Goal: Task Accomplishment & Management: Use online tool/utility

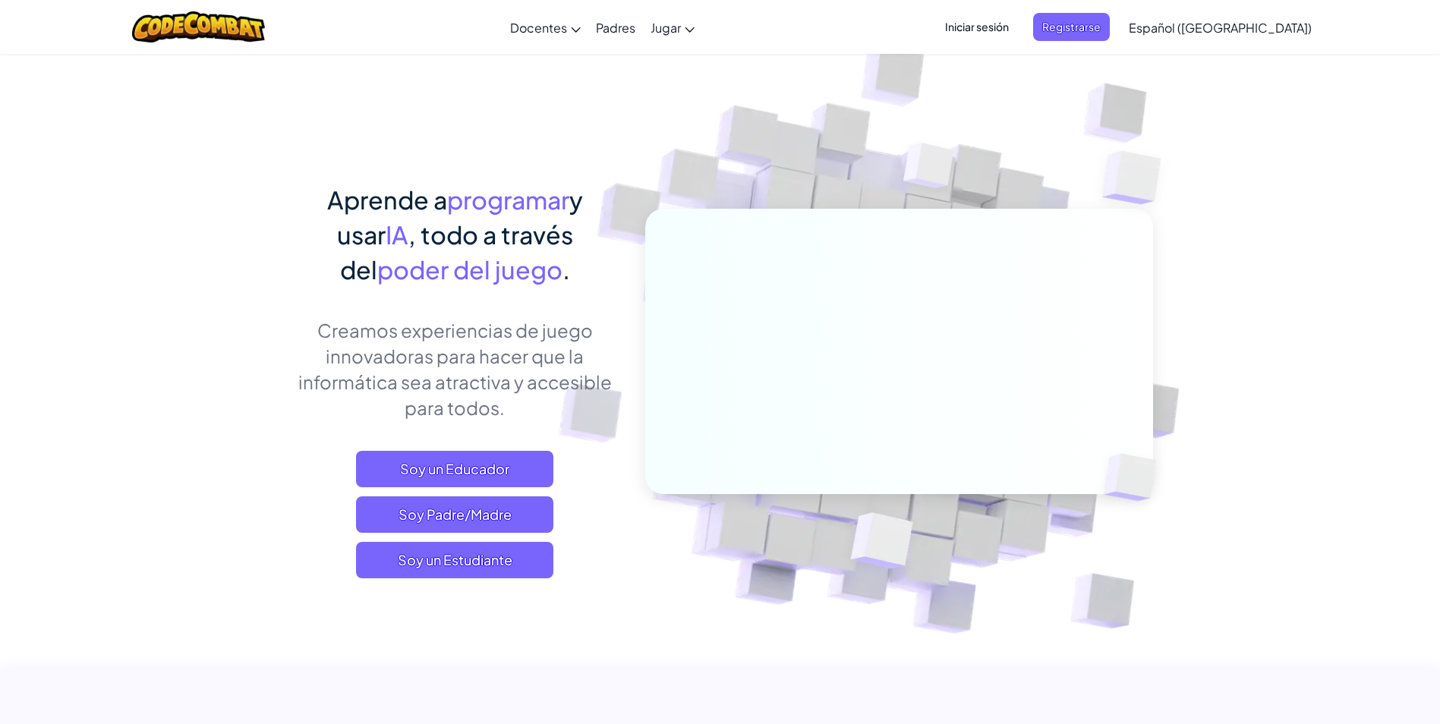
drag, startPoint x: 653, startPoint y: 344, endPoint x: 444, endPoint y: 392, distance: 214.3
click at [446, 387] on p "Creamos experiencias de juego innovadoras para hacer que la informática sea atr…" at bounding box center [455, 368] width 335 height 103
click at [507, 562] on span "Soy un Estudiante" at bounding box center [454, 560] width 197 height 36
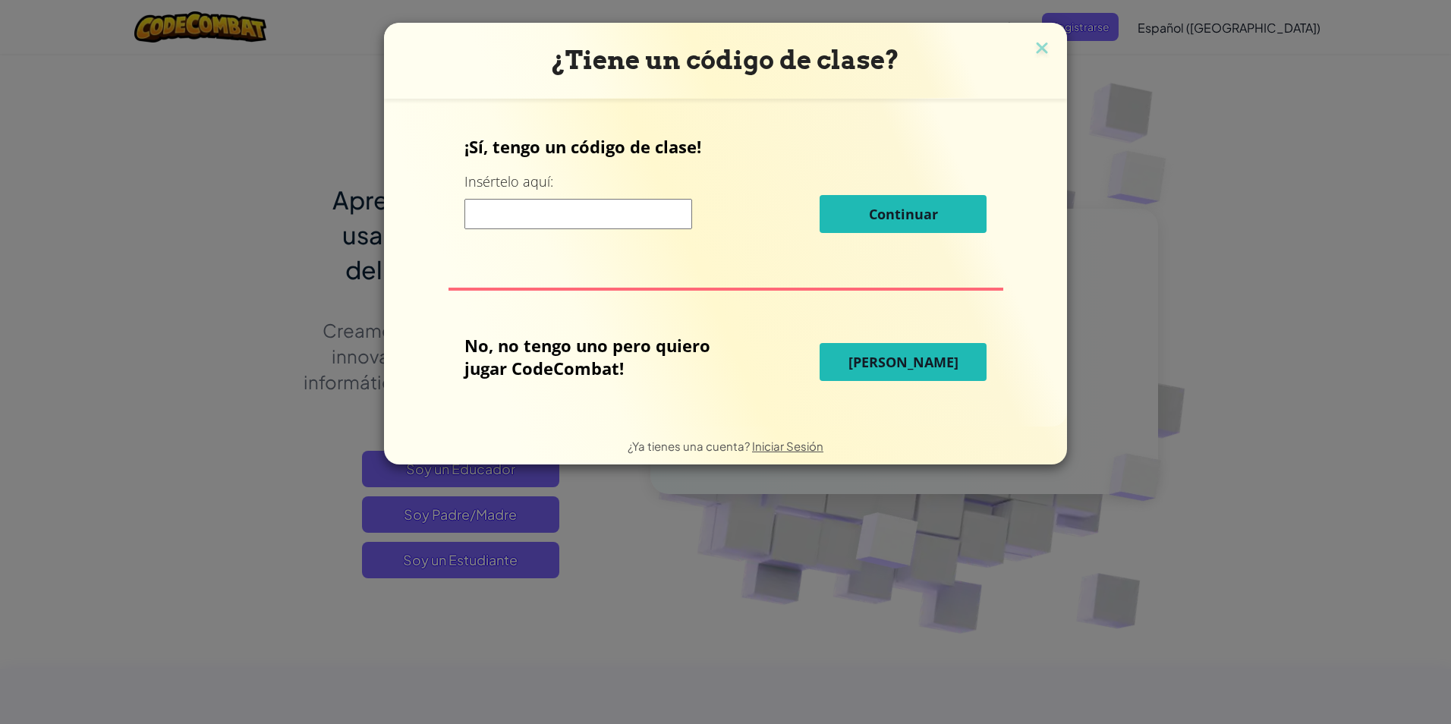
click at [480, 559] on div "¿Tiene un código de clase? ¡Sí, tengo un código de clase! Insértelo aquí: Conti…" at bounding box center [725, 362] width 1451 height 724
click at [503, 197] on div "Continuar" at bounding box center [726, 214] width 522 height 38
click at [509, 216] on input at bounding box center [579, 214] width 228 height 30
type input "jobsicktree"
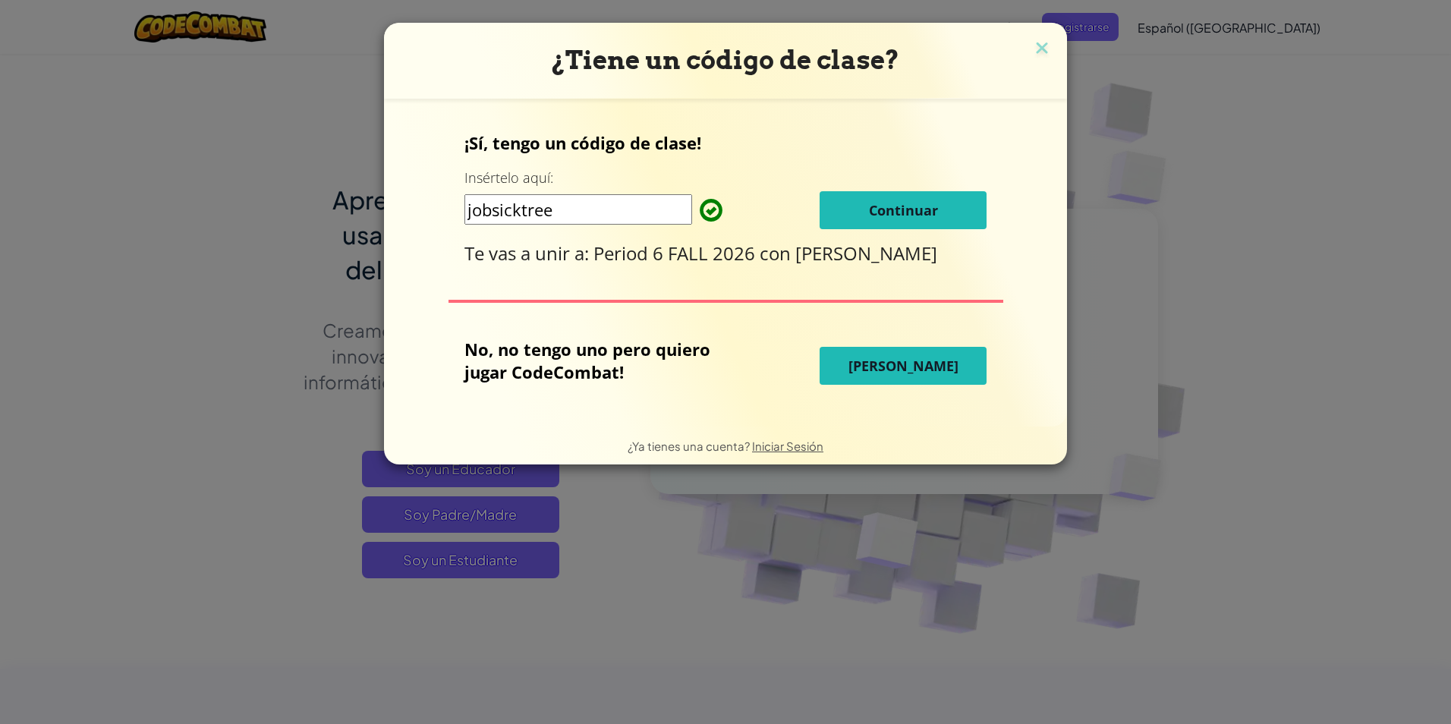
click at [908, 203] on span "Continuar" at bounding box center [903, 210] width 69 height 18
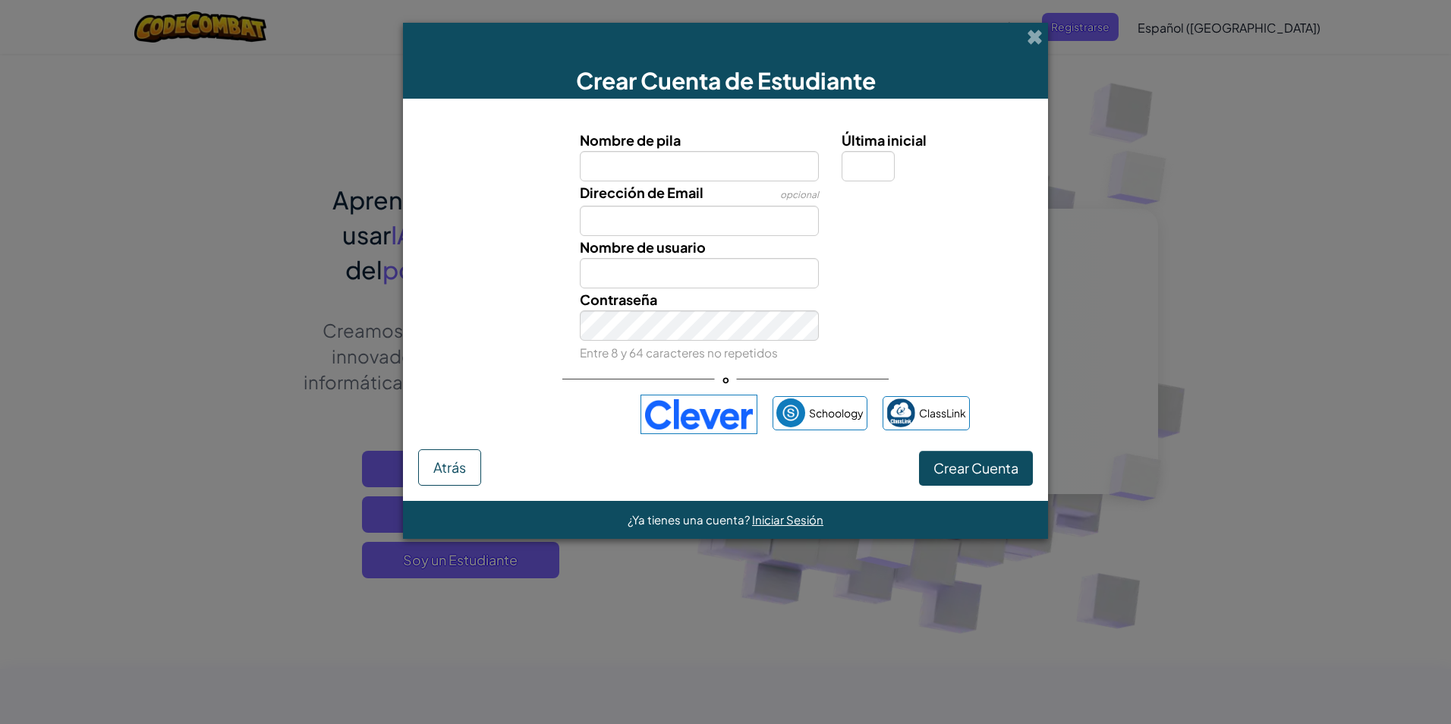
click at [631, 160] on input "Nombre de pila" at bounding box center [700, 166] width 240 height 30
drag, startPoint x: 675, startPoint y: 254, endPoint x: 675, endPoint y: 268, distance: 13.7
click at [675, 268] on div "Nombre de usuario" at bounding box center [699, 262] width 263 height 52
drag, startPoint x: 675, startPoint y: 269, endPoint x: 675, endPoint y: 282, distance: 13.7
click at [675, 282] on input "Nombre de usuario" at bounding box center [700, 273] width 240 height 30
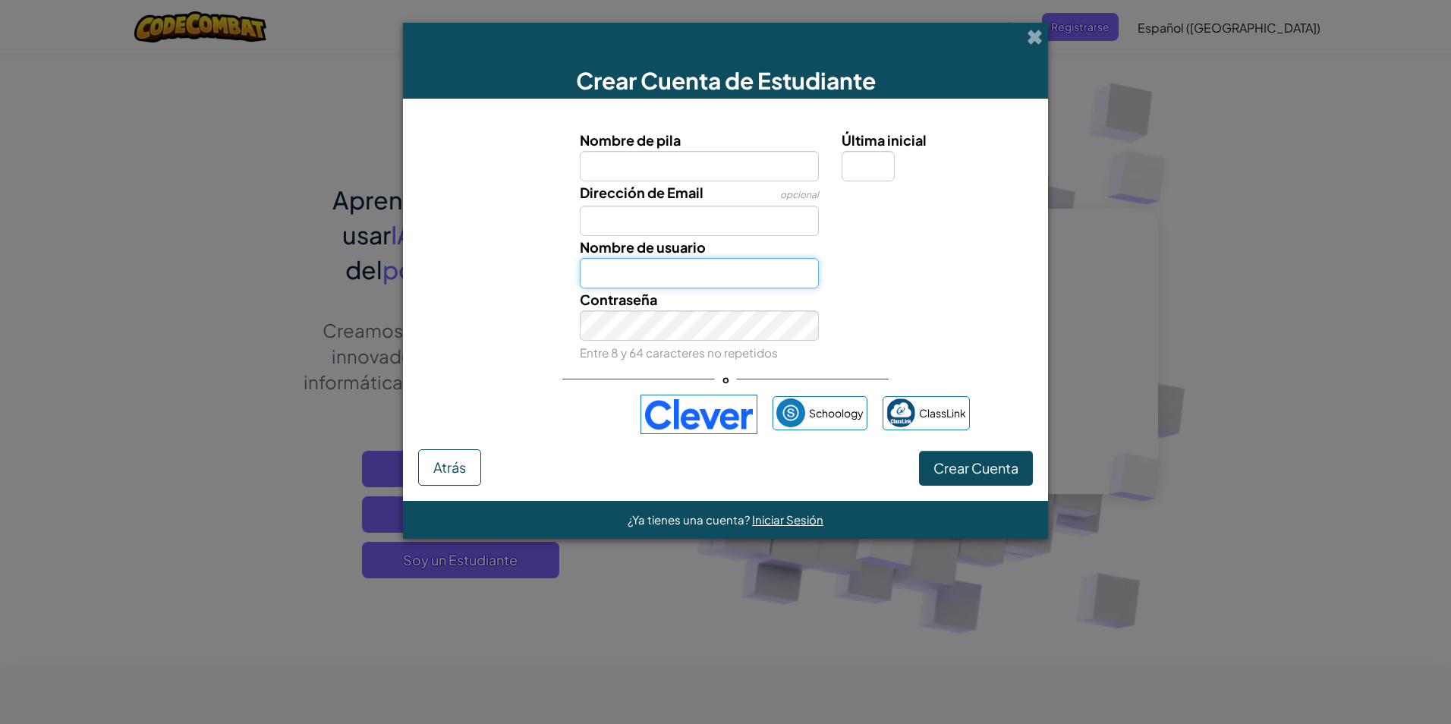
click at [672, 275] on input "Nombre de usuario" at bounding box center [700, 273] width 240 height 30
click at [468, 458] on button "Atrás" at bounding box center [449, 467] width 63 height 36
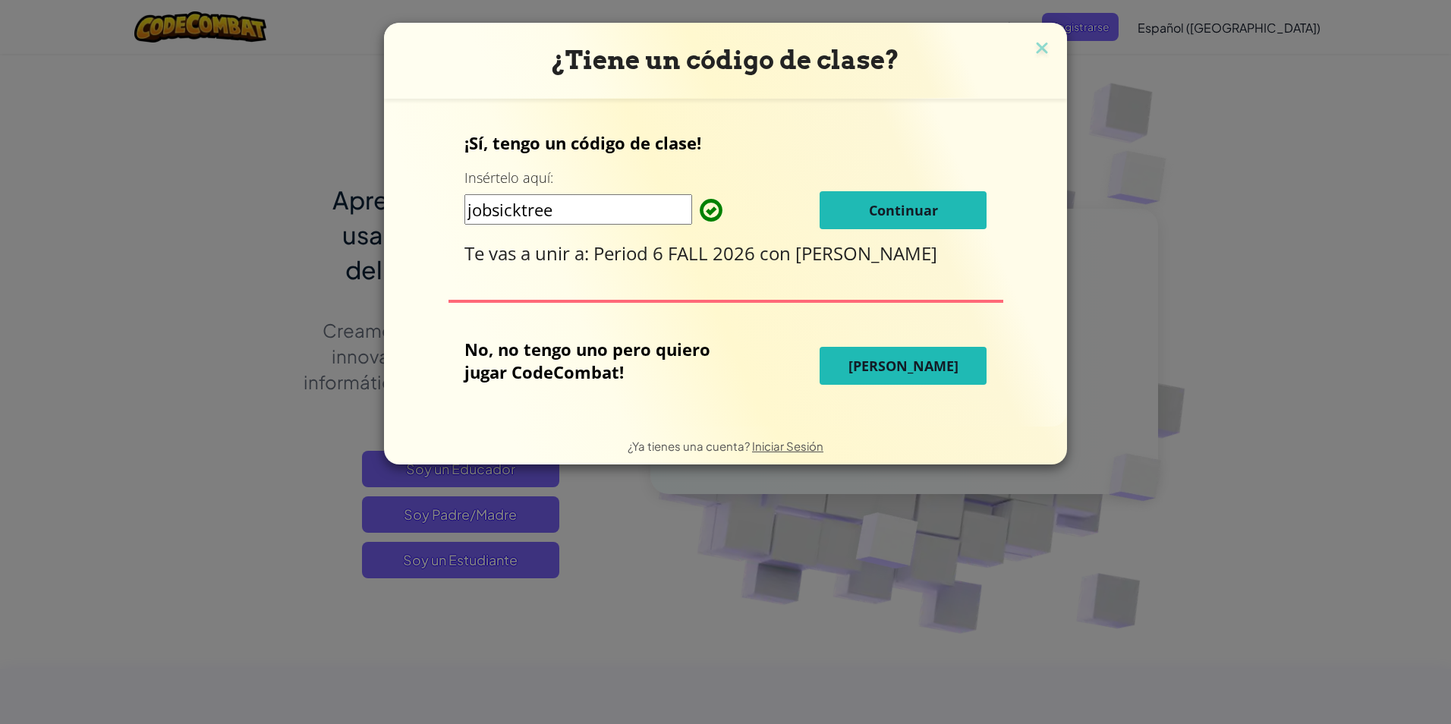
click at [929, 364] on span "[PERSON_NAME]" at bounding box center [904, 366] width 110 height 18
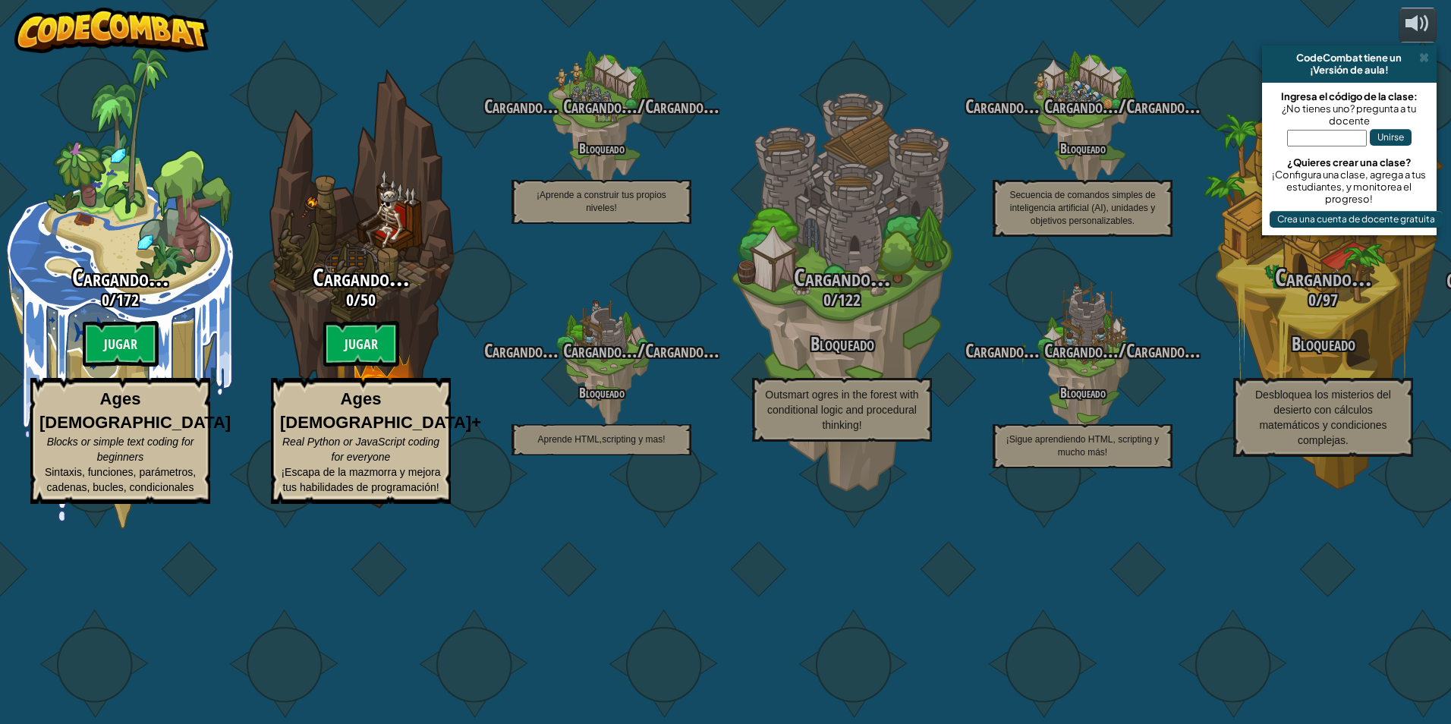
select select "es-419"
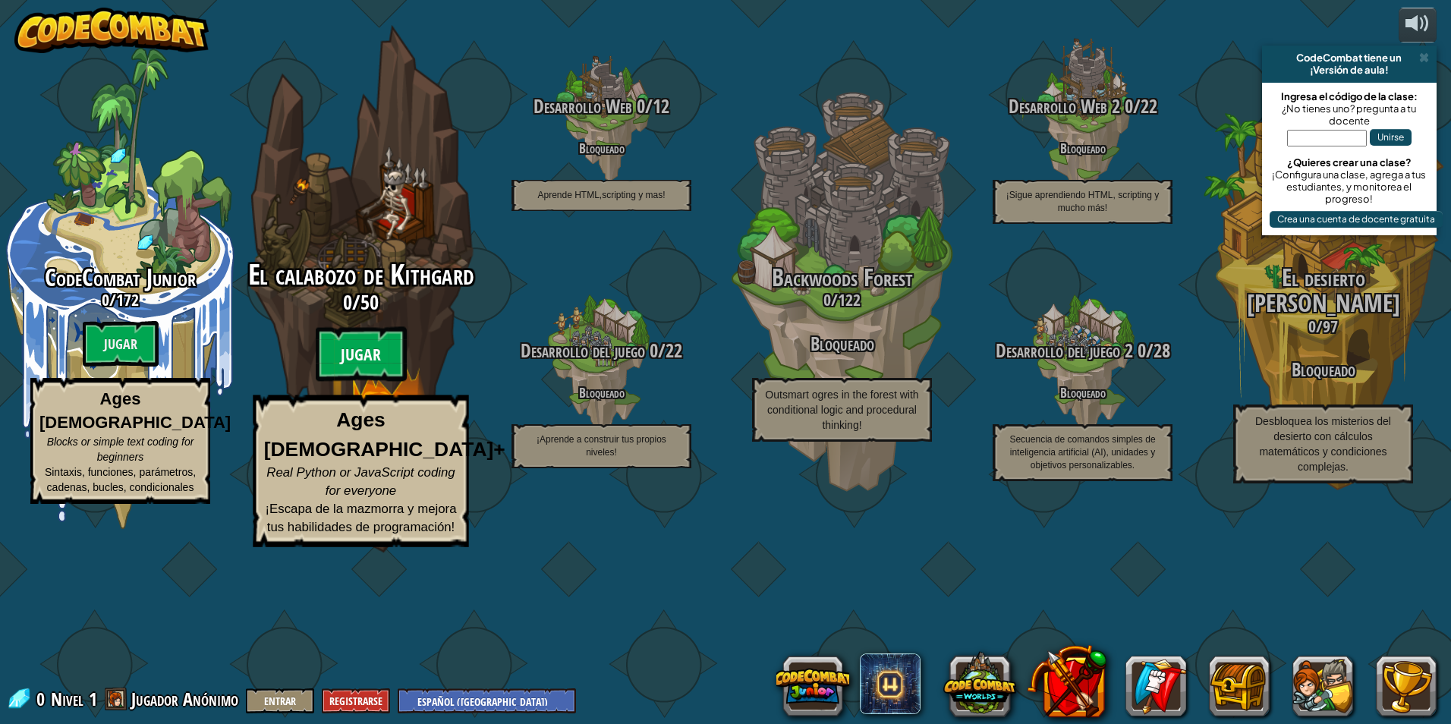
click at [341, 382] on btn "Jugar" at bounding box center [361, 354] width 91 height 55
select select "es-419"
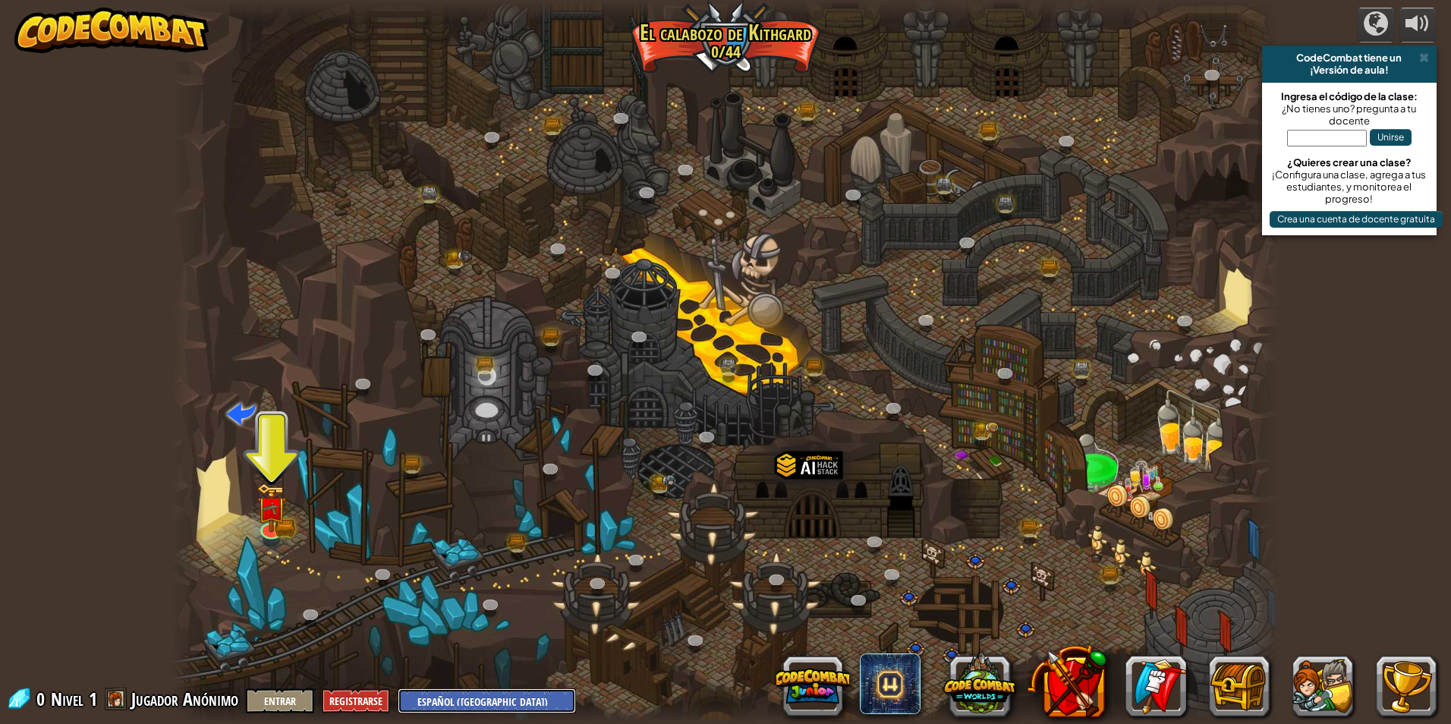
click at [448, 692] on select "English ([GEOGRAPHIC_DATA]) English ([GEOGRAPHIC_DATA]) 简体中文 繁體中文 русский españ…" at bounding box center [487, 700] width 178 height 25
select select "gl"
click at [398, 688] on select "English ([GEOGRAPHIC_DATA]) English ([GEOGRAPHIC_DATA]) 简体中文 繁體中文 русский españ…" at bounding box center [487, 700] width 178 height 25
select select "gl"
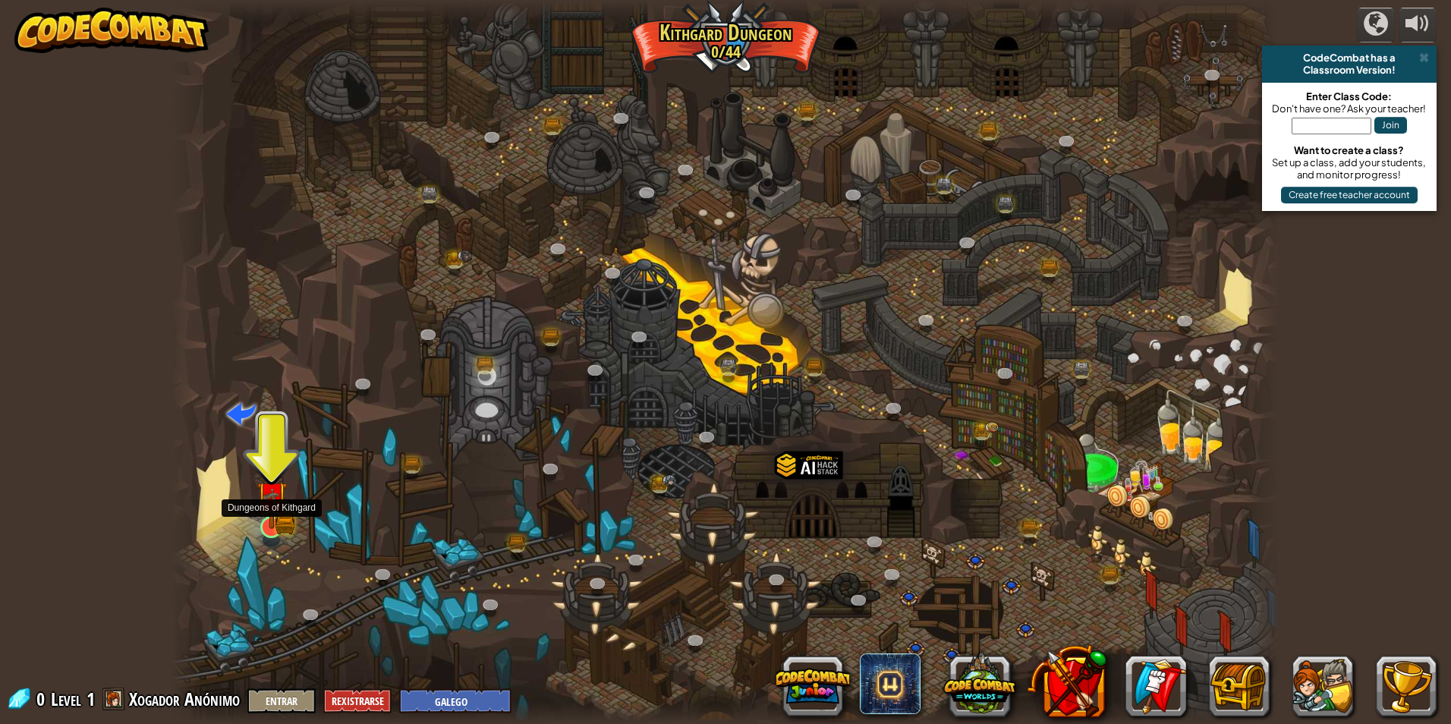
click at [272, 521] on img at bounding box center [272, 497] width 30 height 66
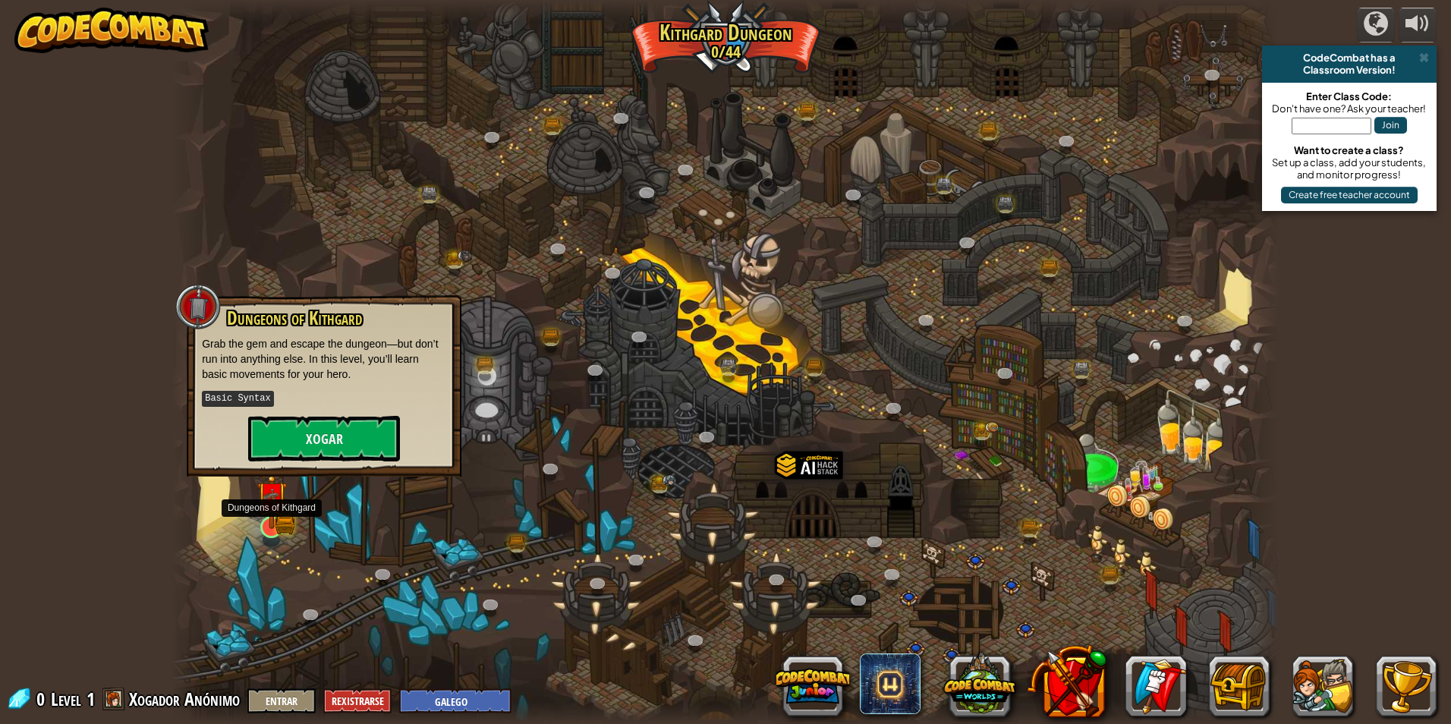
click at [272, 521] on img at bounding box center [272, 497] width 30 height 66
click at [354, 463] on div "Dungeons of [PERSON_NAME] Grab the gem and escape the dungeon—but don’t run int…" at bounding box center [324, 385] width 275 height 181
click at [361, 427] on button "Xogar" at bounding box center [324, 439] width 152 height 46
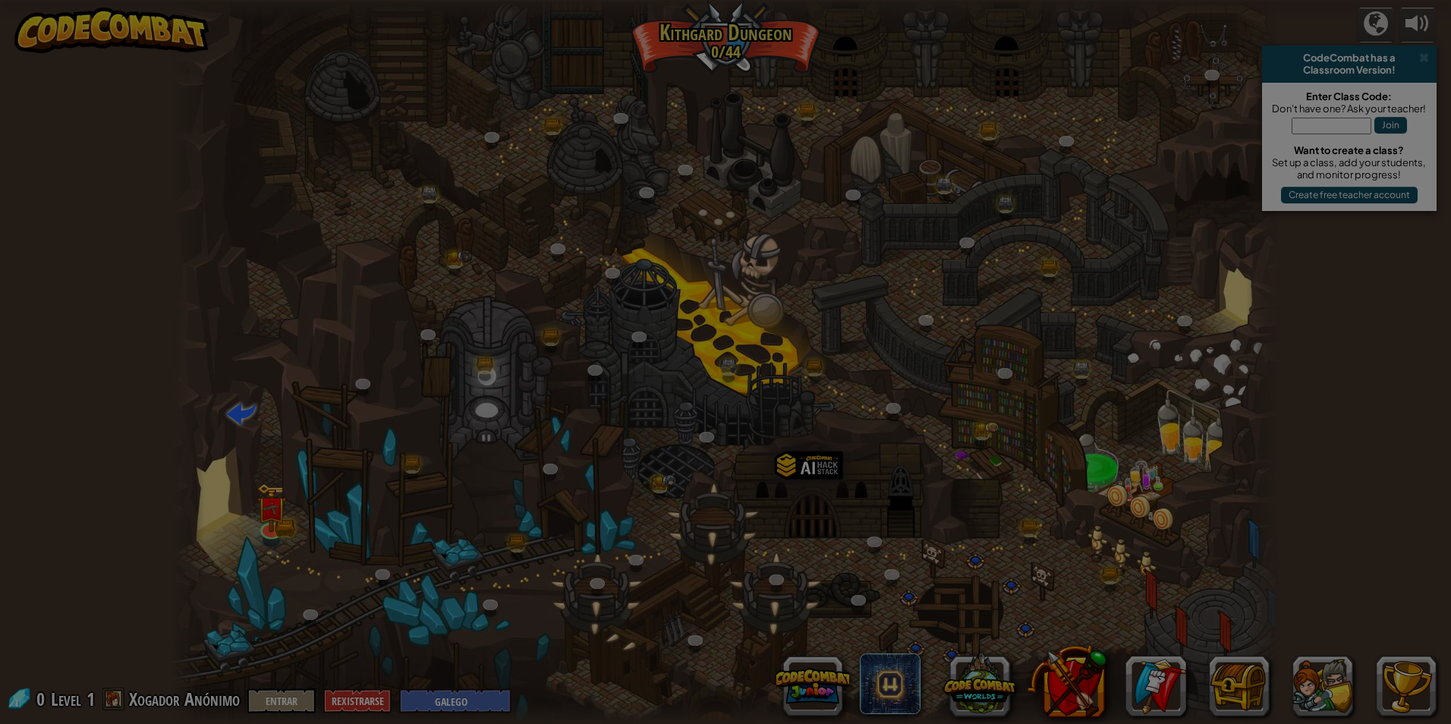
drag, startPoint x: 361, startPoint y: 427, endPoint x: 366, endPoint y: 436, distance: 10.5
click at [363, 433] on div at bounding box center [725, 362] width 1451 height 724
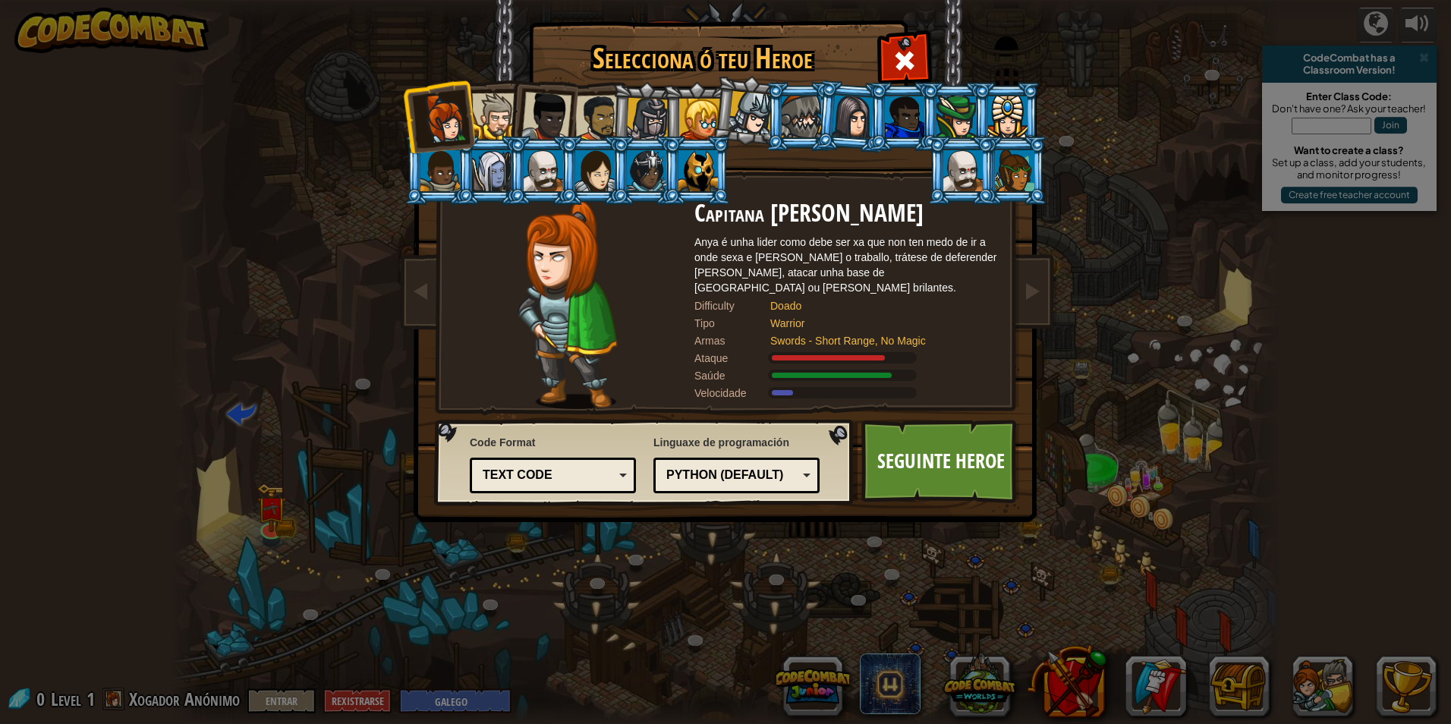
drag, startPoint x: 366, startPoint y: 436, endPoint x: 376, endPoint y: 458, distance: 24.1
click at [370, 446] on div "Selecciona ó teu Heroe 0 Capitana [PERSON_NAME] Anya é unha lider como debe ser…" at bounding box center [725, 362] width 1451 height 724
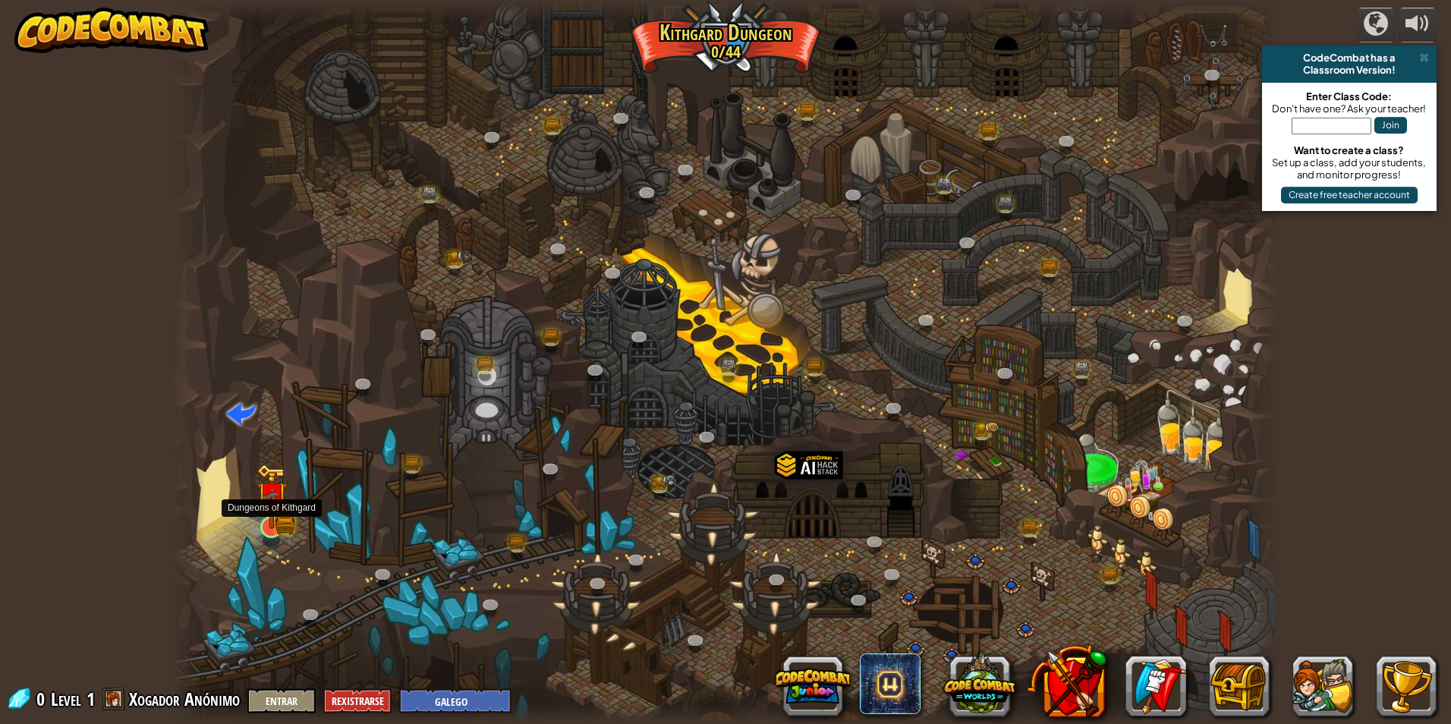
click at [276, 499] on img at bounding box center [271, 496] width 17 height 17
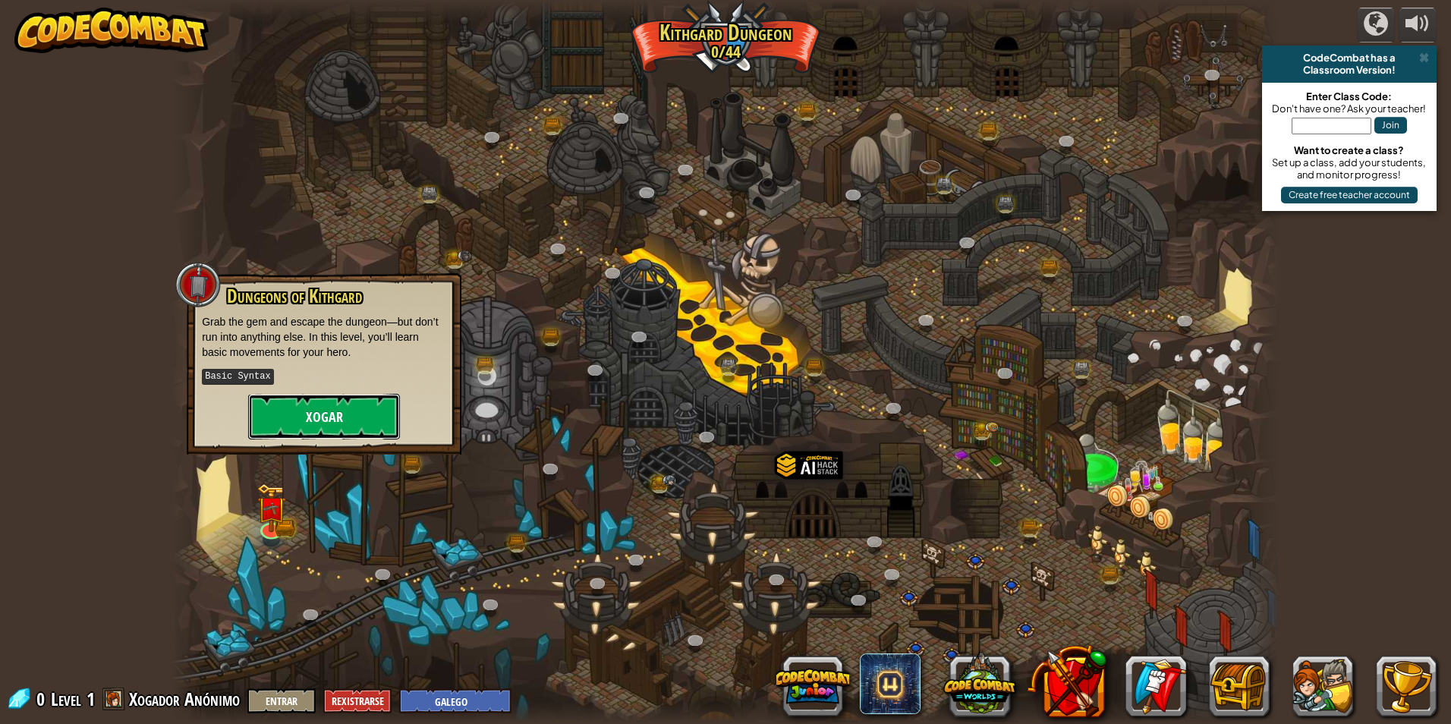
click at [319, 415] on button "Xogar" at bounding box center [324, 417] width 152 height 46
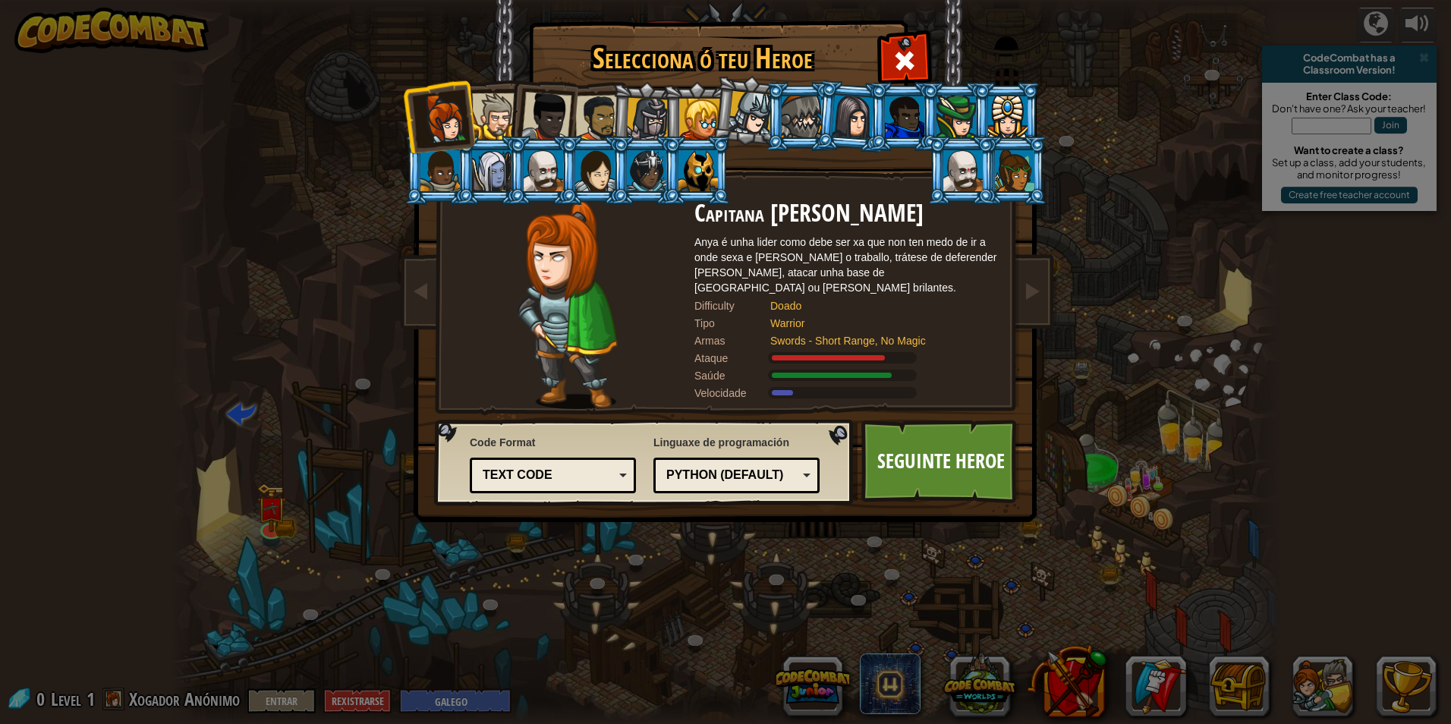
drag, startPoint x: 499, startPoint y: 117, endPoint x: 515, endPoint y: 118, distance: 16.0
click at [502, 117] on div at bounding box center [495, 116] width 46 height 46
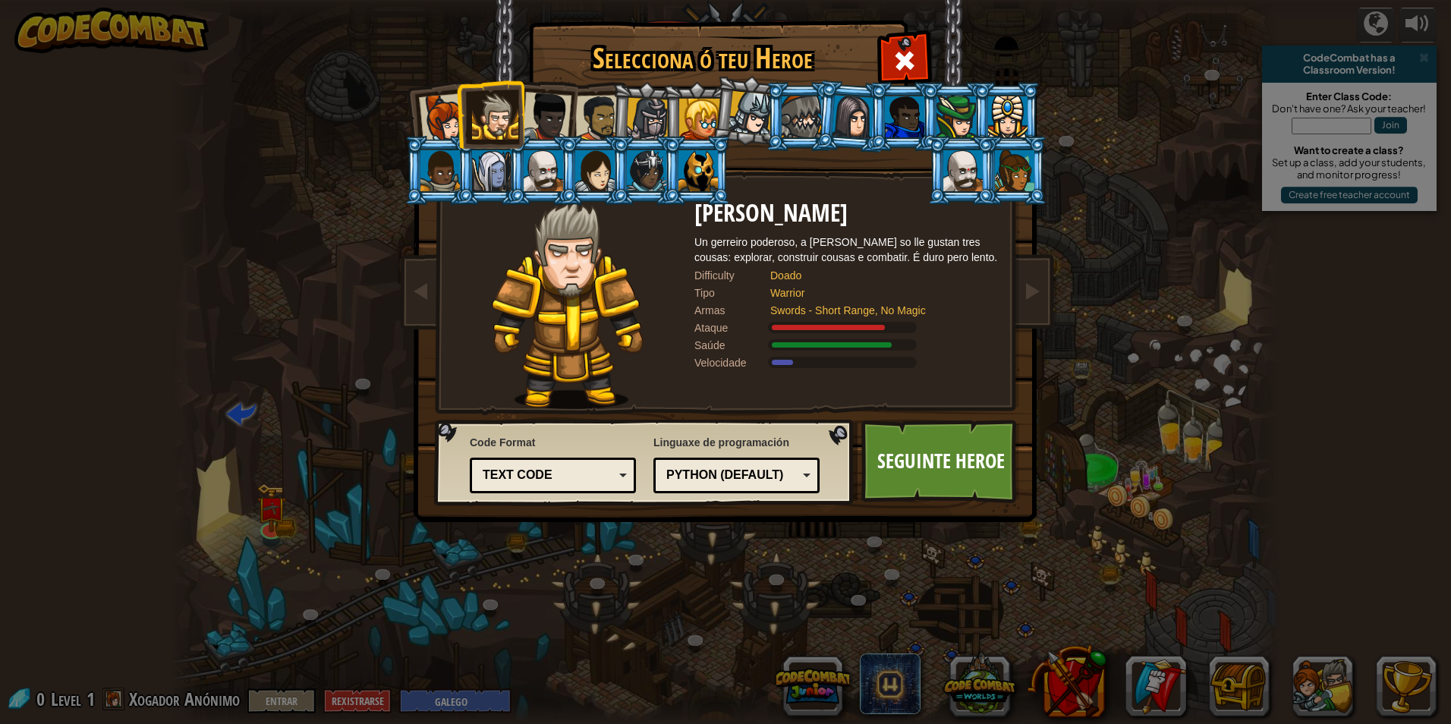
click at [537, 114] on div at bounding box center [546, 117] width 50 height 50
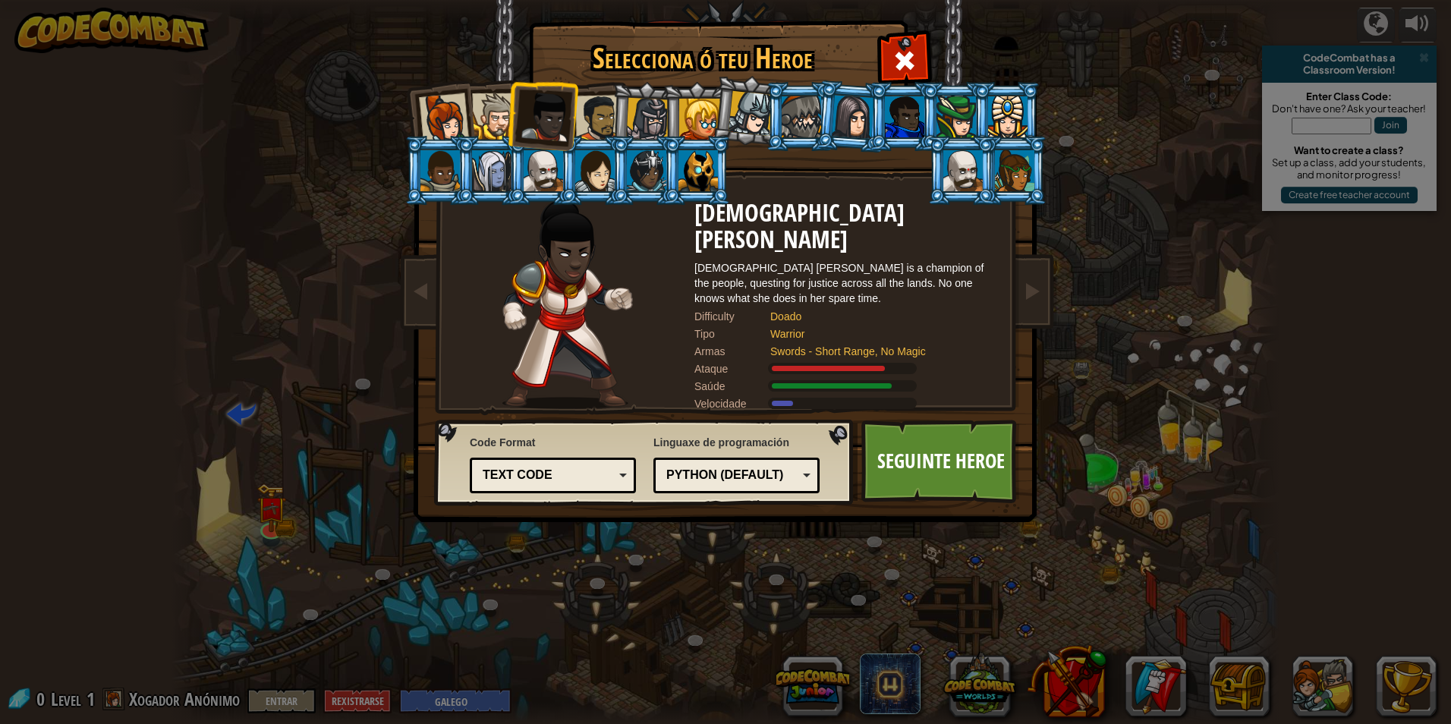
click at [484, 118] on div at bounding box center [495, 116] width 46 height 46
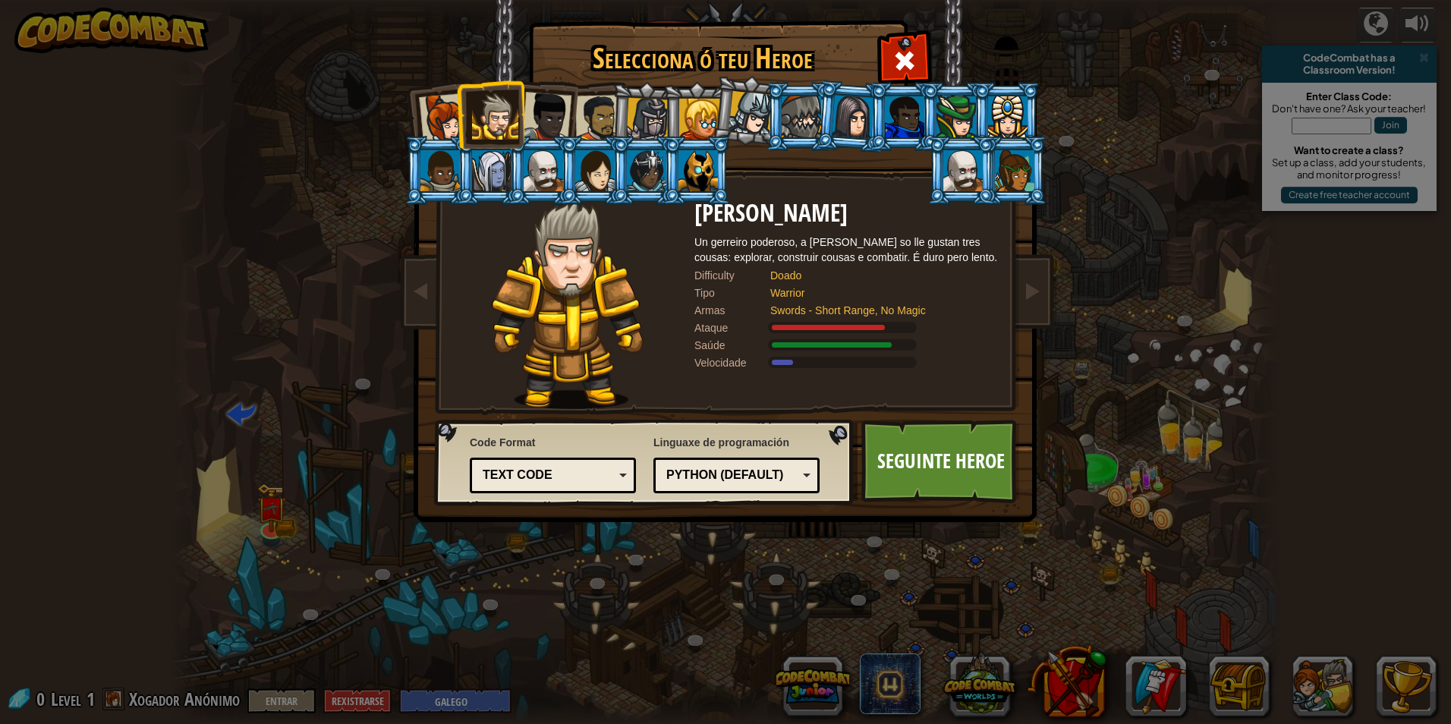
click at [497, 162] on div at bounding box center [491, 170] width 39 height 41
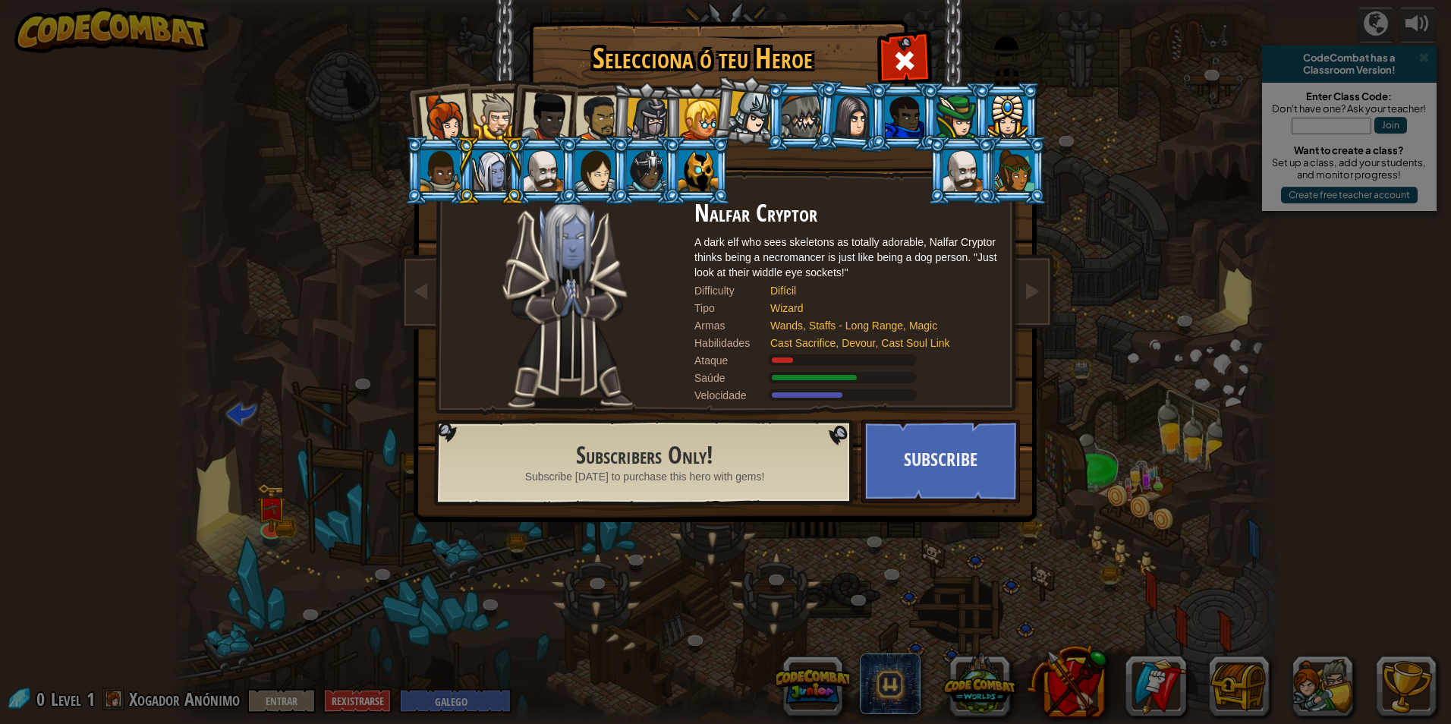
click at [495, 121] on div at bounding box center [495, 116] width 46 height 46
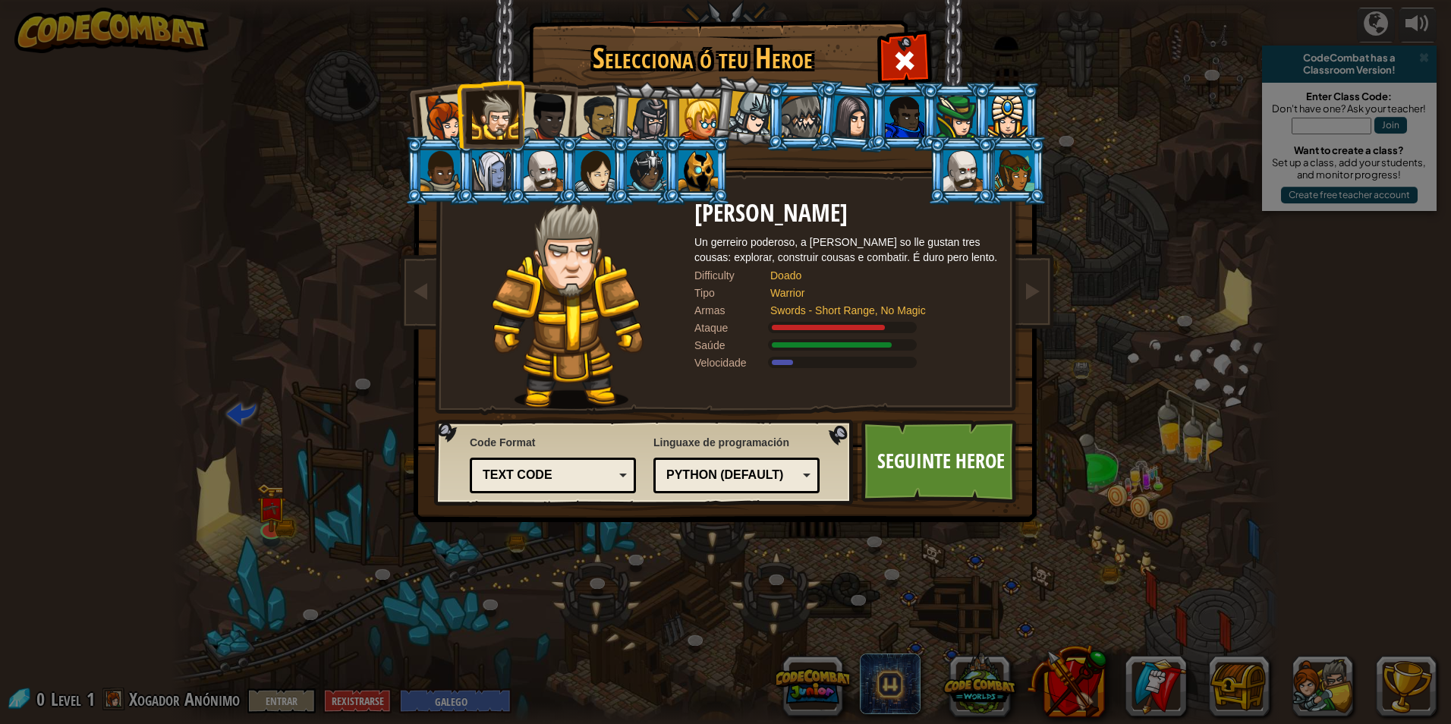
drag, startPoint x: 691, startPoint y: 378, endPoint x: 513, endPoint y: 269, distance: 208.1
click at [500, 263] on div at bounding box center [568, 304] width 254 height 209
click at [973, 438] on link "Seguinte Heroe" at bounding box center [940, 461] width 159 height 83
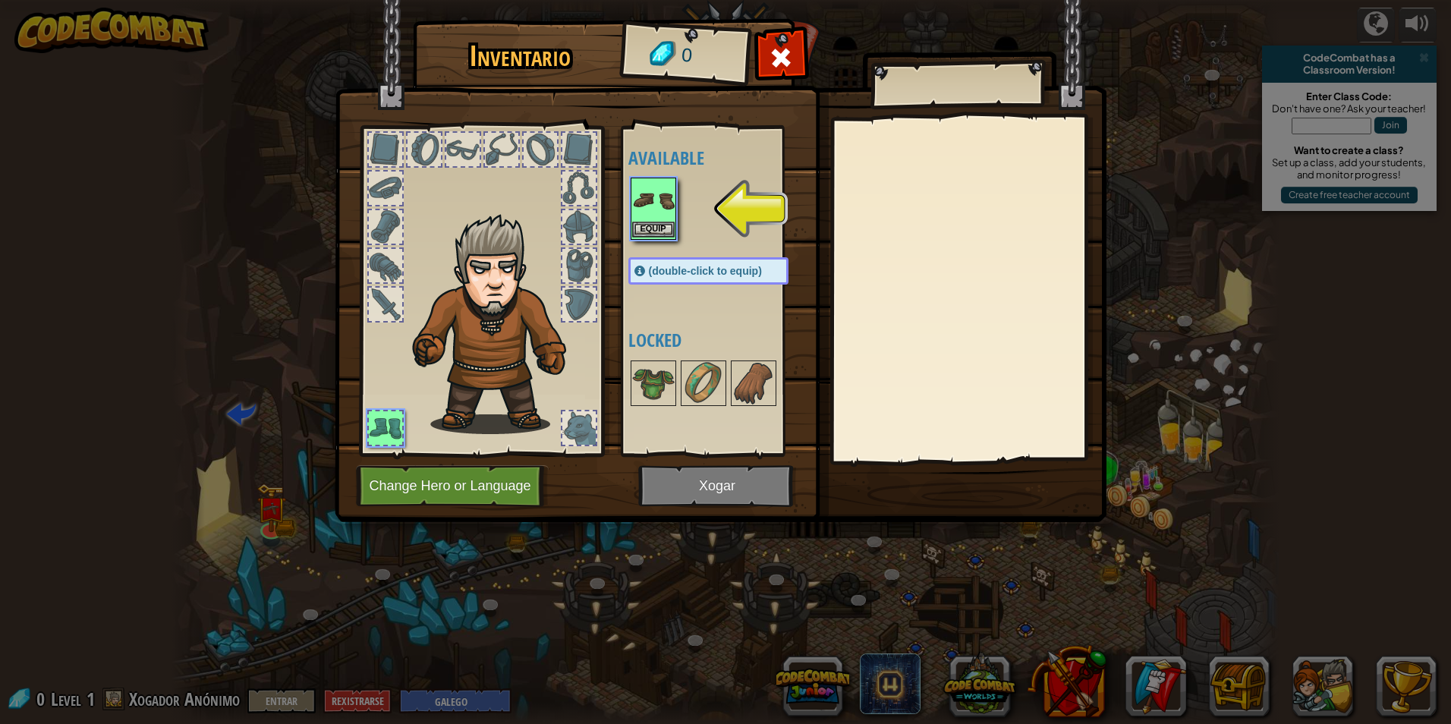
click at [648, 210] on img at bounding box center [653, 200] width 43 height 43
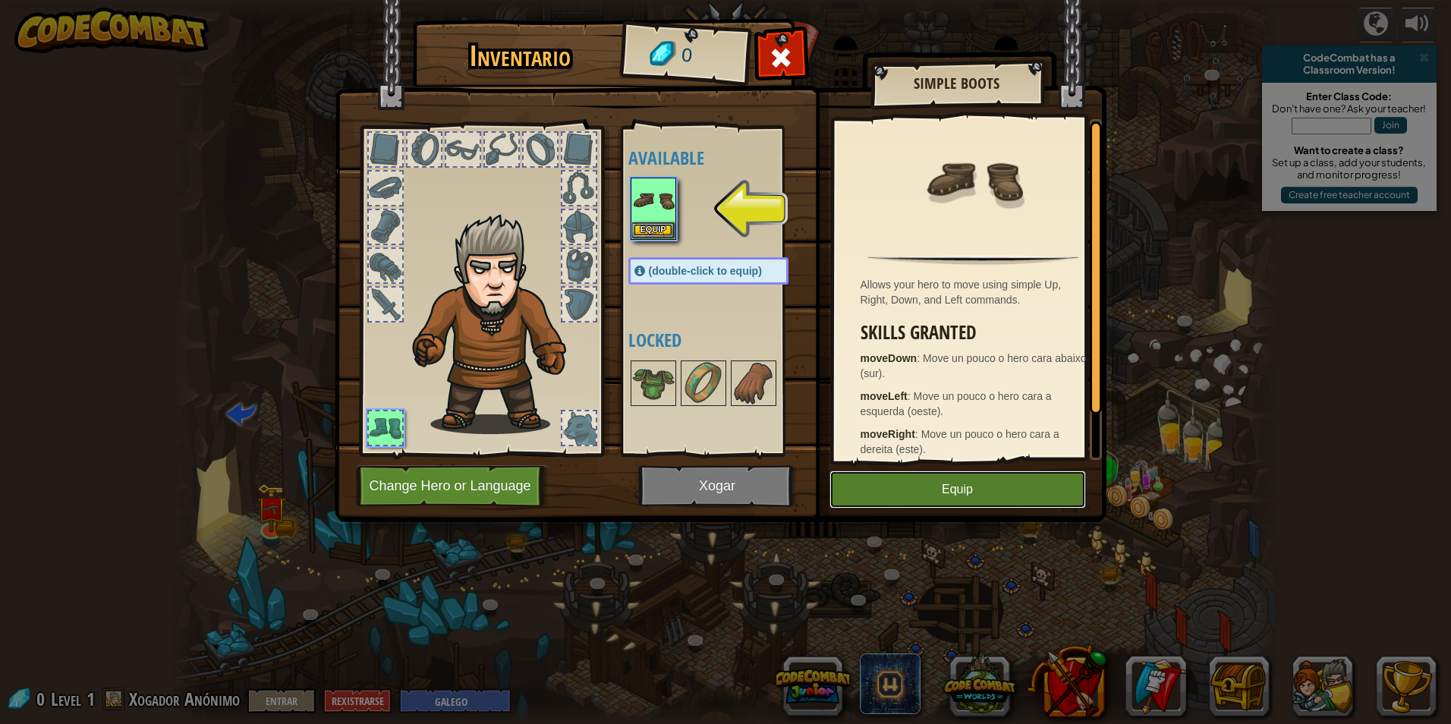
click at [1022, 477] on button "Equip" at bounding box center [958, 490] width 257 height 38
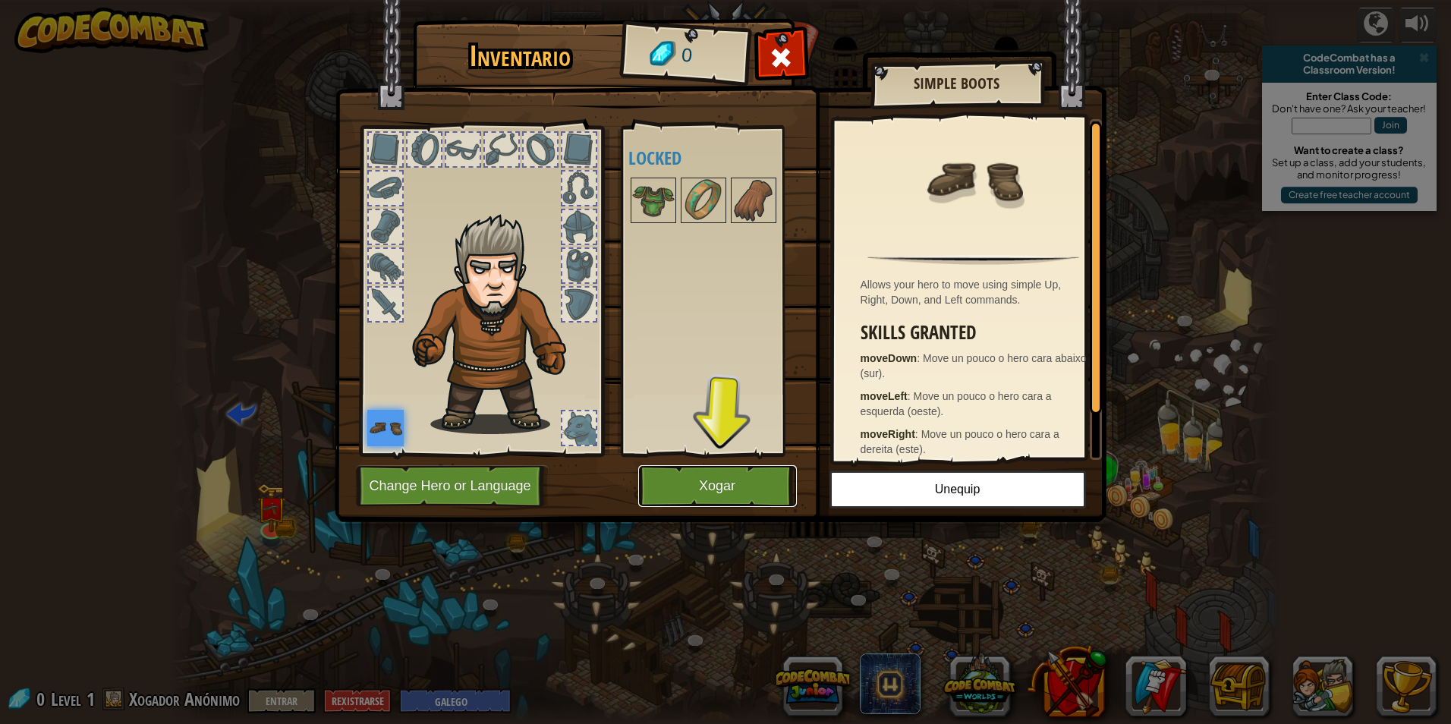
drag, startPoint x: 673, startPoint y: 472, endPoint x: 690, endPoint y: 471, distance: 16.7
click at [690, 471] on button "Xogar" at bounding box center [717, 486] width 159 height 42
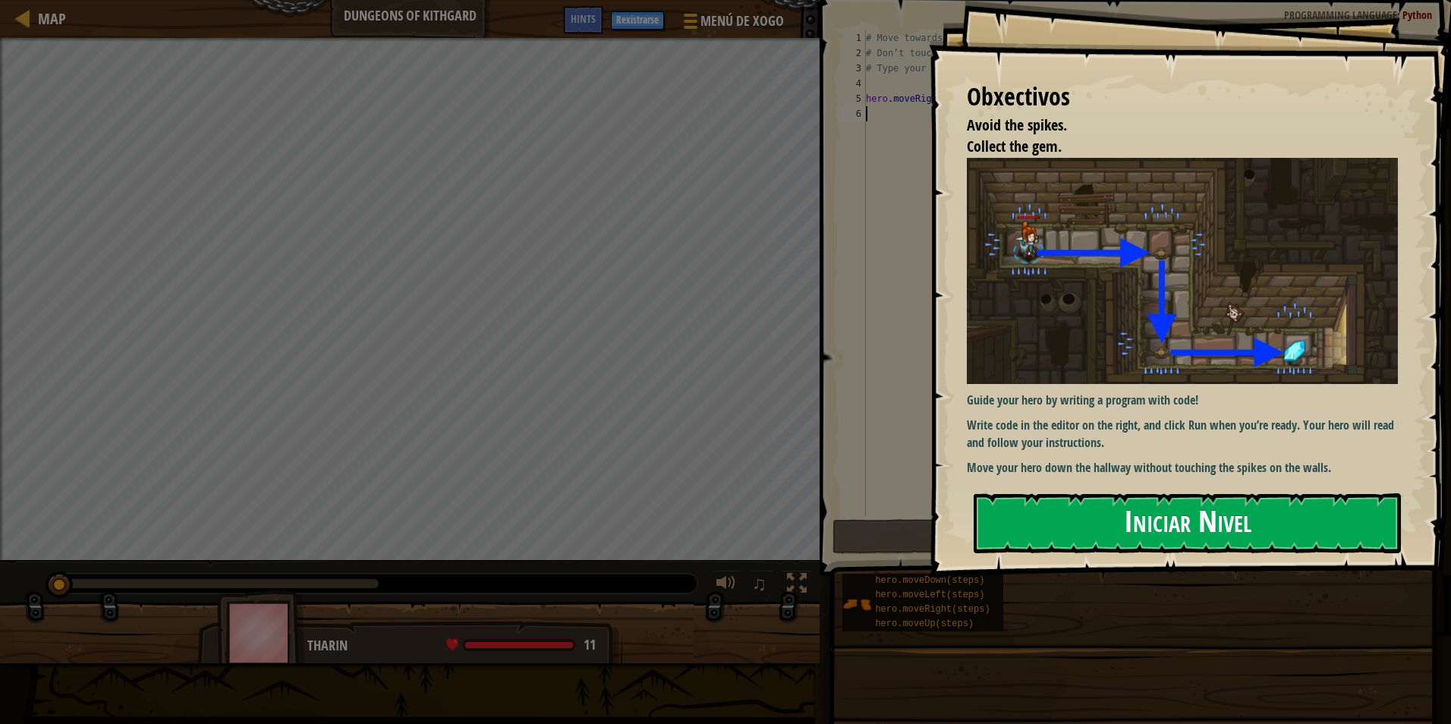
click at [1139, 495] on button "Iniciar Nivel" at bounding box center [1187, 523] width 427 height 60
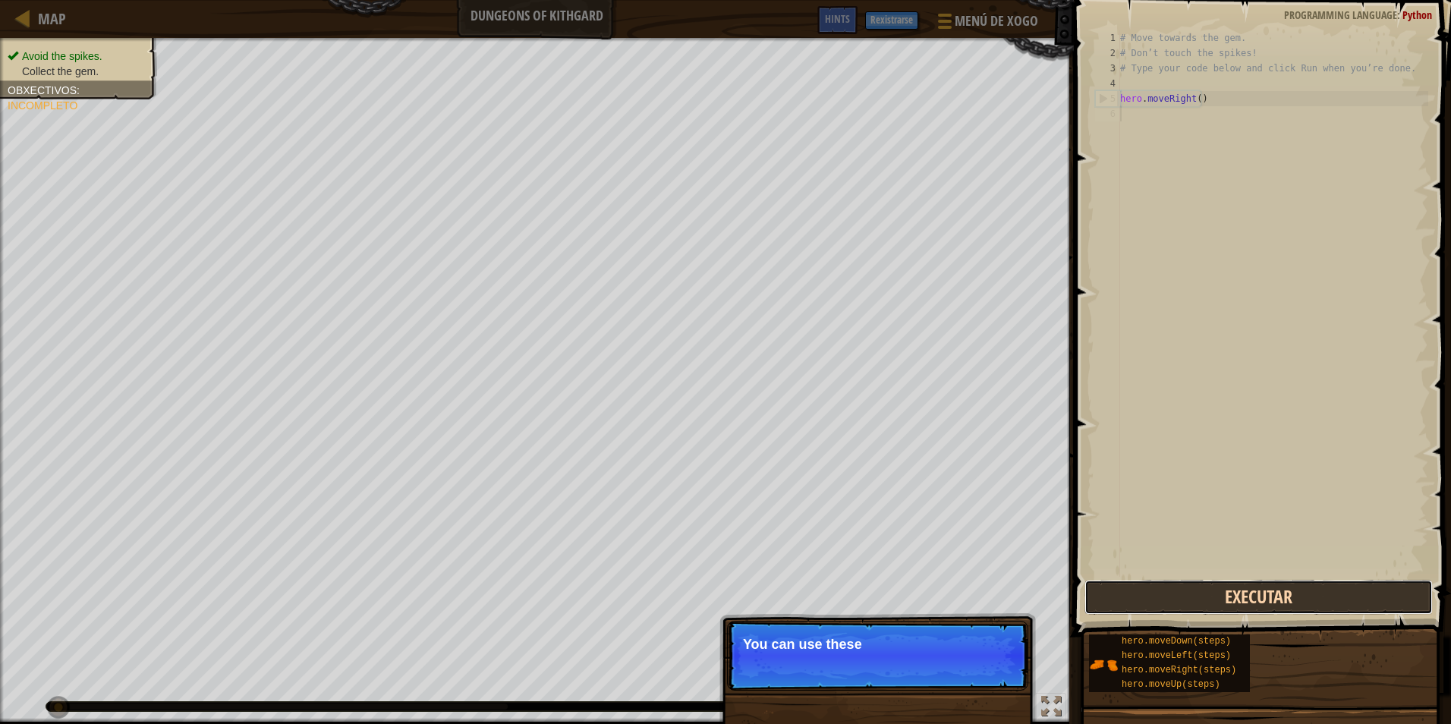
click at [1192, 607] on button "Executar" at bounding box center [1259, 597] width 348 height 35
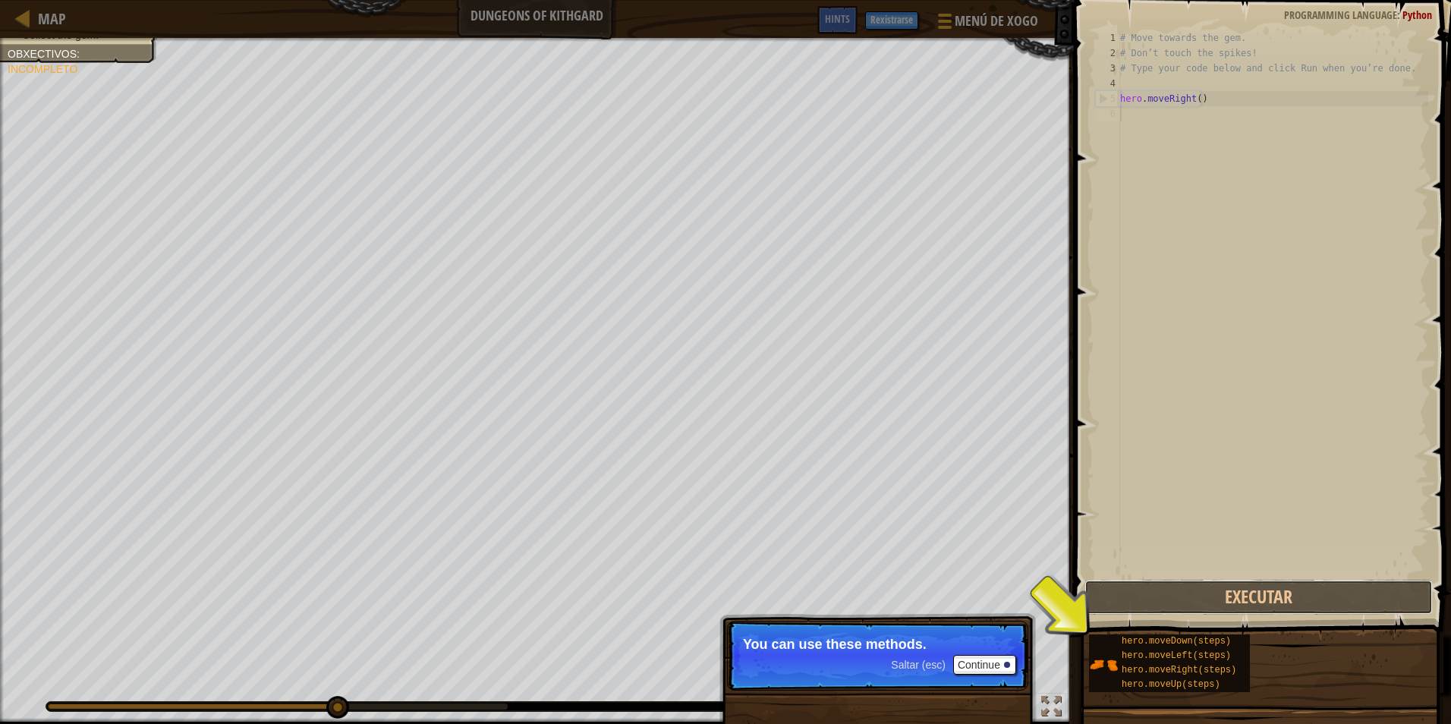
click at [1079, 629] on div "Map Dungeons of Kithgard Menú de Xogo Feito Rexistrarse Hints 1 ההההההההההההההה…" at bounding box center [725, 362] width 1451 height 724
drag, startPoint x: 1117, startPoint y: 633, endPoint x: 1116, endPoint y: 641, distance: 8.5
click at [1118, 636] on div "hero.moveDown(steps) hero.moveLeft(steps) hero.moveRight(steps) hero.moveUp(ste…" at bounding box center [1264, 663] width 352 height 59
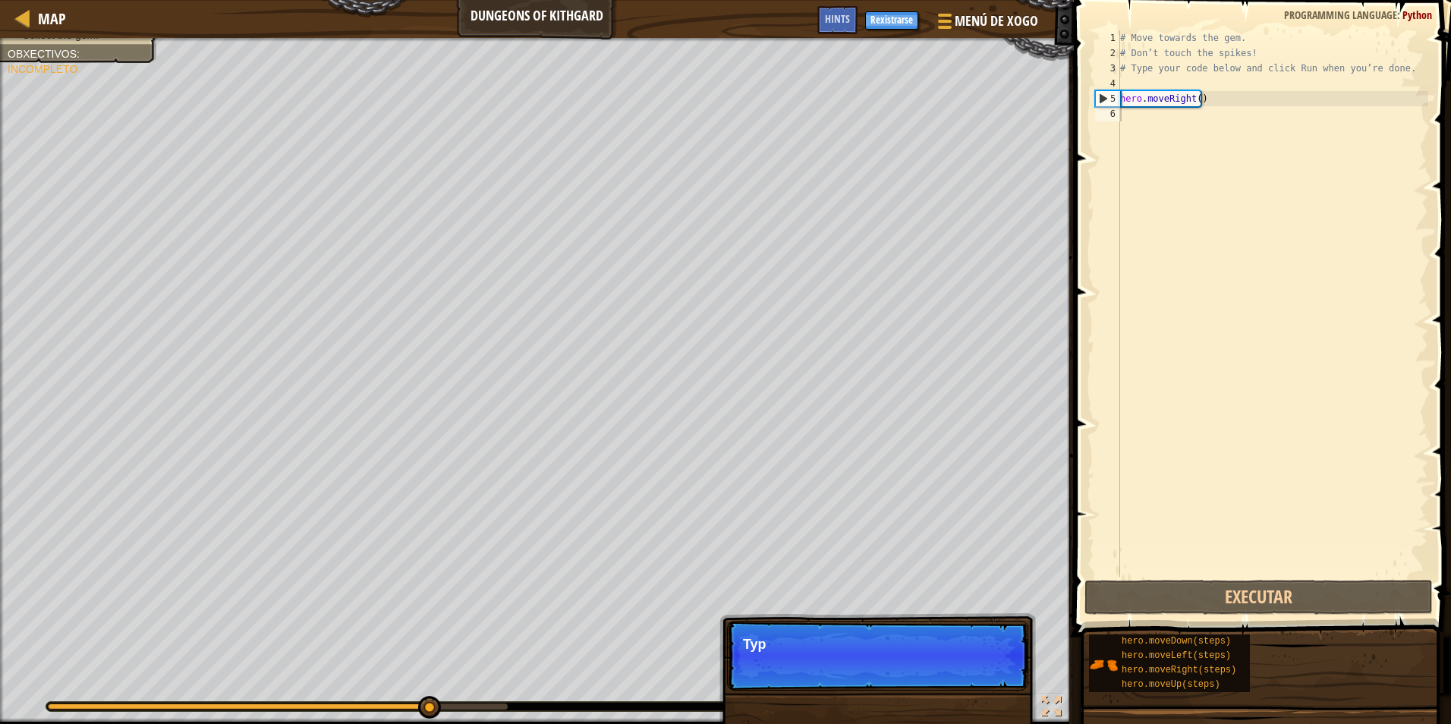
click at [1013, 657] on p "Saltar (esc) Continue Typ" at bounding box center [877, 656] width 301 height 70
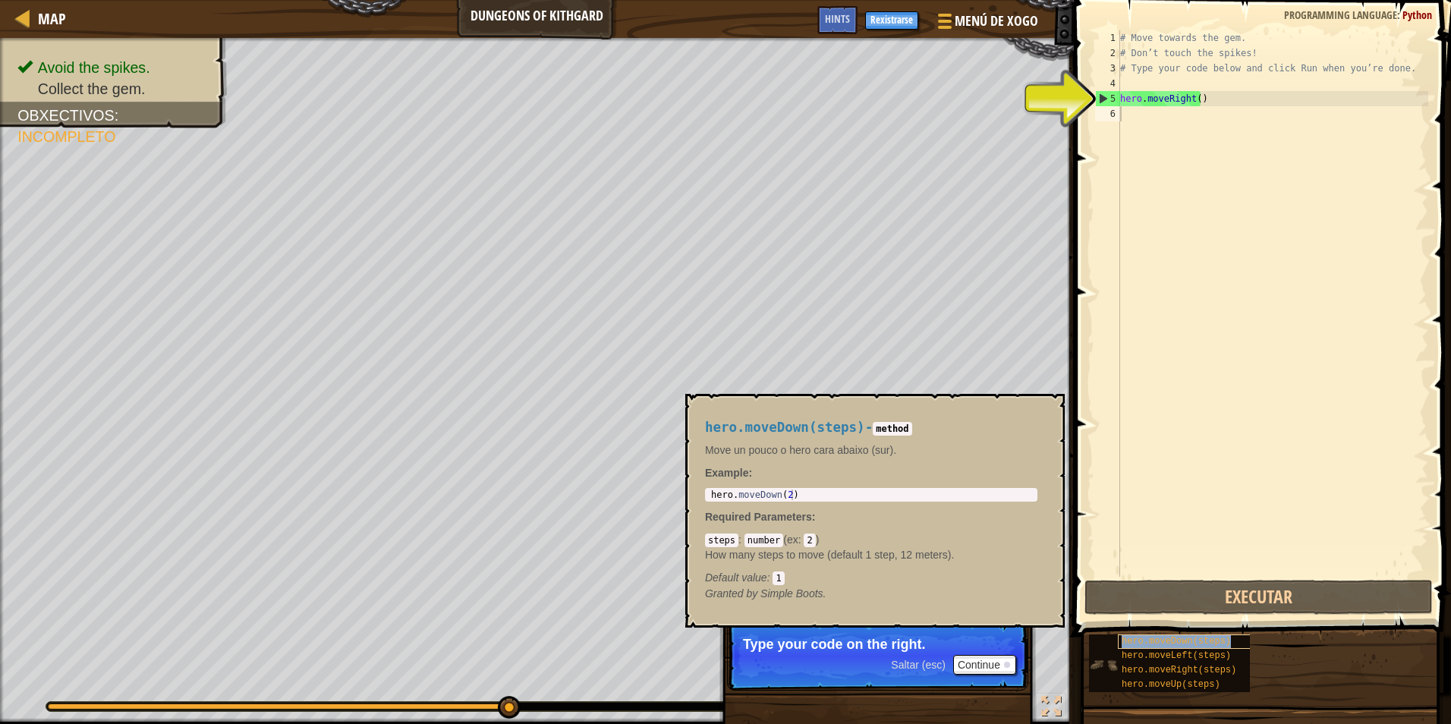
click at [1148, 642] on span "hero.moveDown(steps)" at bounding box center [1176, 641] width 109 height 11
click at [1296, 671] on div "hero.moveDown(steps) hero.moveLeft(steps) hero.moveRight(steps) hero.moveUp(ste…" at bounding box center [1264, 663] width 352 height 59
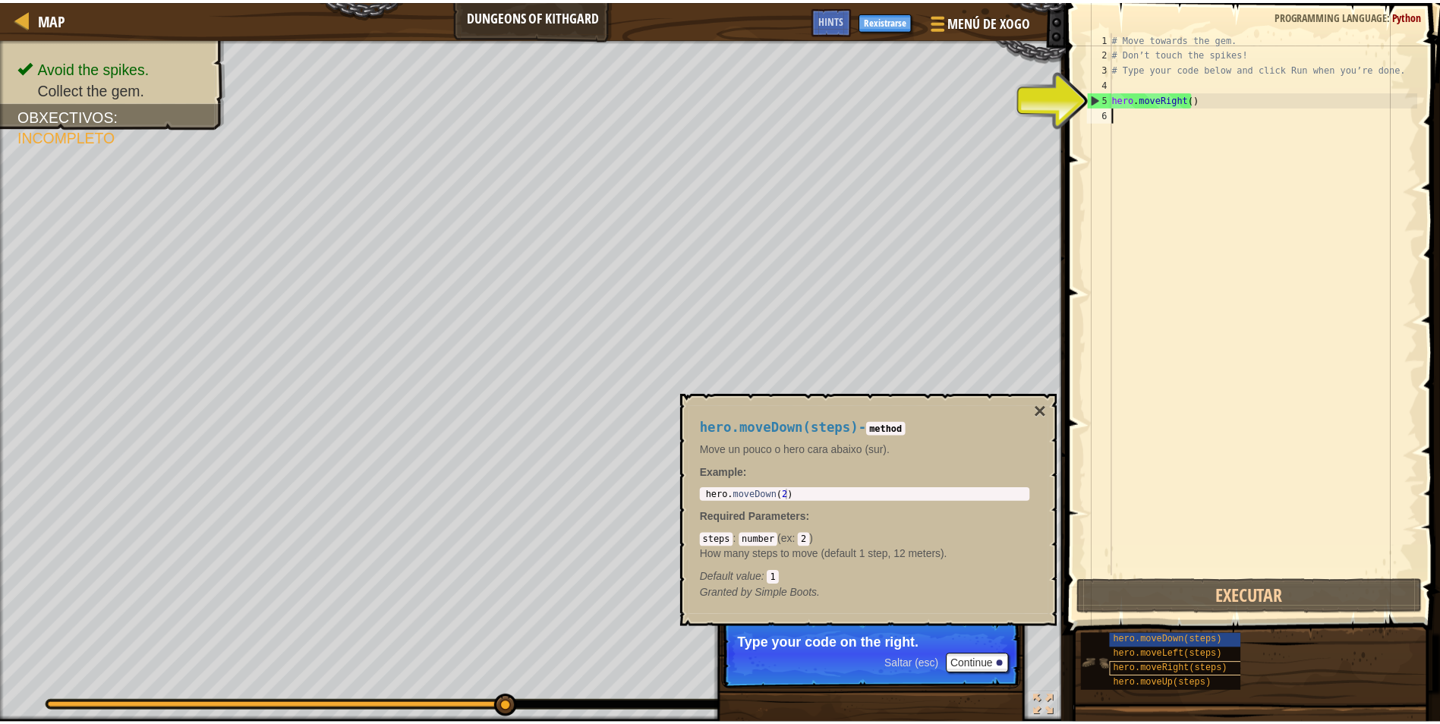
scroll to position [7, 0]
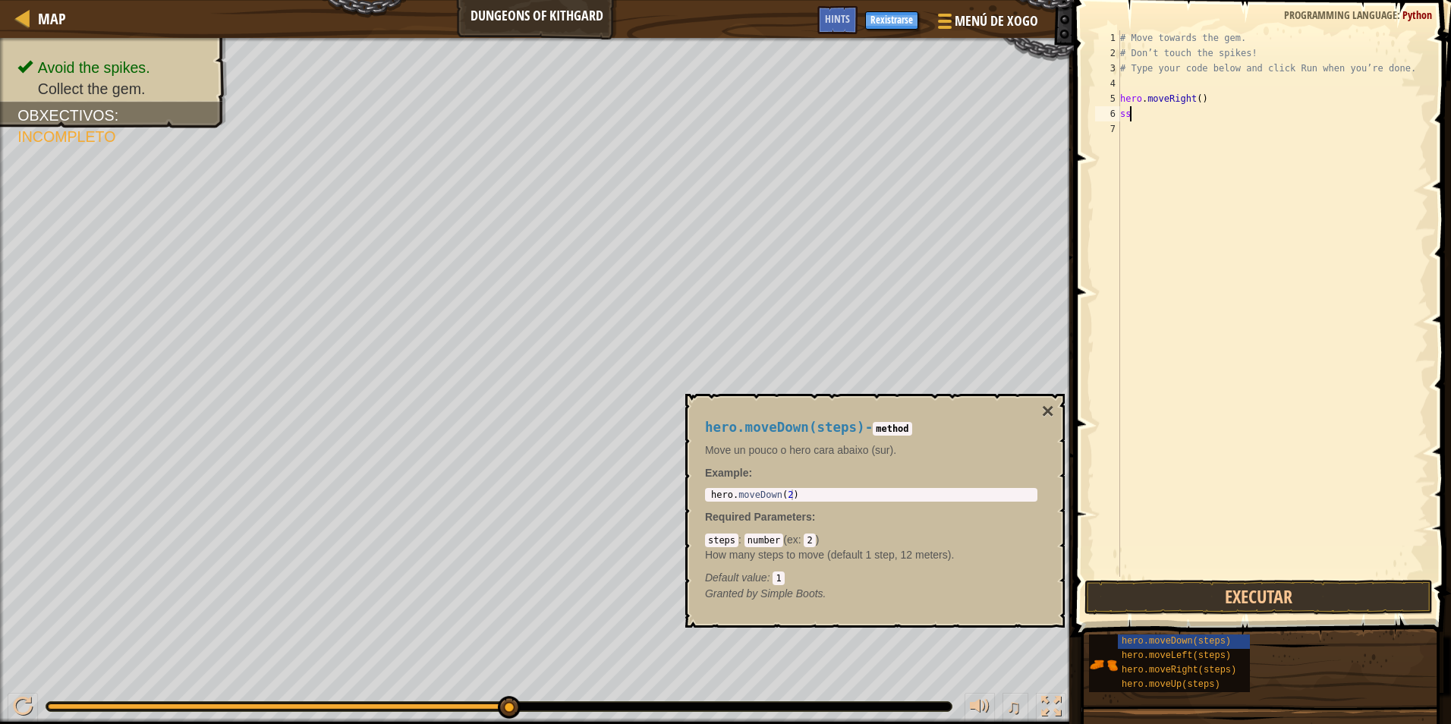
type textarea "s"
type textarea "d"
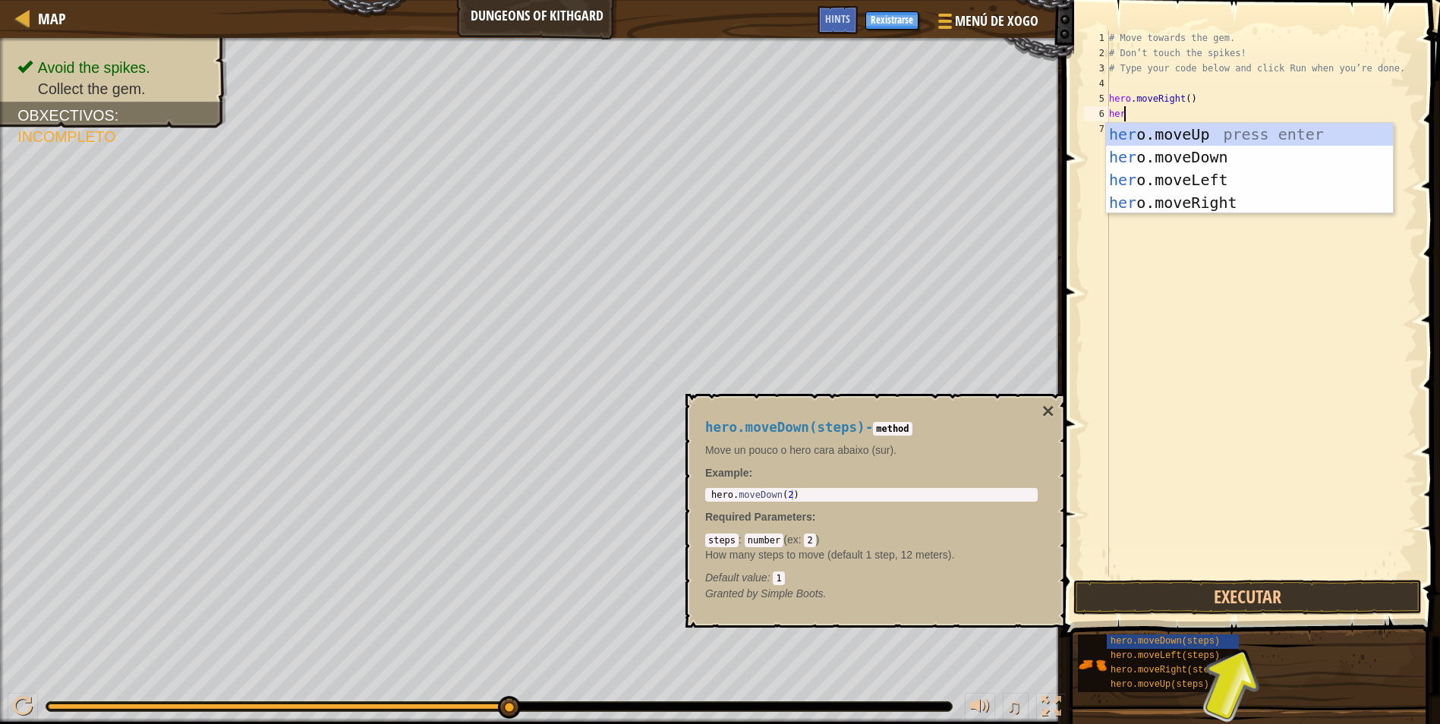
type textarea "here"
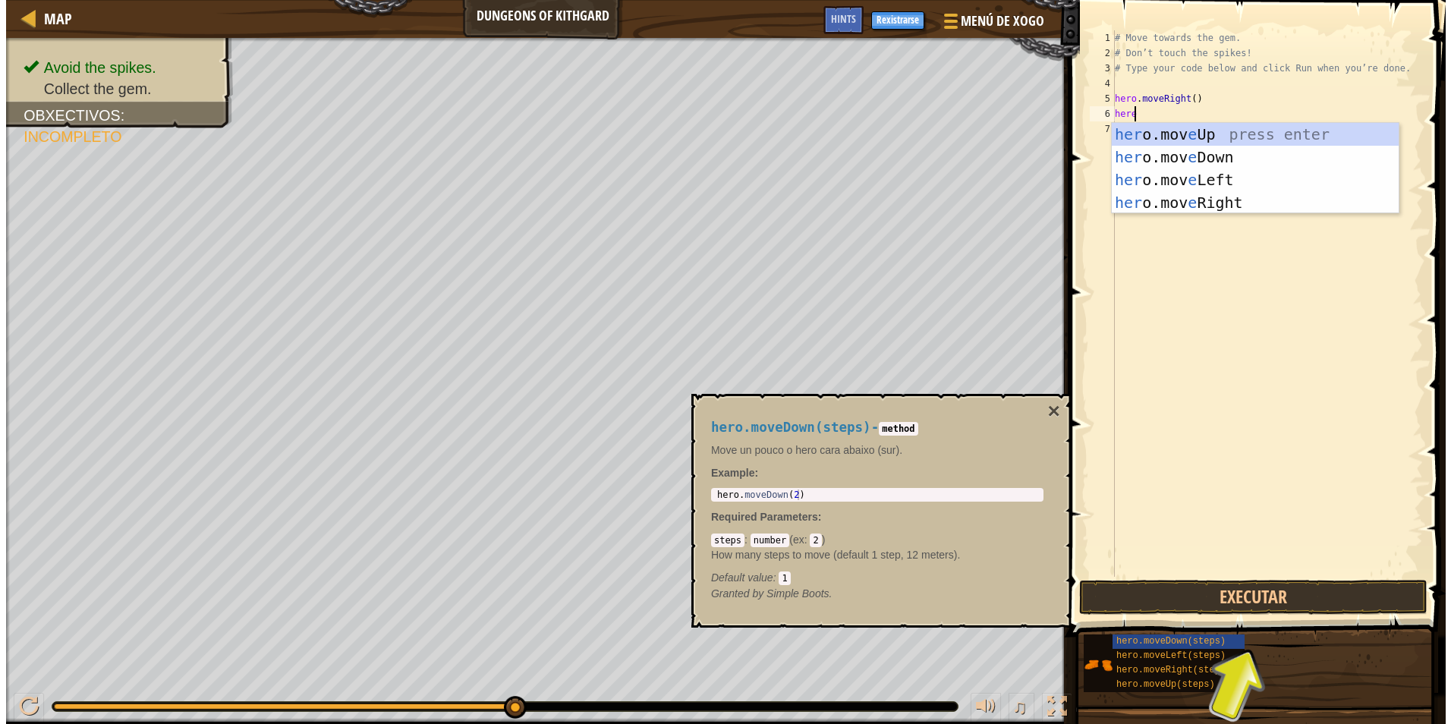
scroll to position [7, 1]
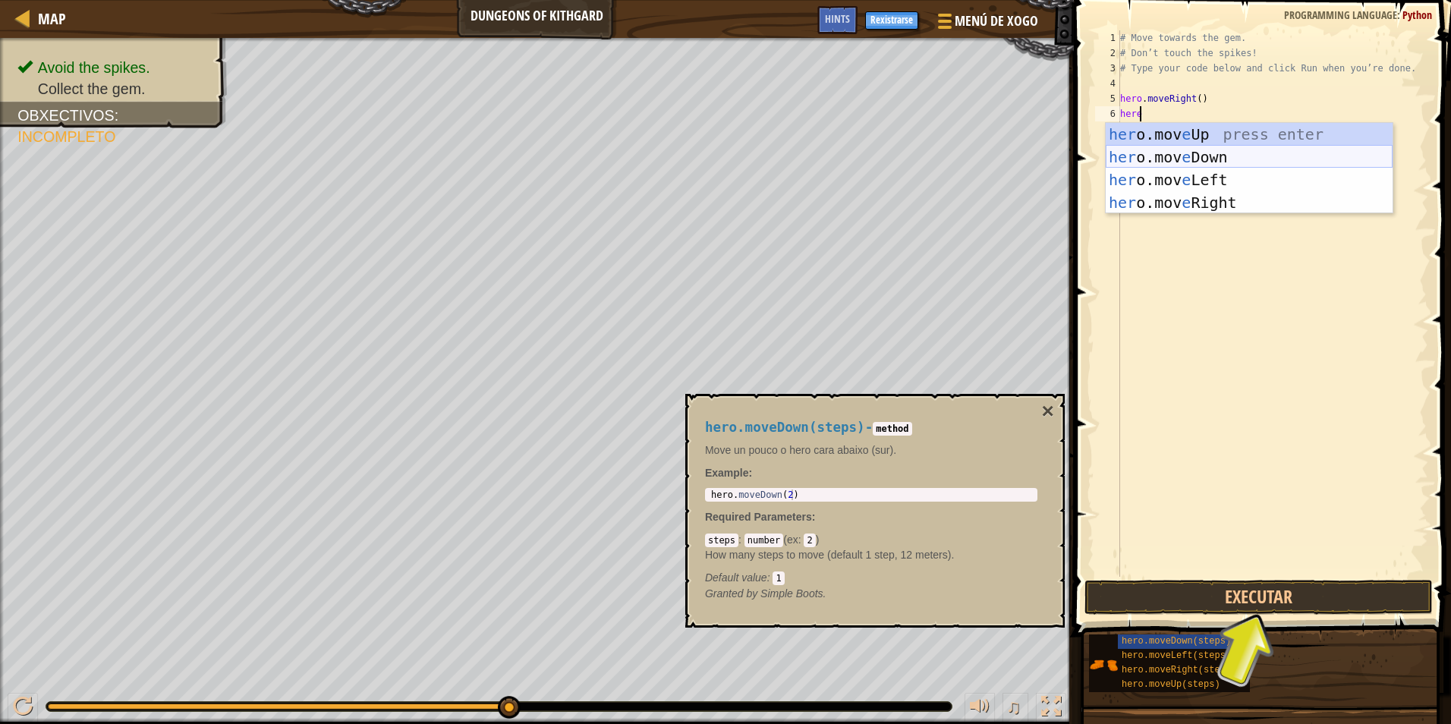
click at [1129, 150] on div "her o.mov e Up press enter her o.mov e Down press enter her o.mov e Left press …" at bounding box center [1249, 191] width 287 height 137
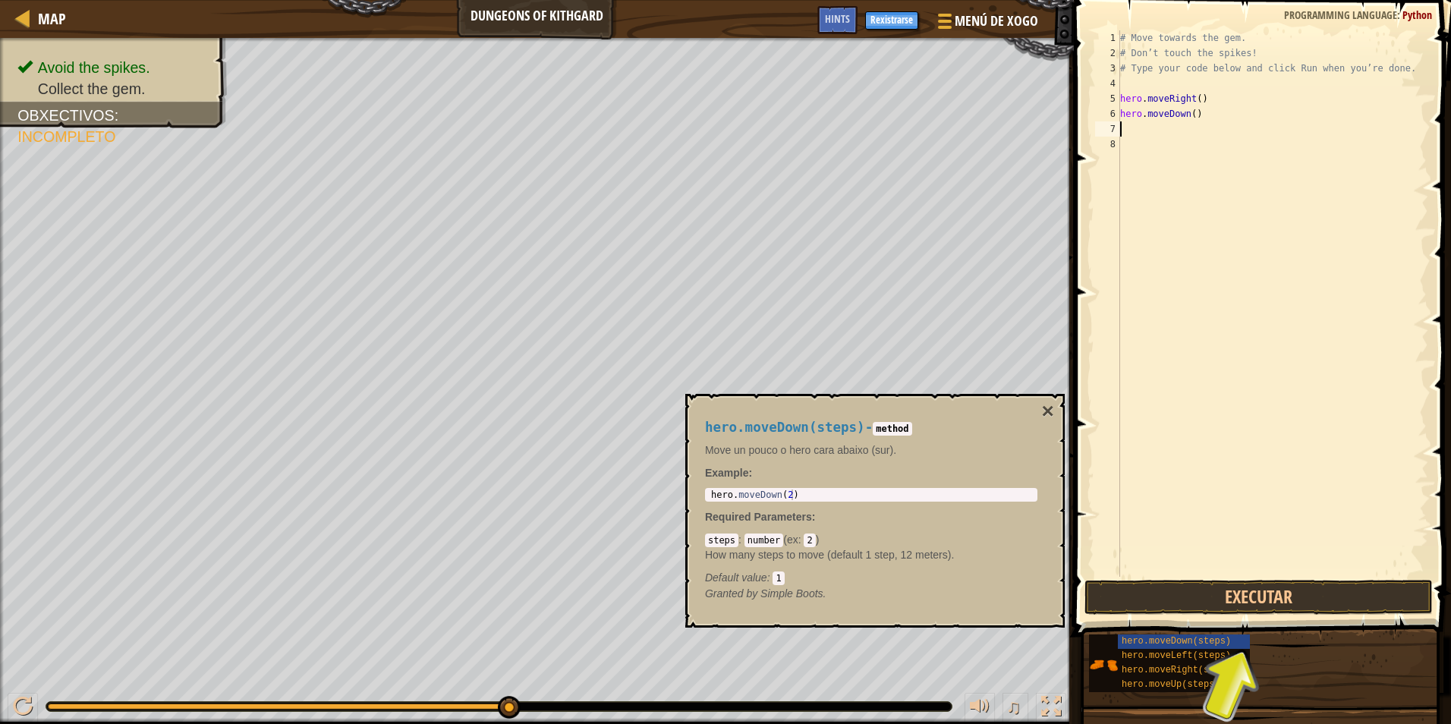
scroll to position [7, 0]
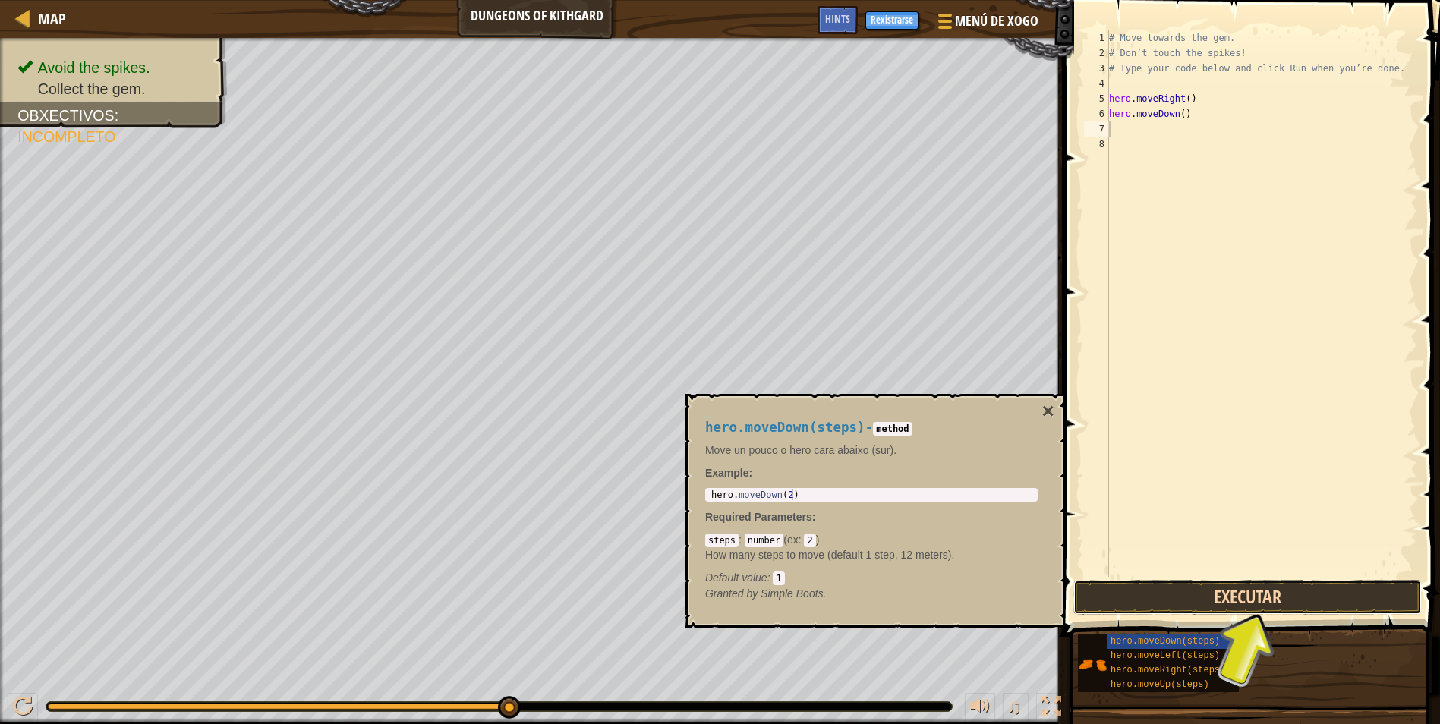
click at [1214, 596] on button "Executar" at bounding box center [1247, 597] width 348 height 35
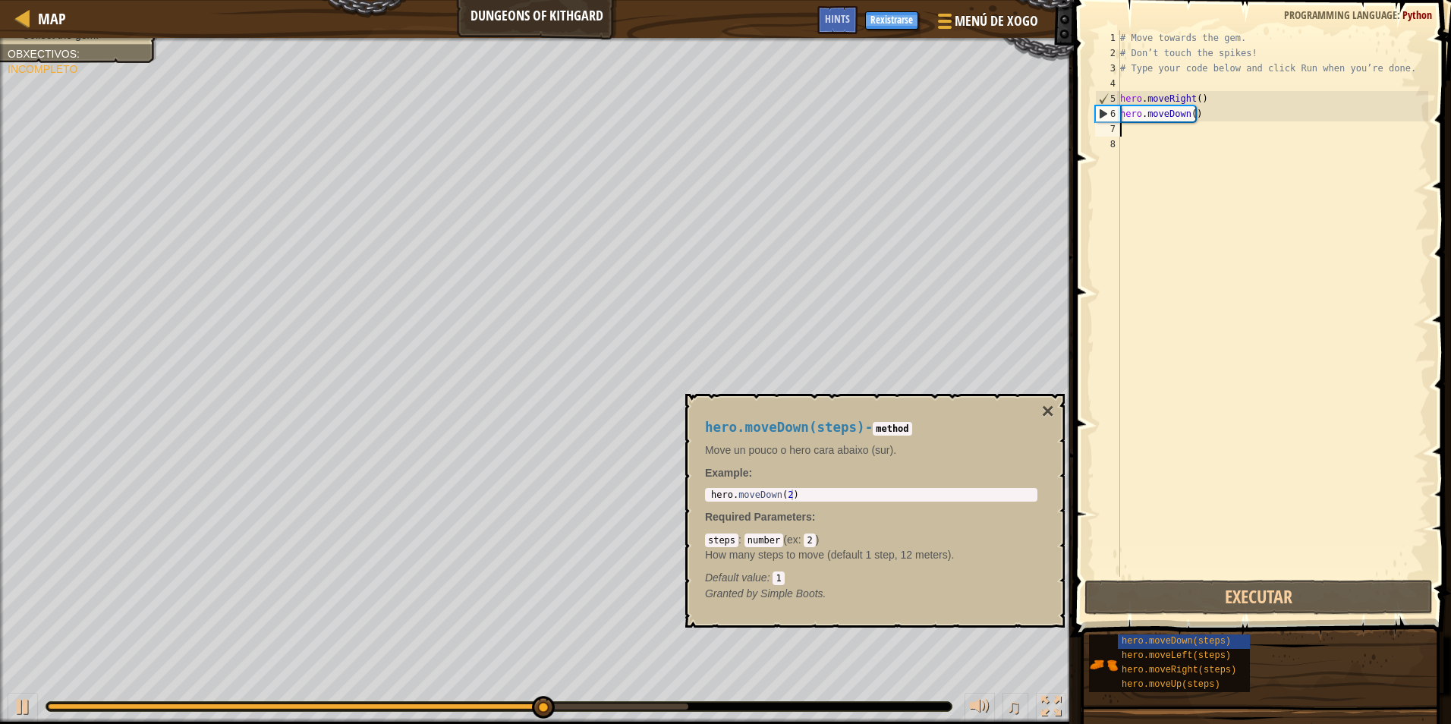
click at [1221, 127] on div "# Move towards the gem. # Don’t touch the spikes! # Type your code below and cl…" at bounding box center [1272, 318] width 311 height 577
click at [1210, 140] on div "# Move towards the gem. # Don’t touch the spikes! # Type your code below and cl…" at bounding box center [1272, 318] width 311 height 577
click at [1202, 136] on div "# Move towards the gem. # Don’t touch the spikes! # Type your code below and cl…" at bounding box center [1272, 318] width 311 height 577
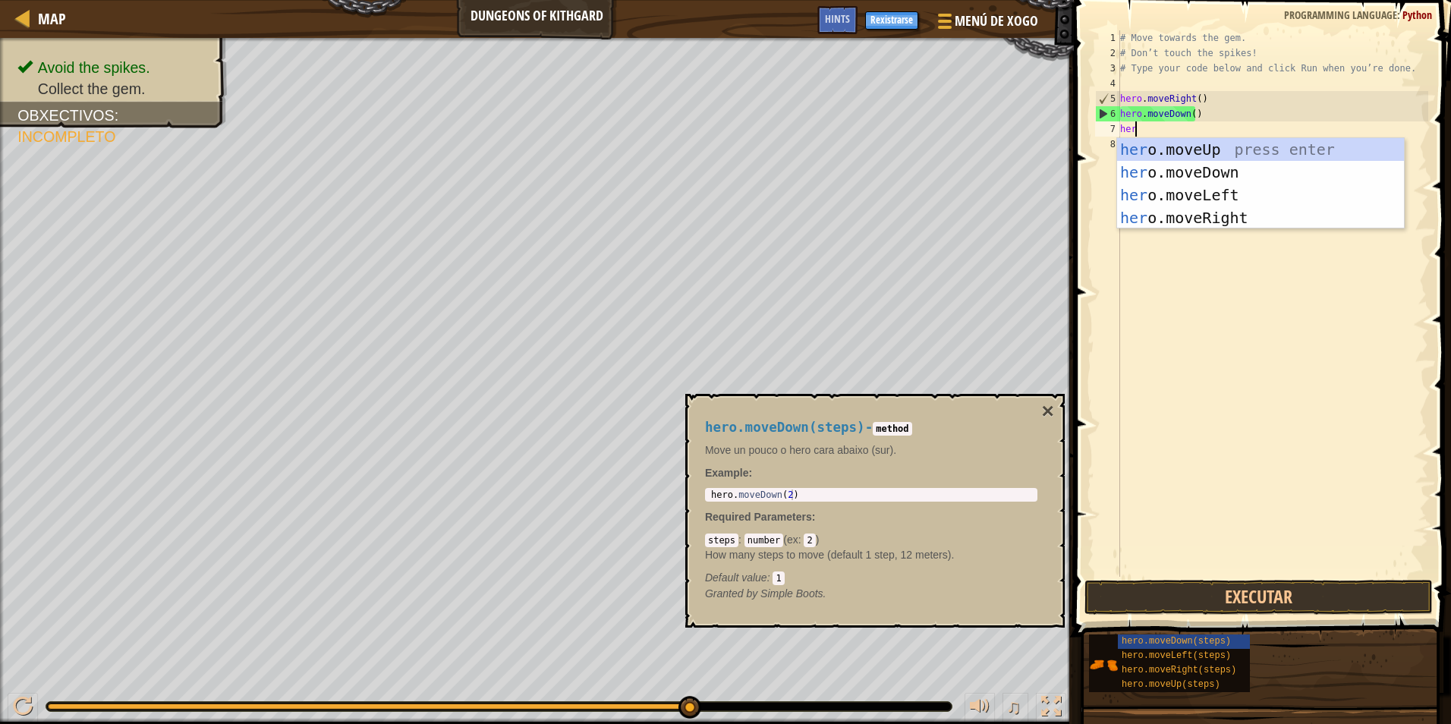
type textarea "here"
click at [1169, 218] on div "her o.mov e Up press enter her o.mov e Down press enter her o.mov e Left press …" at bounding box center [1260, 206] width 287 height 137
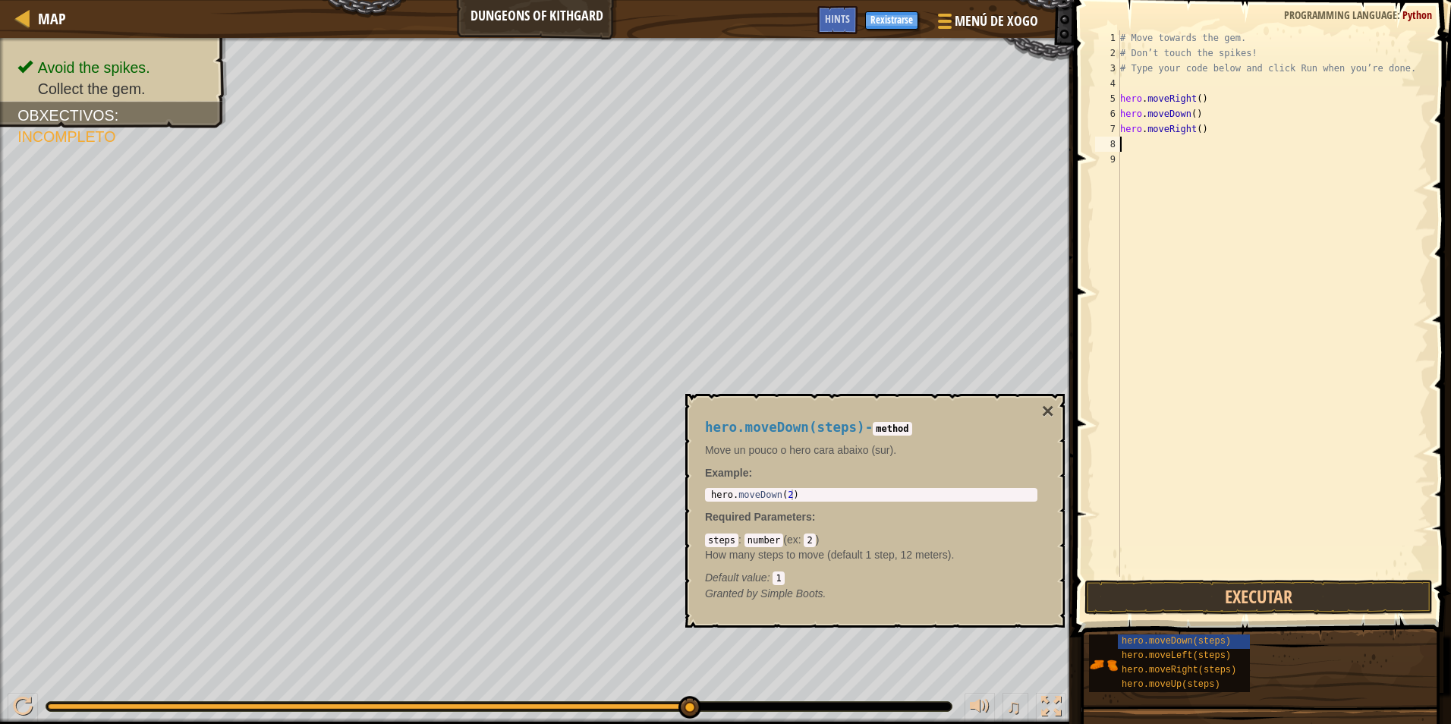
scroll to position [7, 0]
click at [1135, 591] on button "Executar" at bounding box center [1259, 597] width 348 height 35
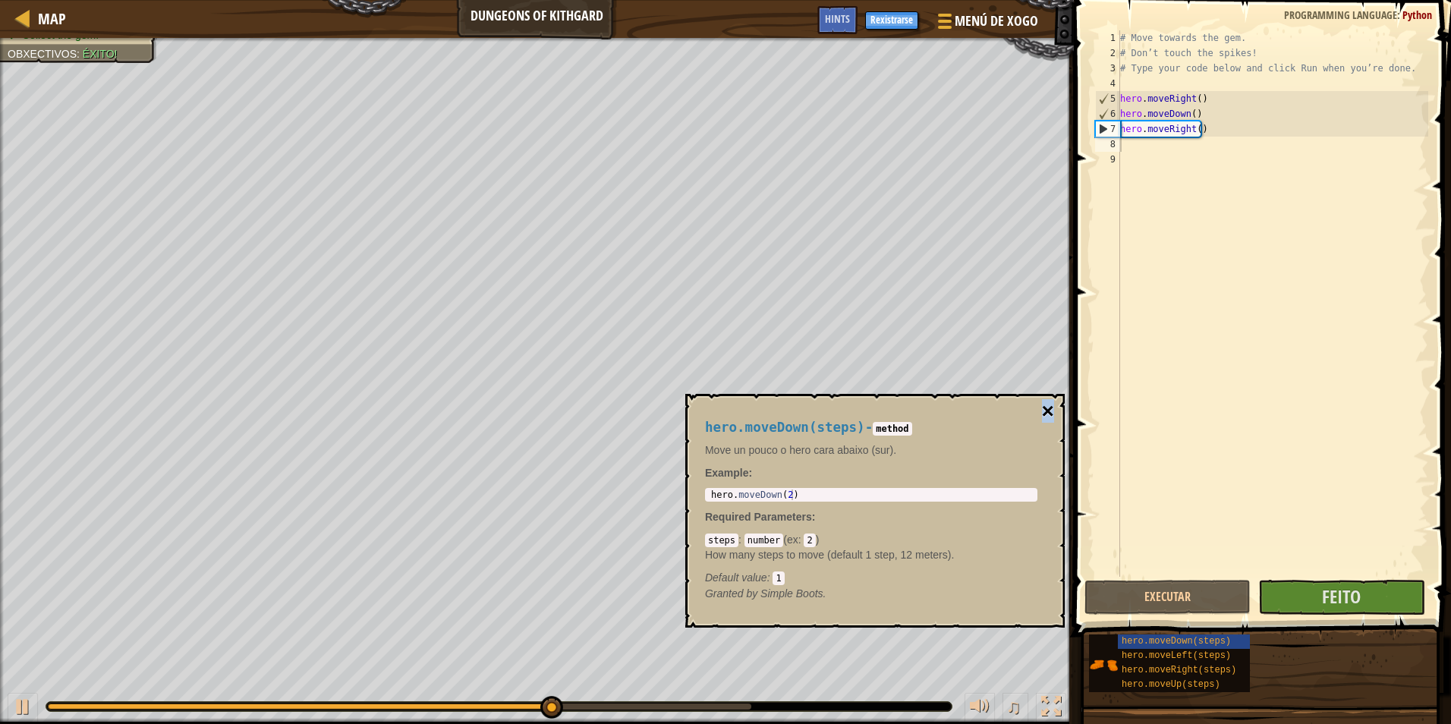
click at [1050, 414] on button "×" at bounding box center [1048, 411] width 12 height 21
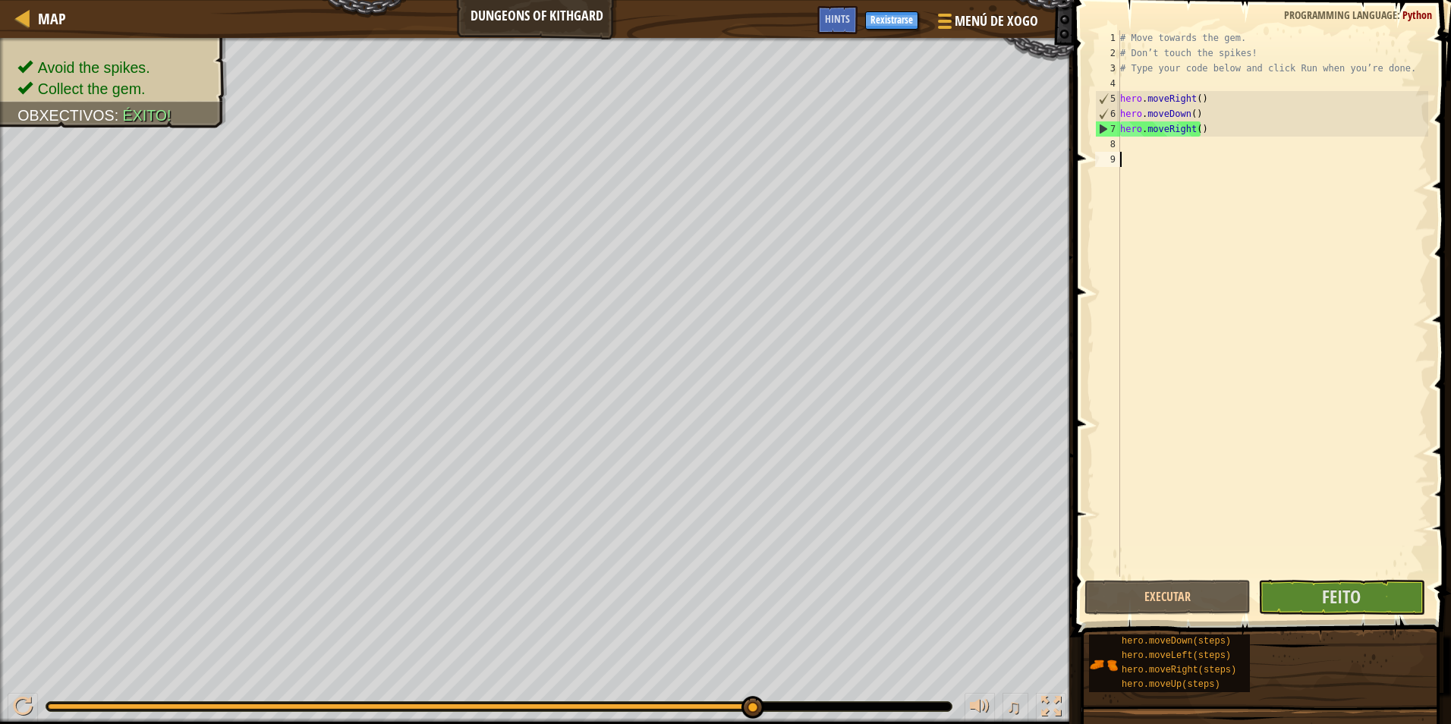
click at [1195, 159] on div "# Move towards the gem. # Don’t touch the spikes! # Type your code below and cl…" at bounding box center [1272, 318] width 311 height 577
click at [1189, 141] on div "# Move towards the gem. # Don’t touch the spikes! # Type your code below and cl…" at bounding box center [1272, 318] width 311 height 577
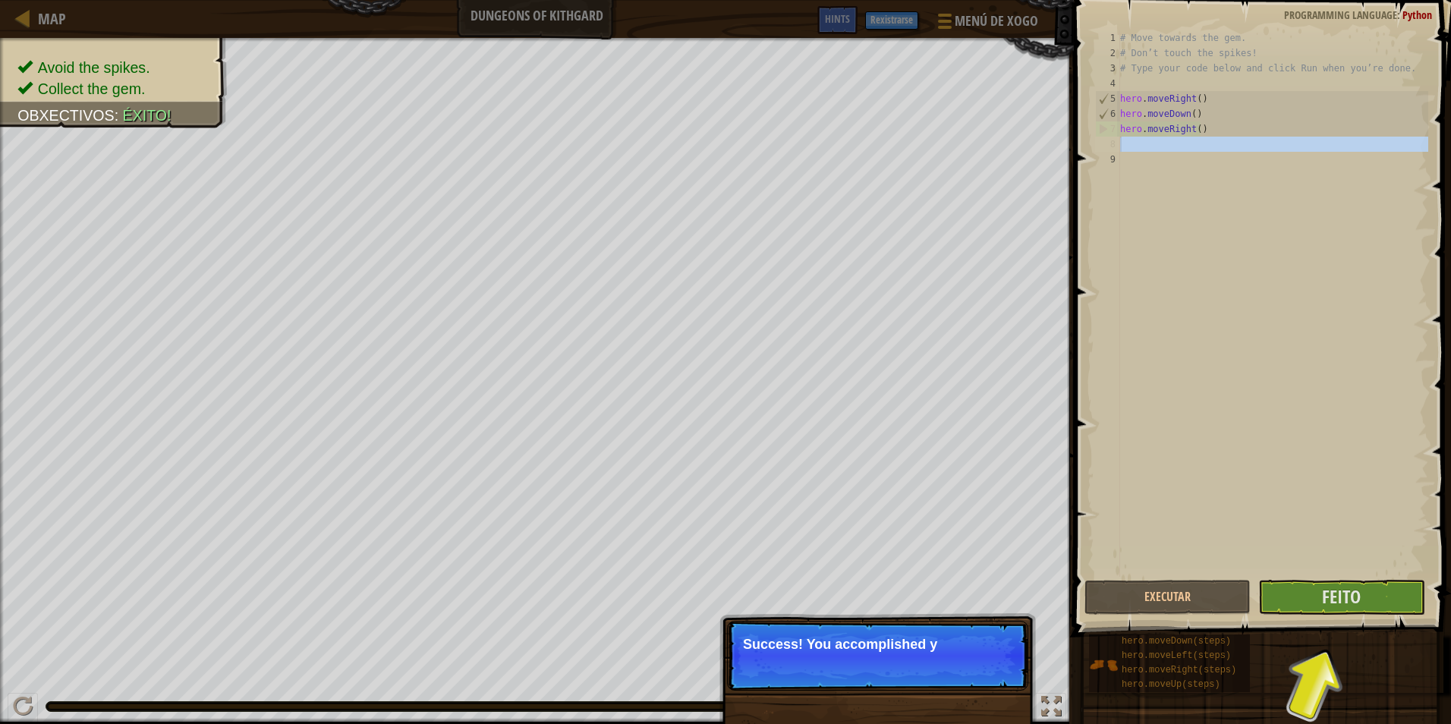
click at [1206, 356] on div "# Move towards the gem. # Don’t touch the spikes! # Type your code below and cl…" at bounding box center [1272, 303] width 311 height 546
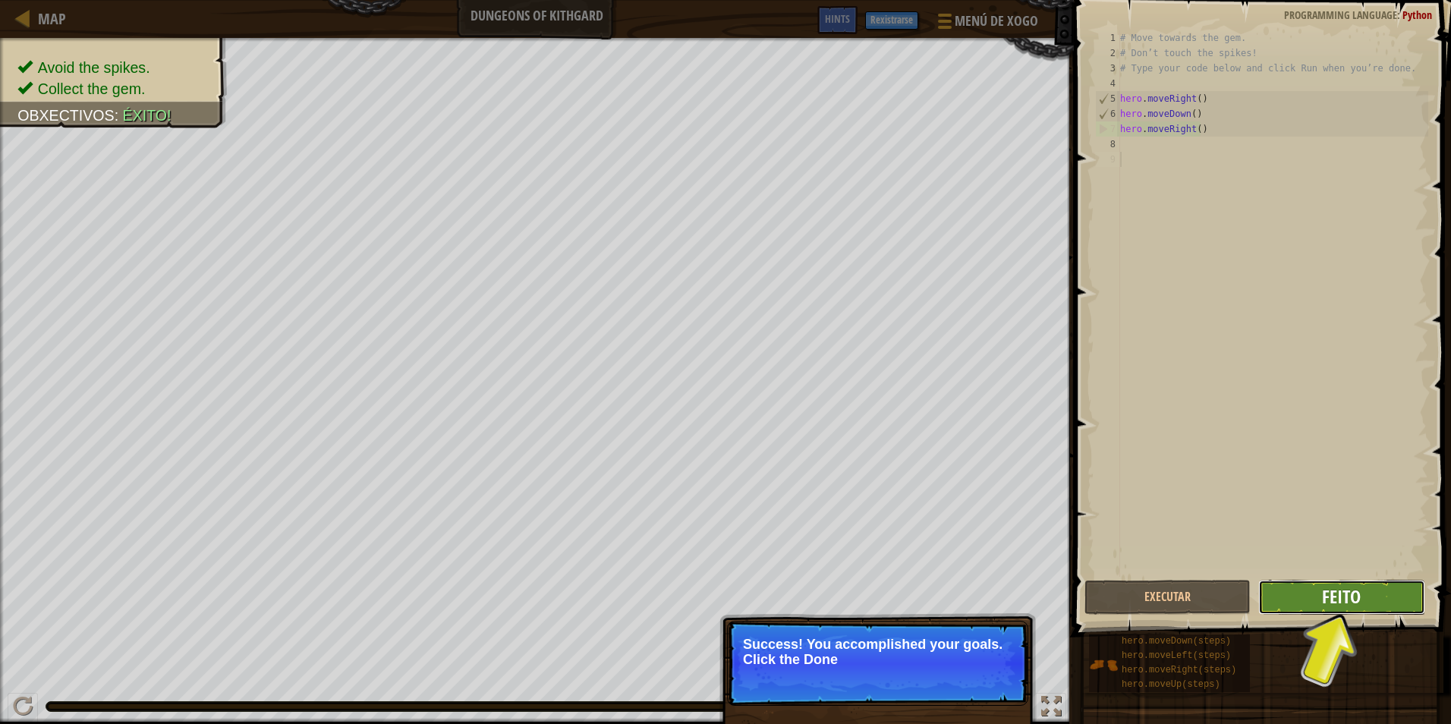
click at [1340, 587] on button "Feito" at bounding box center [1341, 597] width 166 height 35
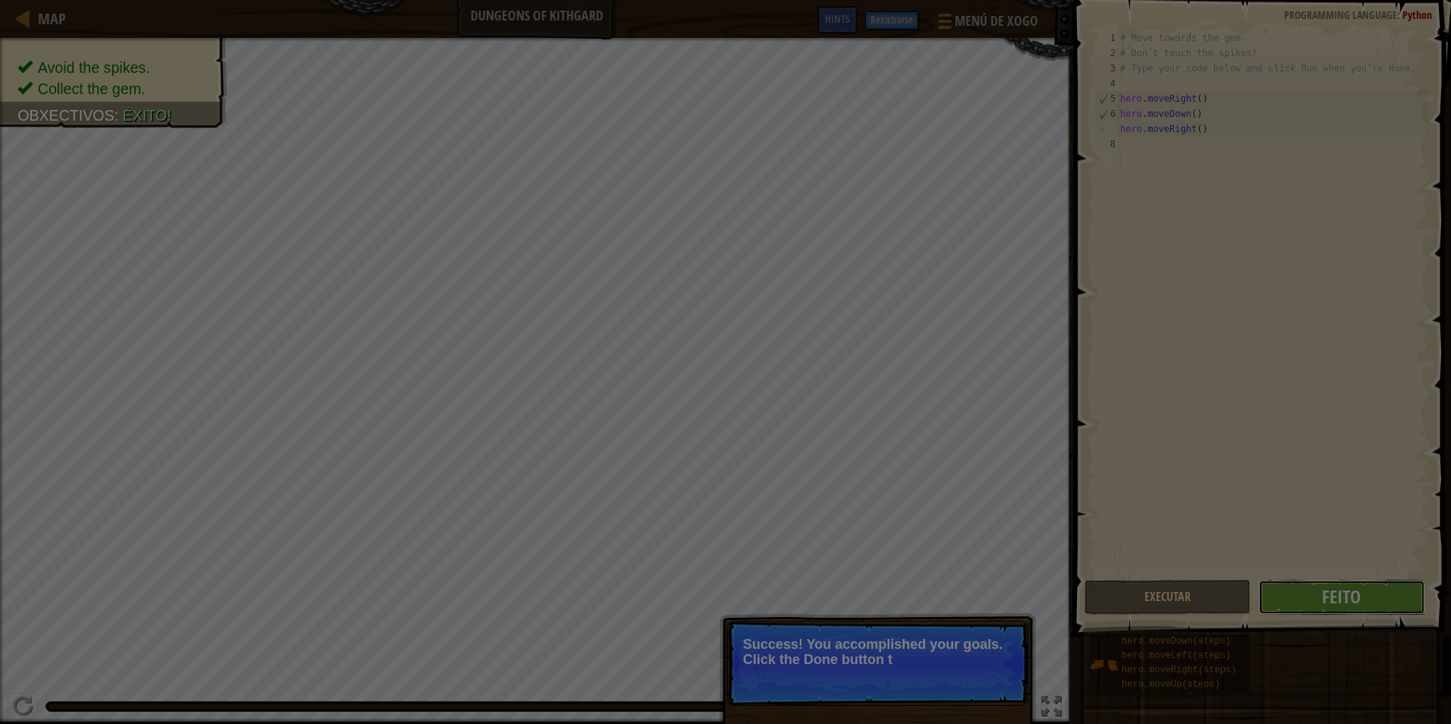
click at [1339, 2] on body "Map Dungeons of Kithgard Menú de Xogo Feito Rexistrarse Hints 1 ההההההההההההההה…" at bounding box center [725, 1] width 1451 height 2
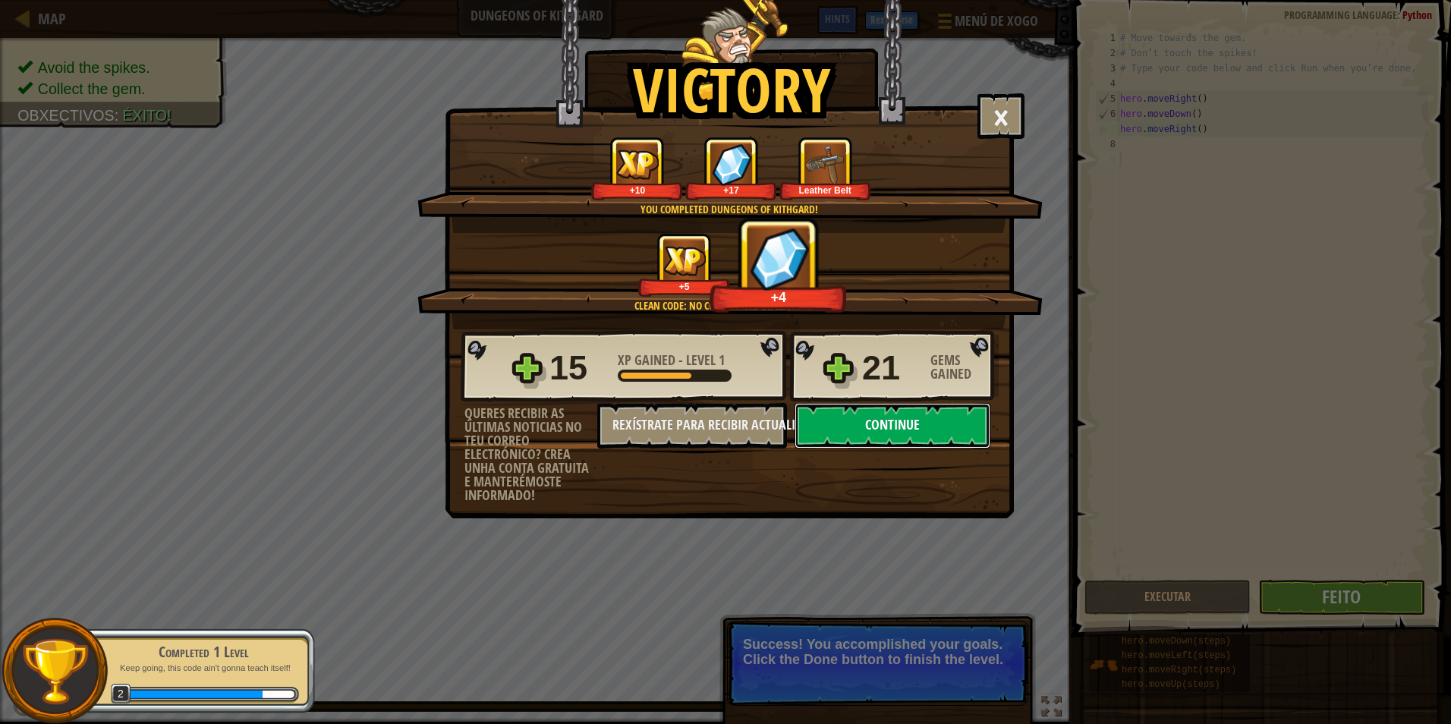
click at [904, 412] on button "Continue" at bounding box center [893, 426] width 196 height 46
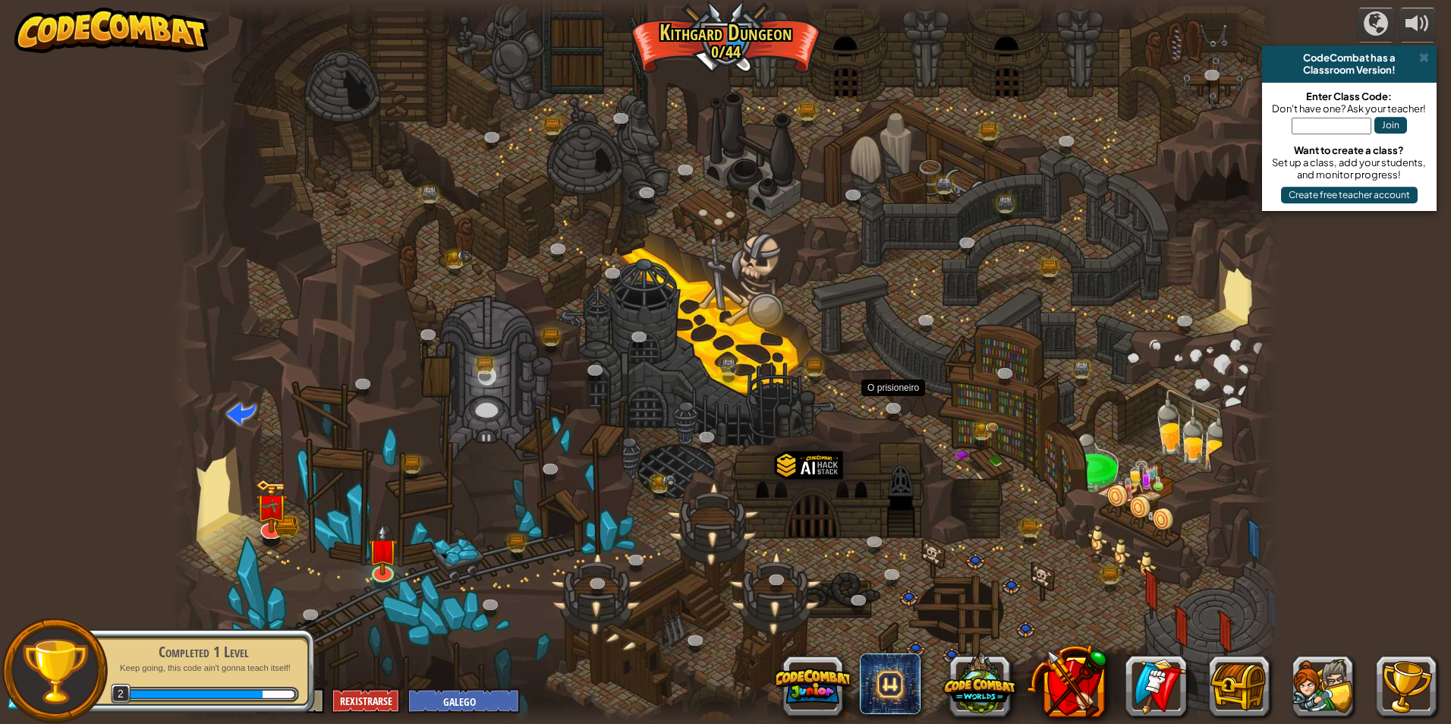
select select "gl"
click at [905, 414] on link at bounding box center [895, 409] width 30 height 23
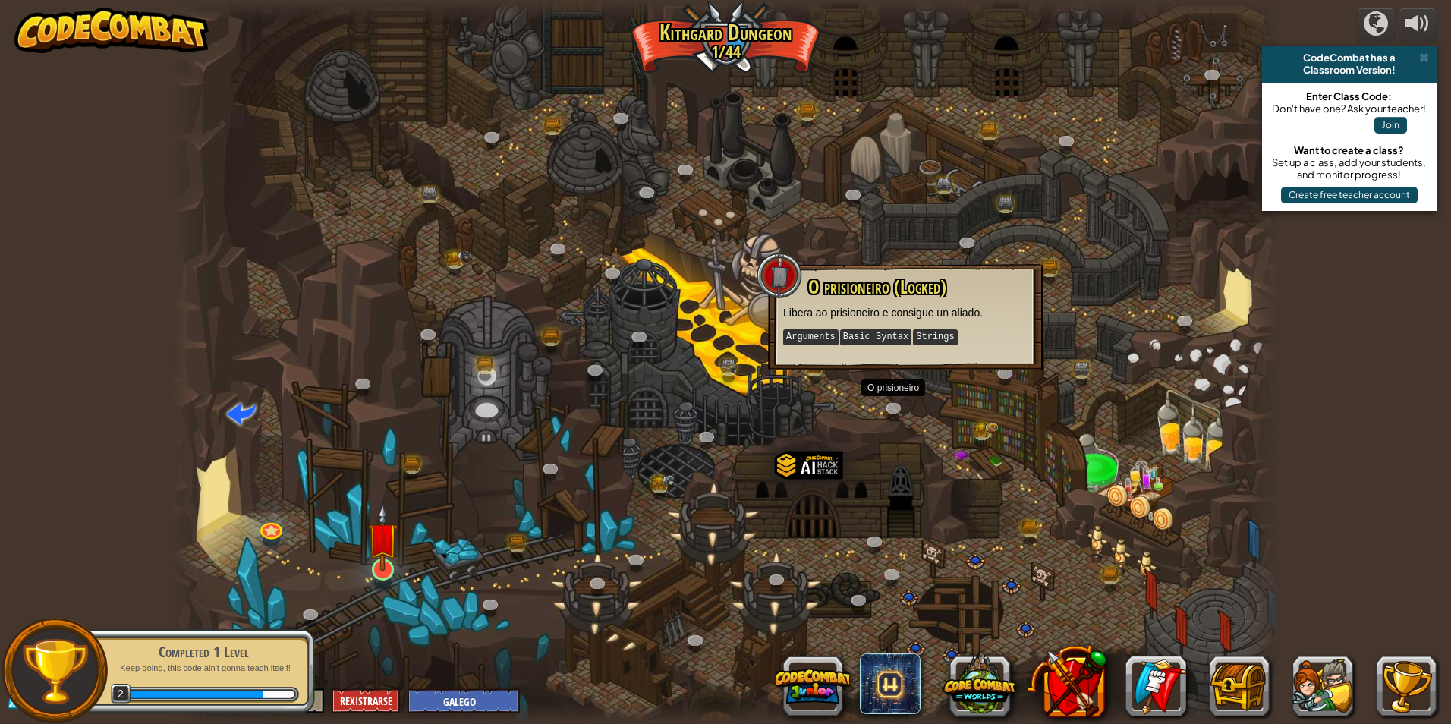
click at [397, 574] on div "Twisted Canyon (Locked) Challenge: collect the most gold using all the programm…" at bounding box center [726, 362] width 1108 height 724
click at [375, 574] on link at bounding box center [382, 568] width 30 height 30
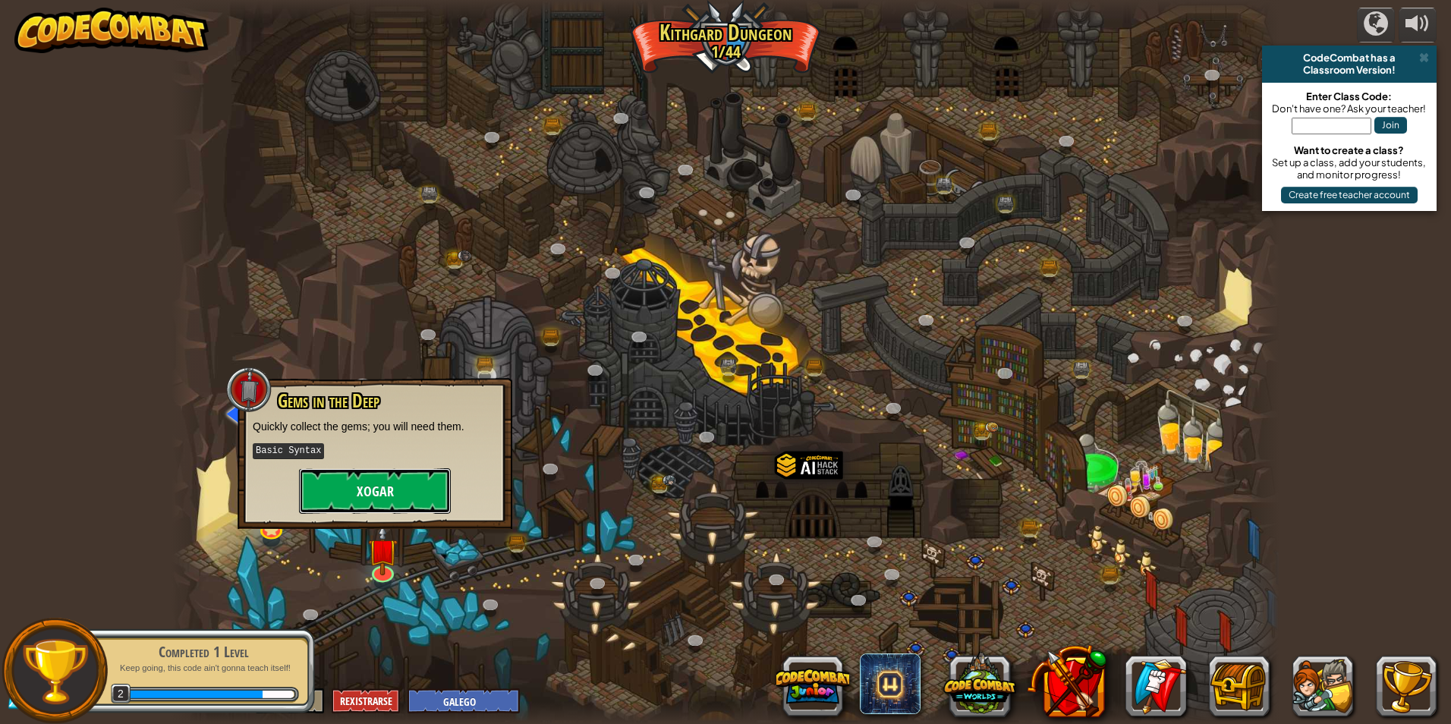
click at [373, 510] on button "Xogar" at bounding box center [375, 491] width 152 height 46
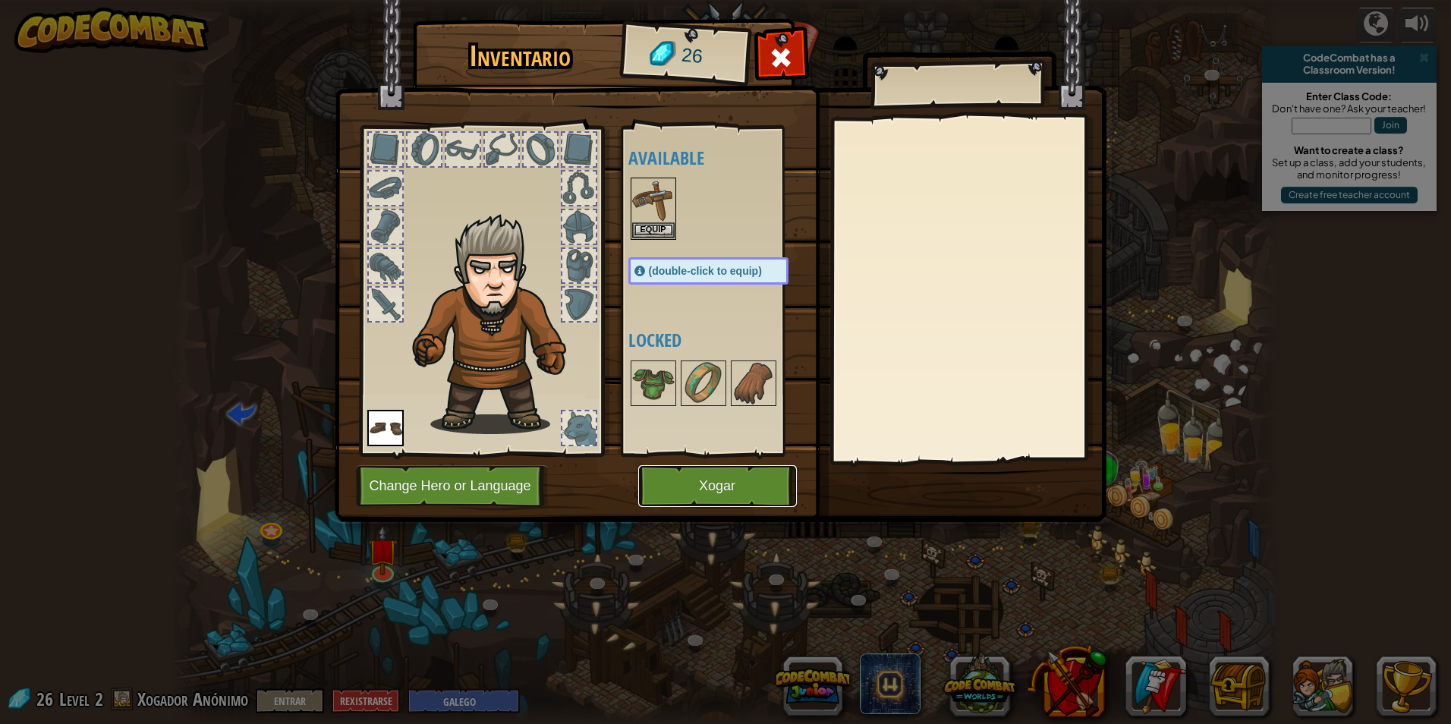
click at [763, 503] on button "Xogar" at bounding box center [717, 486] width 159 height 42
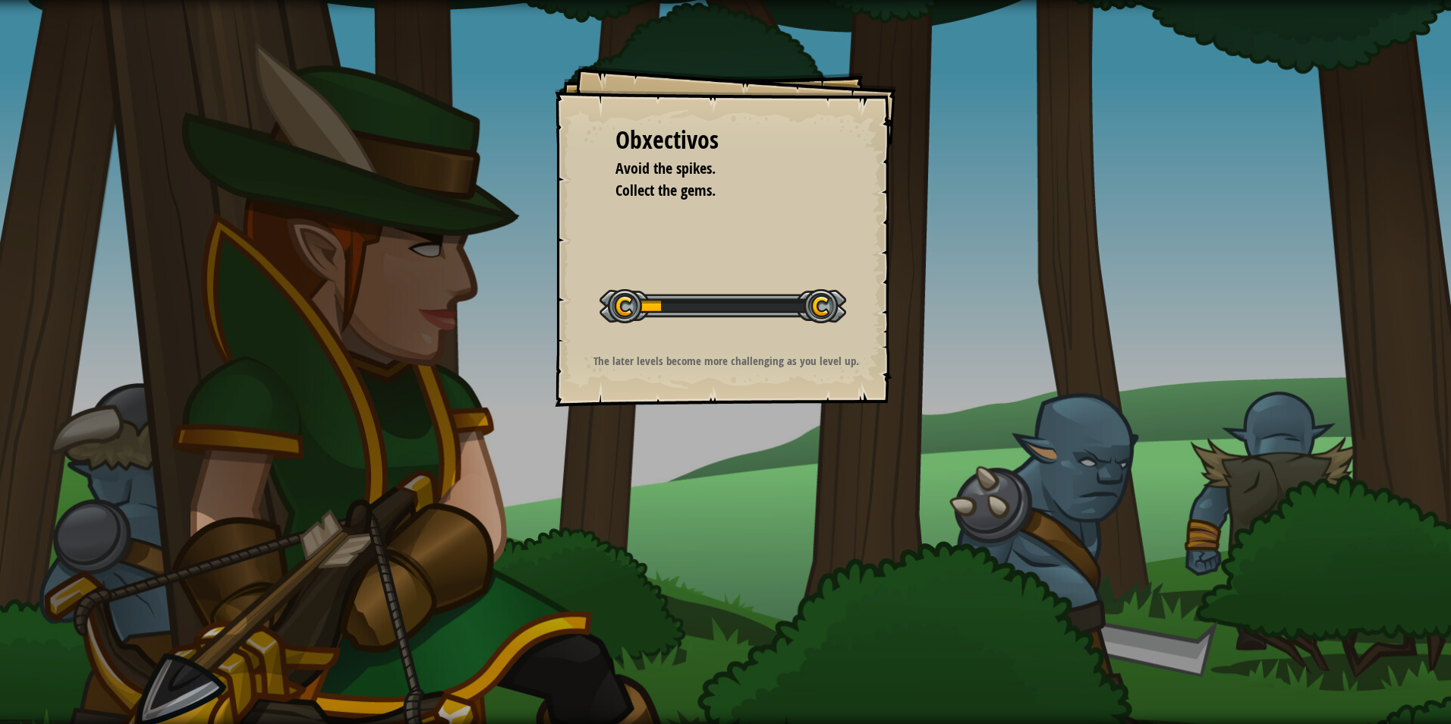
click at [749, 487] on div "Obxectivos Avoid the spikes. Collect the gems. Iniciar [PERSON_NAME] ao cargar …" at bounding box center [725, 362] width 1451 height 724
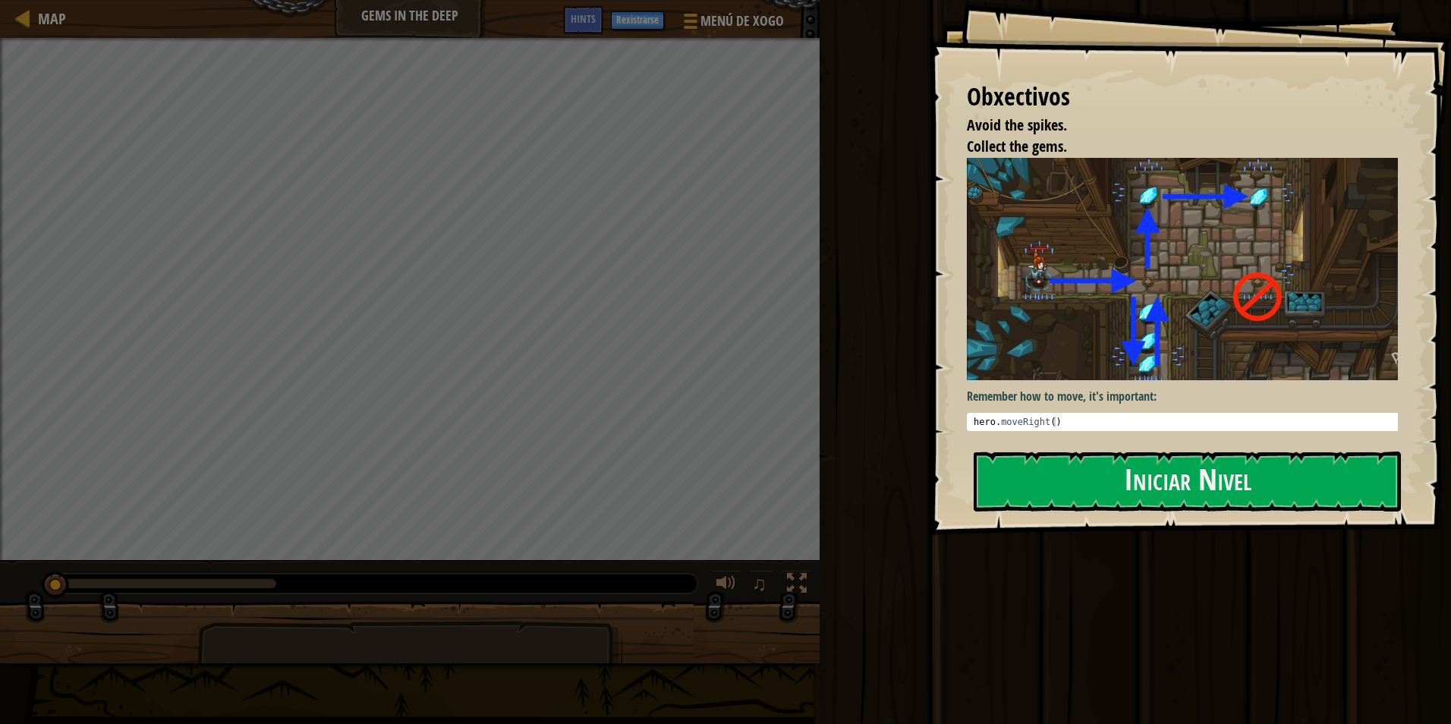
click at [1338, 291] on img at bounding box center [1188, 269] width 442 height 222
click at [1053, 452] on button "Iniciar Nivel" at bounding box center [1187, 482] width 427 height 60
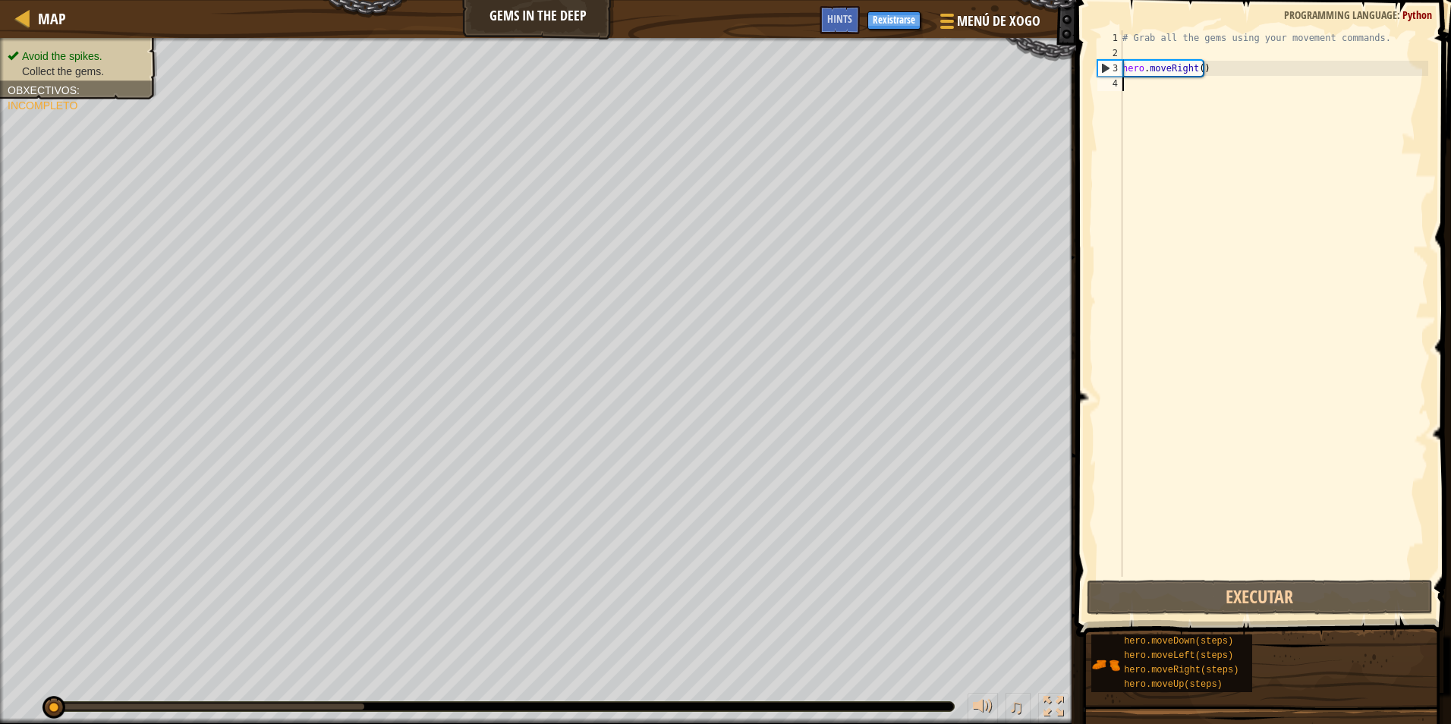
click at [1202, 108] on div "# Grab all the gems using your movement commands. hero . moveRight ( )" at bounding box center [1274, 318] width 309 height 577
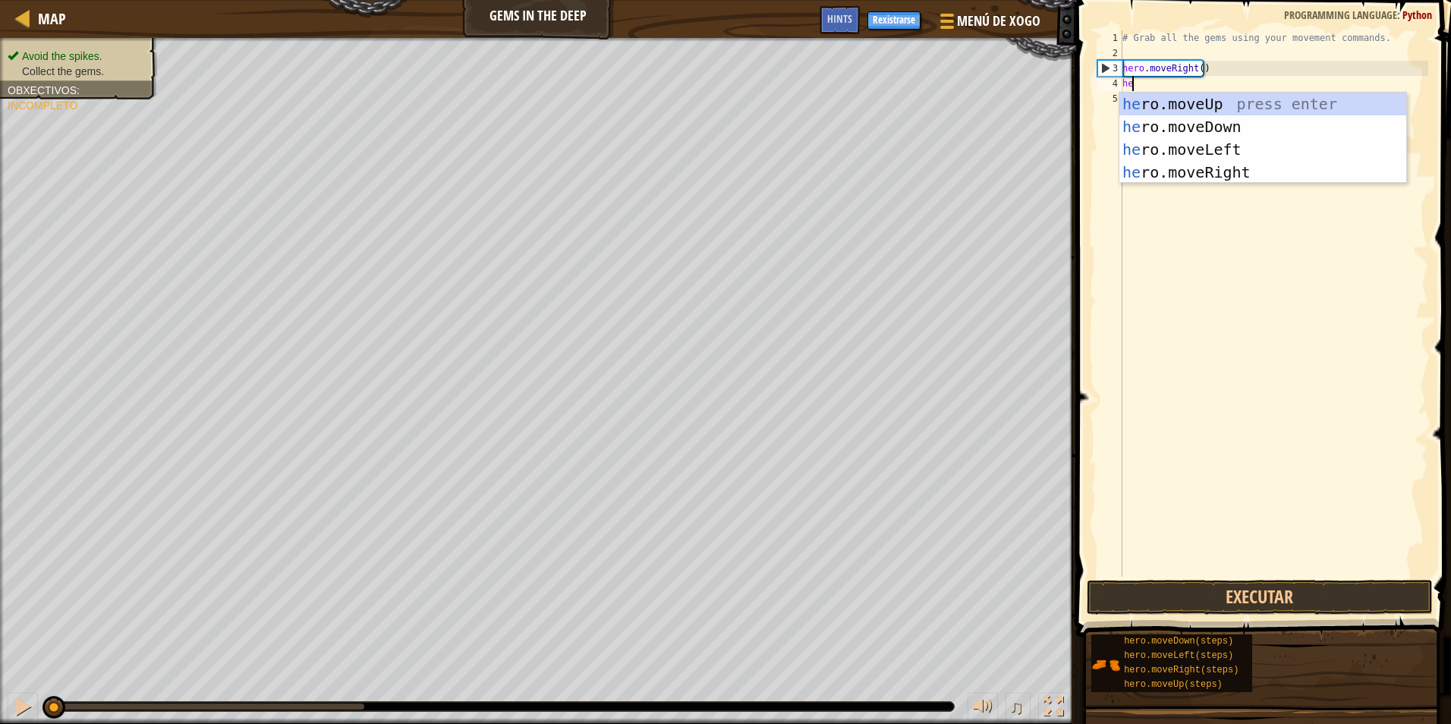
scroll to position [7, 1]
type textarea "here"
click at [1191, 108] on div "her o.mov e Up press enter her o.mov e Down press enter her o.mov e Left press …" at bounding box center [1263, 161] width 287 height 137
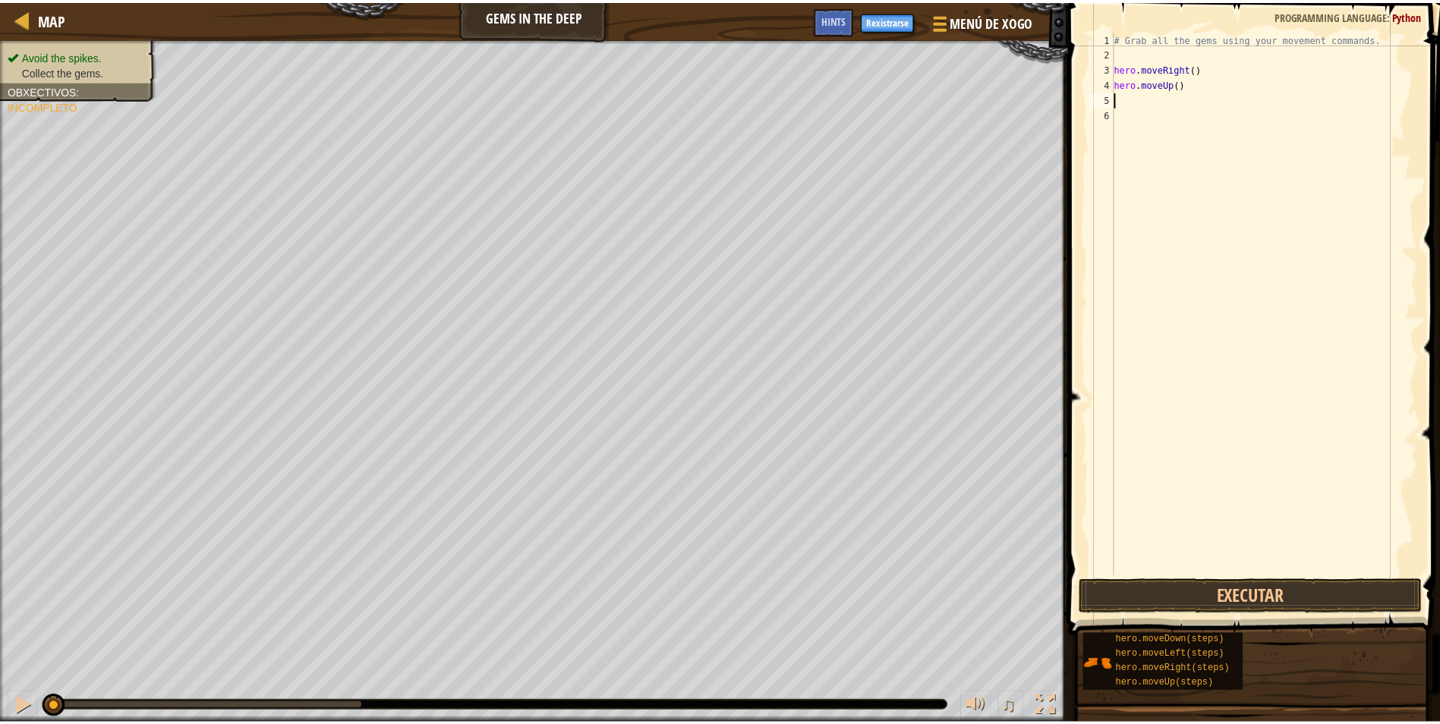
scroll to position [7, 0]
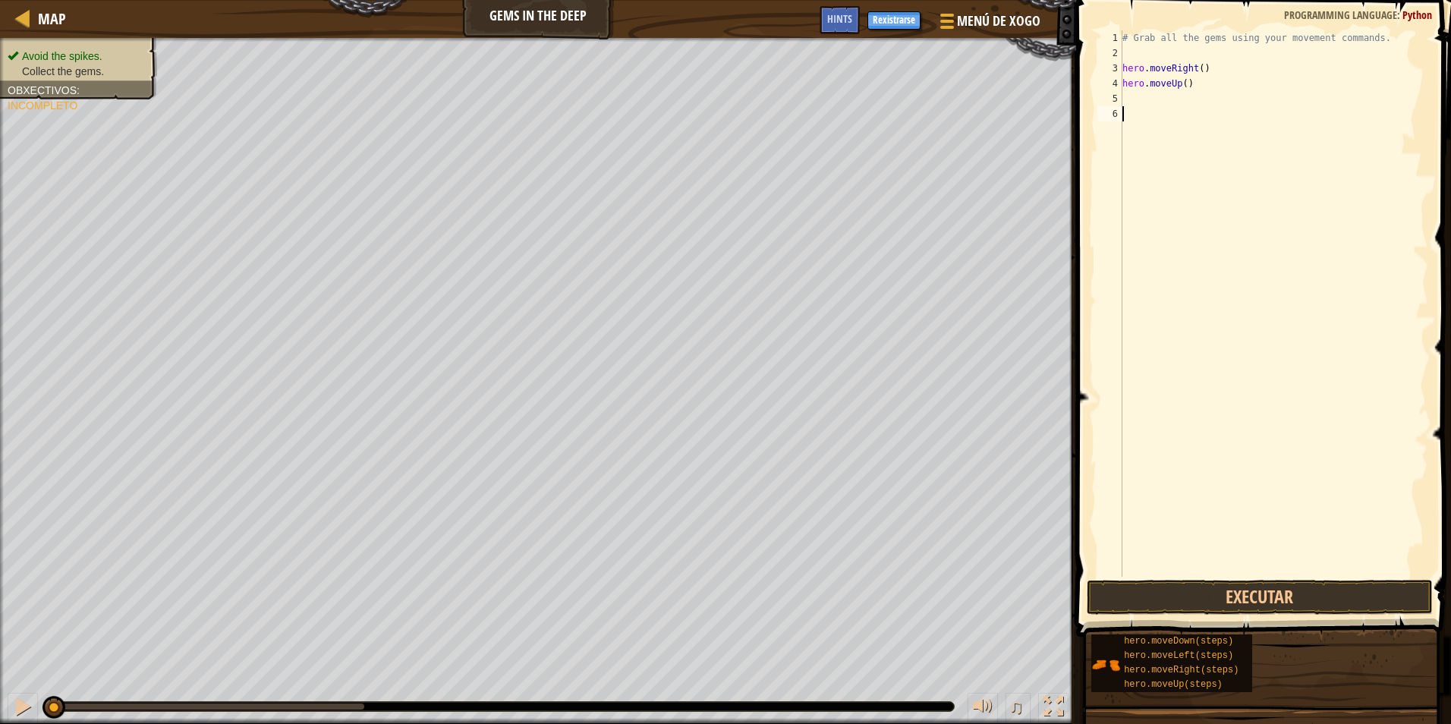
click at [1189, 109] on div "# Grab all the gems using your movement commands. hero . moveRight ( ) hero . m…" at bounding box center [1274, 318] width 309 height 577
click at [1189, 99] on div "# Grab all the gems using your movement commands. hero . moveRight ( ) hero . m…" at bounding box center [1274, 318] width 309 height 577
type textarea "h"
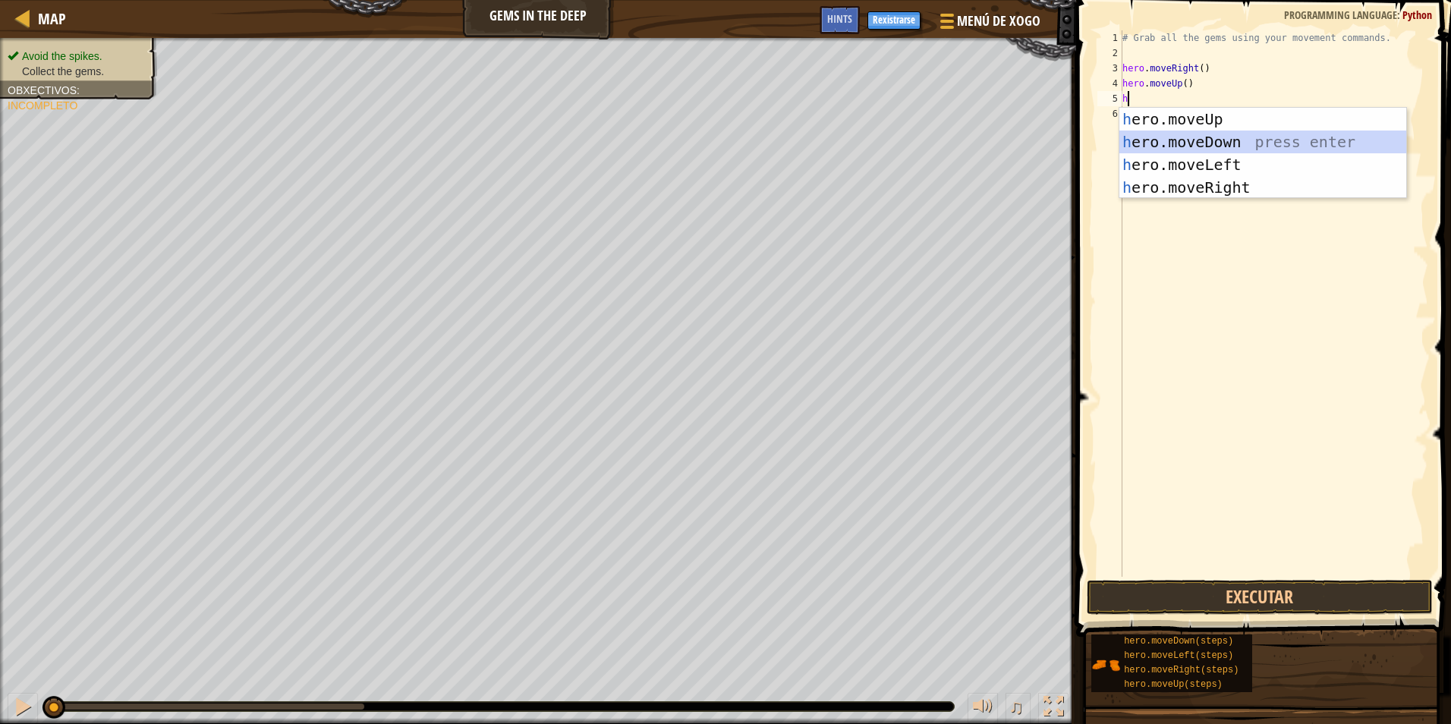
click at [1172, 148] on div "h ero.moveUp press enter h ero.moveDown press enter h ero.moveLeft press enter …" at bounding box center [1263, 176] width 287 height 137
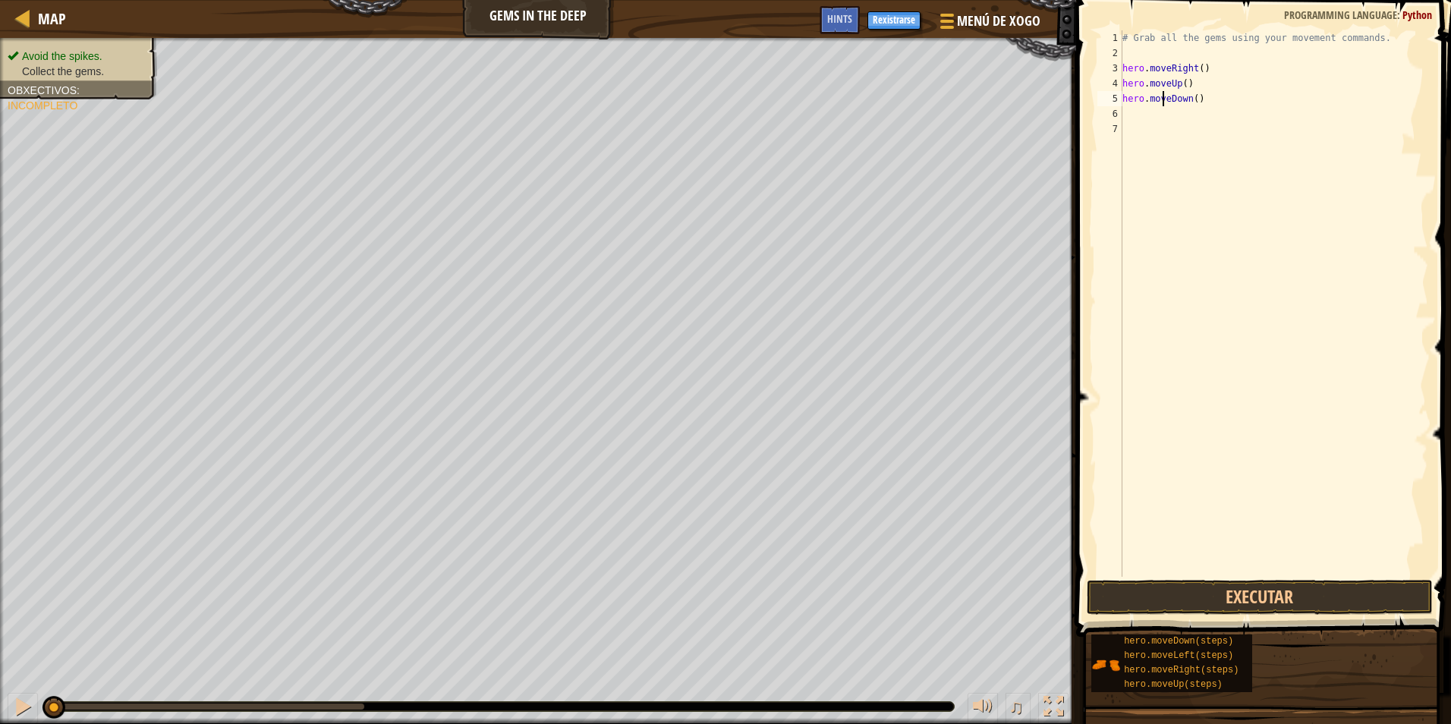
click at [1164, 102] on div "# Grab all the gems using your movement commands. hero . moveRight ( ) hero . m…" at bounding box center [1274, 318] width 309 height 577
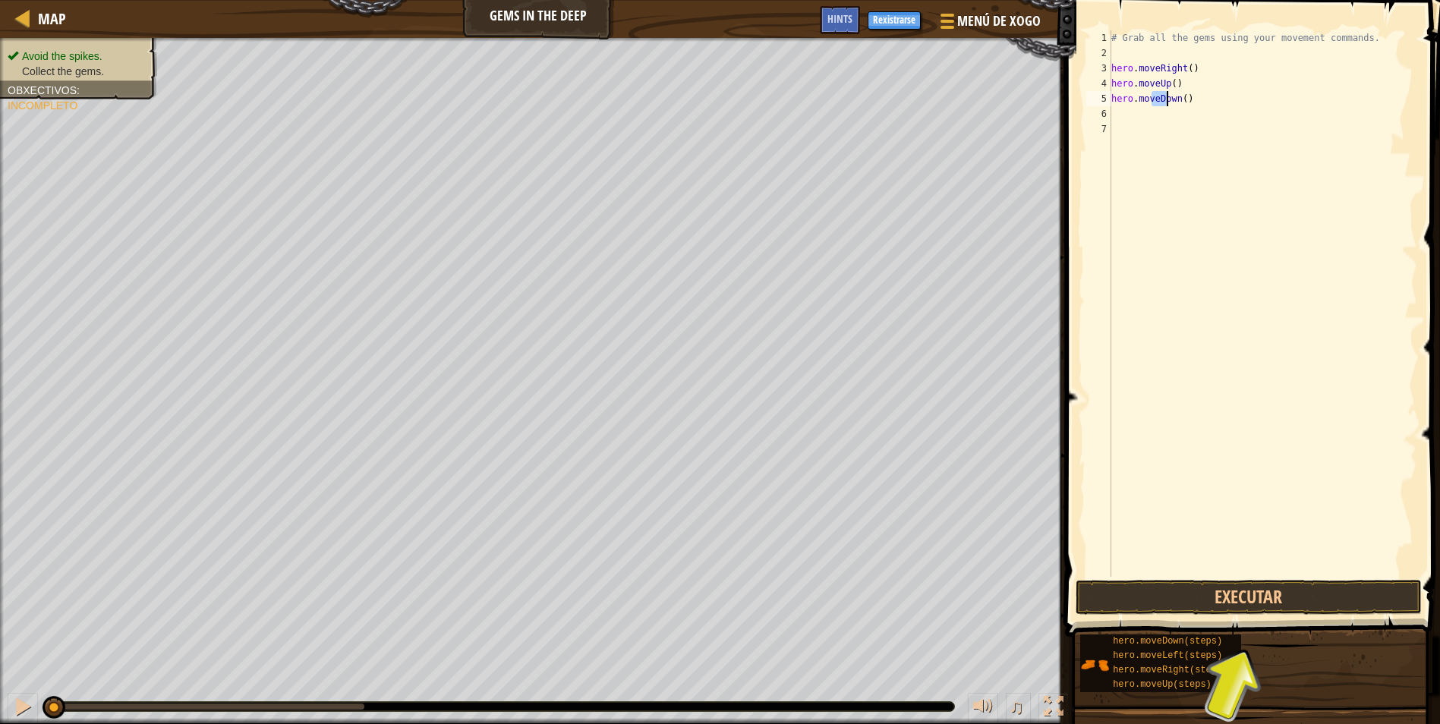
click at [1176, 101] on div "# Grab all the gems using your movement commands. hero . moveRight ( ) hero . m…" at bounding box center [1262, 318] width 309 height 577
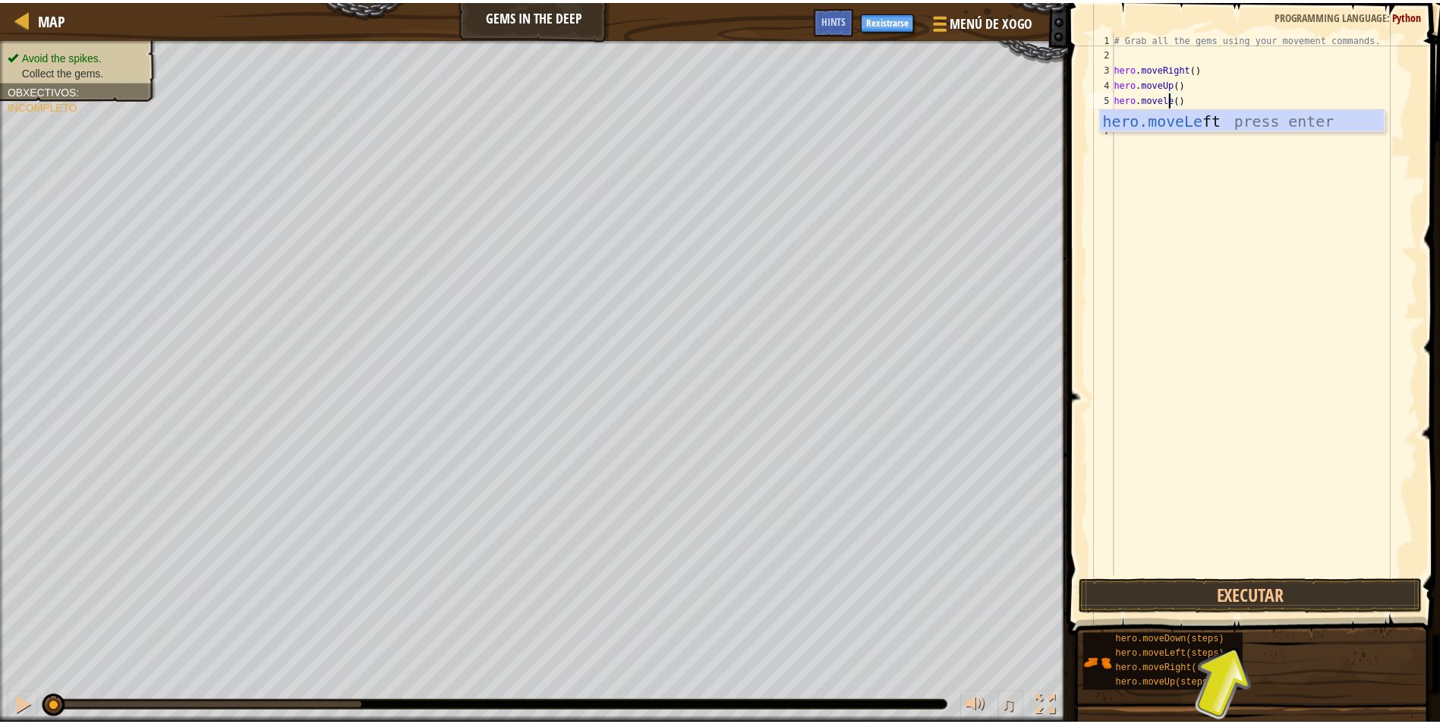
scroll to position [7, 5]
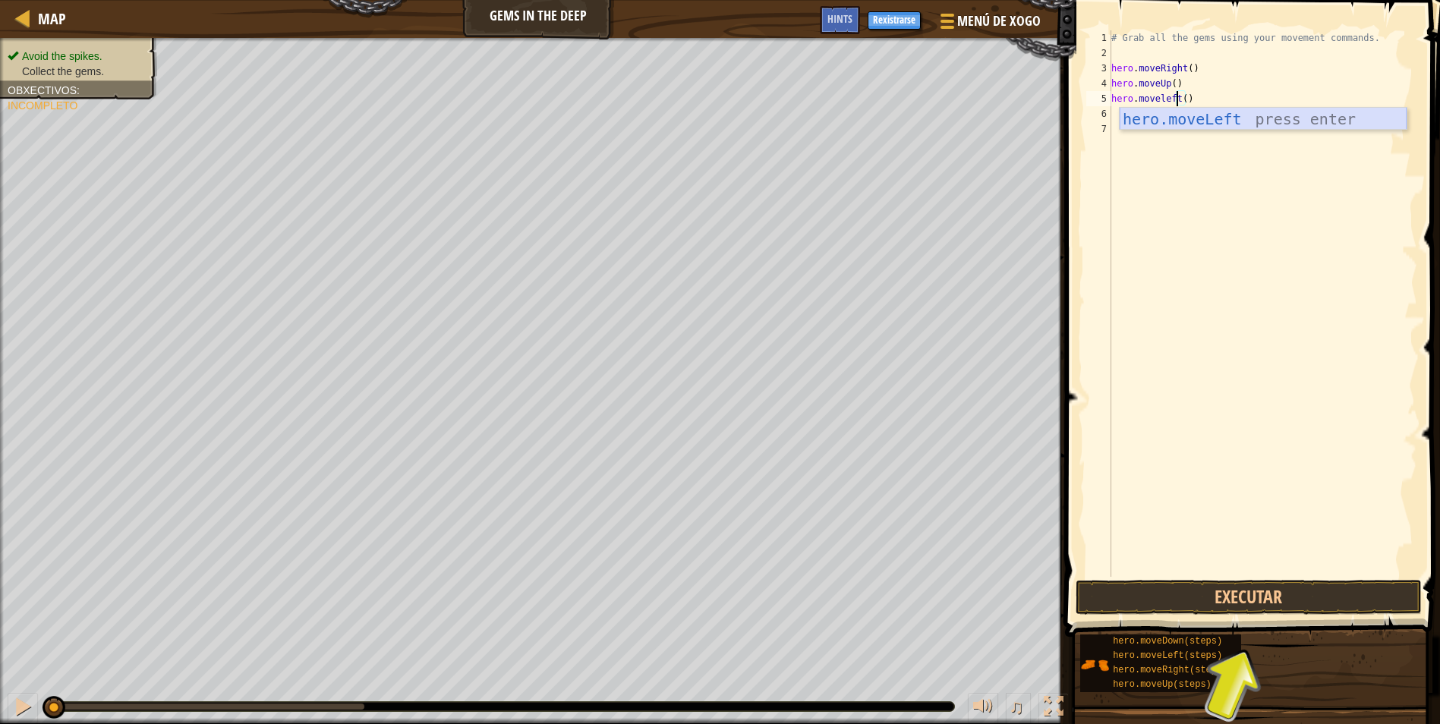
click at [1189, 120] on div "hero.moveLeft press enter" at bounding box center [1263, 142] width 287 height 68
type textarea "hero.moveLeft"
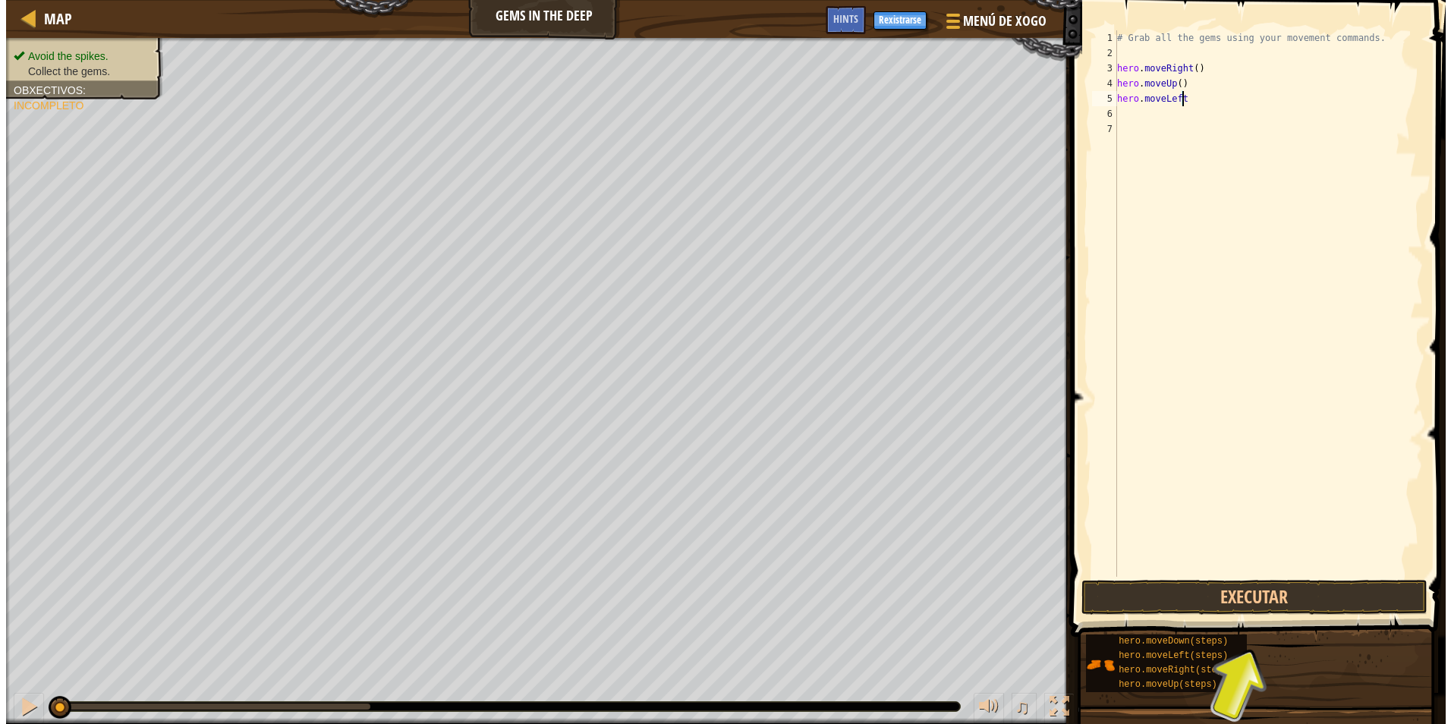
scroll to position [7, 5]
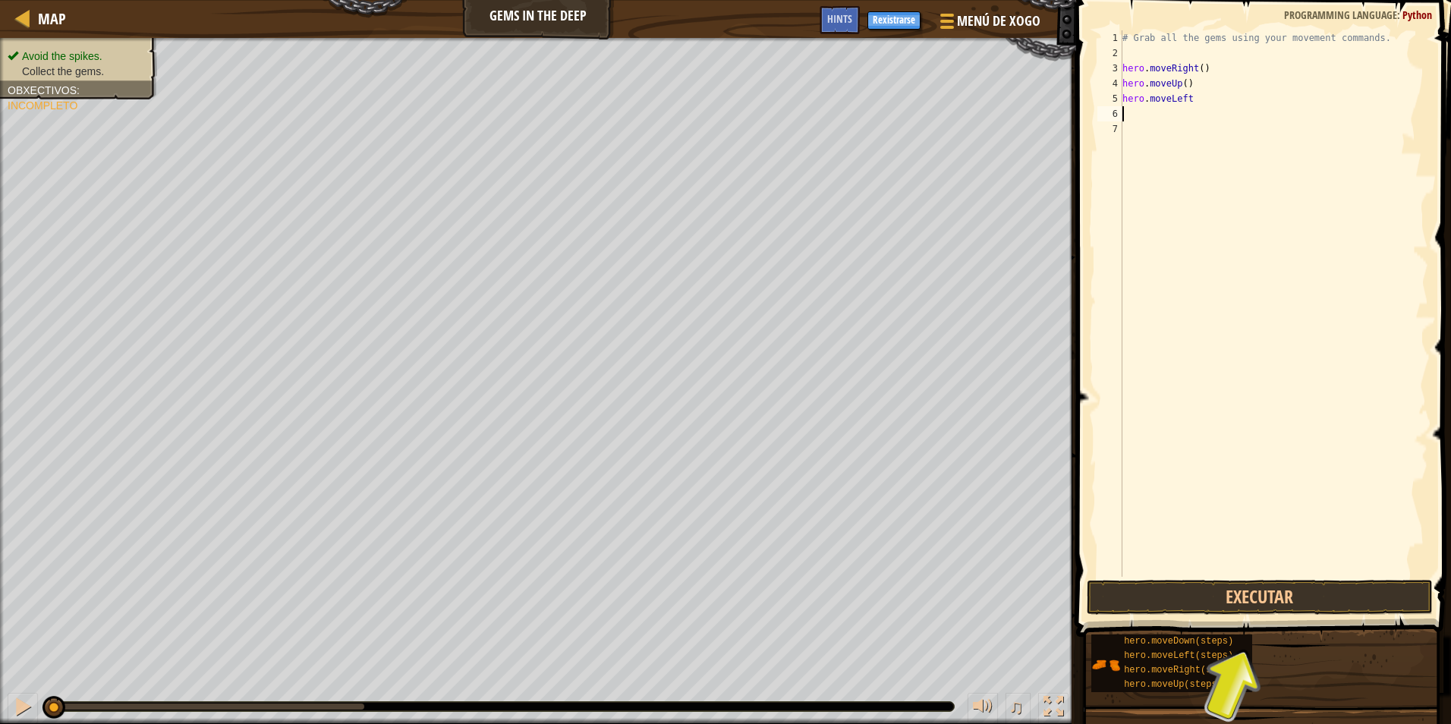
click at [1180, 114] on div "# Grab all the gems using your movement commands. hero . moveRight ( ) hero . m…" at bounding box center [1274, 318] width 309 height 577
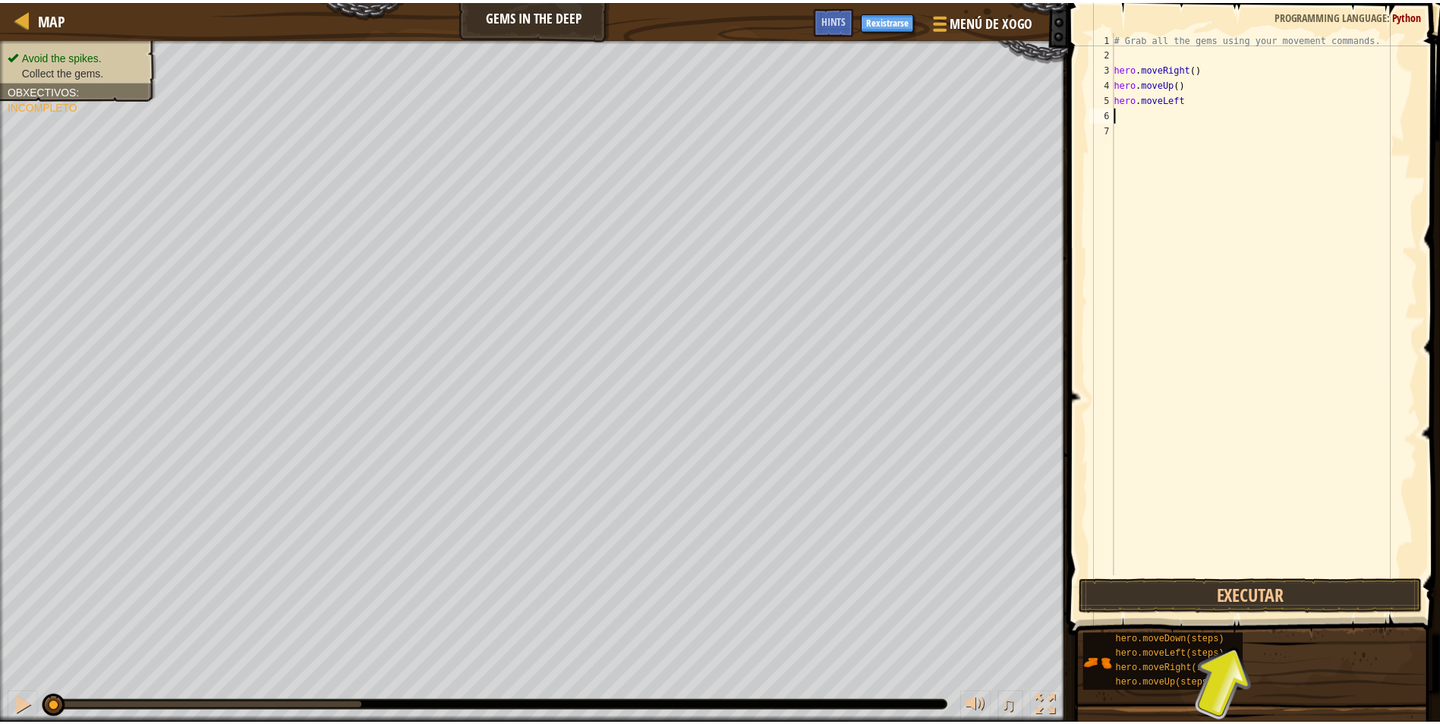
scroll to position [7, 0]
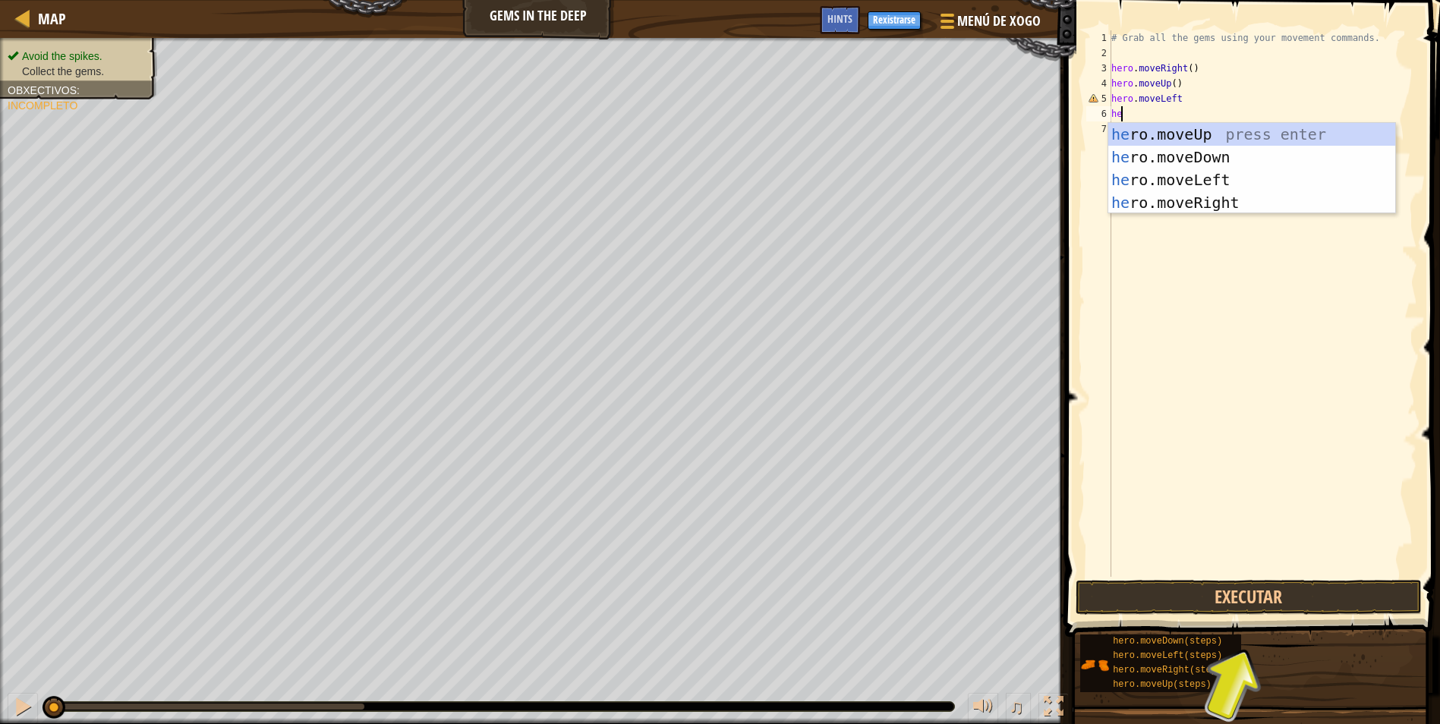
type textarea "her"
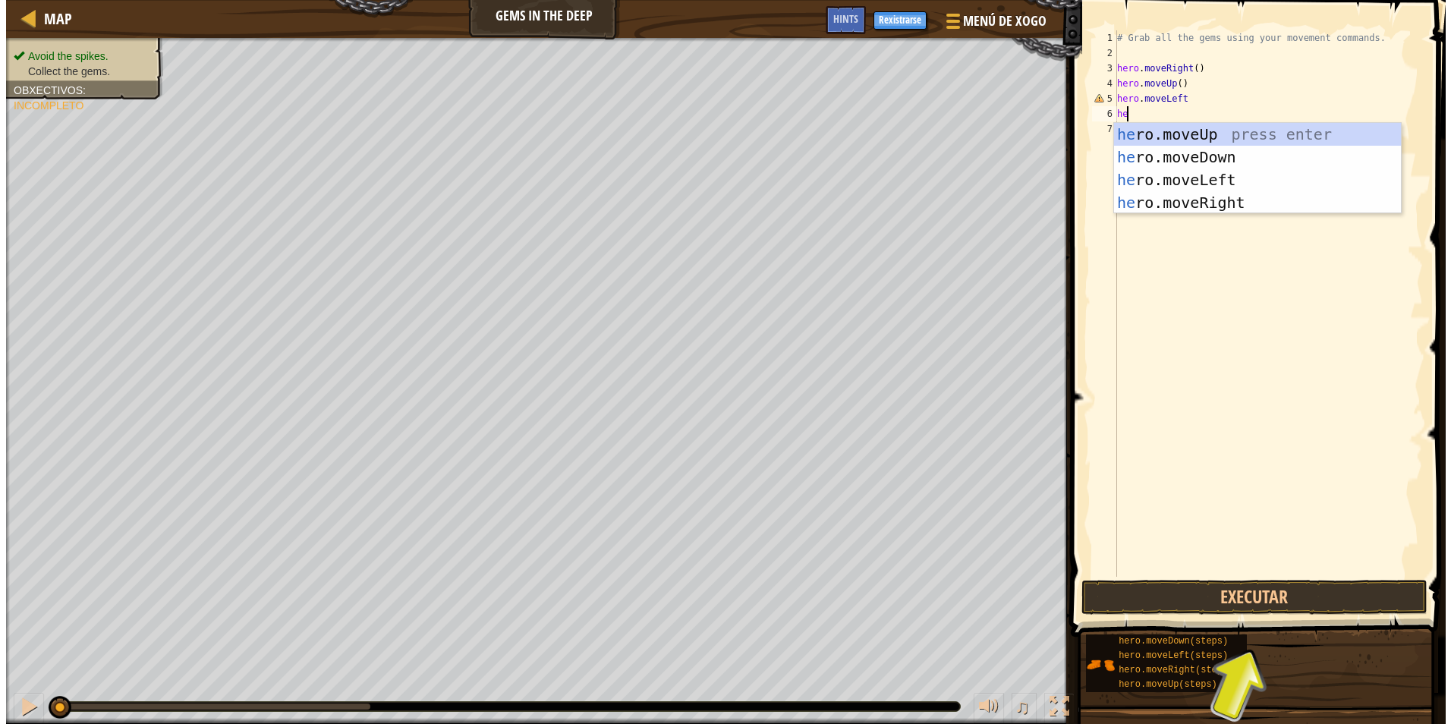
scroll to position [7, 1]
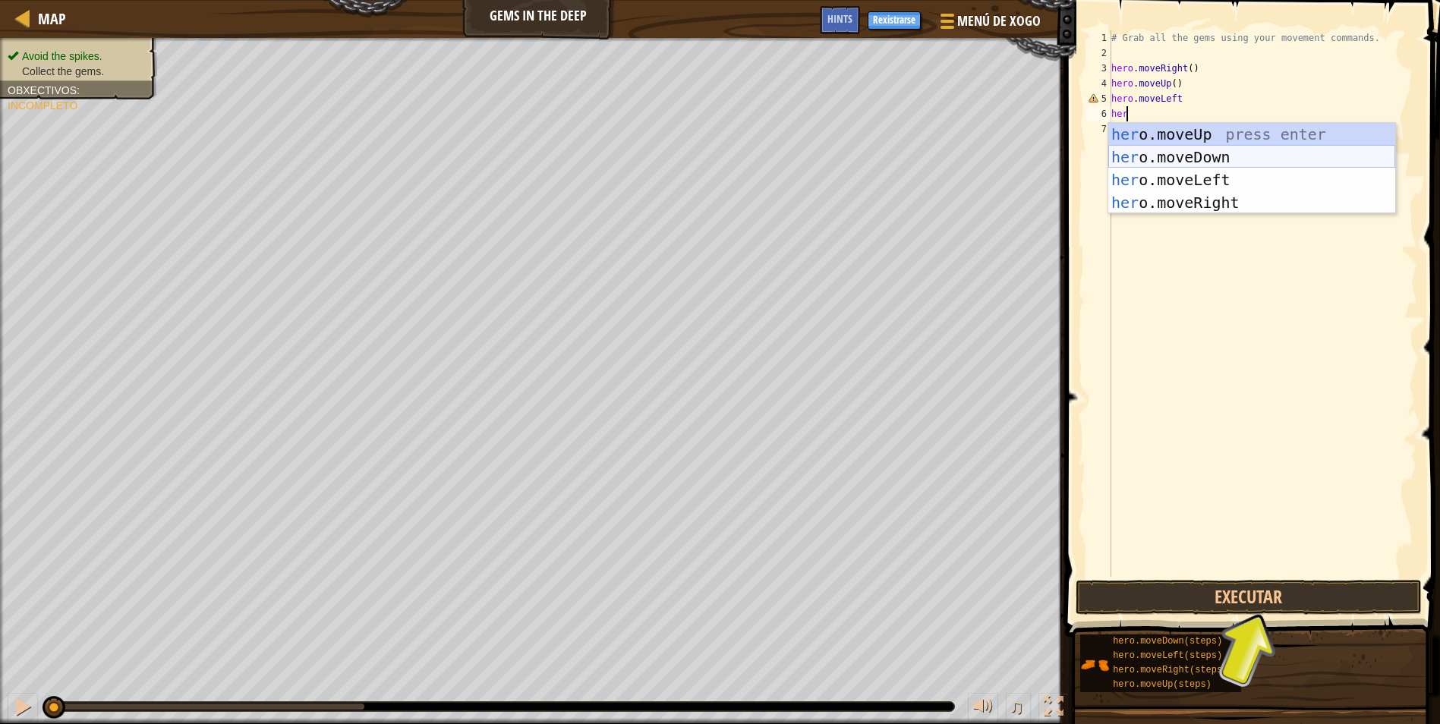
click at [1169, 153] on div "her o.moveUp press enter her o.moveDown press enter her o.moveLeft press enter …" at bounding box center [1251, 191] width 287 height 137
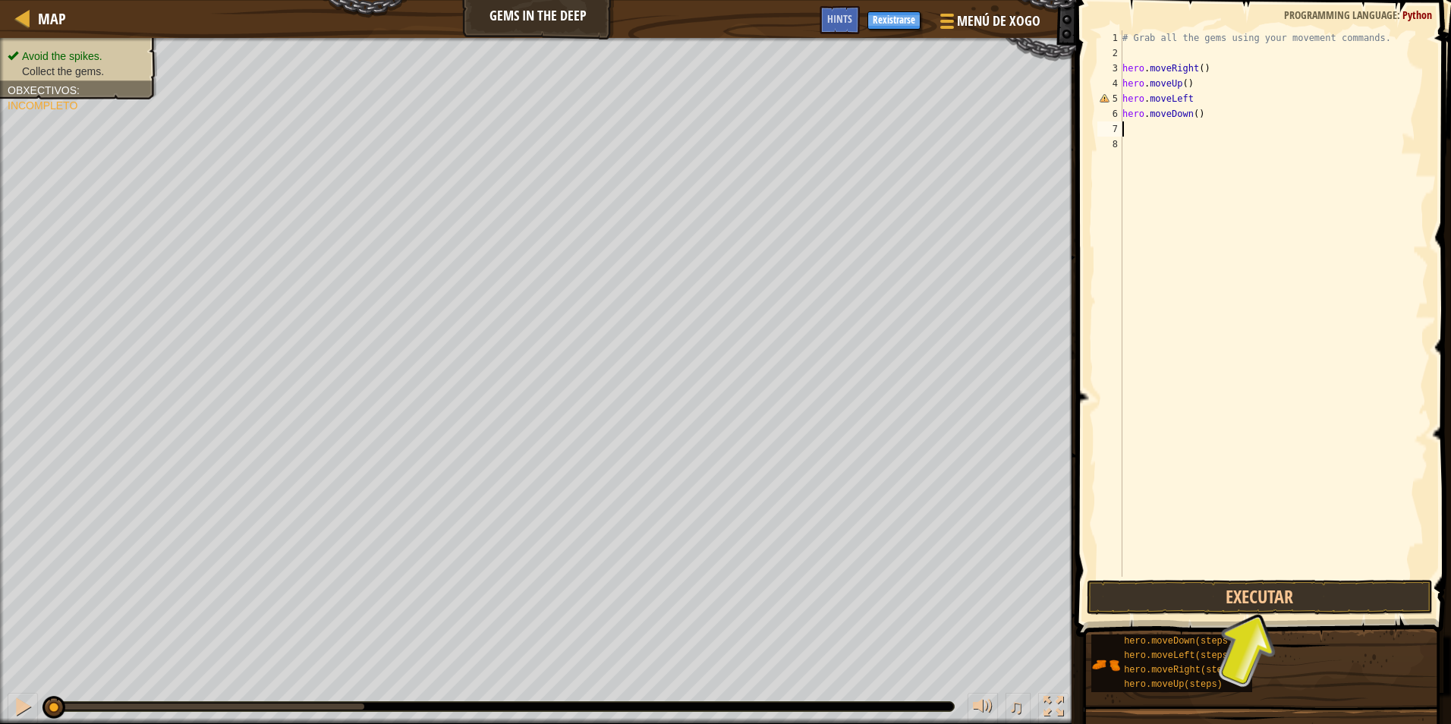
scroll to position [7, 0]
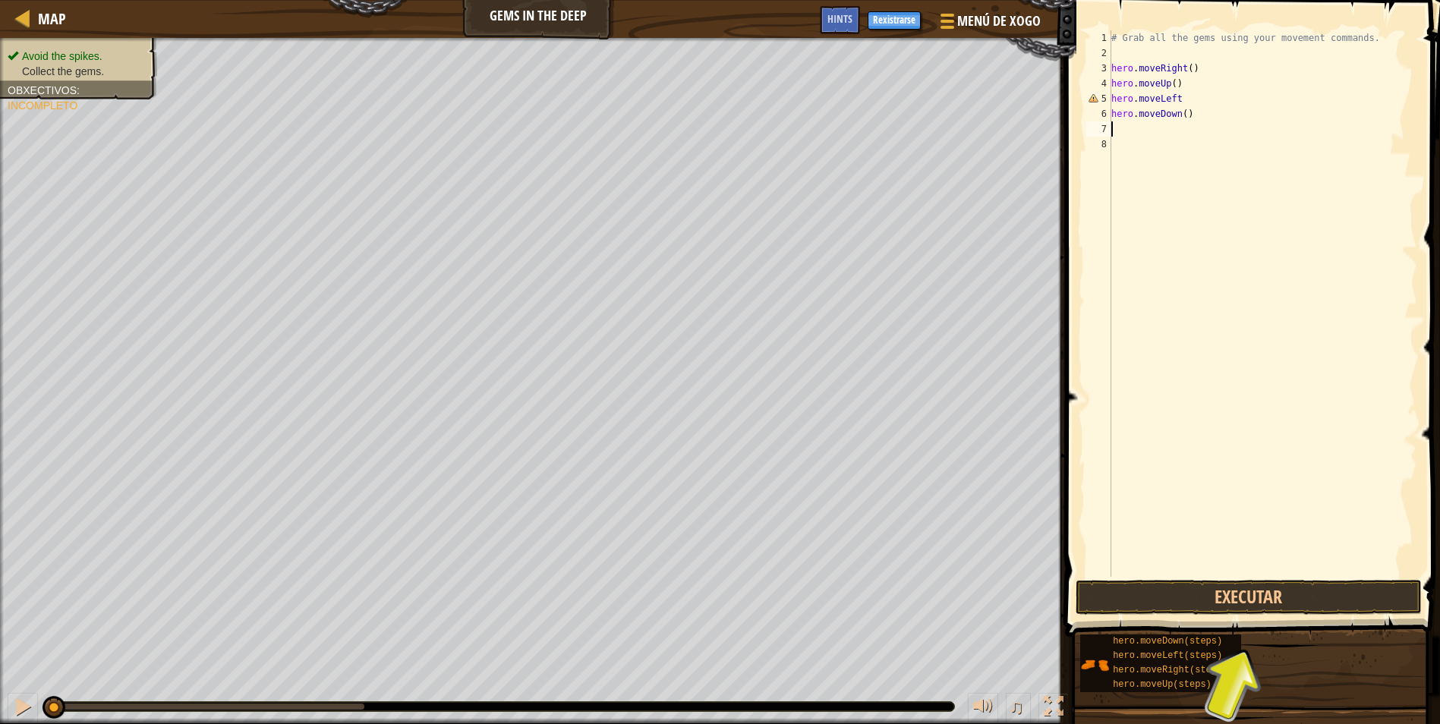
type textarea "h"
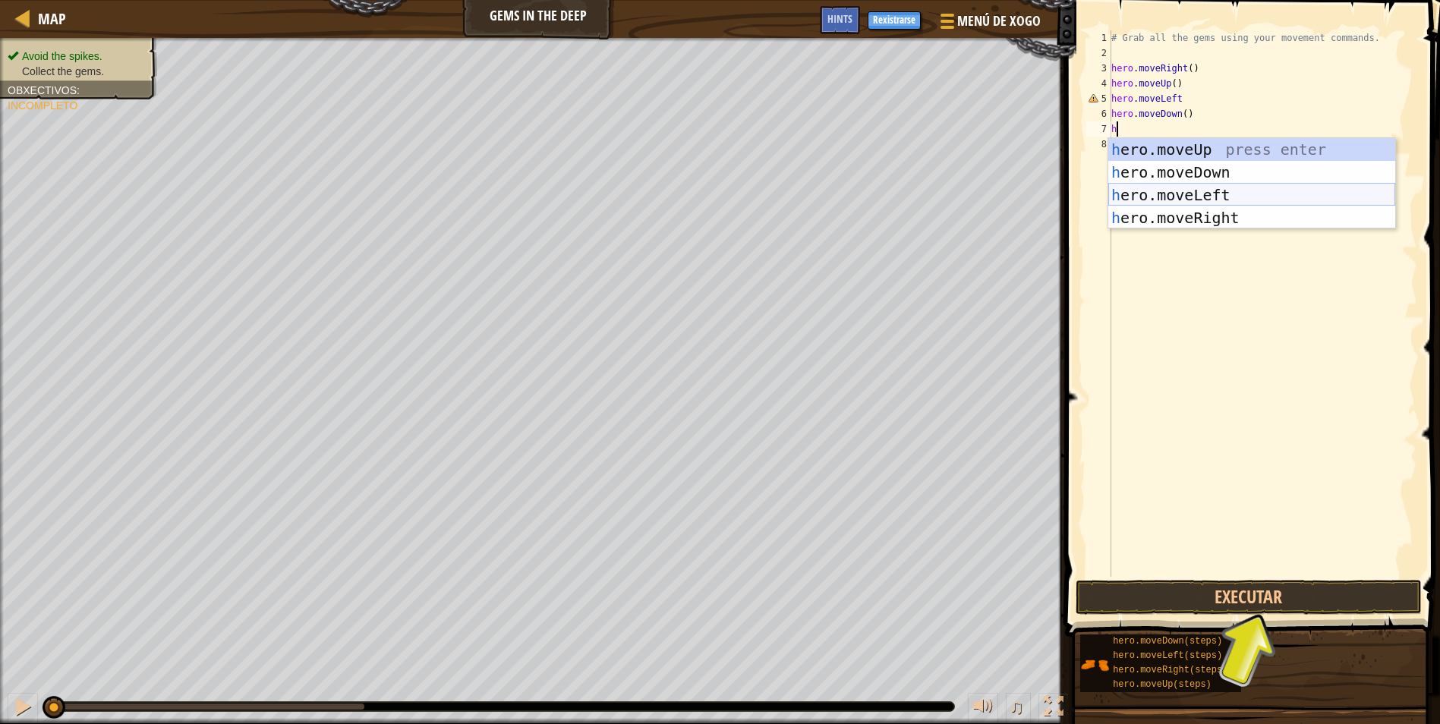
click at [1180, 184] on div "h ero.moveUp press enter h ero.moveDown press enter h ero.moveLeft press enter …" at bounding box center [1251, 206] width 287 height 137
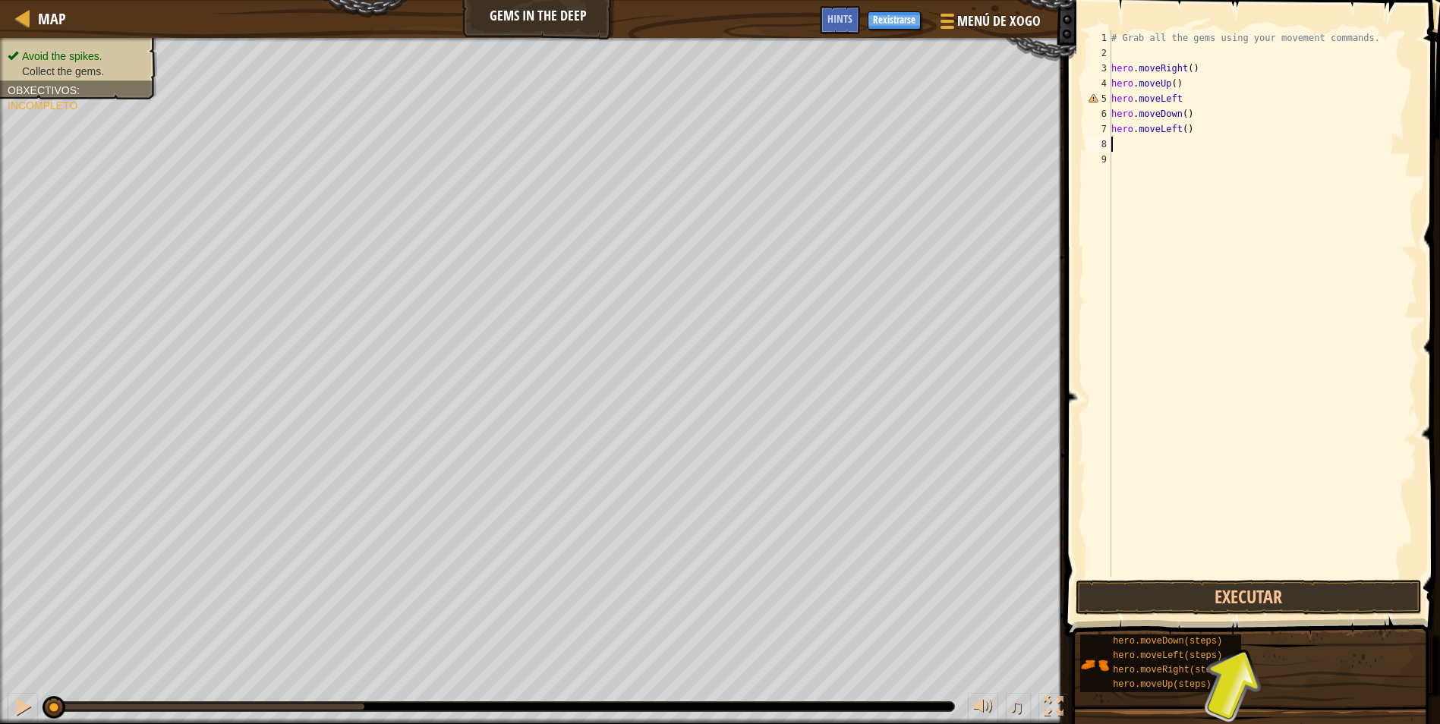
type textarea "he"
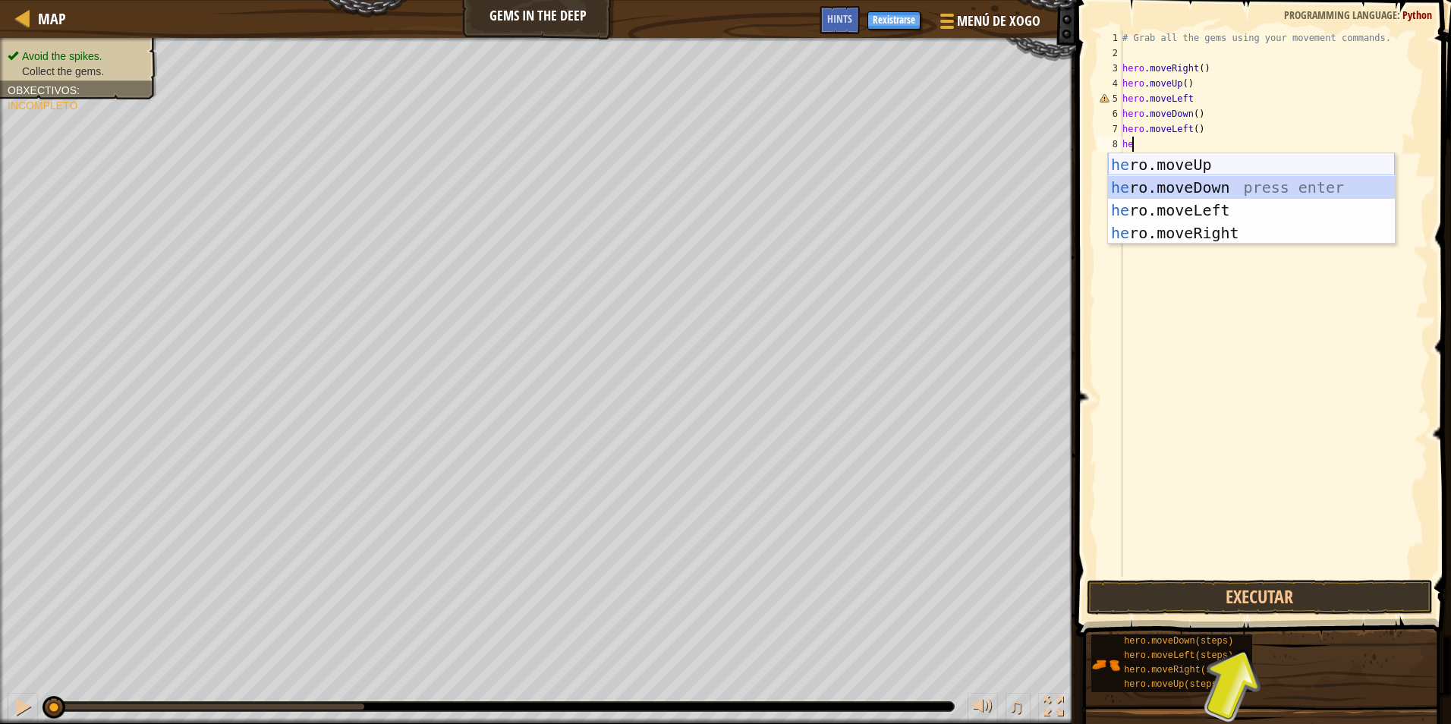
click at [1192, 175] on div "he ro.moveUp press enter he ro.moveDown press enter he ro.moveLeft press enter …" at bounding box center [1251, 221] width 287 height 137
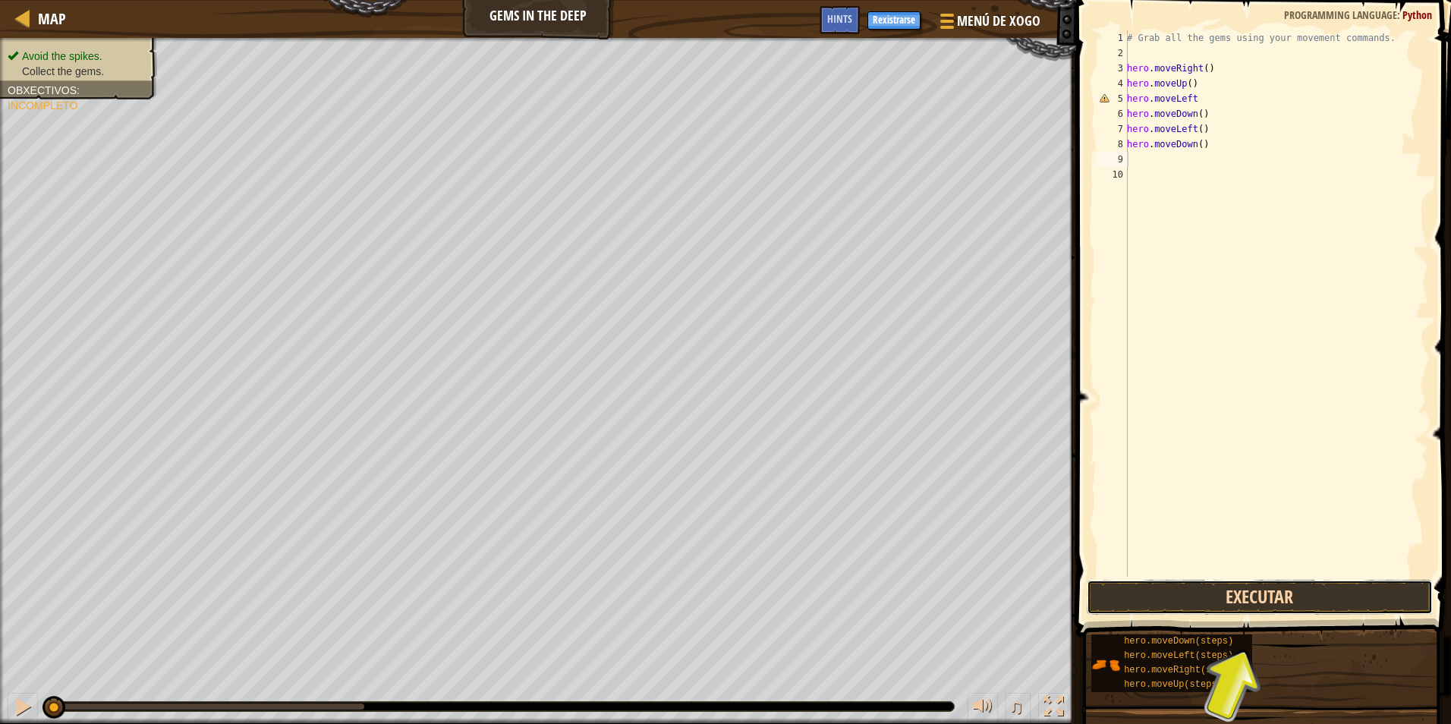
click at [1253, 594] on button "Executar" at bounding box center [1260, 597] width 346 height 35
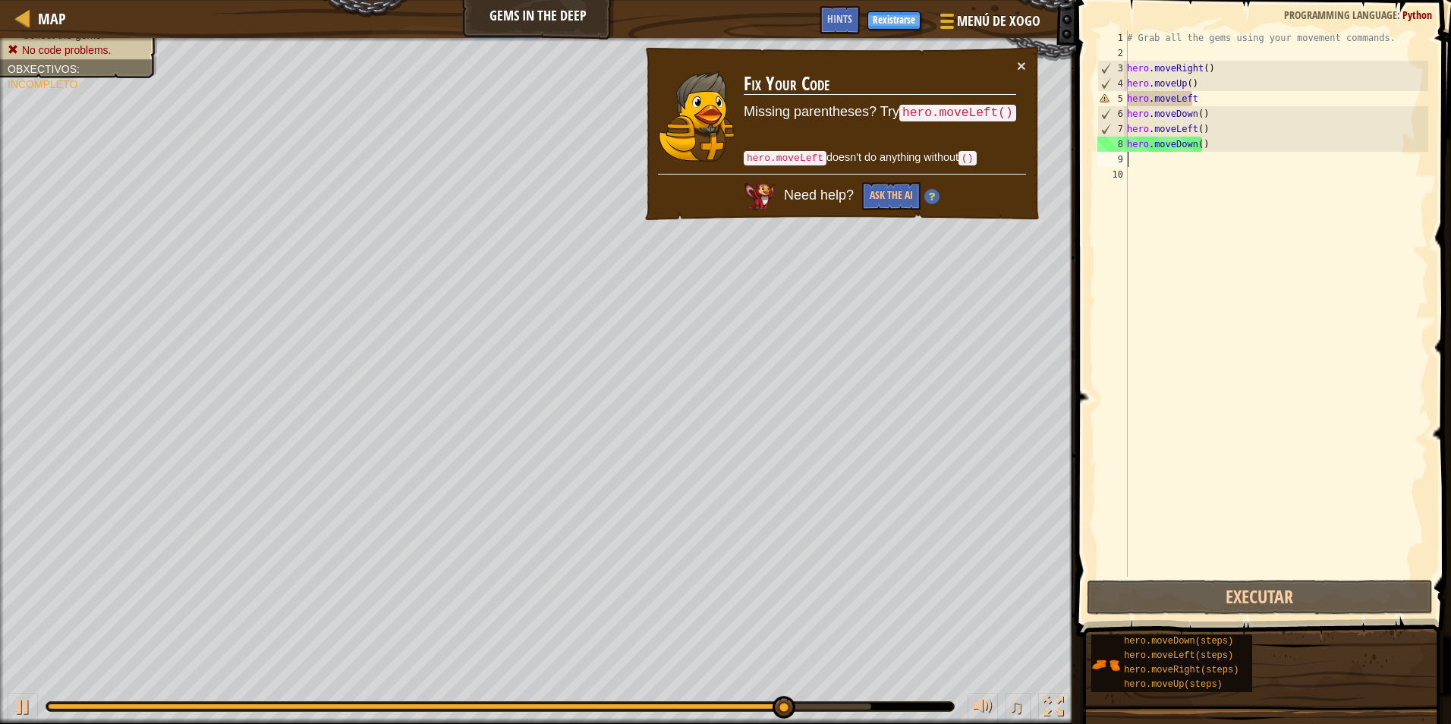
click at [1204, 107] on div "# Grab all the gems using your movement commands. hero . moveRight ( ) hero . m…" at bounding box center [1276, 318] width 304 height 577
click at [1191, 111] on div "# Grab all the gems using your movement commands. hero . moveRight ( ) hero . m…" at bounding box center [1276, 318] width 304 height 577
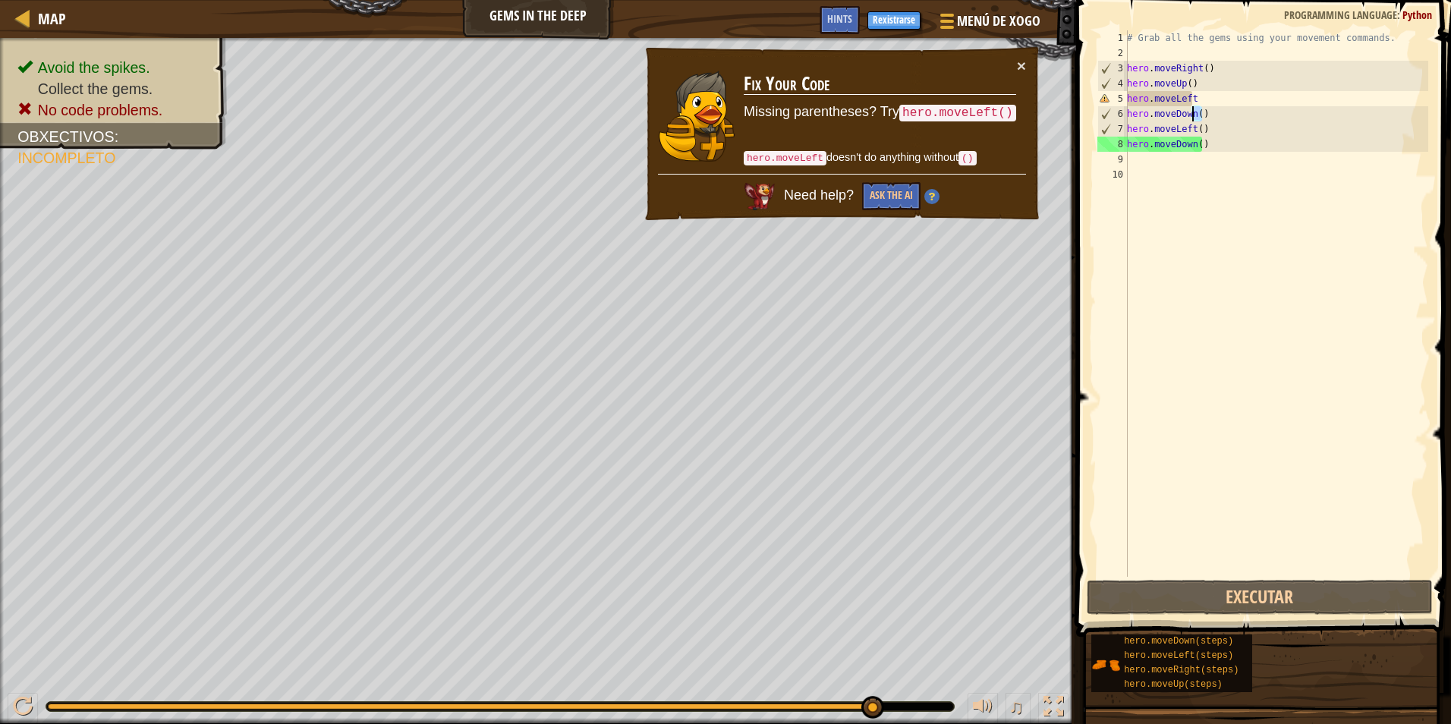
click at [1191, 113] on div "# Grab all the gems using your movement commands. hero . moveRight ( ) hero . m…" at bounding box center [1276, 303] width 304 height 546
click at [1187, 118] on div "# Grab all the gems using your movement commands. hero . moveRight ( ) hero . m…" at bounding box center [1276, 318] width 304 height 577
click at [1189, 115] on div "# Grab all the gems using your movement commands. hero . moveRight ( ) hero . m…" at bounding box center [1276, 318] width 304 height 577
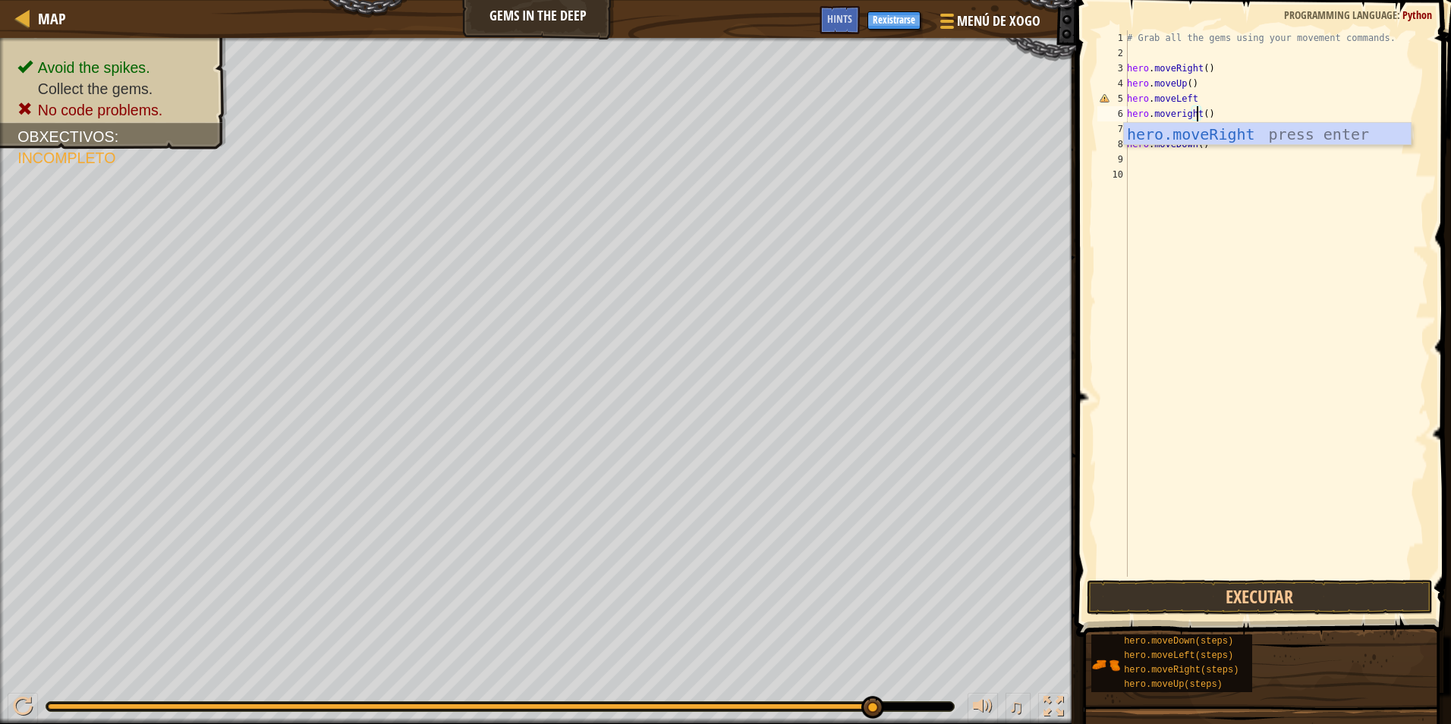
scroll to position [7, 6]
click at [1194, 134] on div "hero.moveRight press enter" at bounding box center [1267, 157] width 287 height 68
click at [1194, 93] on div "# Grab all the gems using your movement commands. hero . moveRight ( ) hero . m…" at bounding box center [1276, 318] width 304 height 577
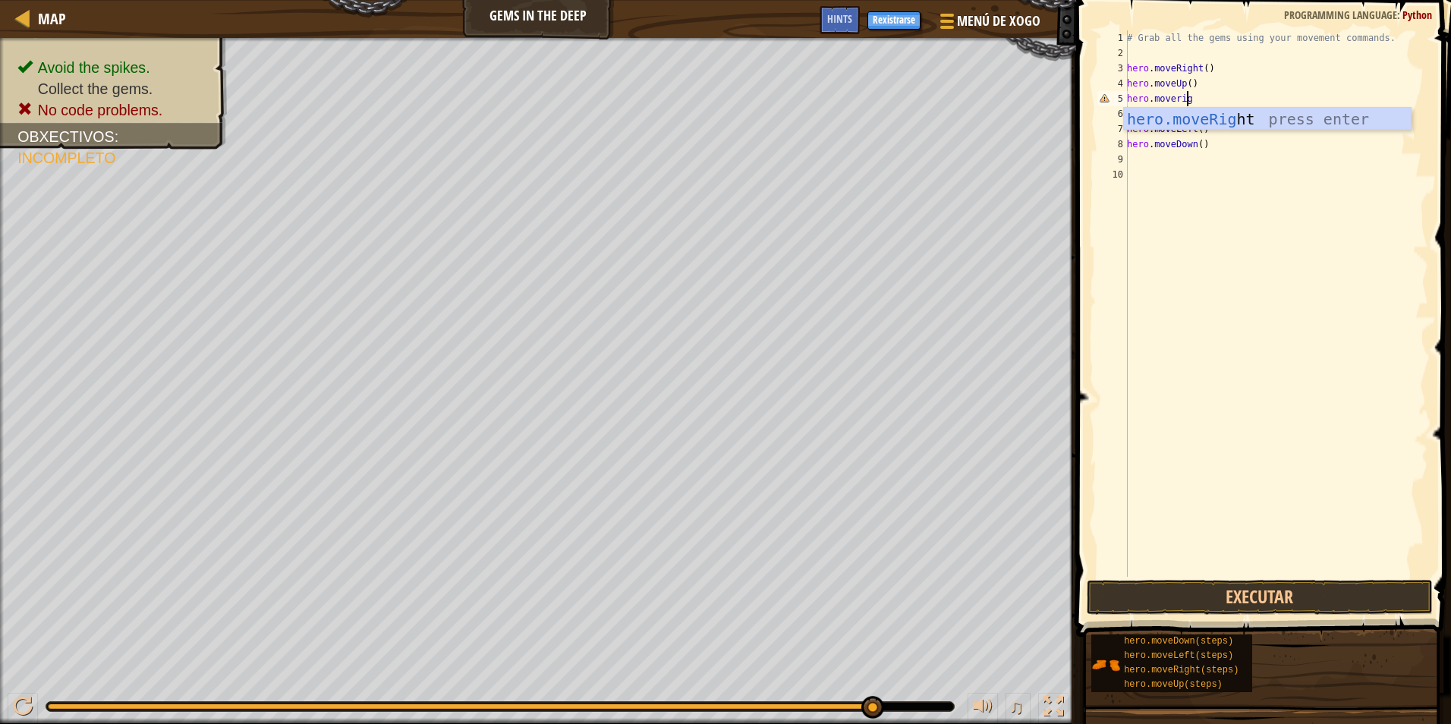
type textarea "hero.moveright"
click at [1214, 111] on div "hero.moveRight press enter" at bounding box center [1267, 142] width 287 height 68
click at [1202, 129] on div "# Grab all the gems using your movement commands. hero . moveRight ( ) hero . m…" at bounding box center [1276, 318] width 304 height 577
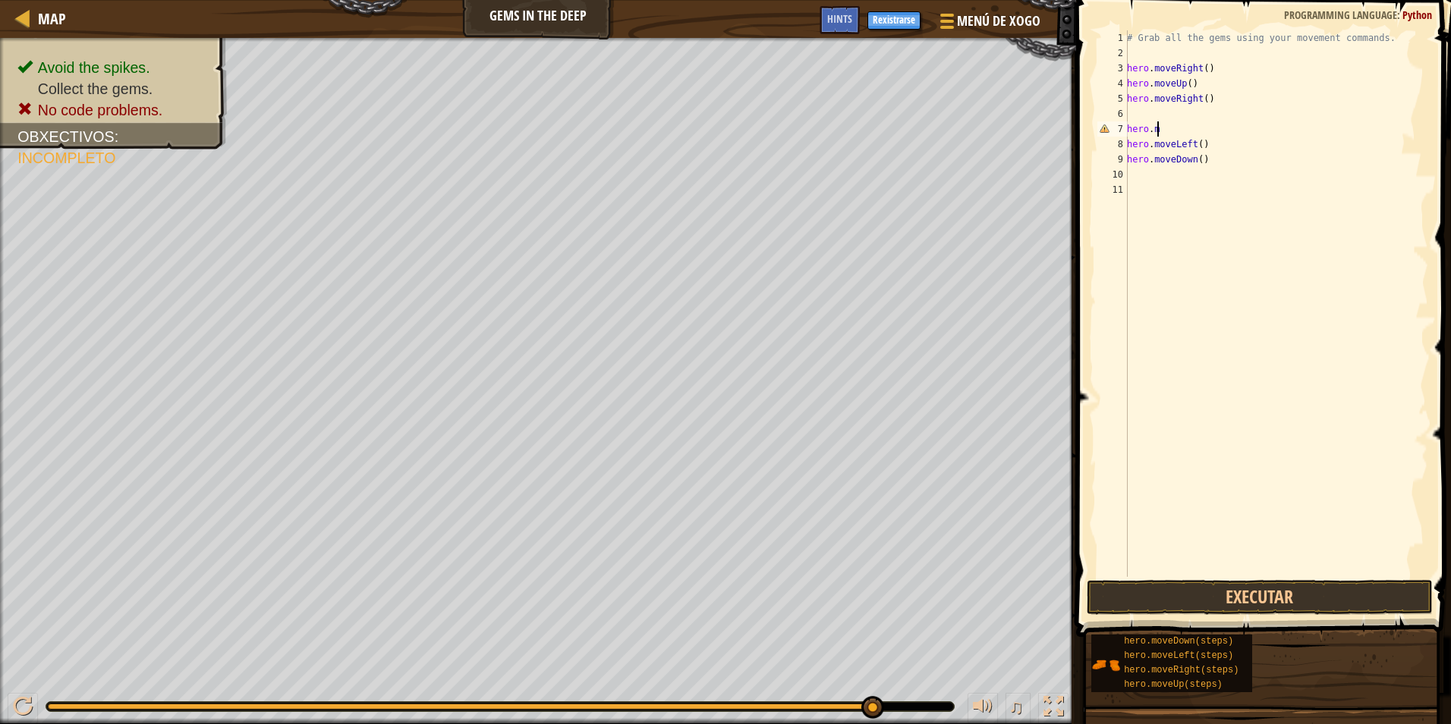
type textarea "h"
click at [1239, 153] on div "# Grab all the gems using your movement commands. hero . moveRight ( ) hero . m…" at bounding box center [1276, 318] width 304 height 577
type textarea "h"
click at [1244, 142] on div "# Grab all the gems using your movement commands. hero . moveRight ( ) hero . m…" at bounding box center [1276, 318] width 304 height 577
type textarea "h"
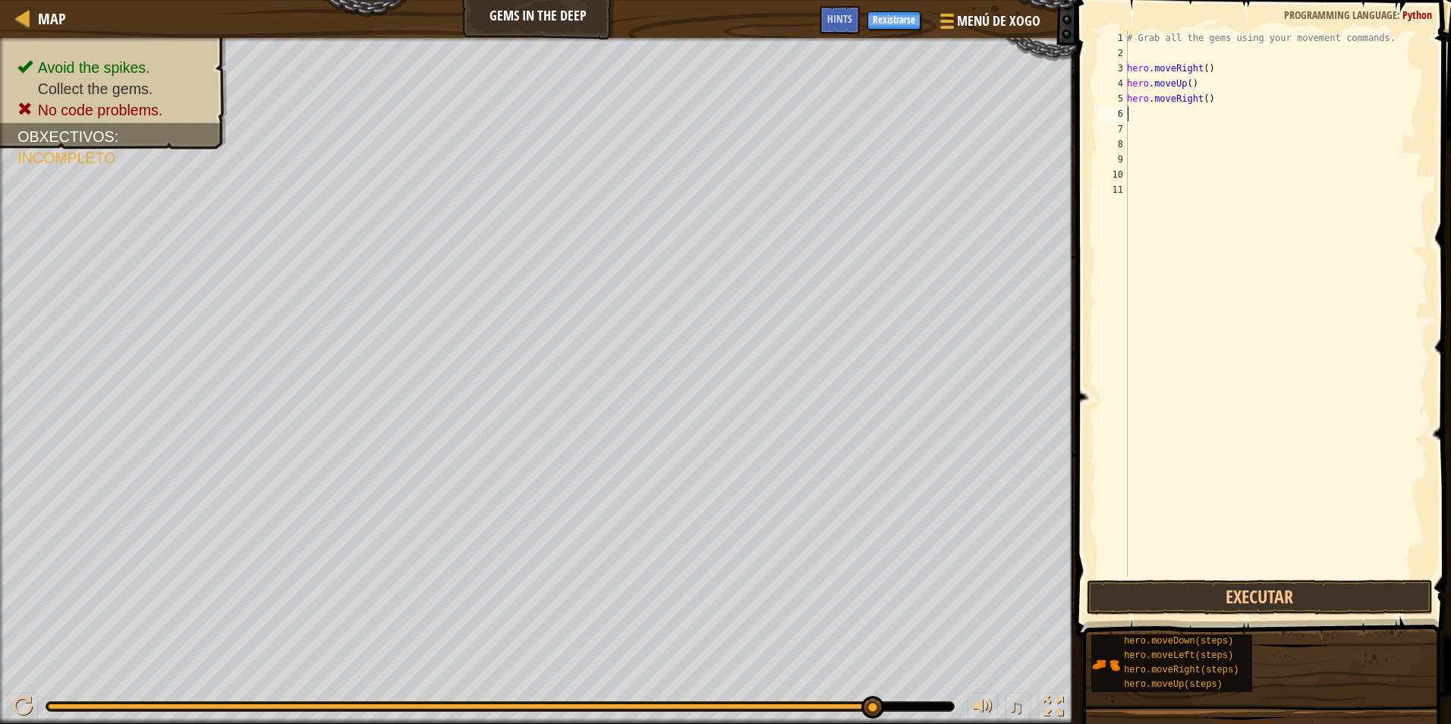
click at [1147, 116] on div "# Grab all the gems using your movement commands. hero . moveRight ( ) hero . m…" at bounding box center [1276, 318] width 304 height 577
type textarea "h"
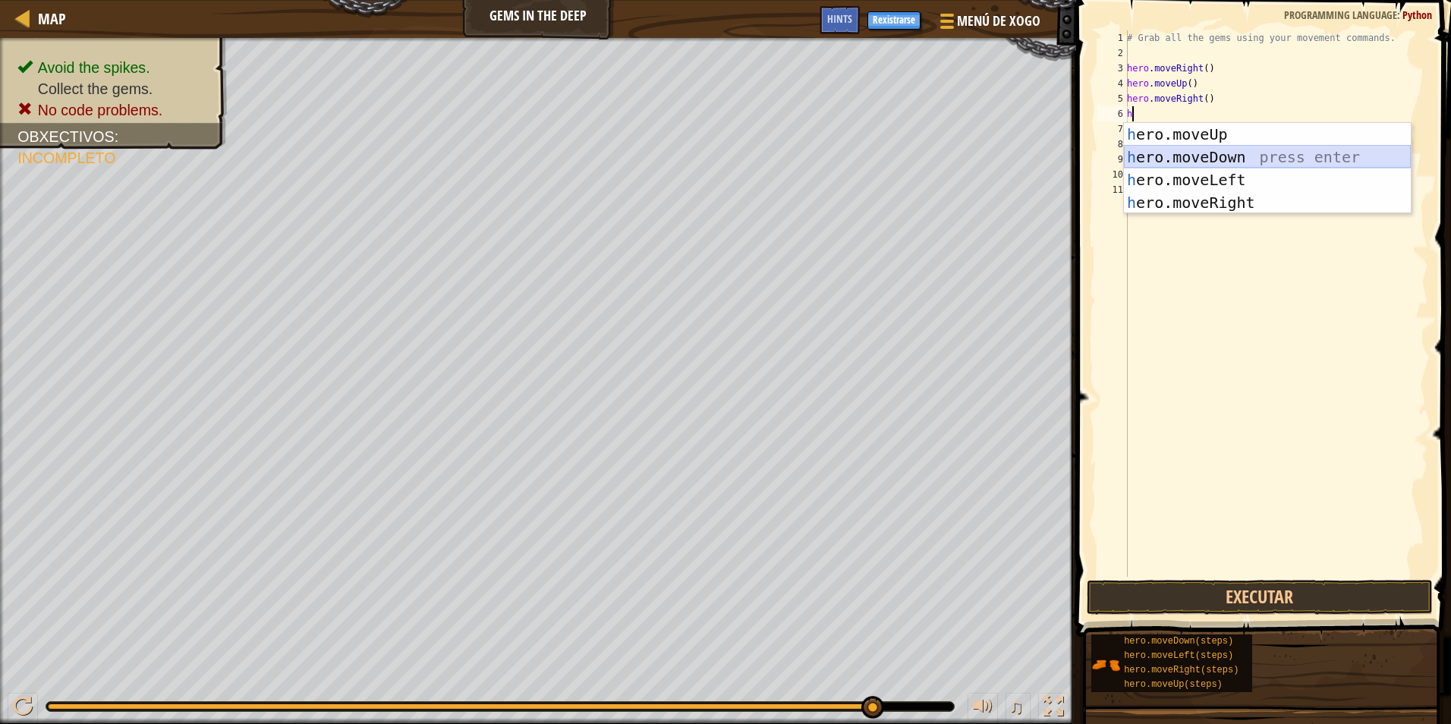
drag, startPoint x: 1331, startPoint y: 148, endPoint x: 1310, endPoint y: 160, distance: 24.5
click at [1311, 160] on div "h ero.moveUp press enter h ero.moveDown press enter h ero.moveLeft press enter …" at bounding box center [1267, 191] width 287 height 137
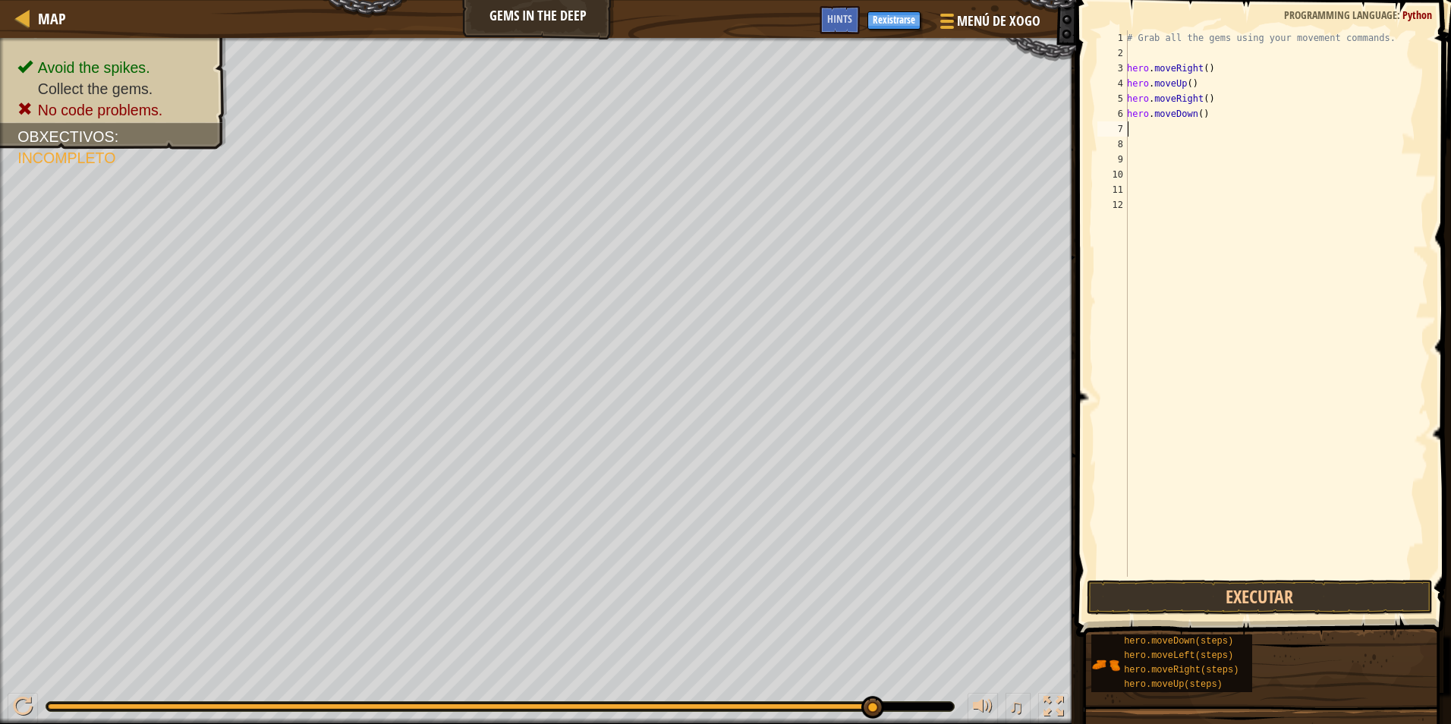
type textarea "h"
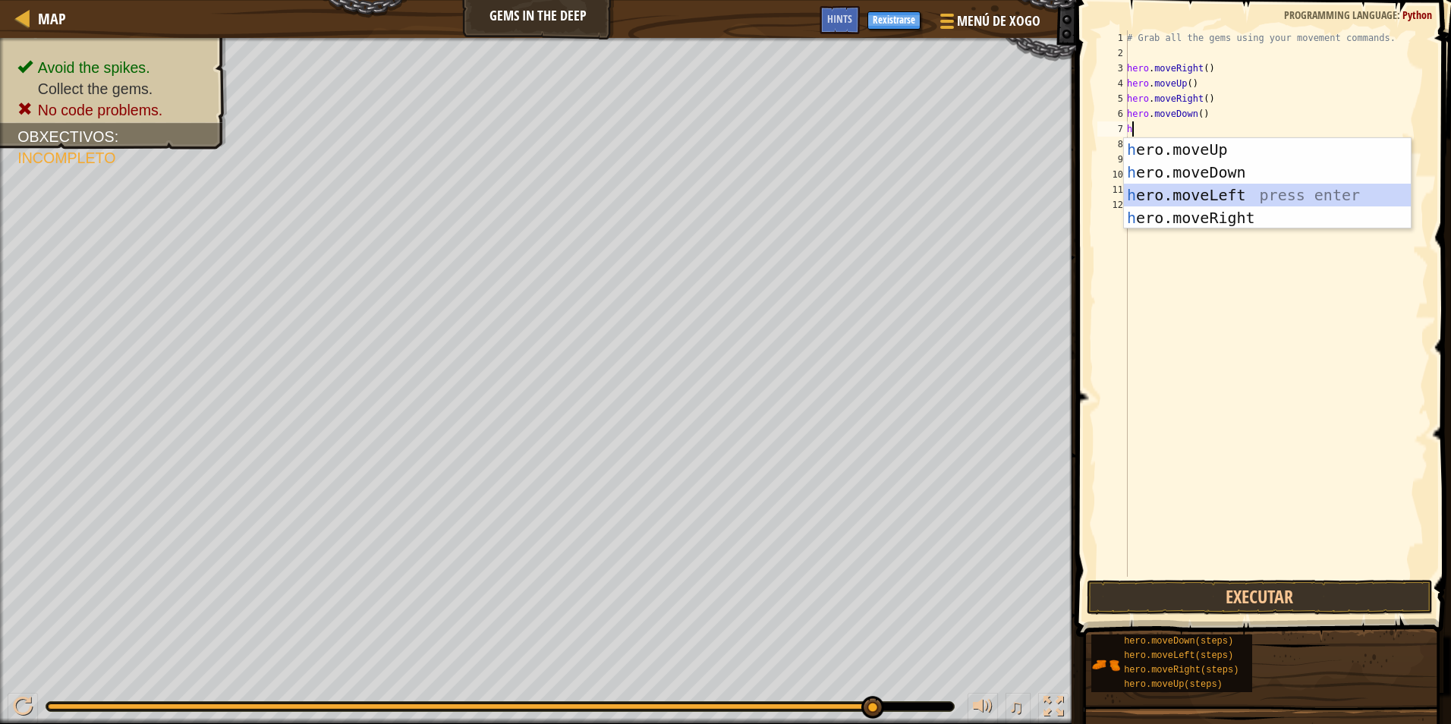
click at [1197, 205] on div "h ero.moveUp press enter h ero.moveDown press enter h ero.moveLeft press enter …" at bounding box center [1267, 206] width 287 height 137
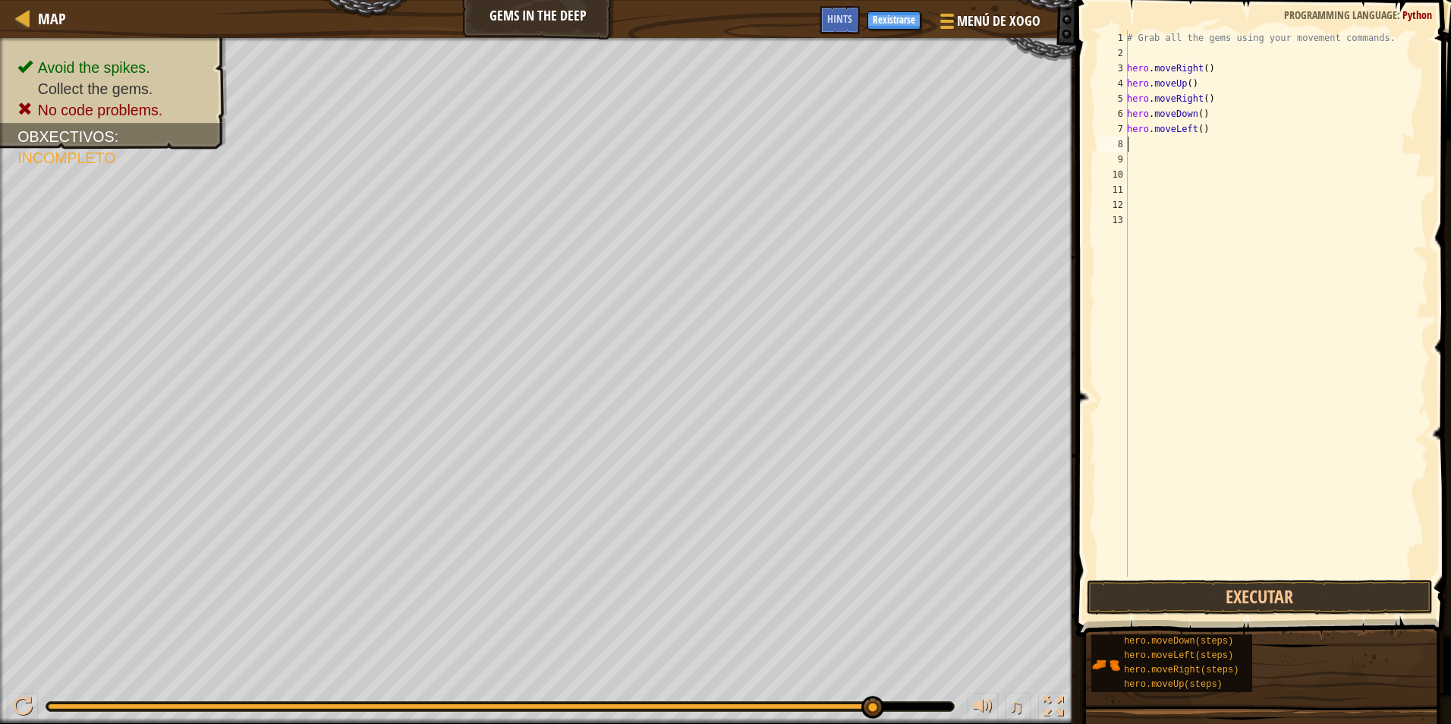
click at [1152, 150] on div "# Grab all the gems using your movement commands. hero . moveRight ( ) hero . m…" at bounding box center [1276, 318] width 304 height 577
type textarea "h"
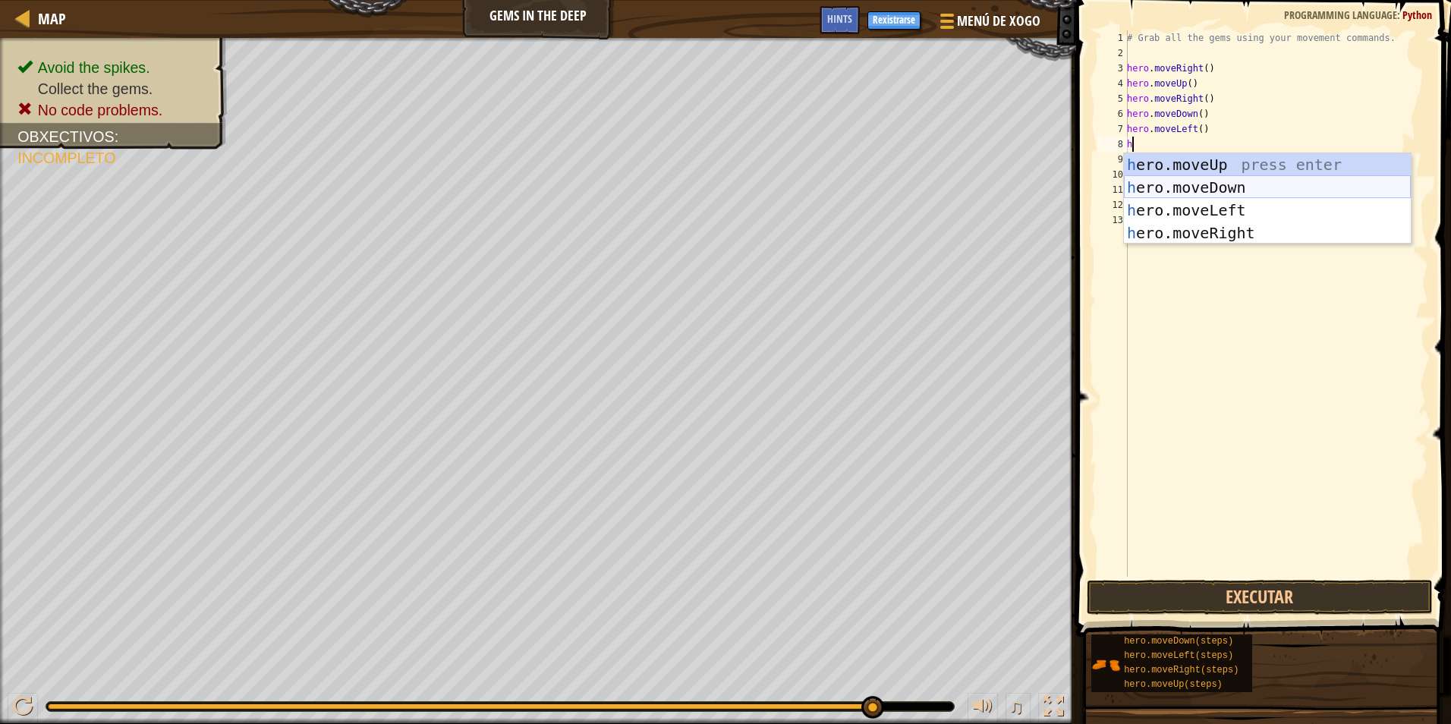
click at [1162, 184] on div "h ero.moveUp press enter h ero.moveDown press enter h ero.moveLeft press enter …" at bounding box center [1267, 221] width 287 height 137
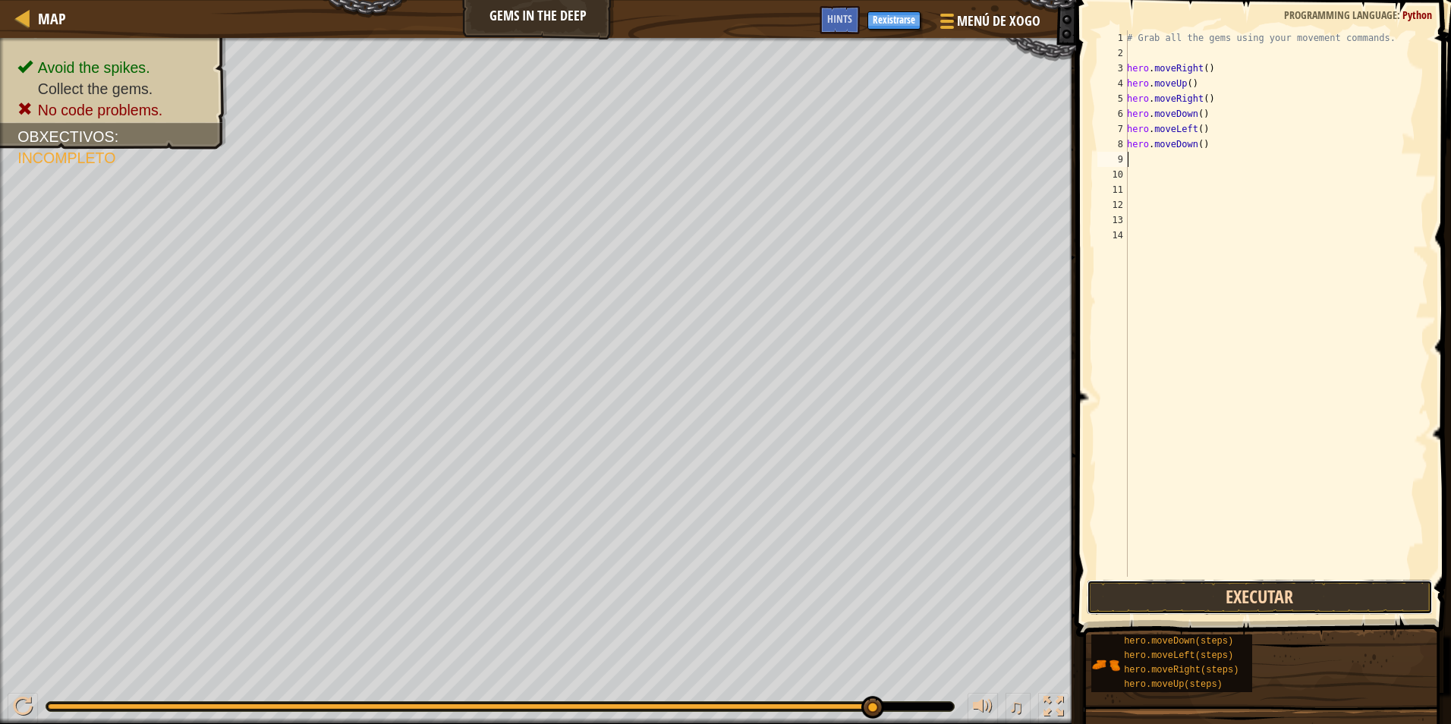
click at [1266, 586] on button "Executar" at bounding box center [1260, 597] width 346 height 35
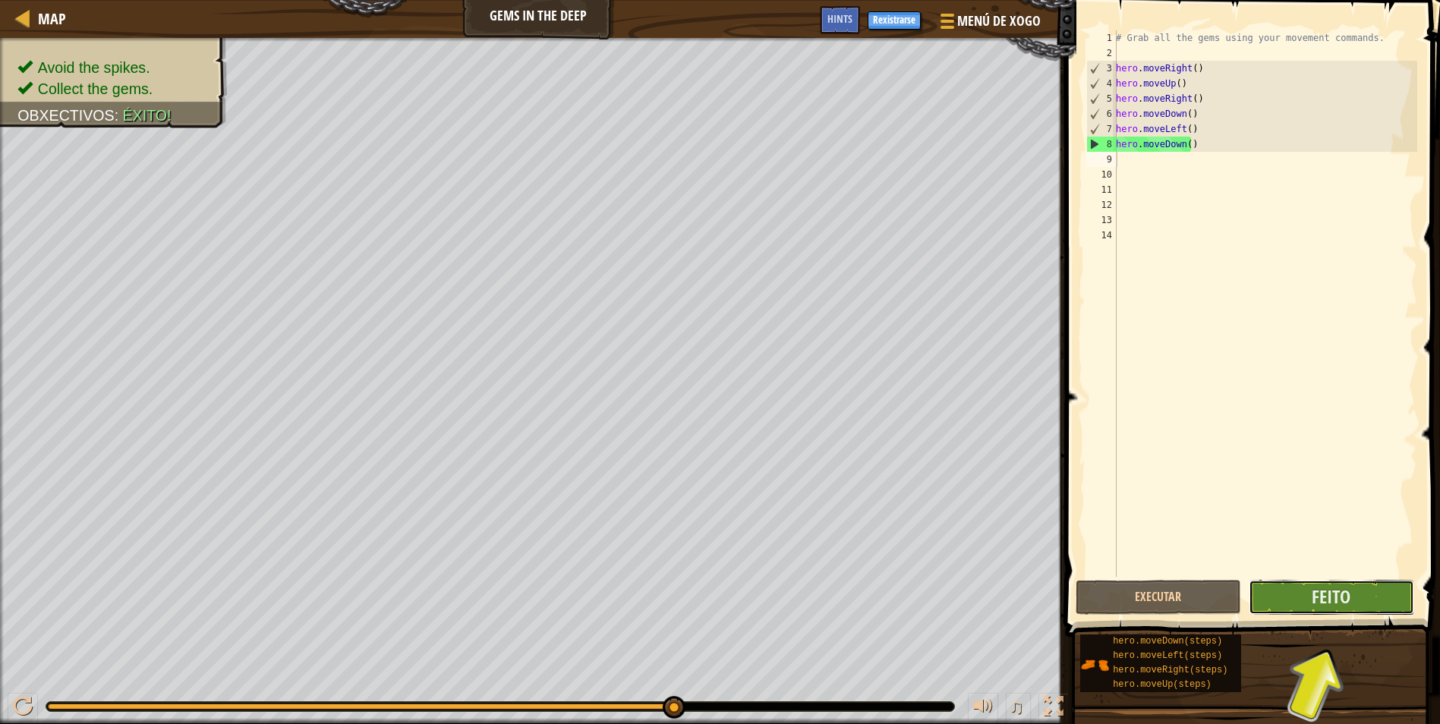
click at [1376, 591] on button "Feito" at bounding box center [1331, 597] width 165 height 35
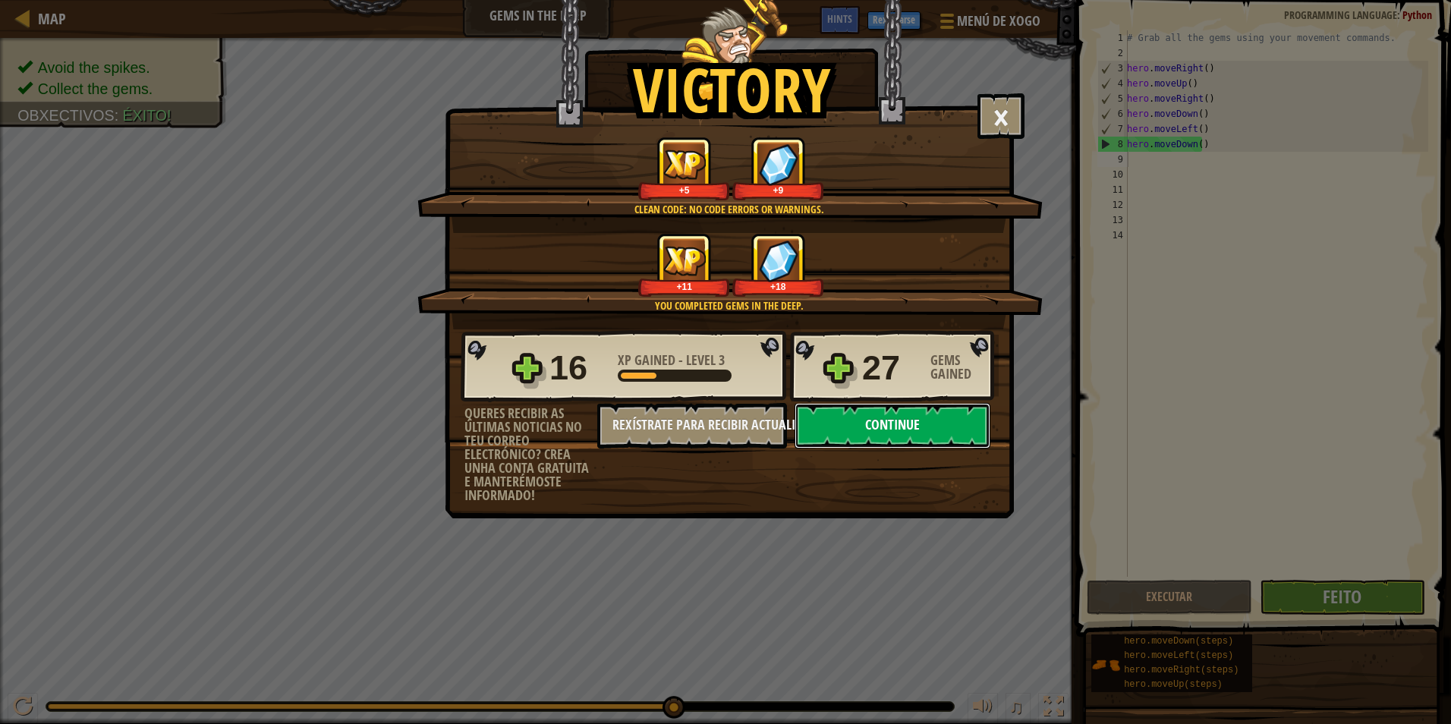
click at [973, 427] on button "Continue" at bounding box center [893, 426] width 196 height 46
select select "gl"
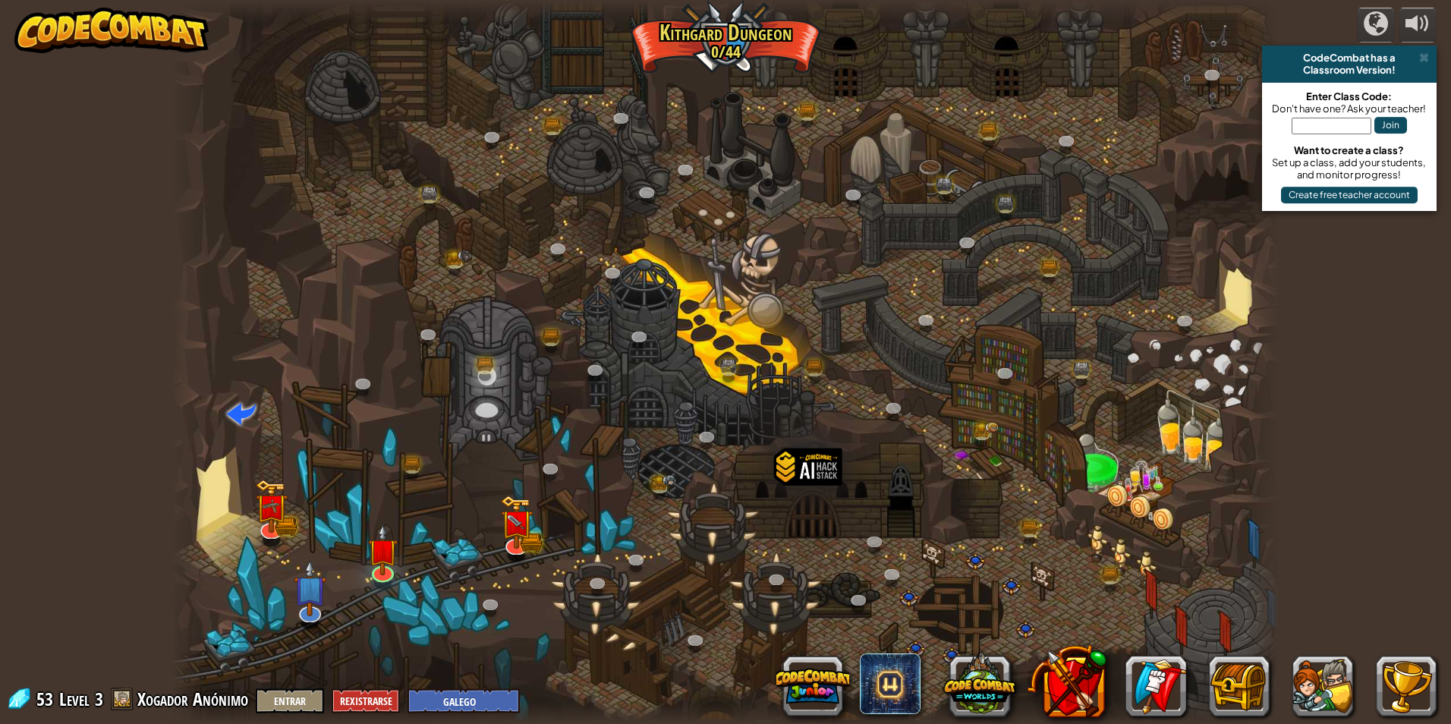
drag, startPoint x: 1000, startPoint y: 279, endPoint x: 795, endPoint y: 485, distance: 290.4
click at [952, 326] on div at bounding box center [726, 362] width 1108 height 724
select select "gl"
click at [509, 539] on img at bounding box center [517, 512] width 30 height 66
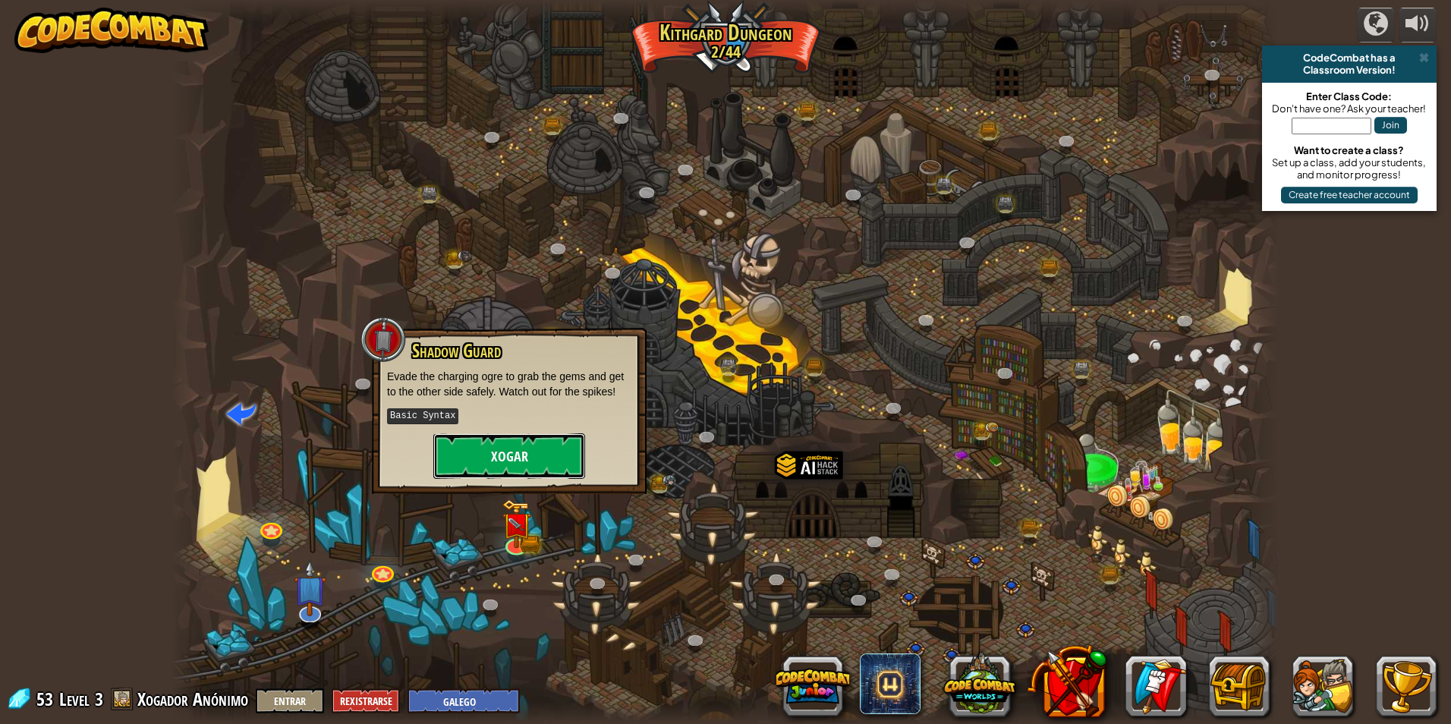
drag, startPoint x: 520, startPoint y: 461, endPoint x: 534, endPoint y: 496, distance: 37.8
click at [522, 462] on button "Xogar" at bounding box center [509, 456] width 152 height 46
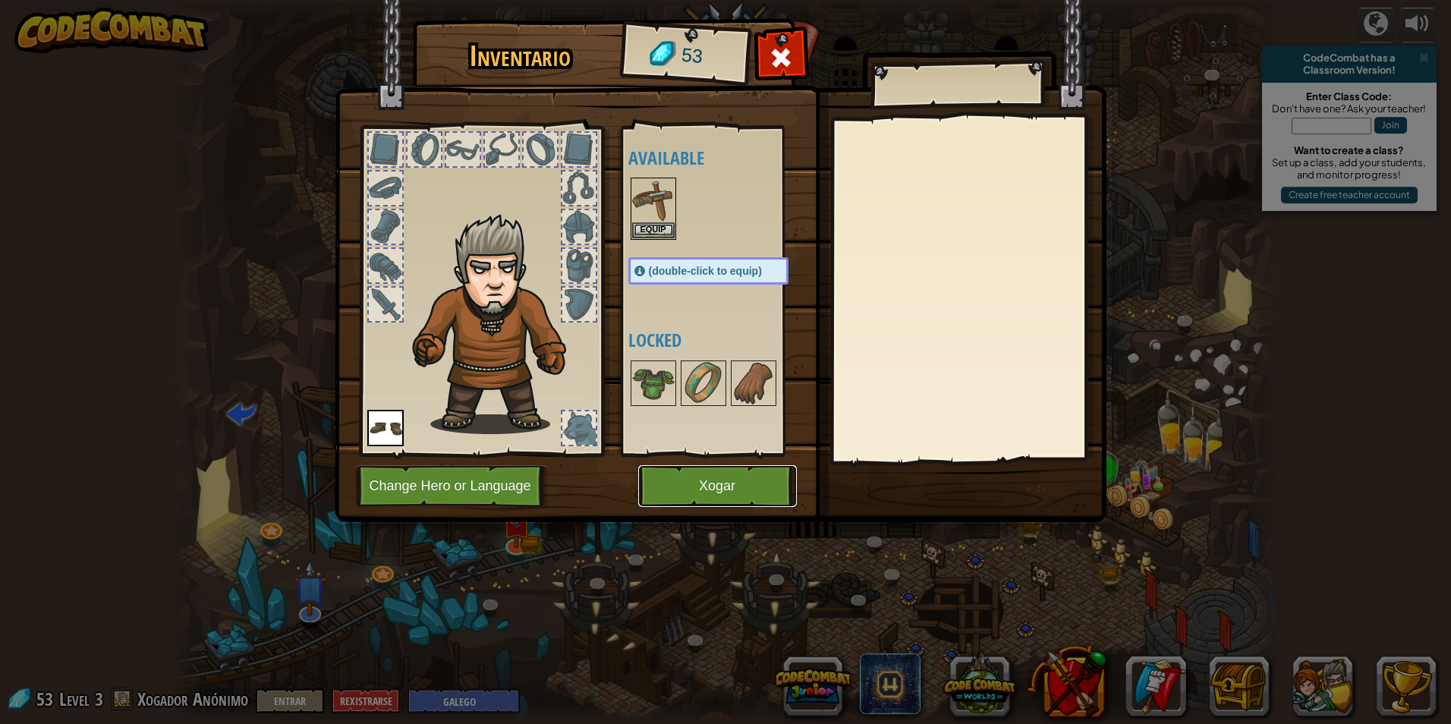
click at [728, 490] on button "Xogar" at bounding box center [717, 486] width 159 height 42
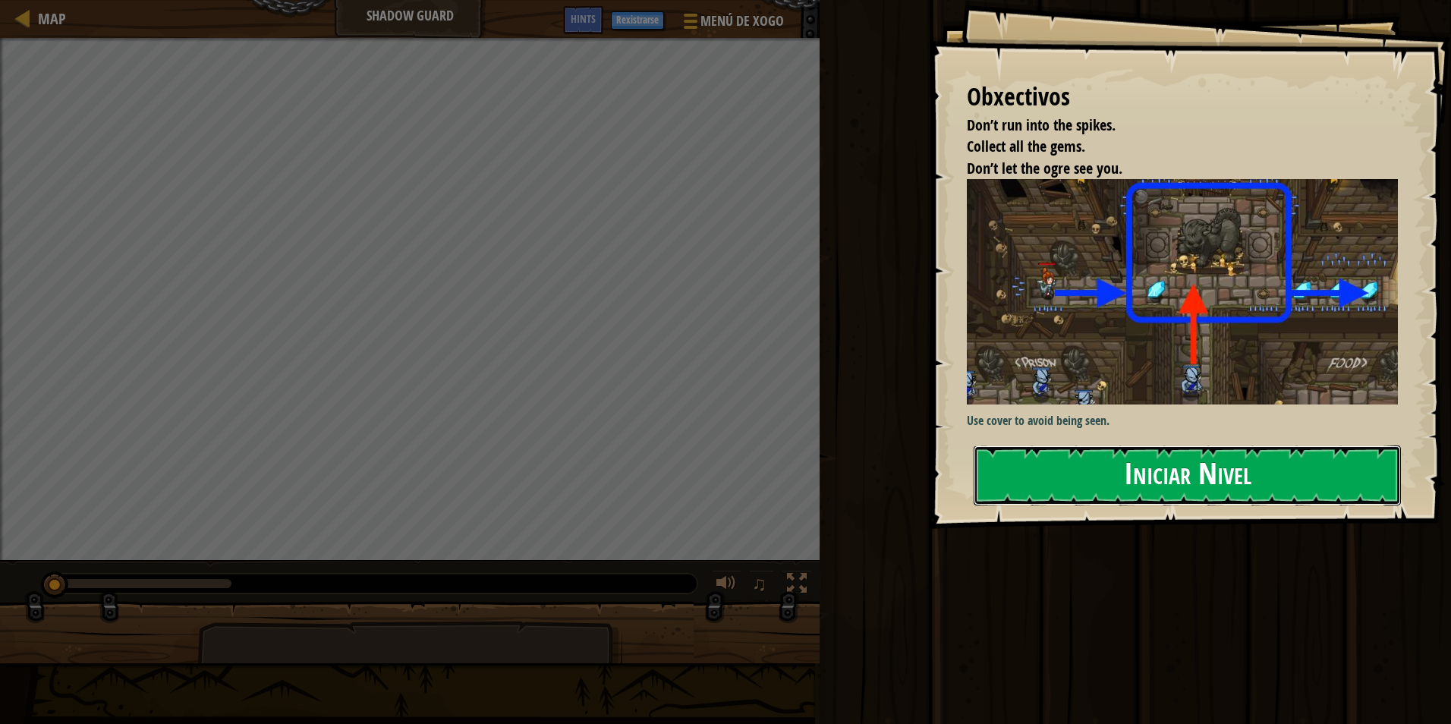
click at [1018, 463] on button "Iniciar Nivel" at bounding box center [1187, 476] width 427 height 60
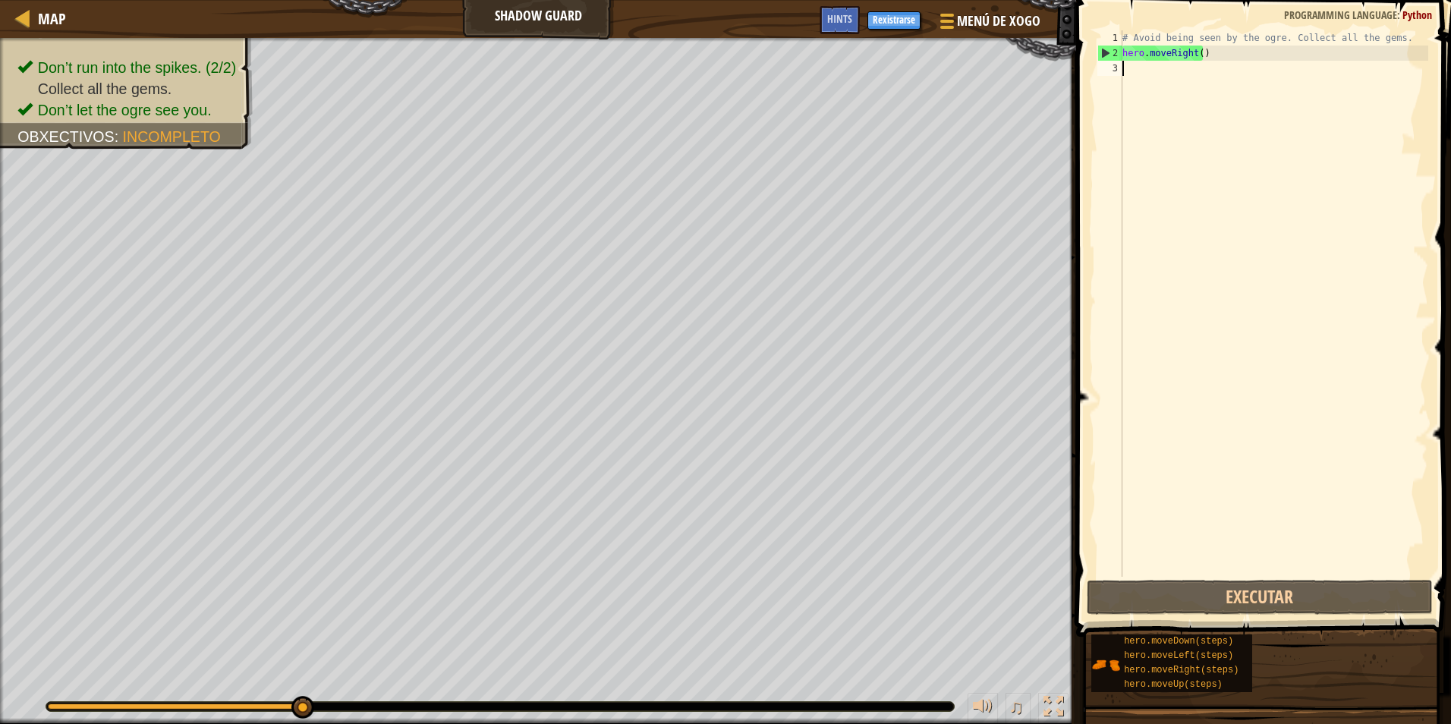
type textarea "h"
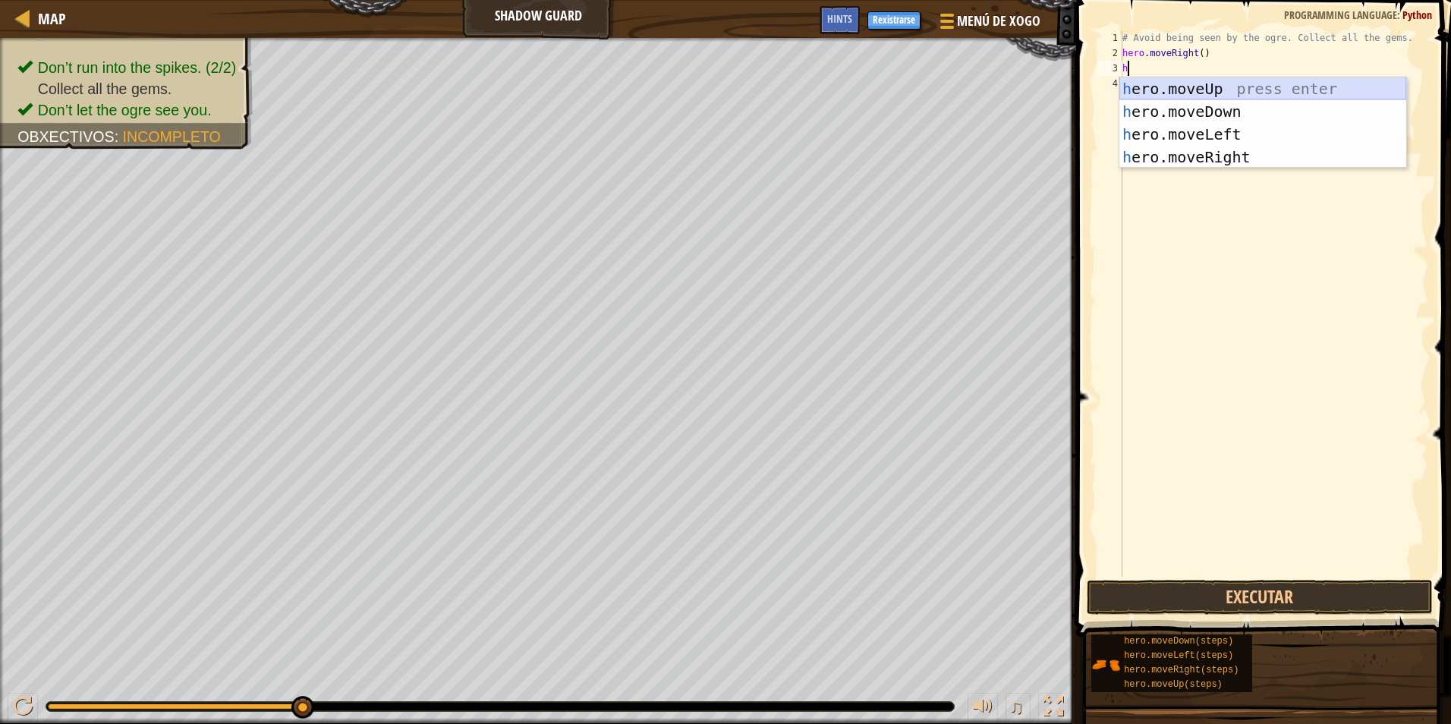
drag, startPoint x: 1214, startPoint y: 93, endPoint x: 1198, endPoint y: 82, distance: 19.2
click at [1198, 82] on div "h ero.moveUp press enter h ero.moveDown press enter h ero.moveLeft press enter …" at bounding box center [1263, 145] width 287 height 137
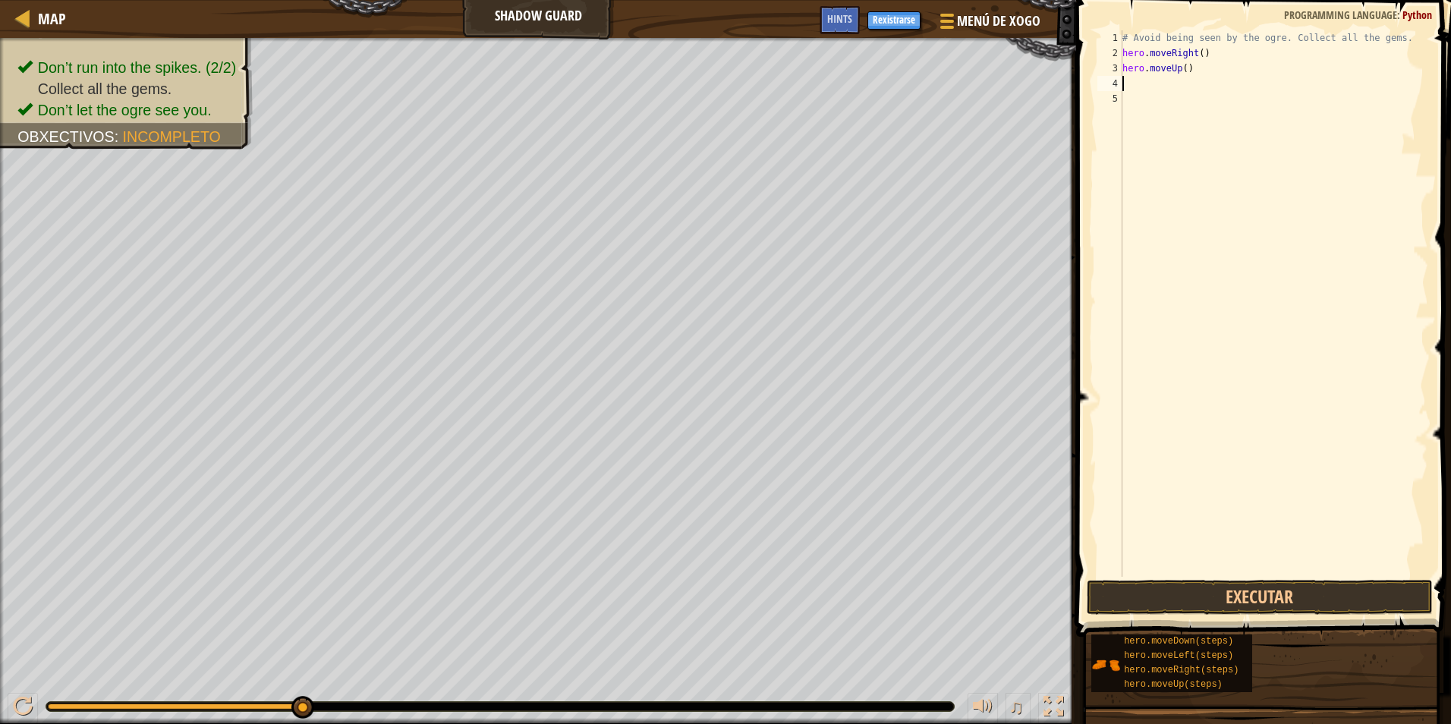
type textarea "h"
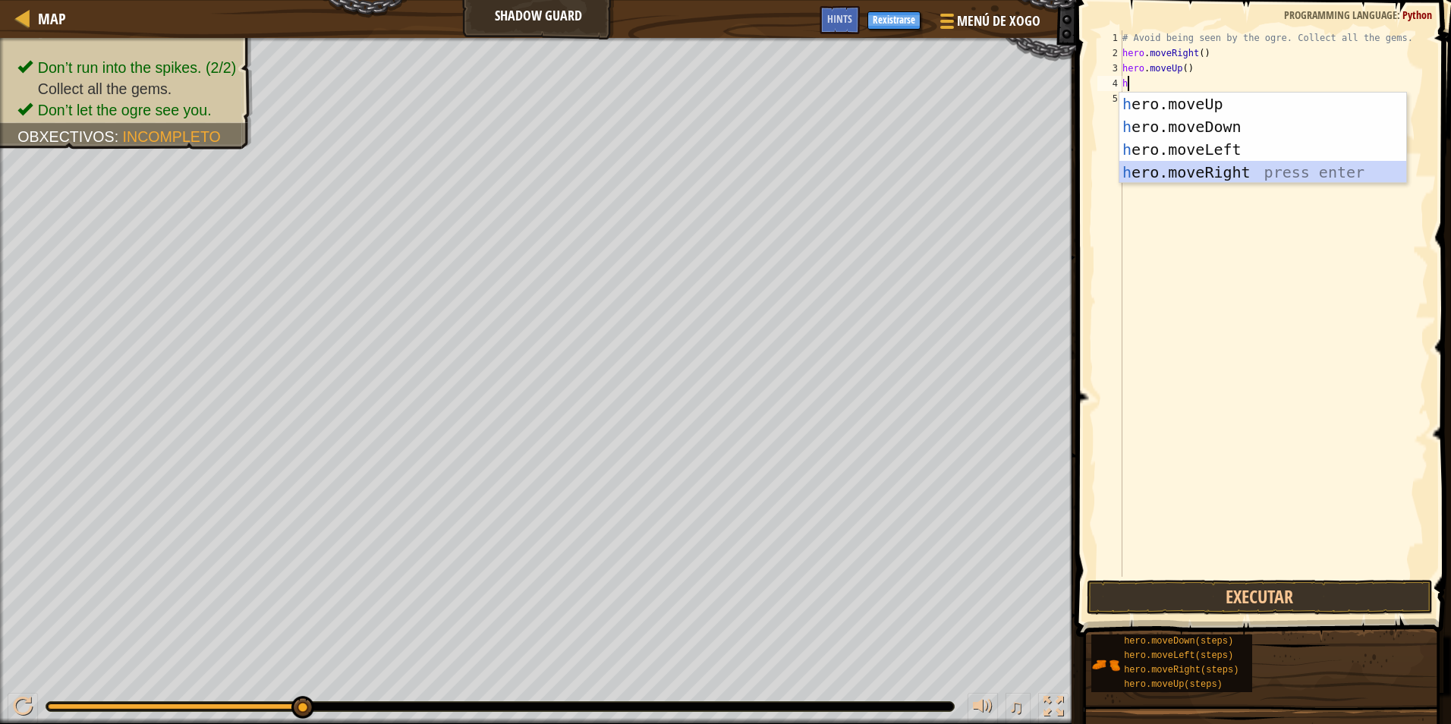
click at [1211, 181] on div "h ero.moveUp press enter h ero.moveDown press enter h ero.moveLeft press enter …" at bounding box center [1263, 161] width 287 height 137
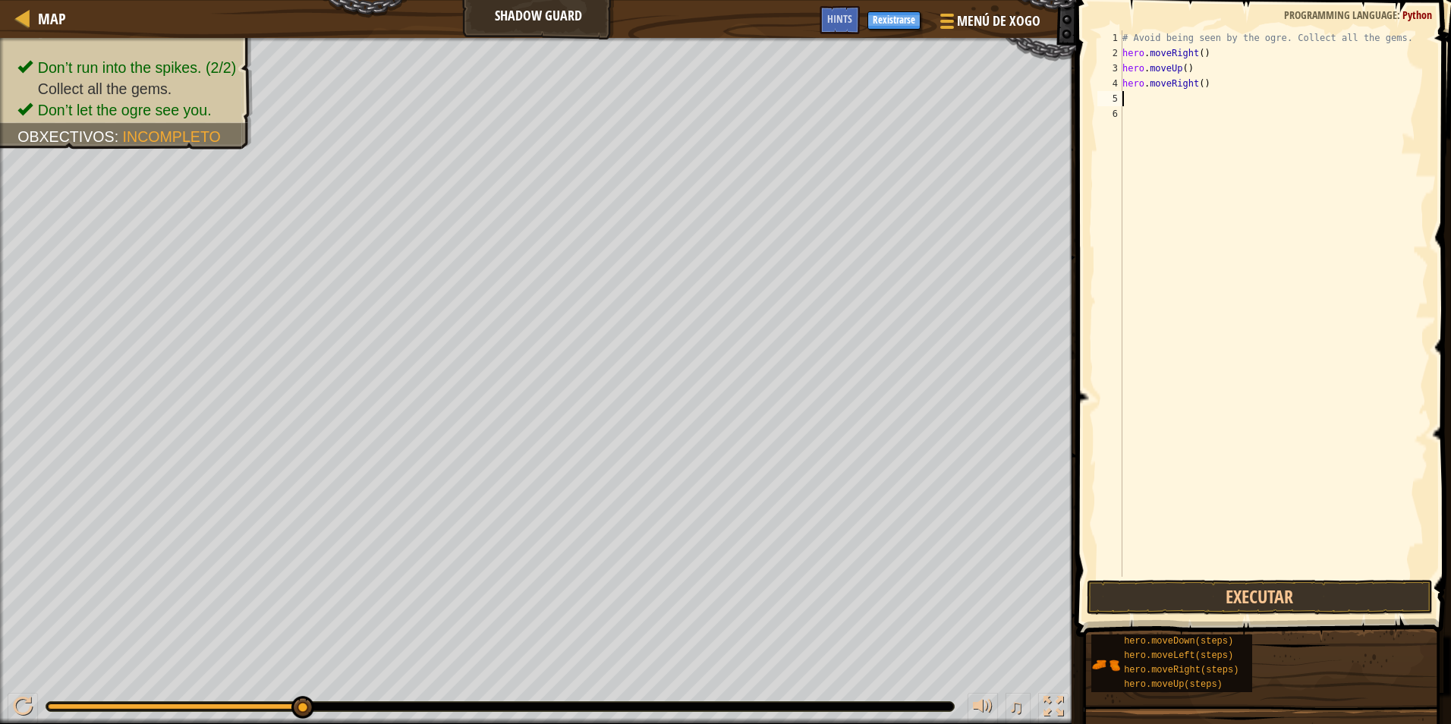
type textarea "h"
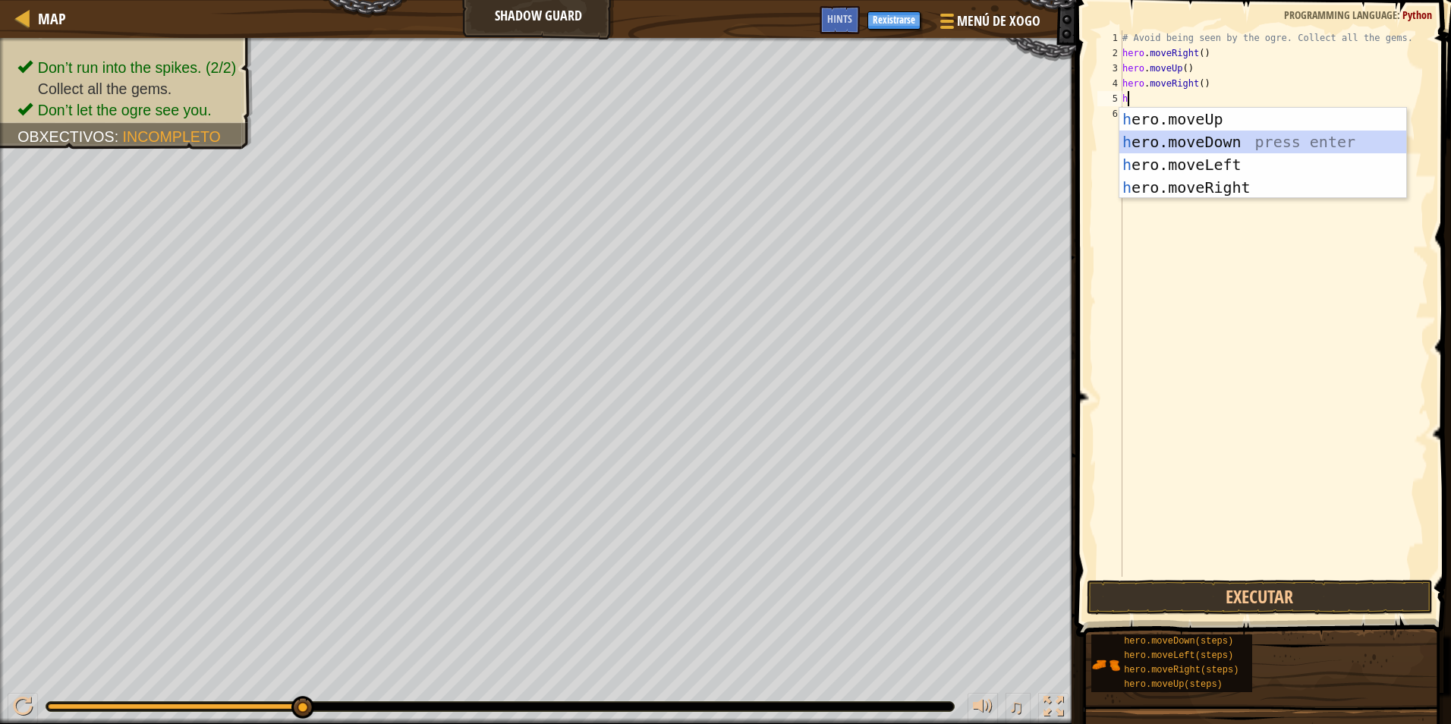
click at [1139, 133] on div "h ero.moveUp press enter h ero.moveDown press enter h ero.moveLeft press enter …" at bounding box center [1263, 176] width 287 height 137
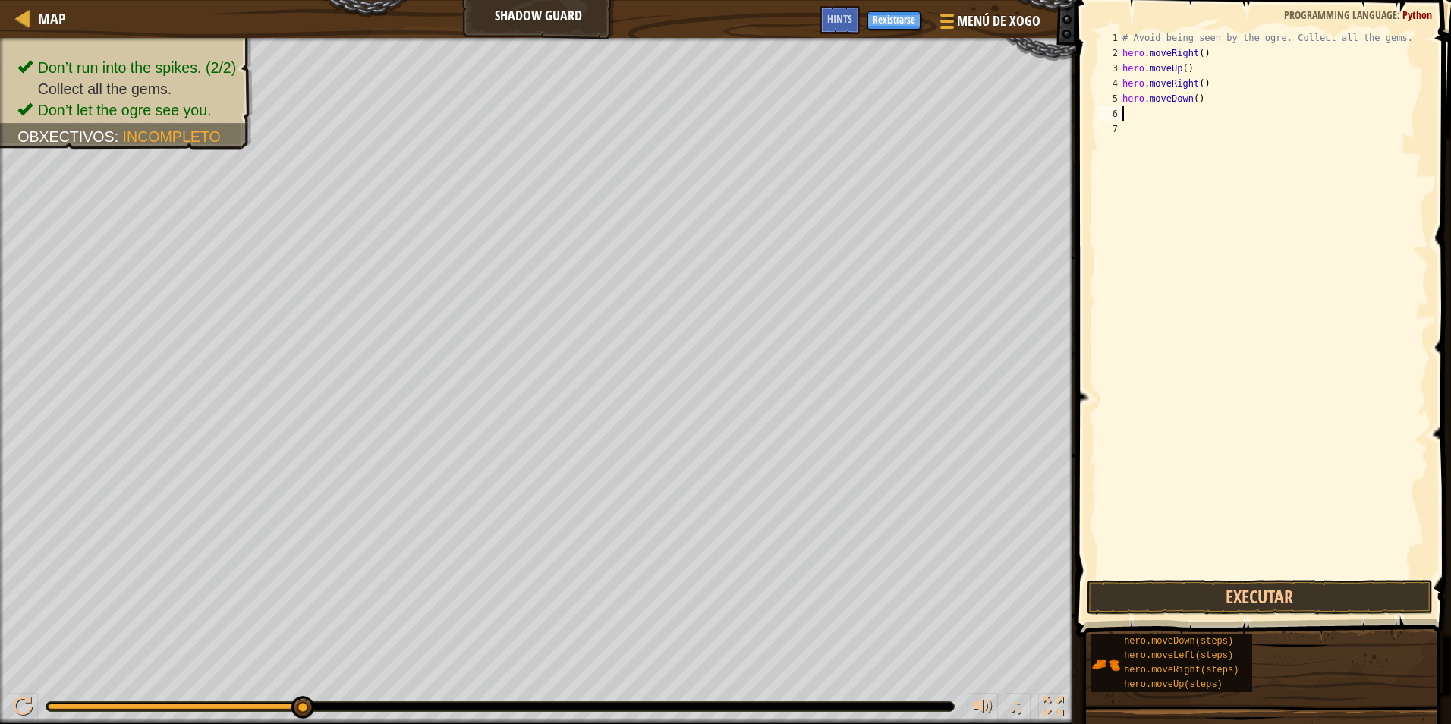
type textarea "h"
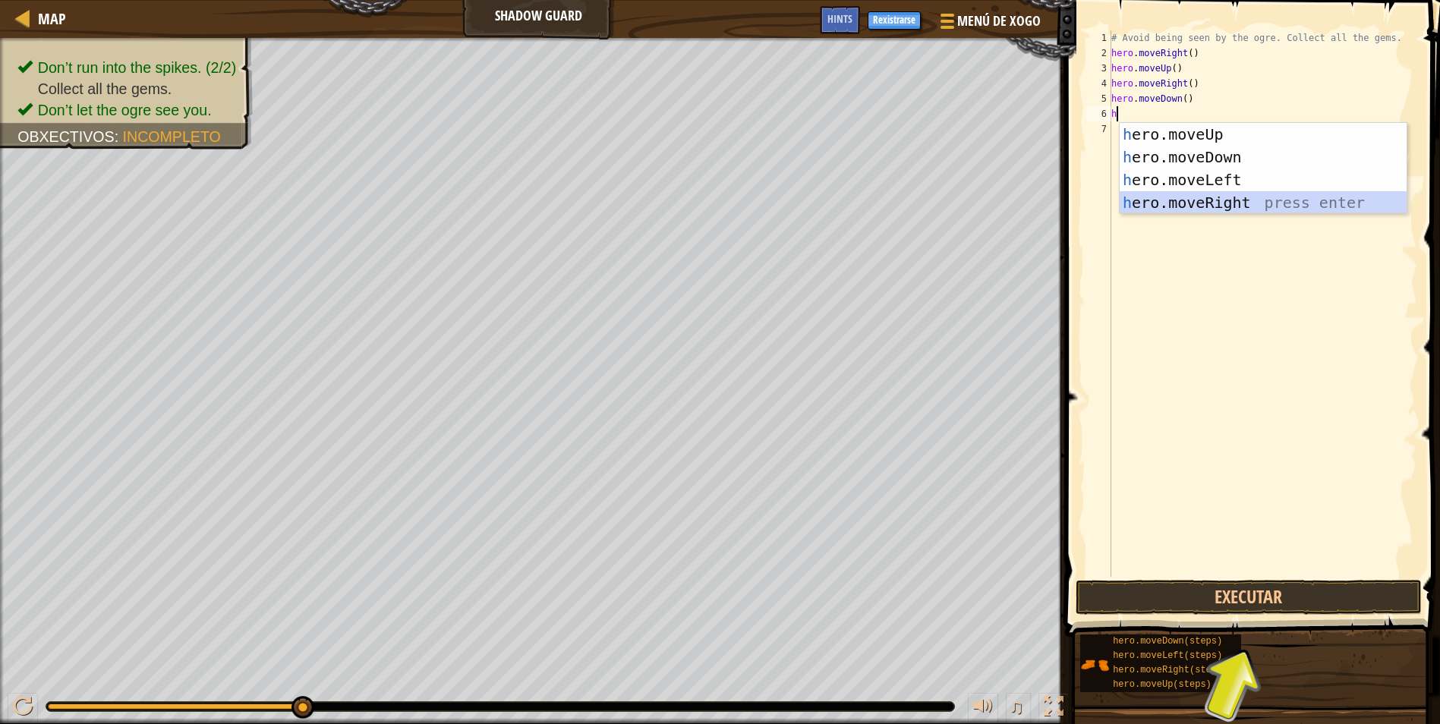
click at [1188, 196] on div "h ero.moveUp press enter h ero.moveDown press enter h ero.moveLeft press enter …" at bounding box center [1263, 191] width 287 height 137
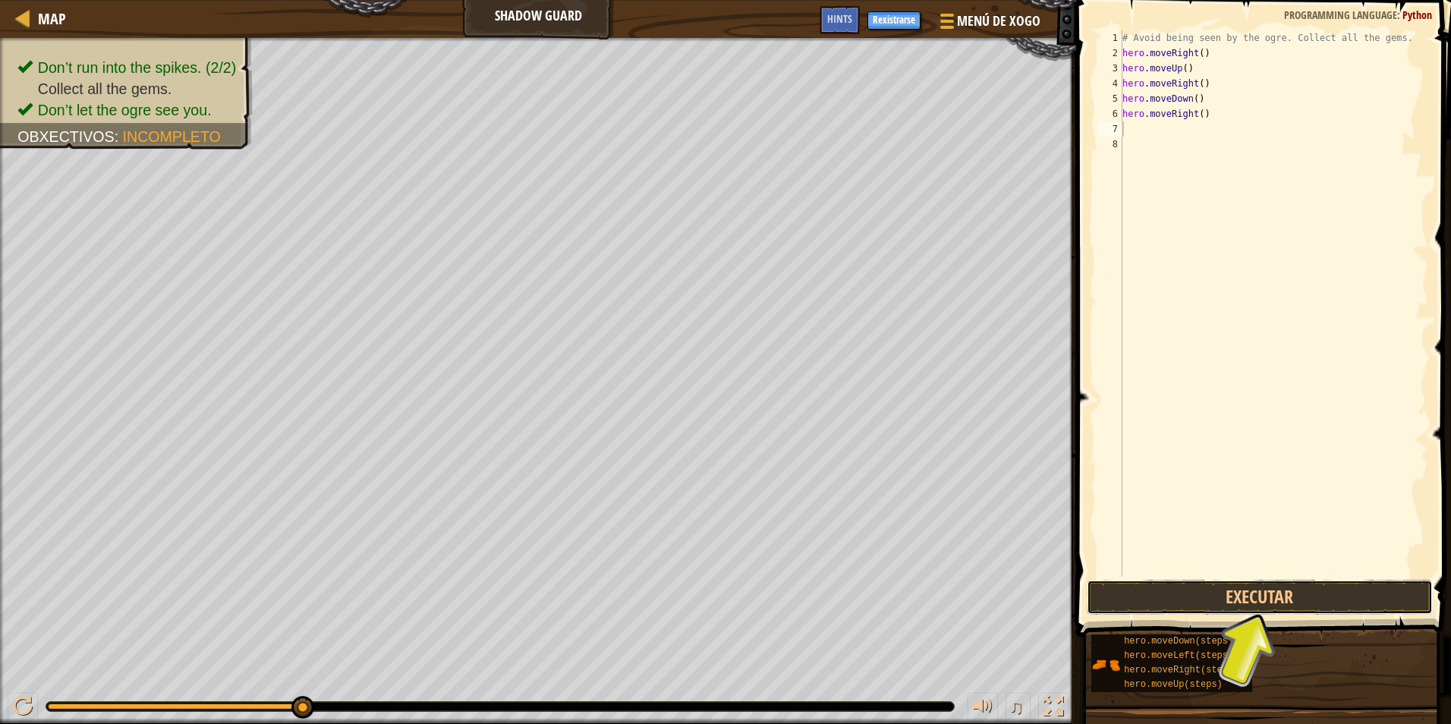
drag, startPoint x: 1220, startPoint y: 587, endPoint x: 1226, endPoint y: 569, distance: 19.0
click at [1225, 583] on button "Executar" at bounding box center [1260, 597] width 346 height 35
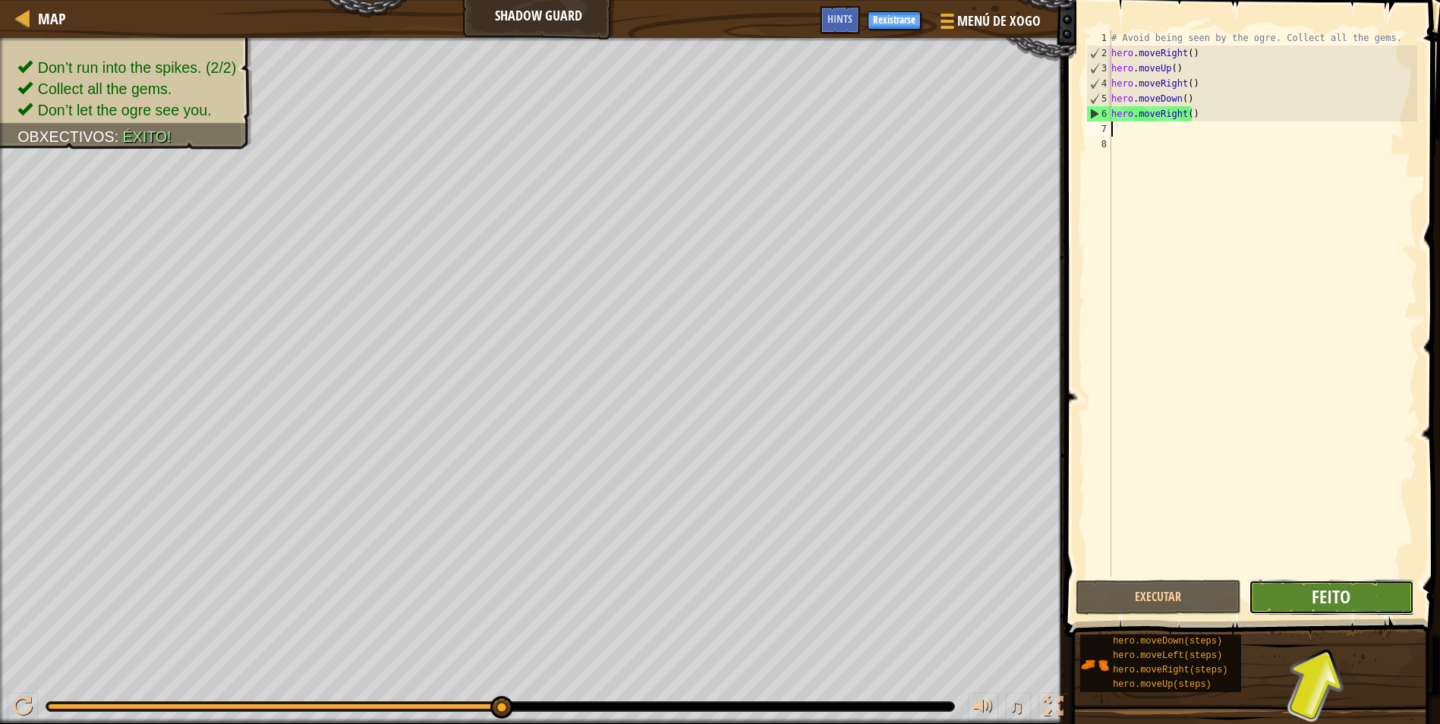
click at [1323, 598] on span "Feito" at bounding box center [1331, 596] width 39 height 24
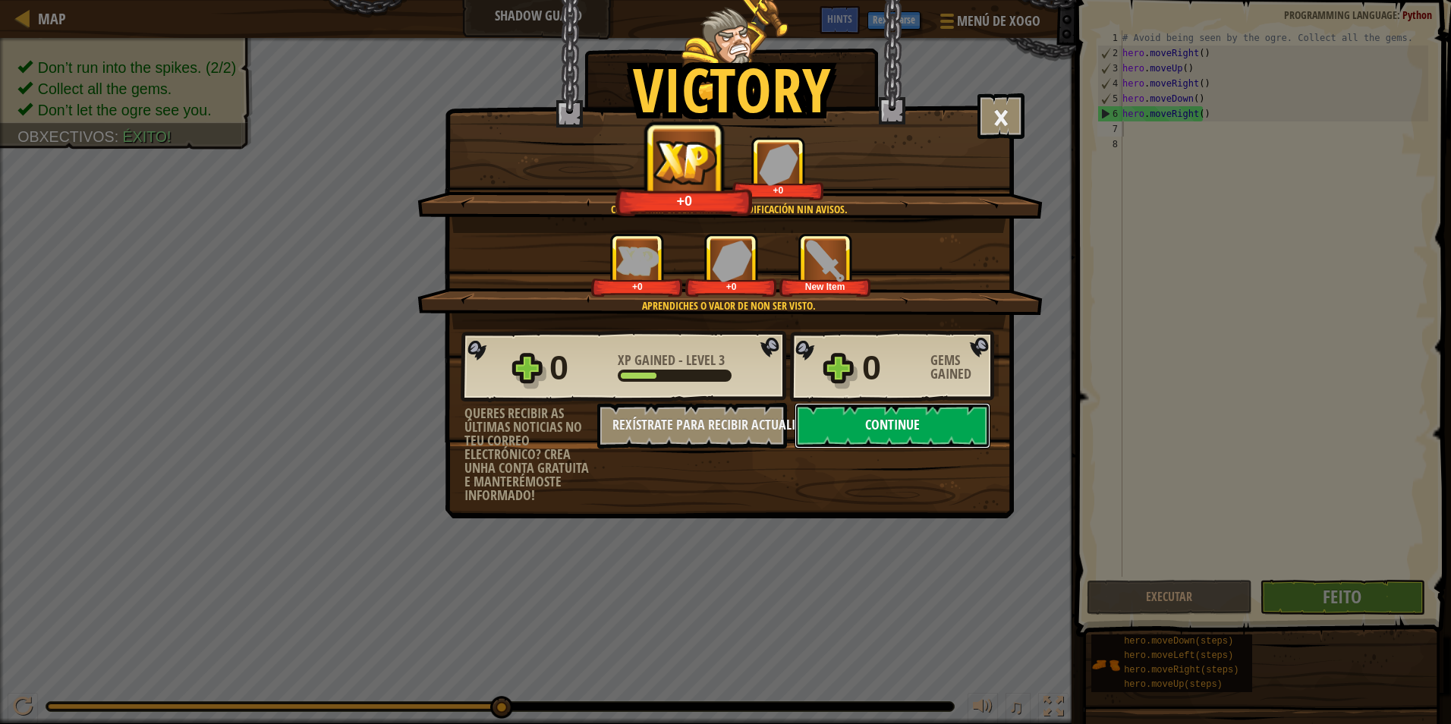
click at [965, 425] on button "Continue" at bounding box center [893, 426] width 196 height 46
select select "gl"
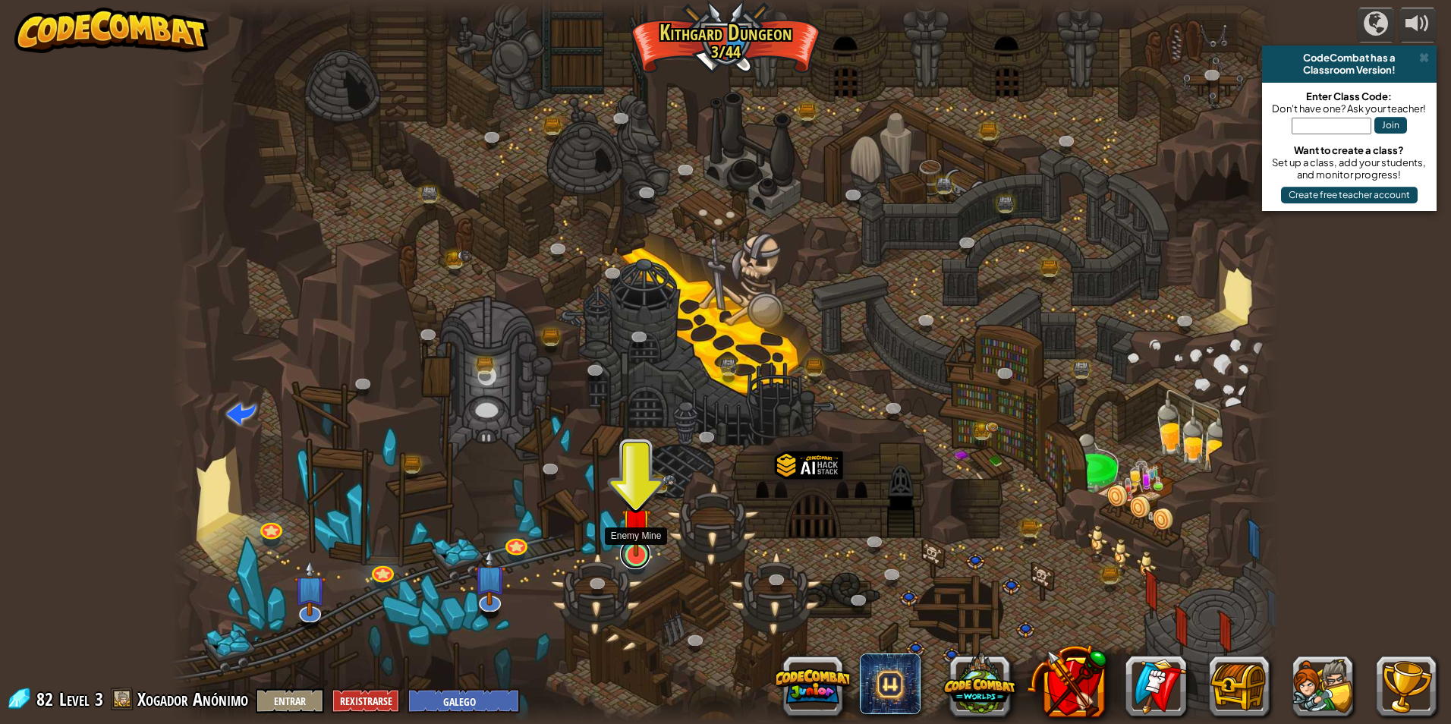
click at [637, 565] on link at bounding box center [635, 554] width 30 height 30
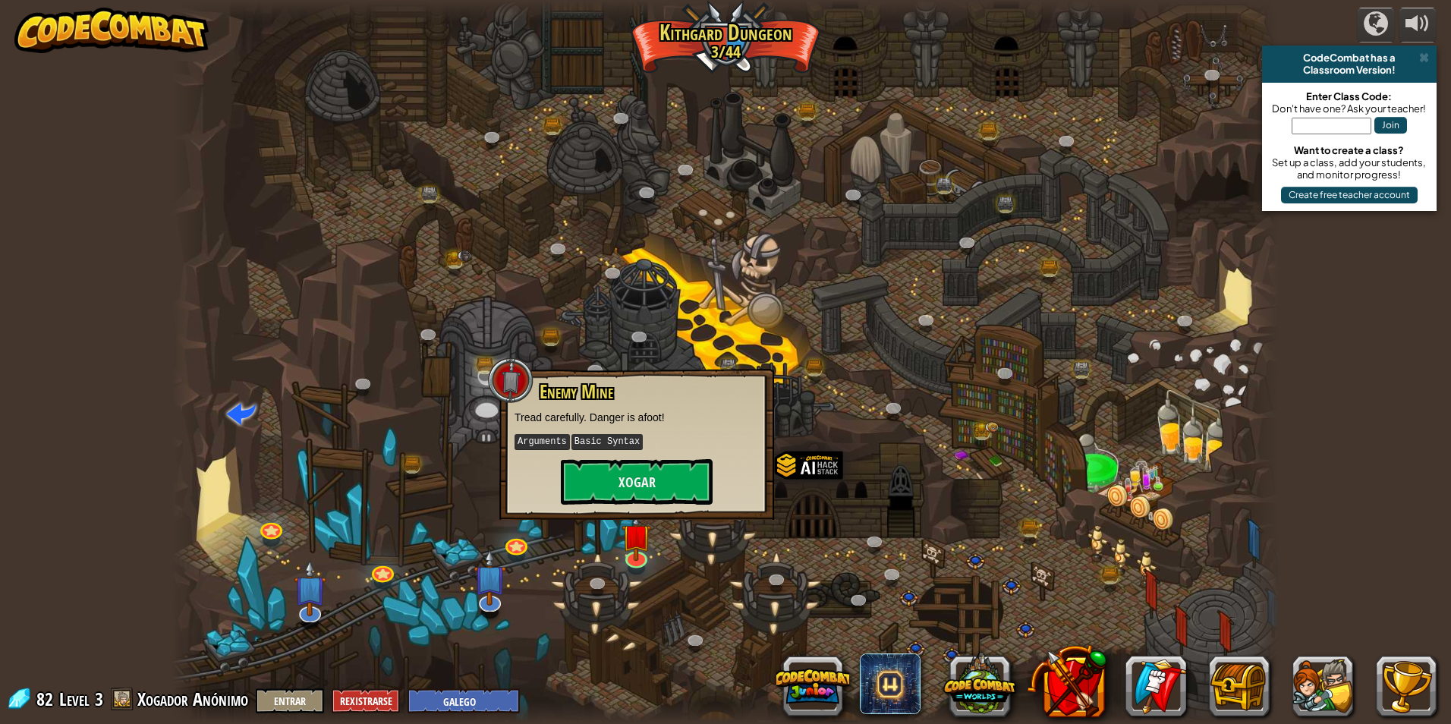
drag, startPoint x: 685, startPoint y: 455, endPoint x: 716, endPoint y: 483, distance: 41.4
click at [690, 468] on div "Enemy Mine Tread carefully. Danger is afoot! Arguments Basic Syntax Xogar" at bounding box center [637, 443] width 244 height 123
drag, startPoint x: 716, startPoint y: 483, endPoint x: 708, endPoint y: 484, distance: 7.7
click at [716, 484] on div "Enemy Mine Tread carefully. Danger is afoot! Arguments Basic Syntax Xogar" at bounding box center [637, 443] width 244 height 123
drag, startPoint x: 704, startPoint y: 484, endPoint x: 693, endPoint y: 477, distance: 13.3
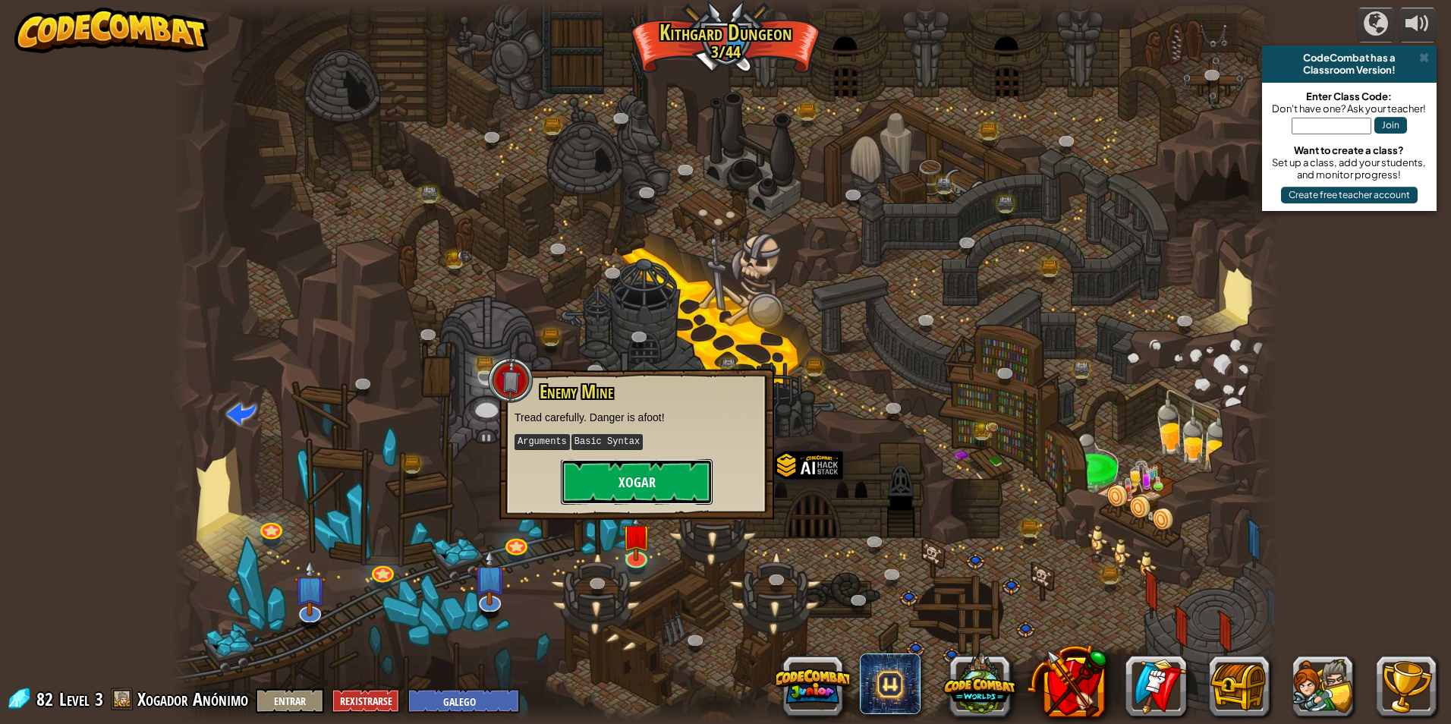
click at [693, 477] on button "Xogar" at bounding box center [637, 482] width 152 height 46
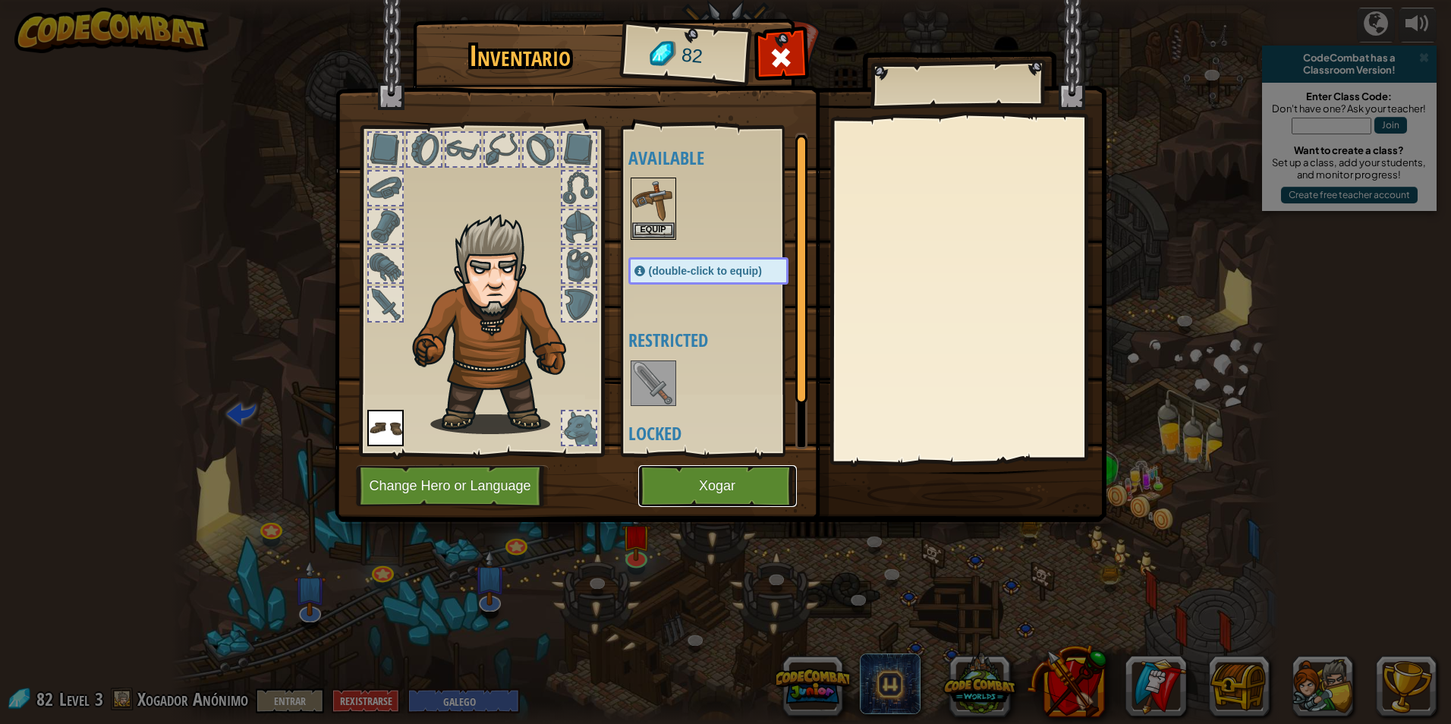
click at [751, 481] on button "Xogar" at bounding box center [717, 486] width 159 height 42
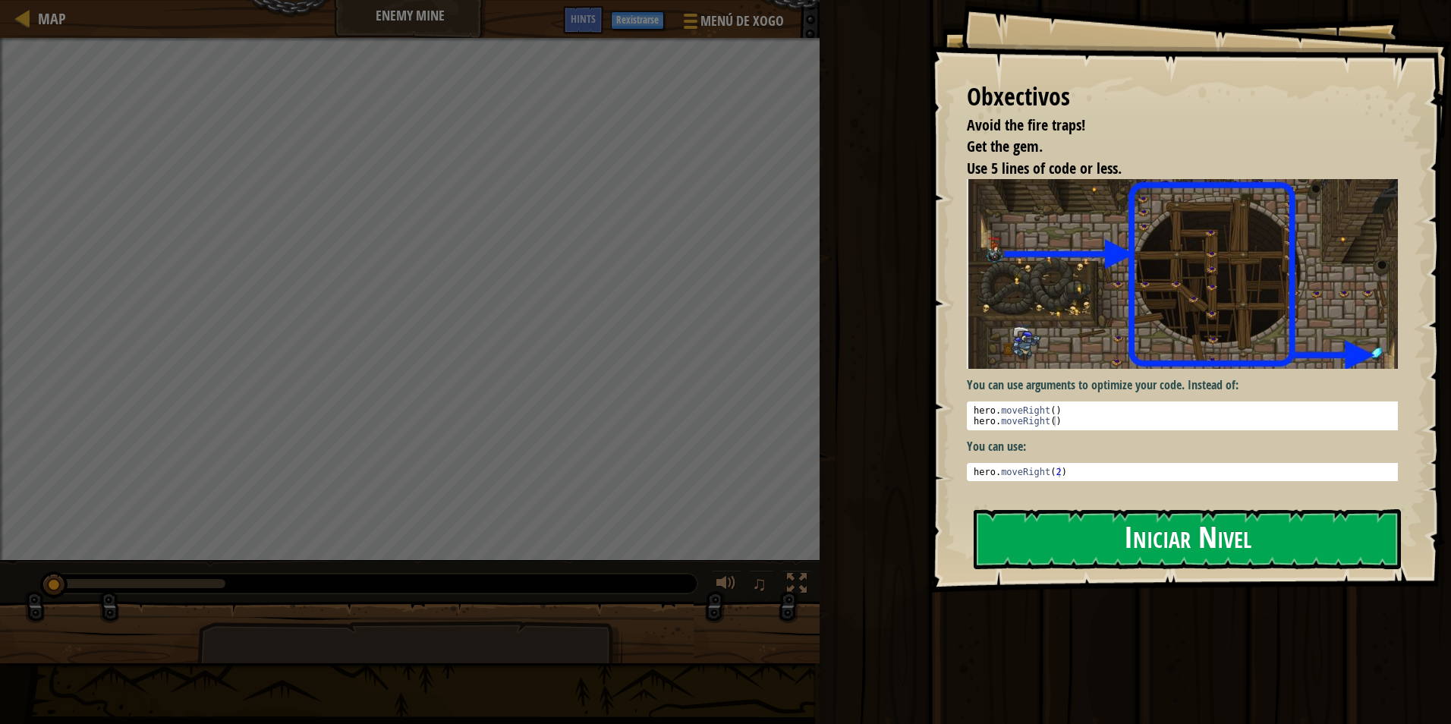
click at [1035, 537] on button "Iniciar Nivel" at bounding box center [1187, 539] width 427 height 60
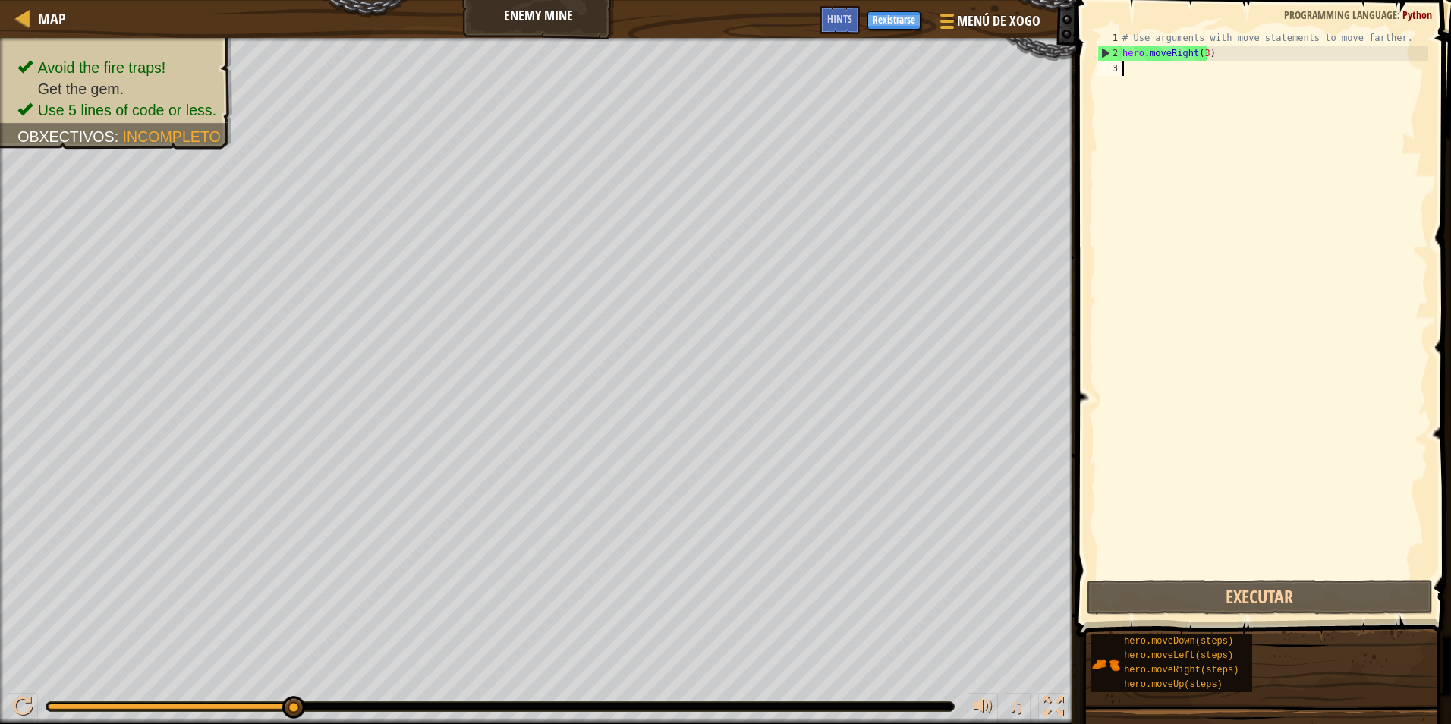
type textarea "h"
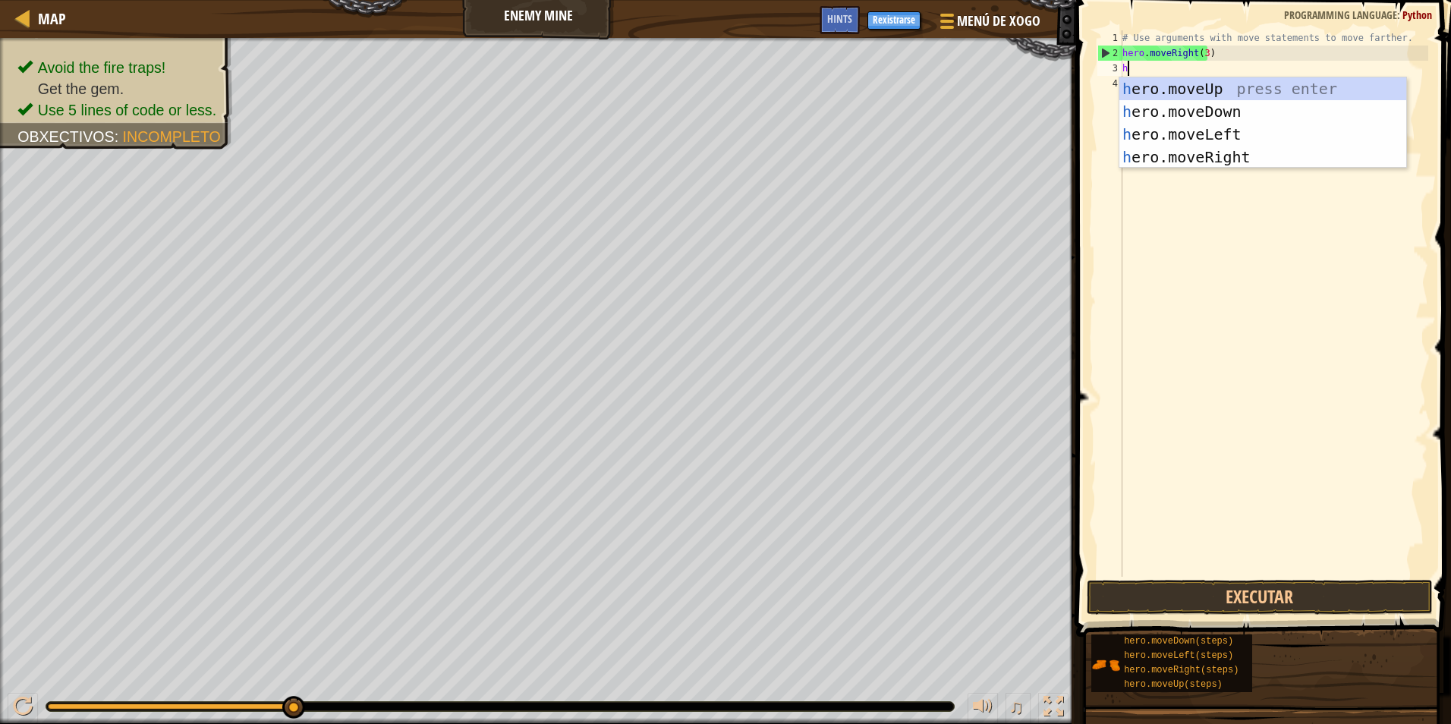
scroll to position [7, 0]
click at [1154, 77] on div "1 2 3 4 h ero.moveUp press enter h ero.moveDown press enter h ero.moveLeft pres…" at bounding box center [1263, 122] width 288 height 91
click at [1189, 86] on div "h ero.moveUp press enter h ero.moveDown press enter h ero.moveLeft press enter …" at bounding box center [1263, 145] width 287 height 137
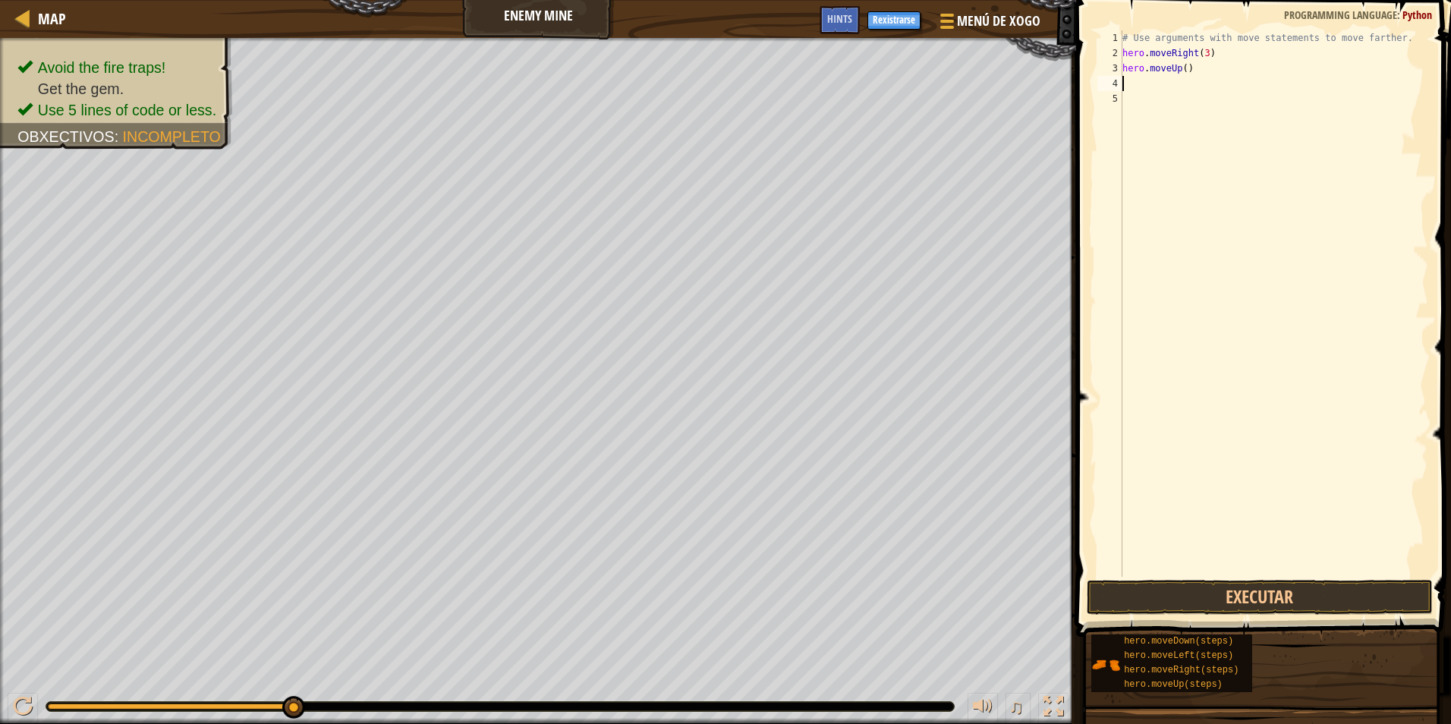
type textarea "h"
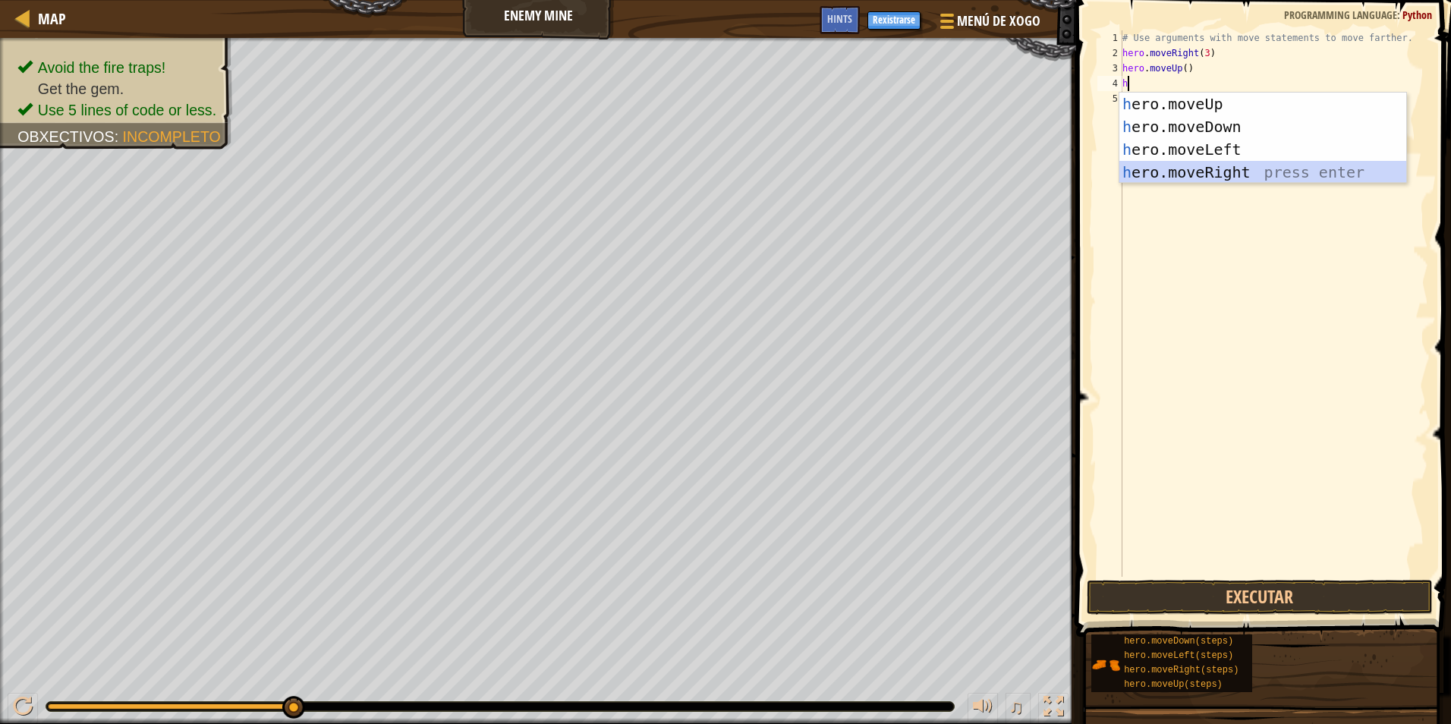
click at [1139, 172] on div "h ero.moveUp press enter h ero.moveDown press enter h ero.moveLeft press enter …" at bounding box center [1263, 161] width 287 height 137
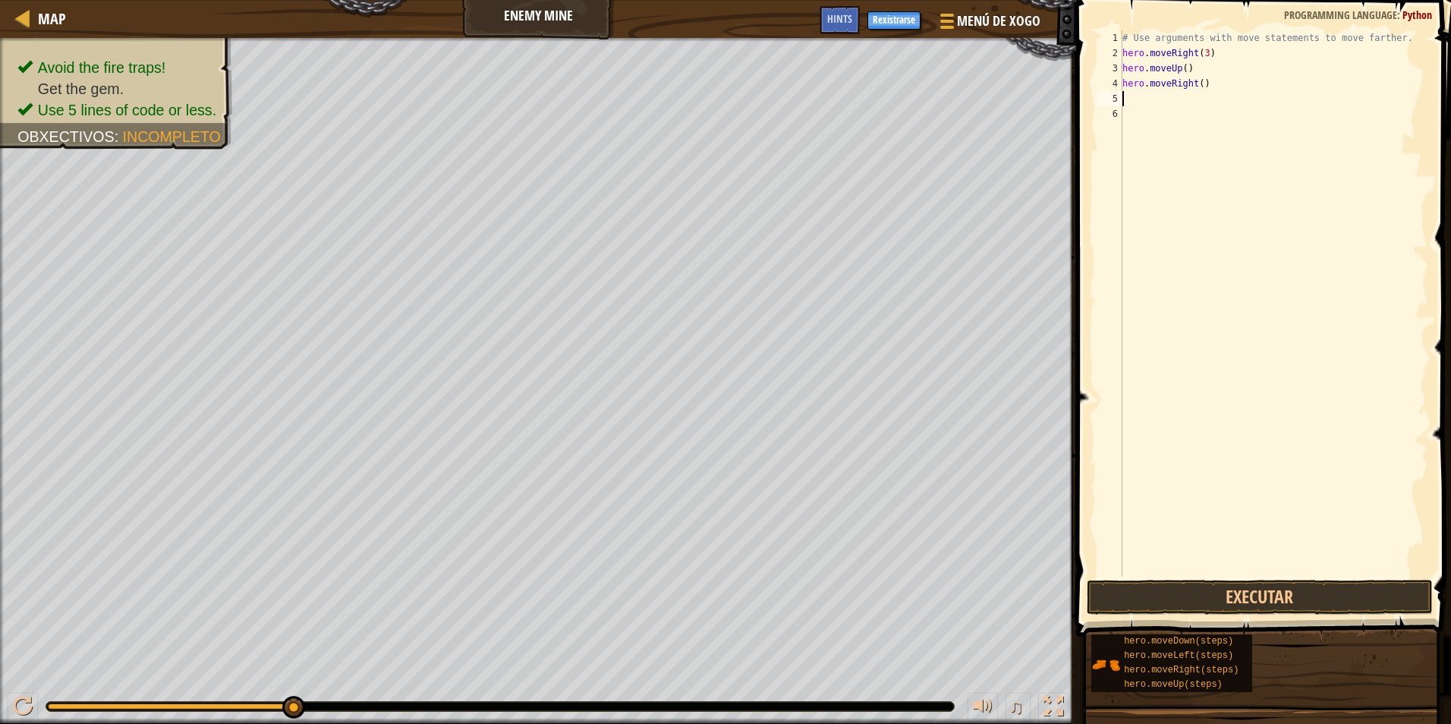
type textarea "h"
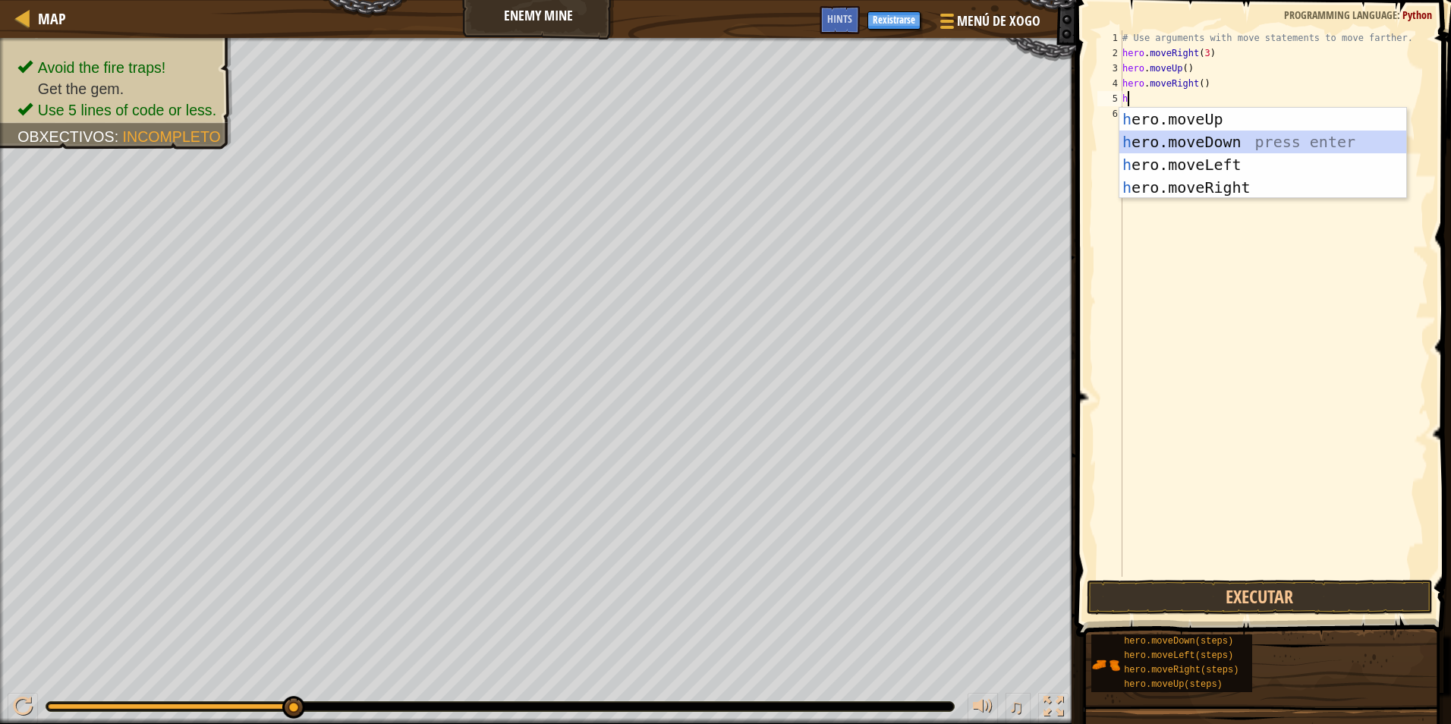
click at [1170, 138] on div "h ero.moveUp press enter h ero.moveDown press enter h ero.moveLeft press enter …" at bounding box center [1263, 176] width 287 height 137
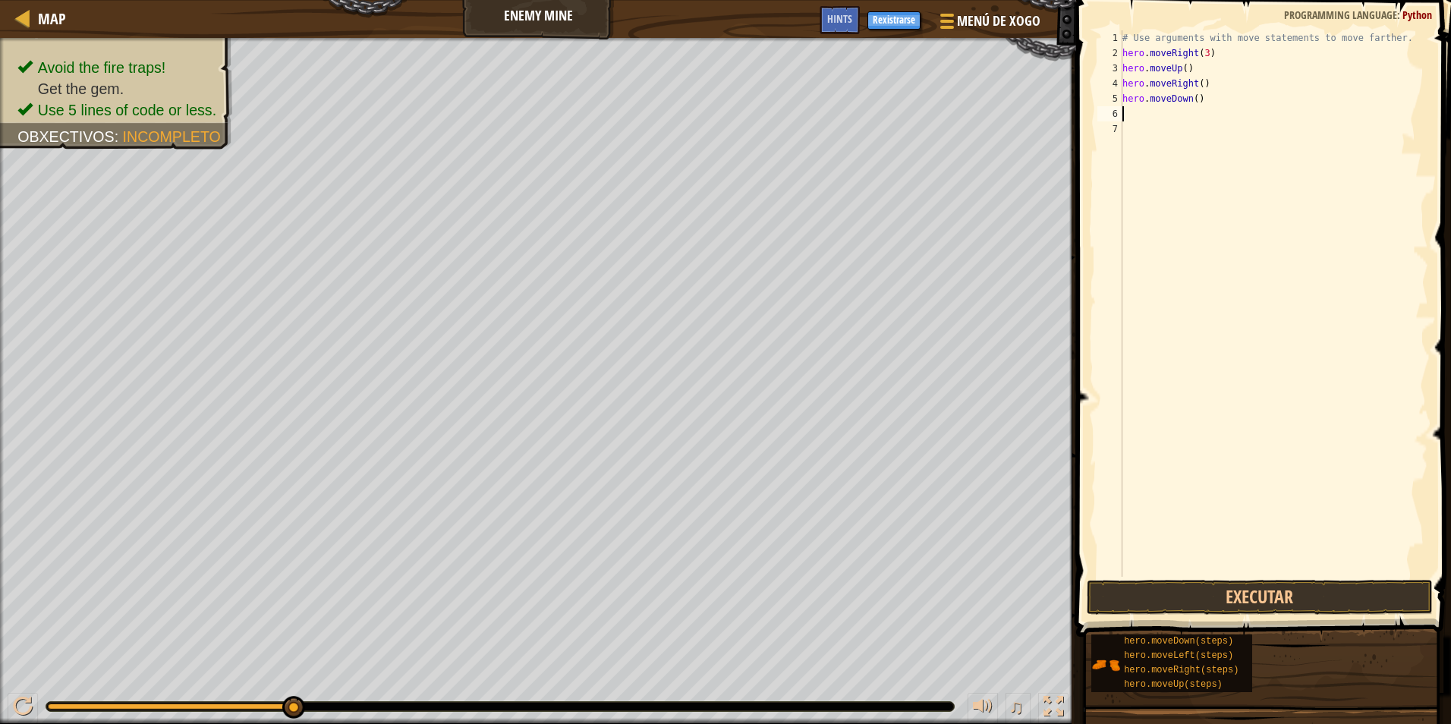
click at [1199, 99] on div "# Use arguments with move statements to move farther. hero . moveRight ( 3 ) he…" at bounding box center [1274, 318] width 309 height 577
click at [1189, 101] on div "# Use arguments with move statements to move farther. hero . moveRight ( 3 ) he…" at bounding box center [1274, 318] width 309 height 577
click at [1195, 100] on div "# Use arguments with move statements to move farther. hero . moveRight ( 3 ) he…" at bounding box center [1274, 318] width 309 height 577
click at [1189, 102] on div "# Use arguments with move statements to move farther. hero . moveRight ( 3 ) he…" at bounding box center [1274, 318] width 309 height 577
click at [1192, 98] on div "# Use arguments with move statements to move farther. hero . moveRight ( 3 ) he…" at bounding box center [1274, 318] width 309 height 577
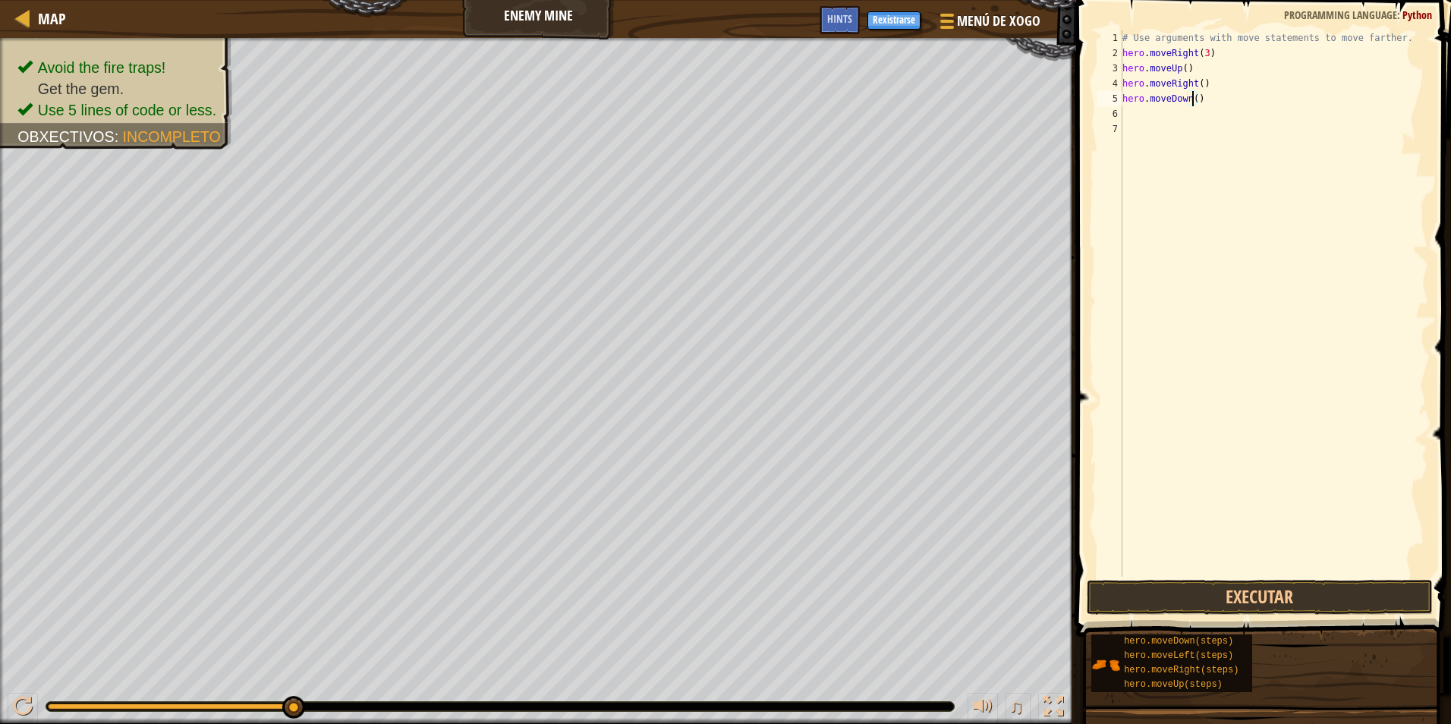
type textarea "hero.moveDown(3)"
click at [1186, 115] on div "# Use arguments with move statements to move farther. hero . moveRight ( 3 ) he…" at bounding box center [1274, 318] width 309 height 577
type textarea "h"
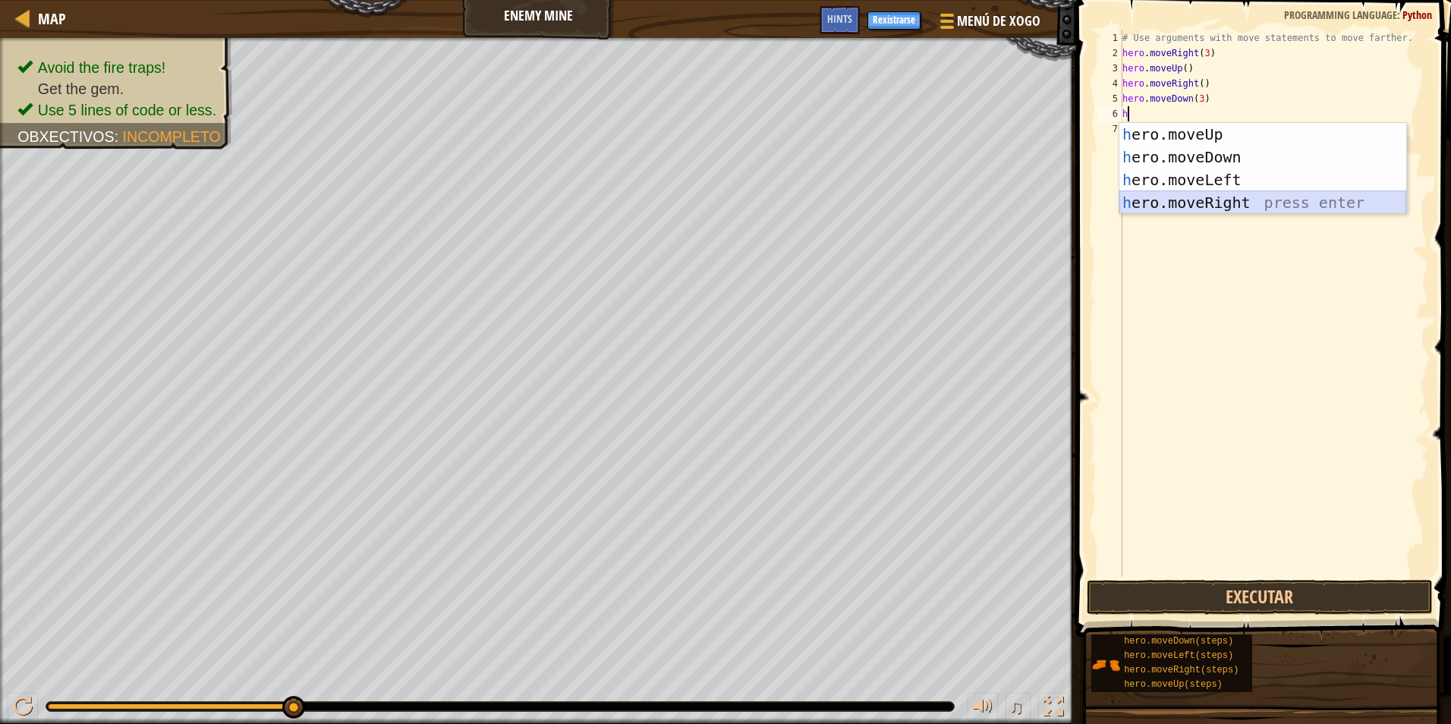
click at [1238, 208] on div "h ero.moveUp press enter h ero.moveDown press enter h ero.moveLeft press enter …" at bounding box center [1263, 191] width 287 height 137
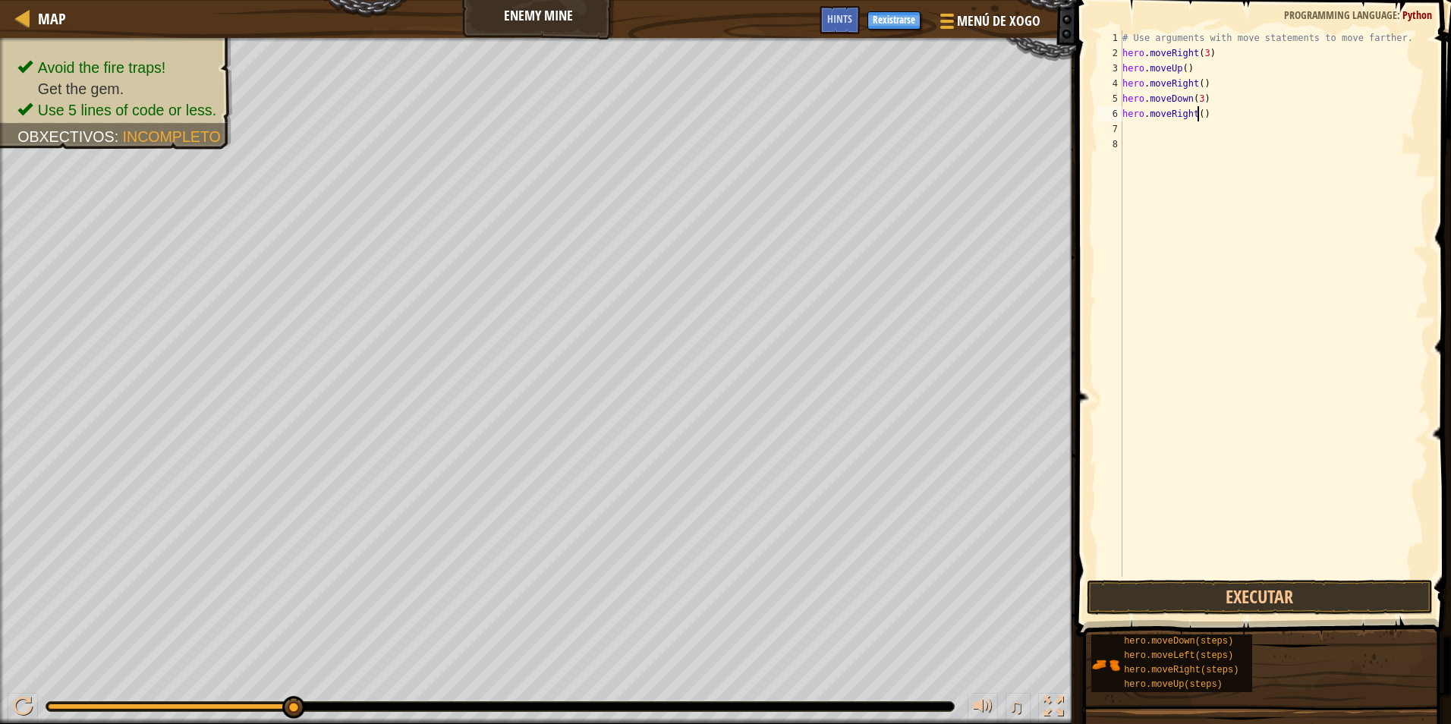
click at [1195, 112] on div "# Use arguments with move statements to move farther. hero . moveRight ( 3 ) he…" at bounding box center [1274, 318] width 309 height 577
type textarea "hero.moveRight(2)"
click at [1205, 597] on button "Executar" at bounding box center [1260, 597] width 346 height 35
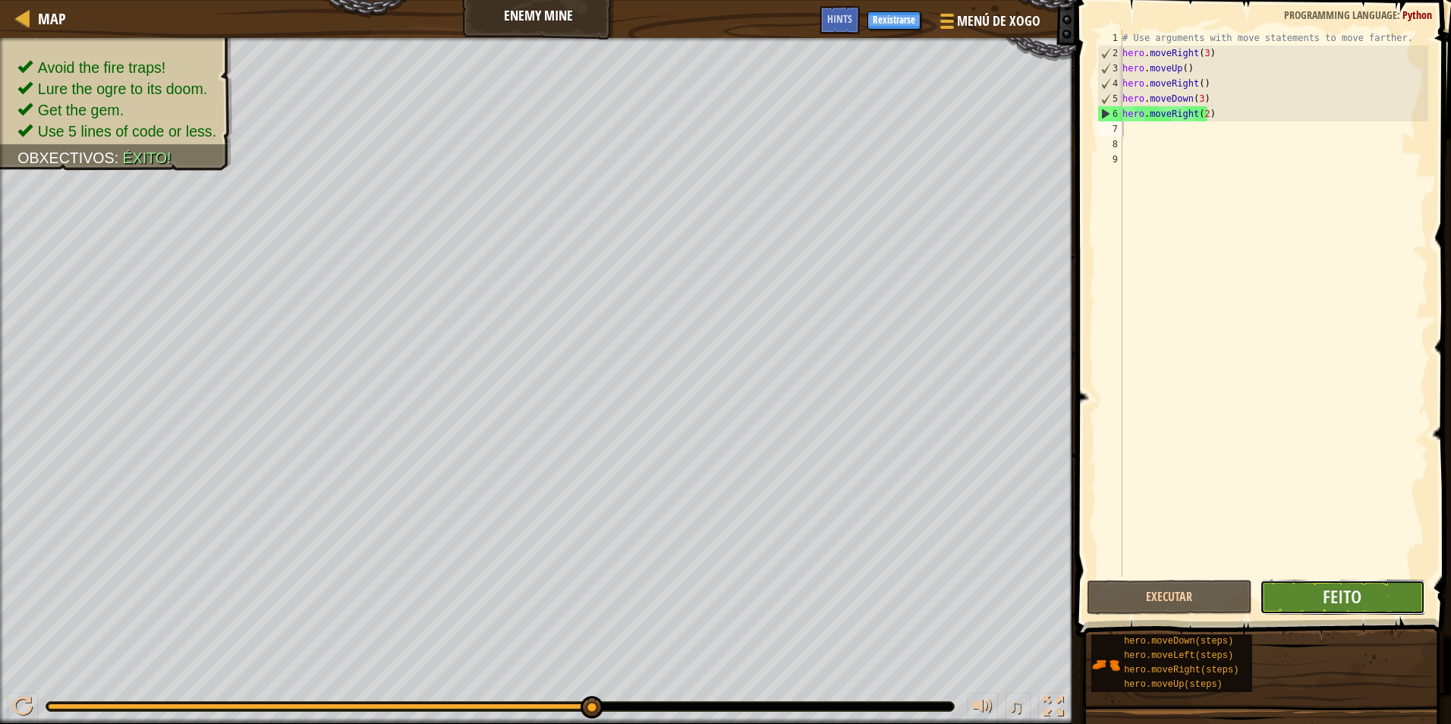
click at [1292, 585] on button "Feito" at bounding box center [1342, 597] width 165 height 35
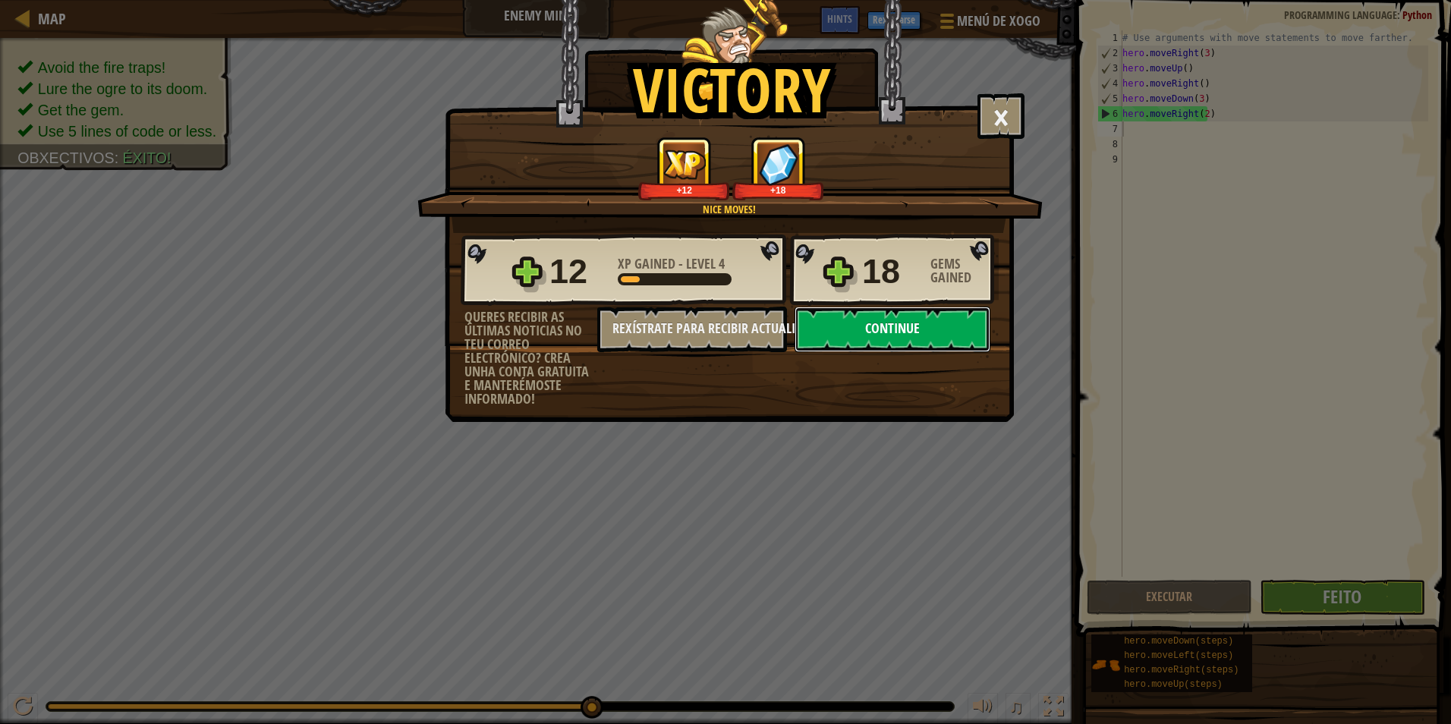
click at [874, 325] on button "Continue" at bounding box center [893, 330] width 196 height 46
select select "gl"
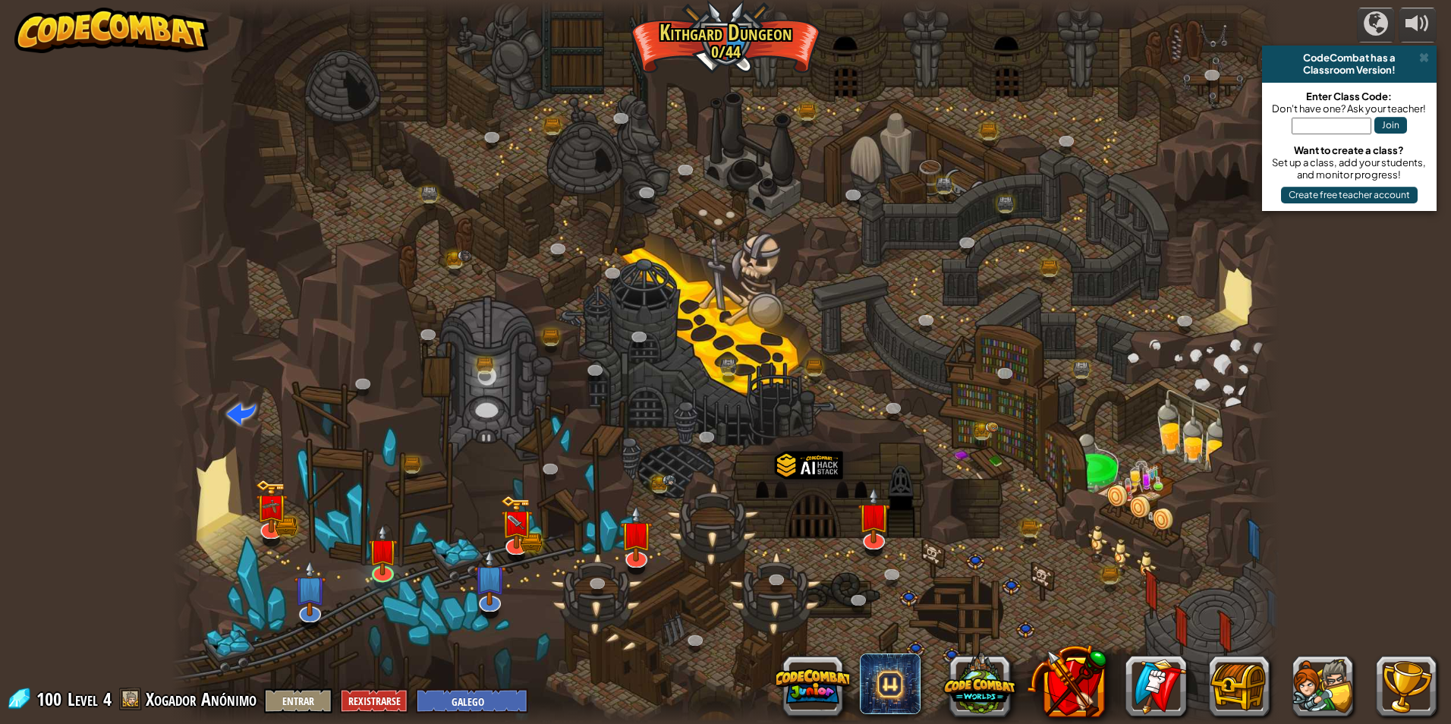
select select "gl"
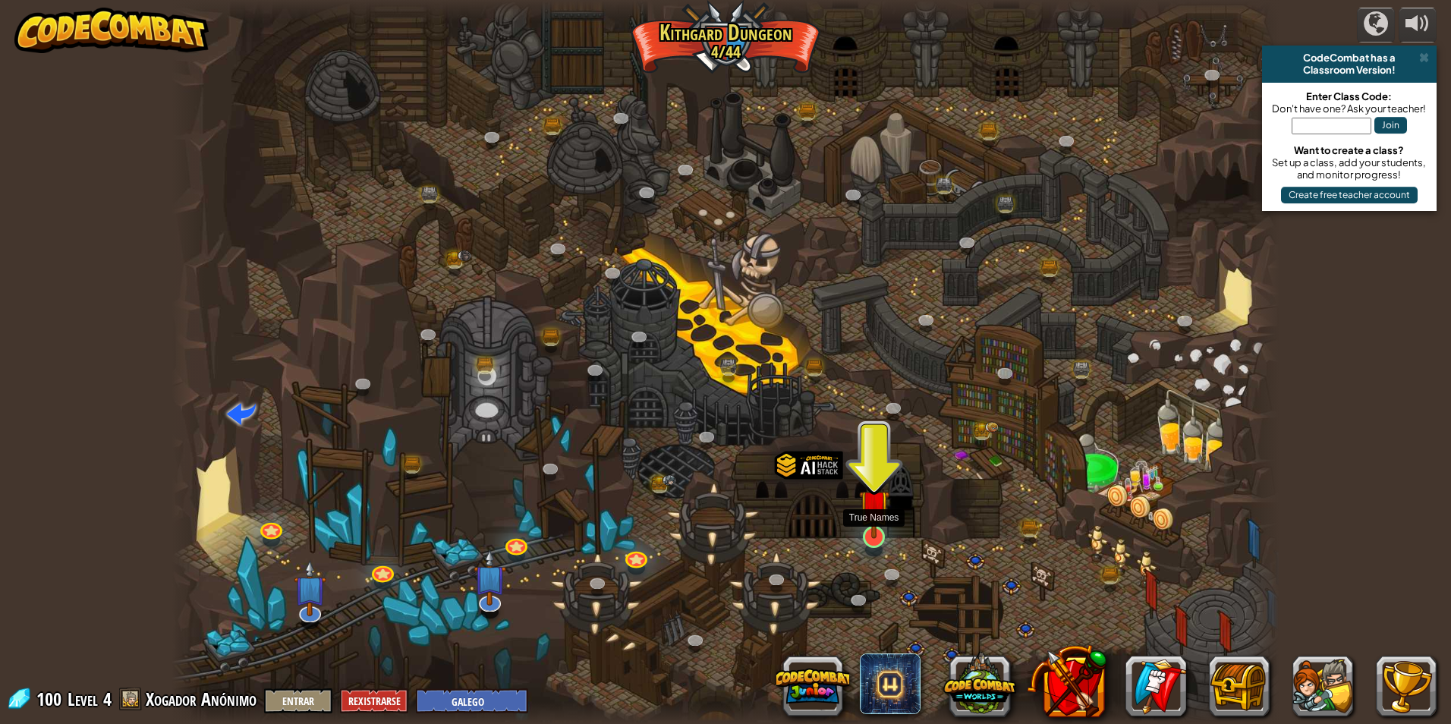
click at [874, 521] on img at bounding box center [874, 505] width 30 height 68
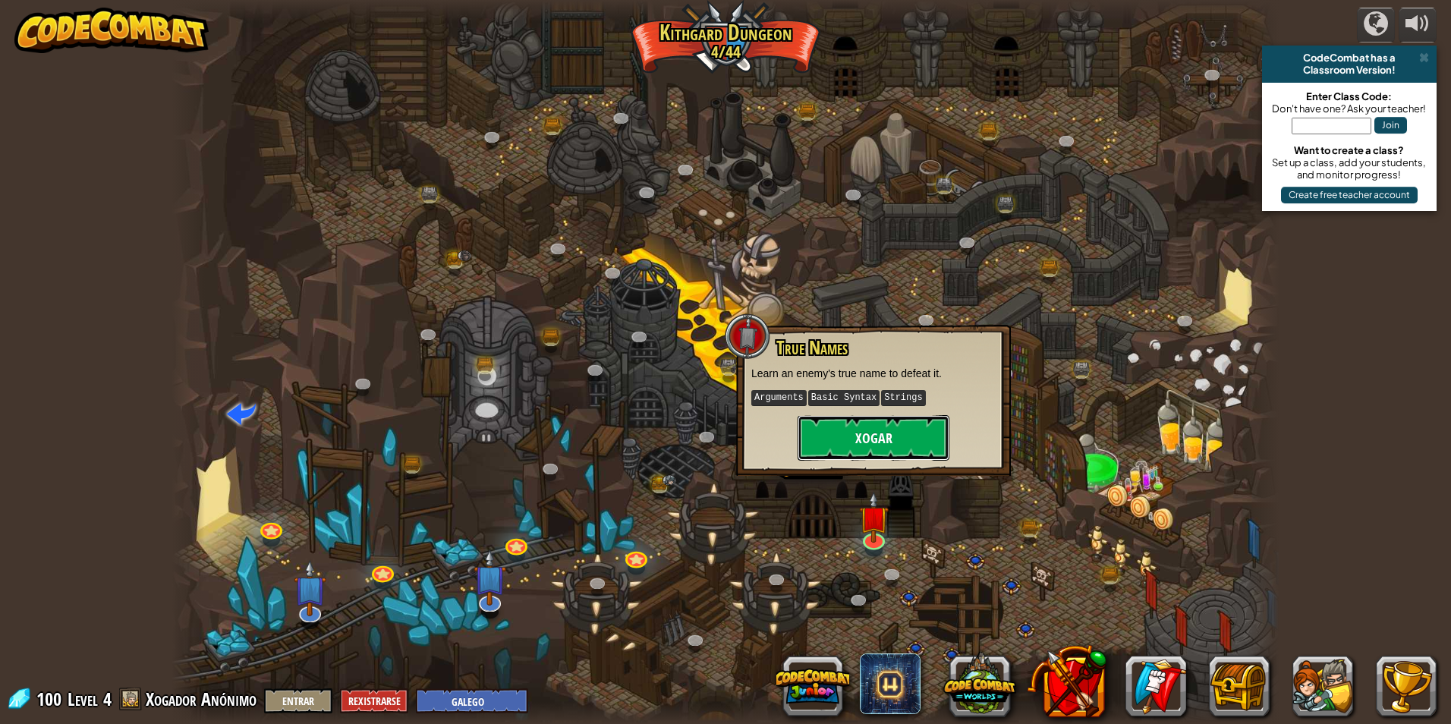
click at [819, 444] on button "Xogar" at bounding box center [874, 438] width 152 height 46
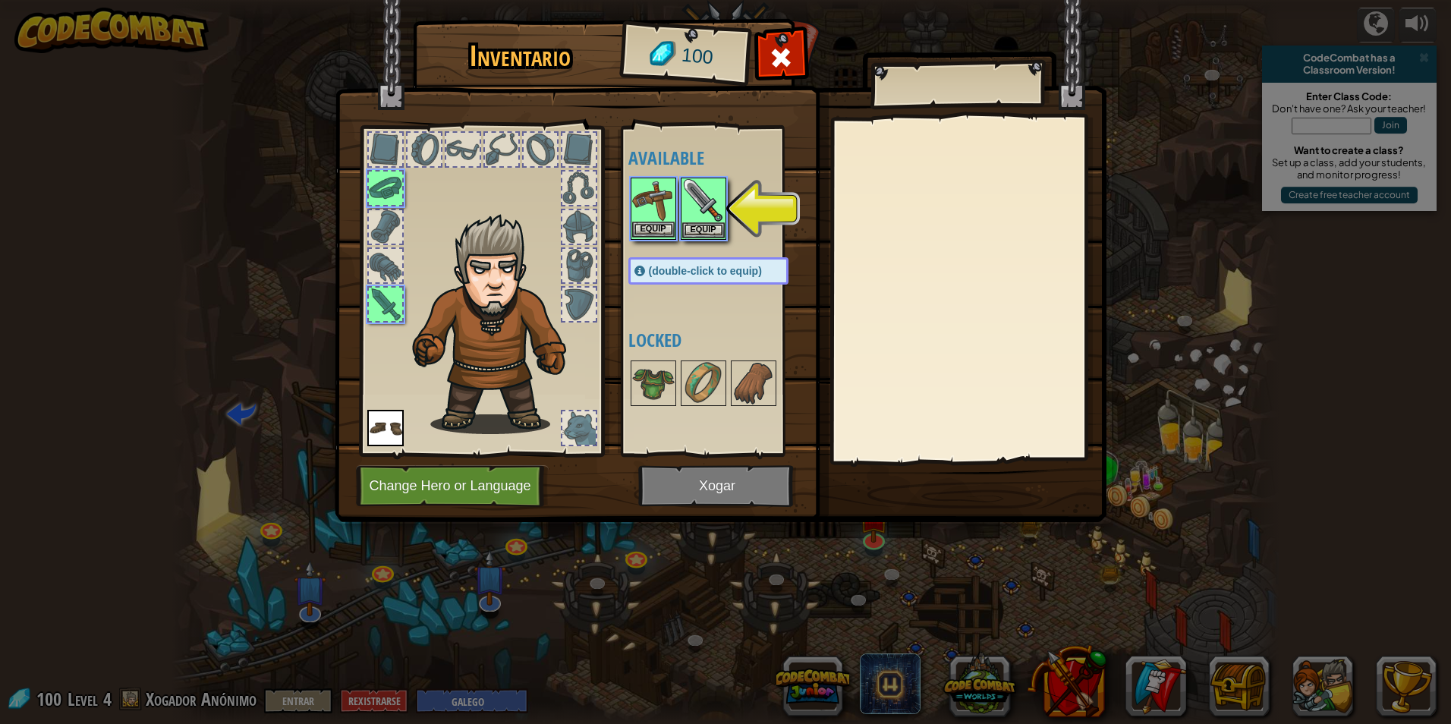
click at [668, 212] on img at bounding box center [653, 200] width 43 height 43
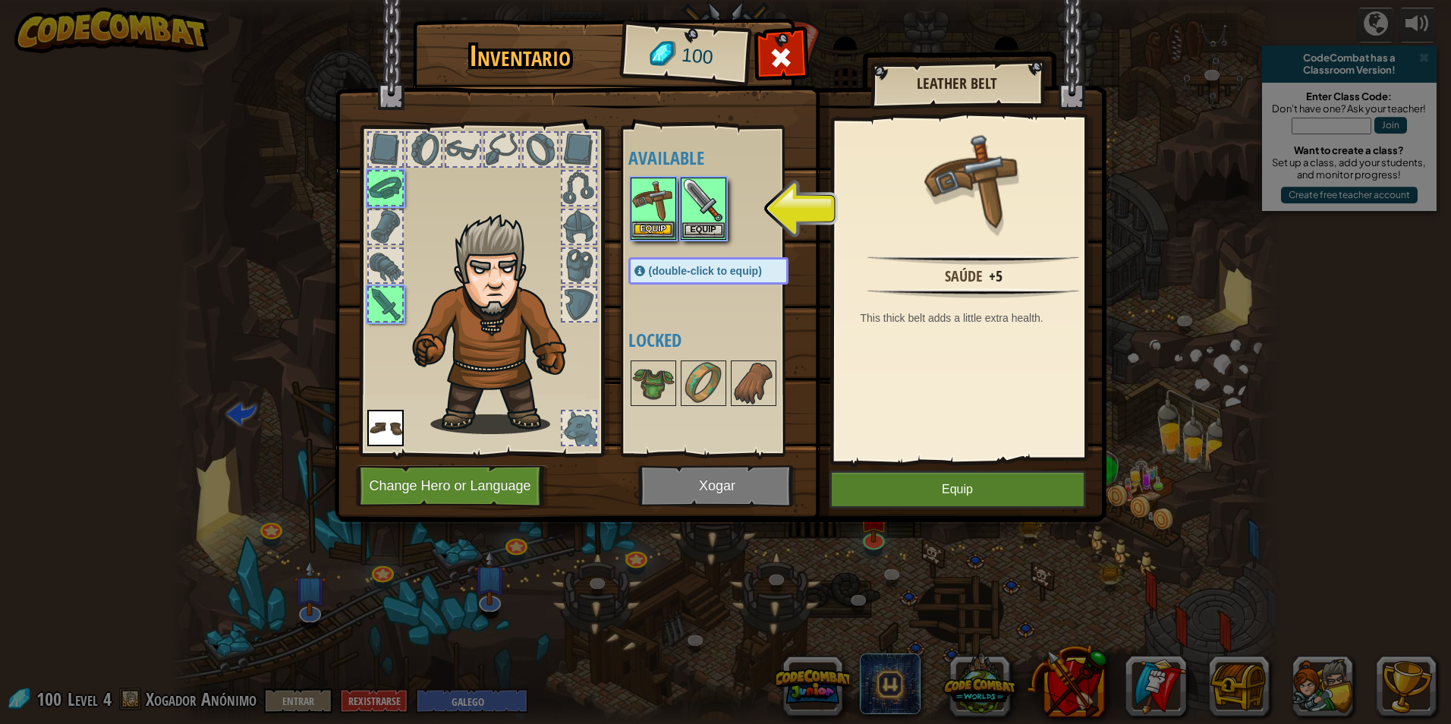
click at [660, 221] on img at bounding box center [653, 200] width 43 height 43
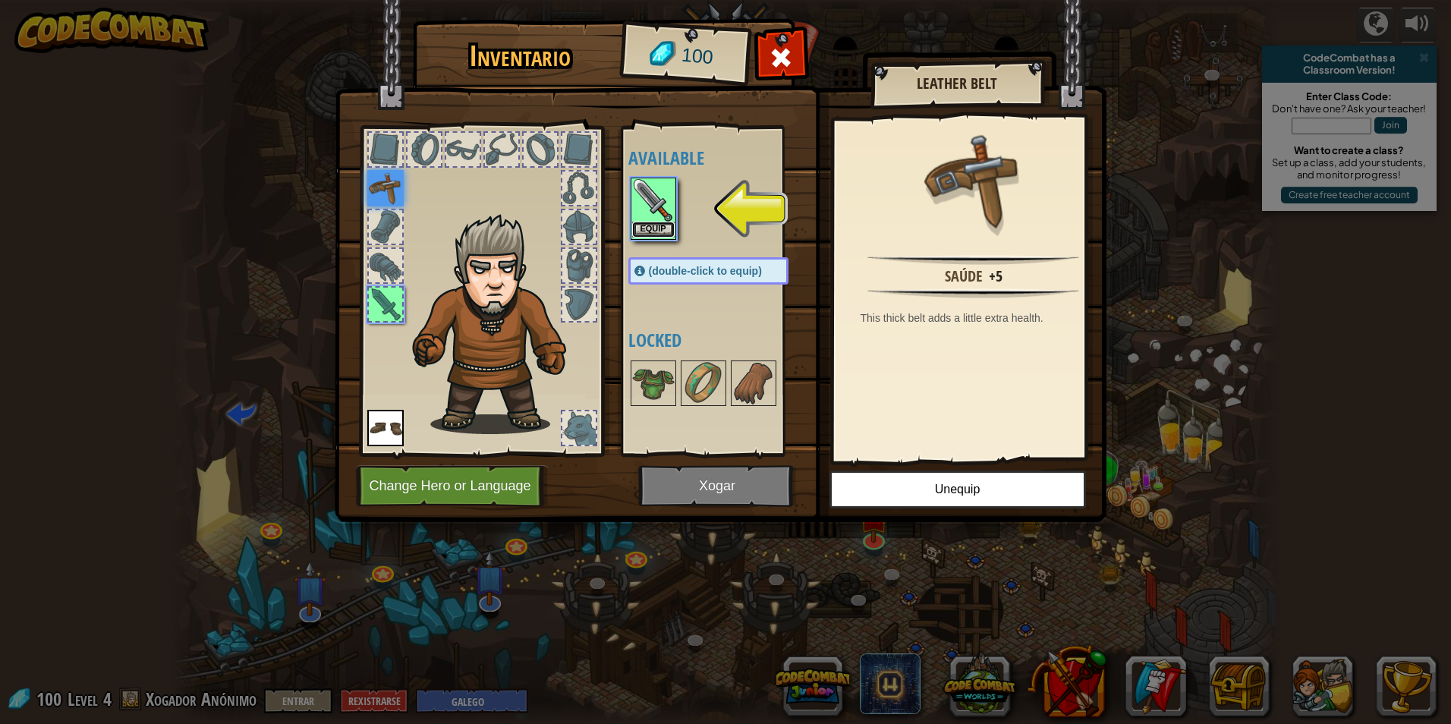
click at [669, 223] on button "Equip" at bounding box center [653, 230] width 43 height 16
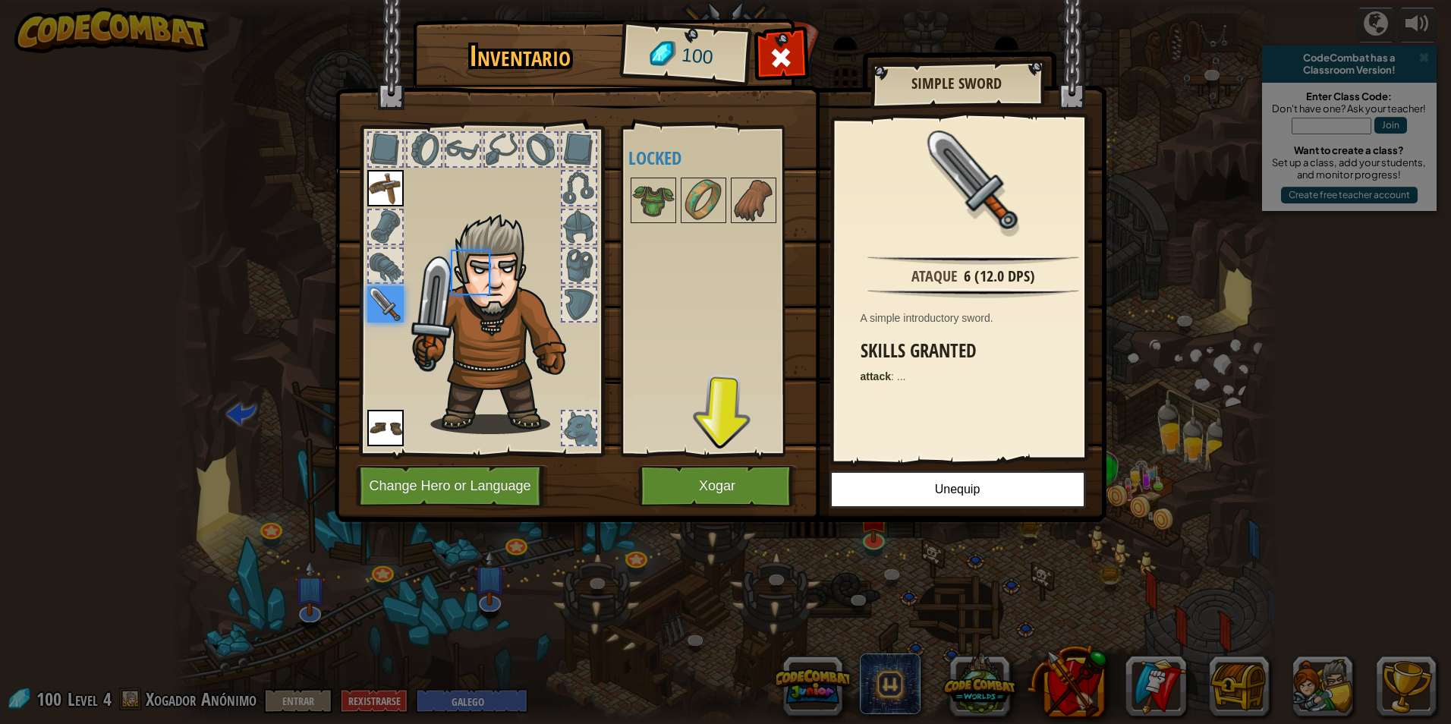
click at [669, 227] on div "Available Equip Equip Equip (double-click to equip) Locked" at bounding box center [723, 291] width 191 height 317
click at [587, 300] on div at bounding box center [578, 304] width 33 height 33
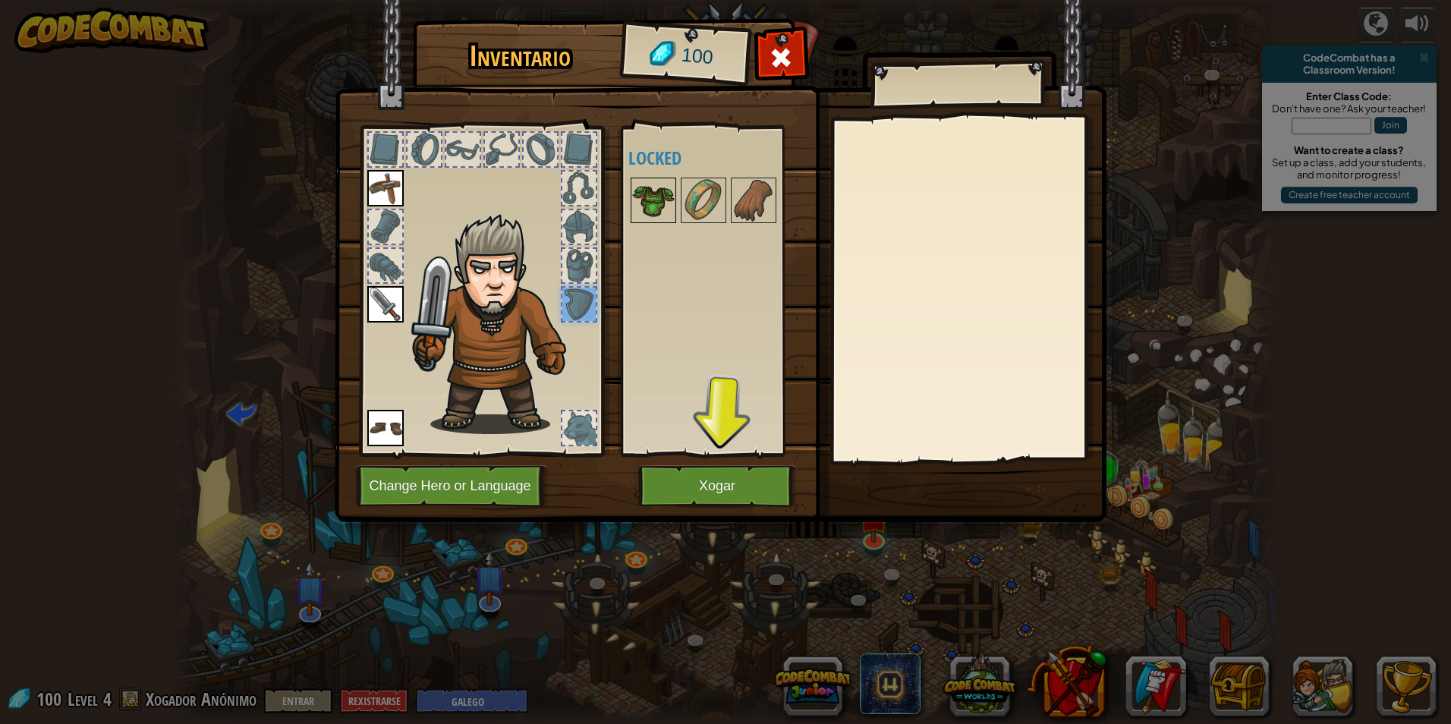
click at [669, 202] on img at bounding box center [653, 200] width 43 height 43
click at [667, 204] on img at bounding box center [653, 200] width 43 height 43
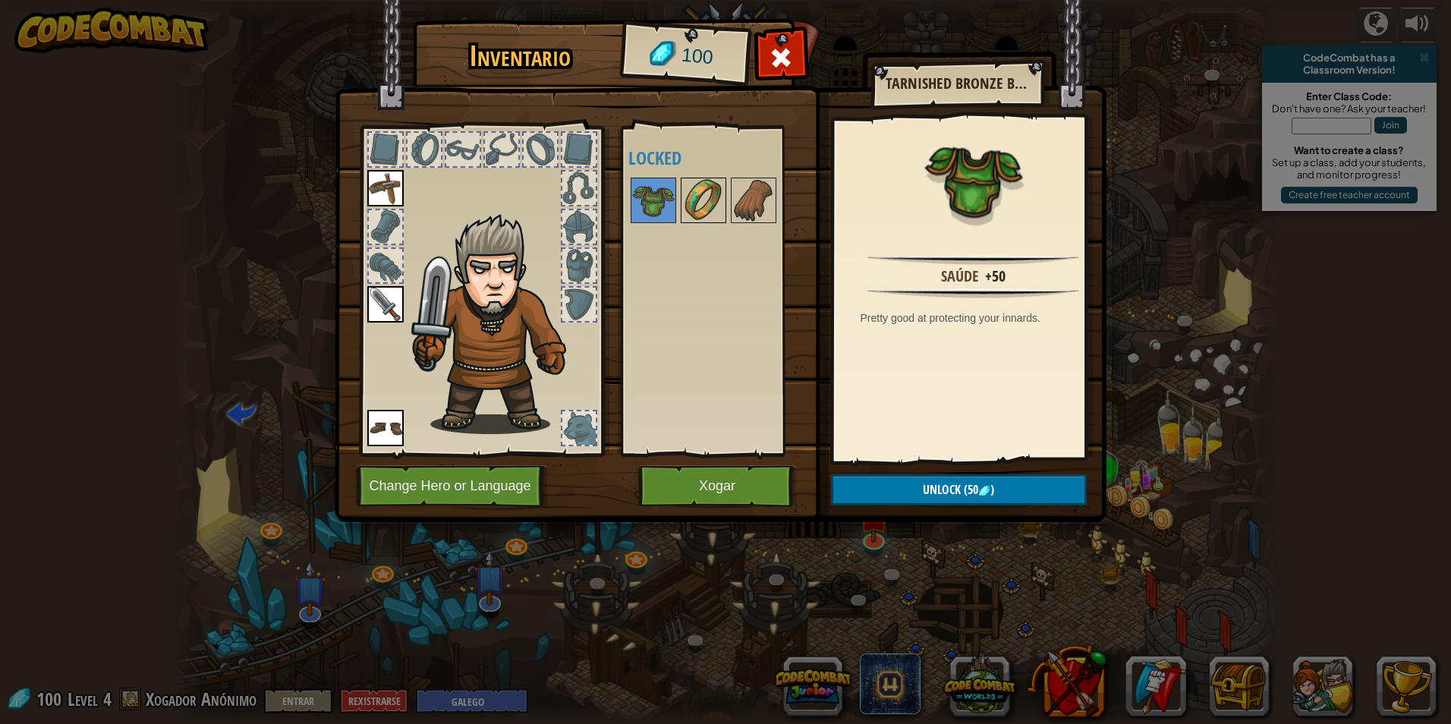
click at [710, 197] on img at bounding box center [703, 200] width 43 height 43
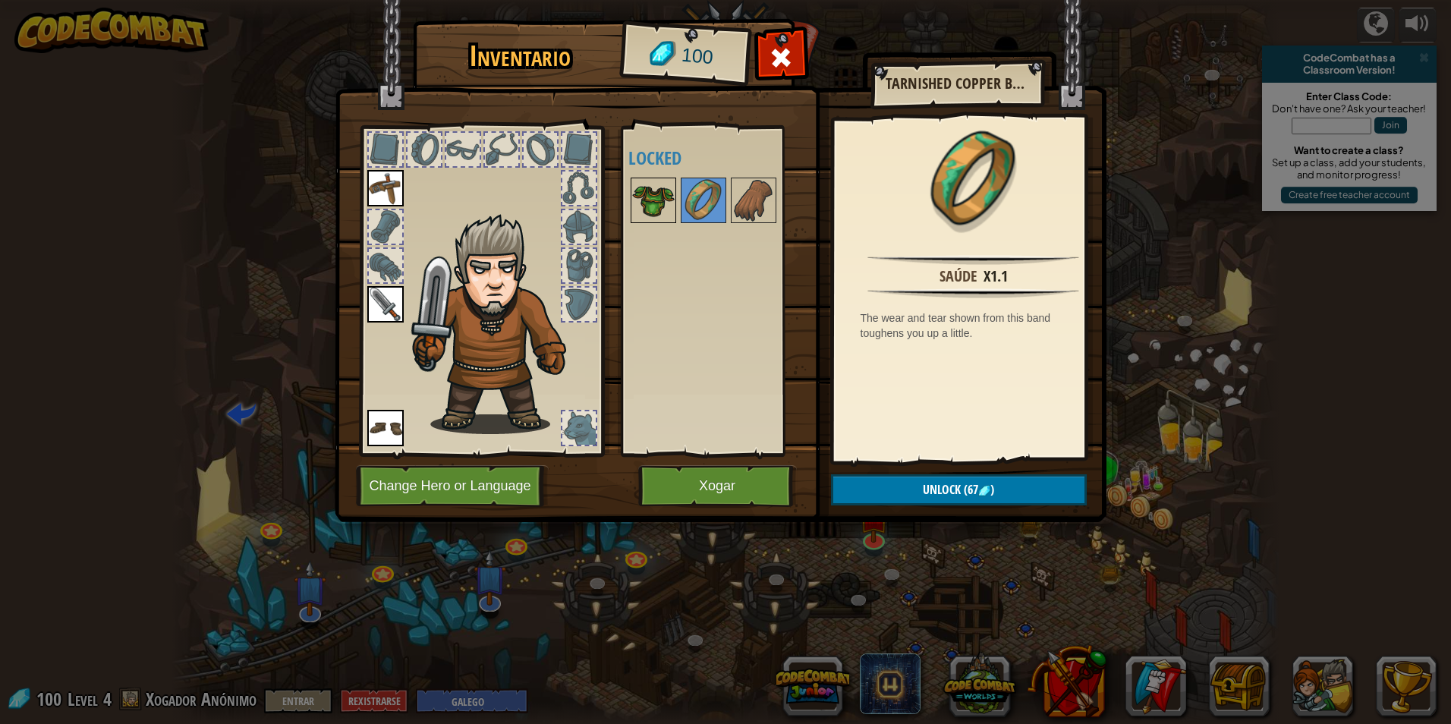
click at [663, 208] on img at bounding box center [653, 200] width 43 height 43
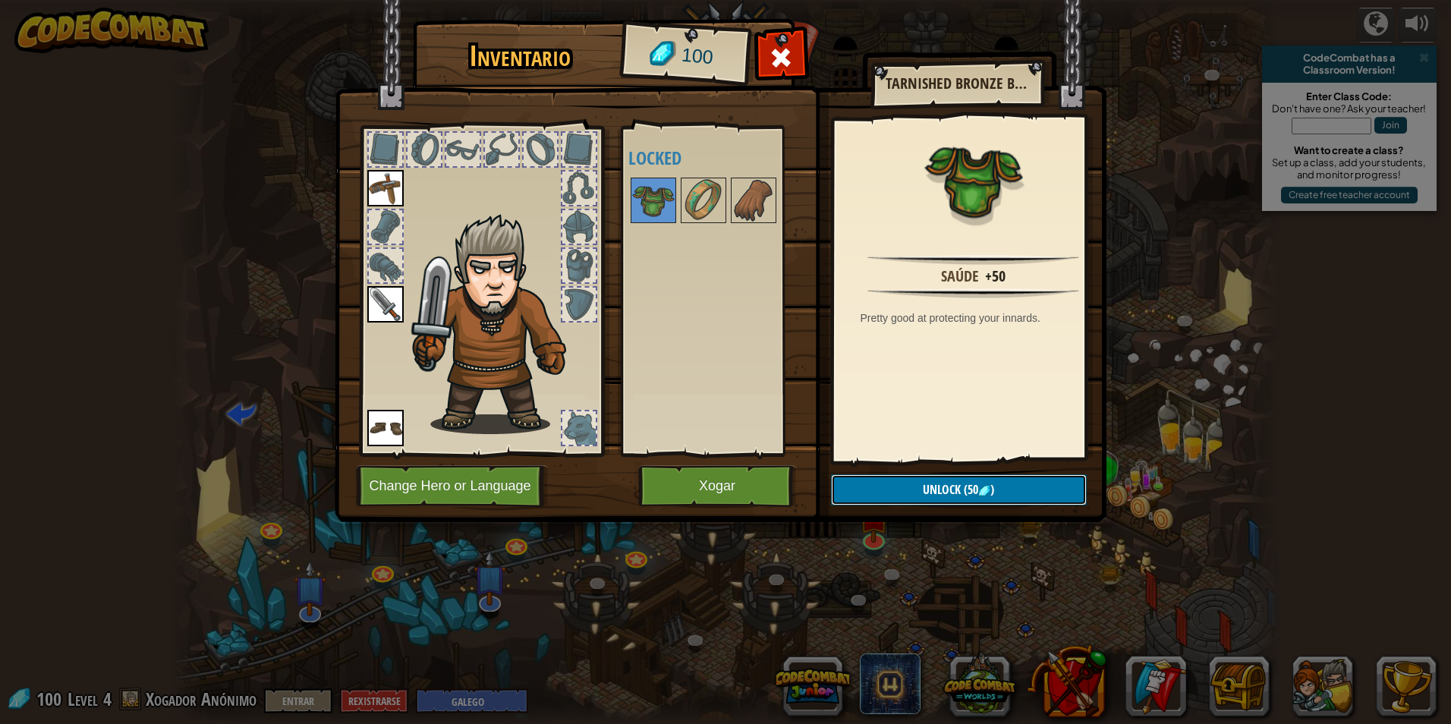
click at [954, 485] on span "Unlock" at bounding box center [942, 489] width 38 height 17
click at [855, 477] on button "Confirm" at bounding box center [959, 489] width 256 height 31
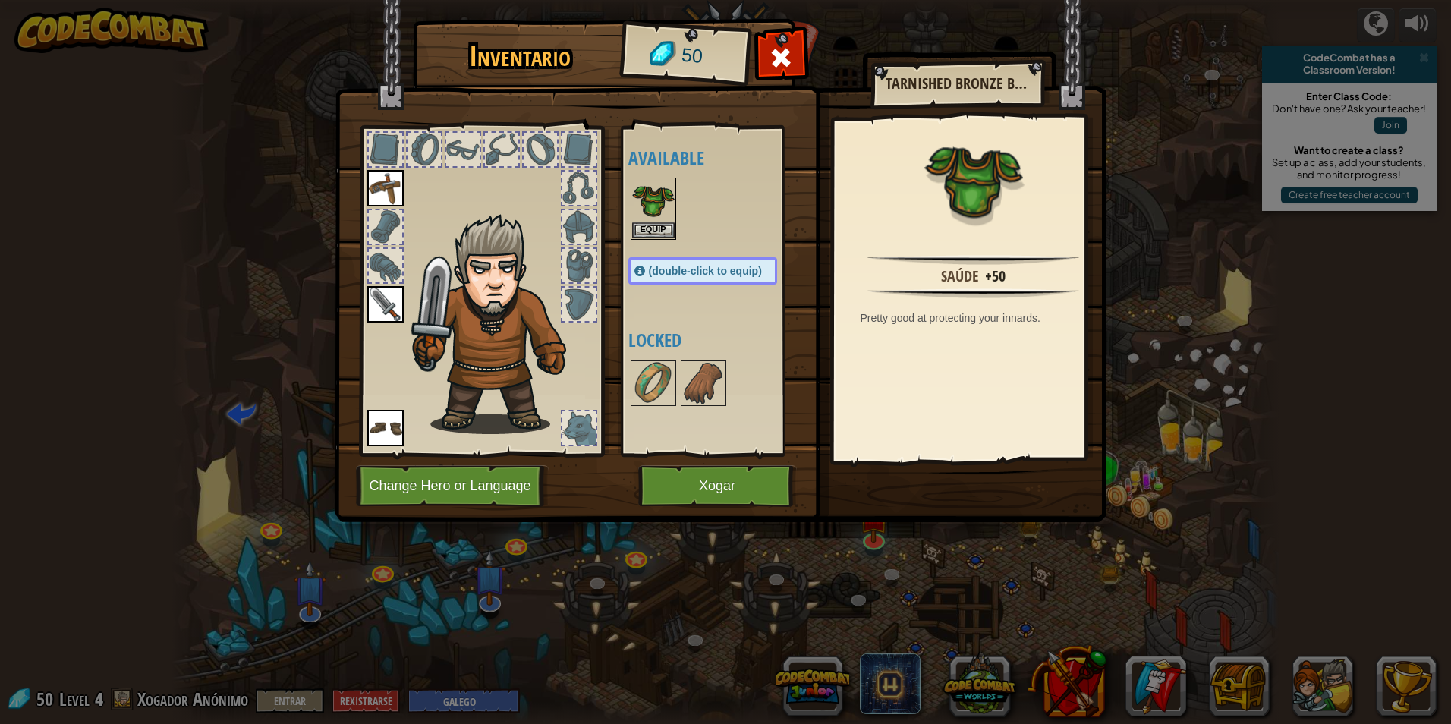
click at [677, 386] on div at bounding box center [717, 383] width 179 height 50
click at [665, 382] on img at bounding box center [653, 383] width 43 height 43
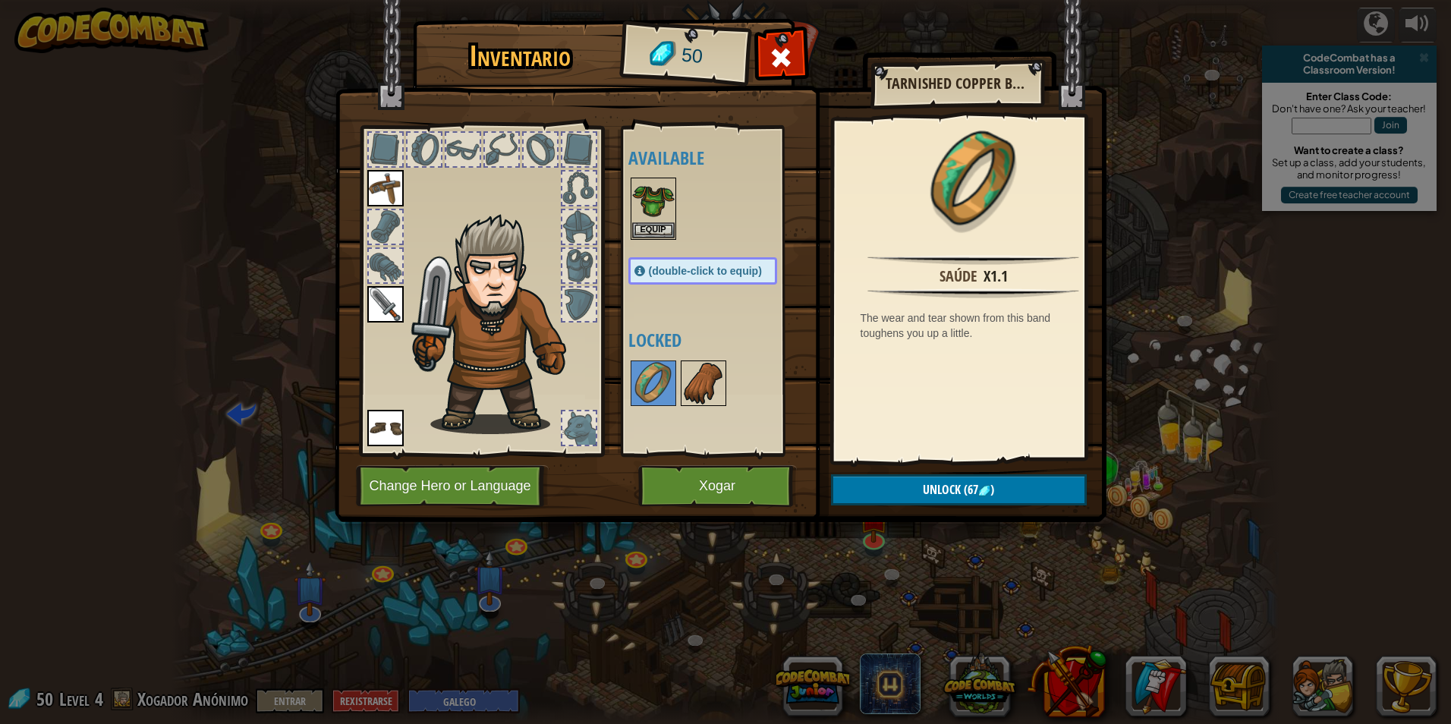
click at [694, 387] on img at bounding box center [703, 383] width 43 height 43
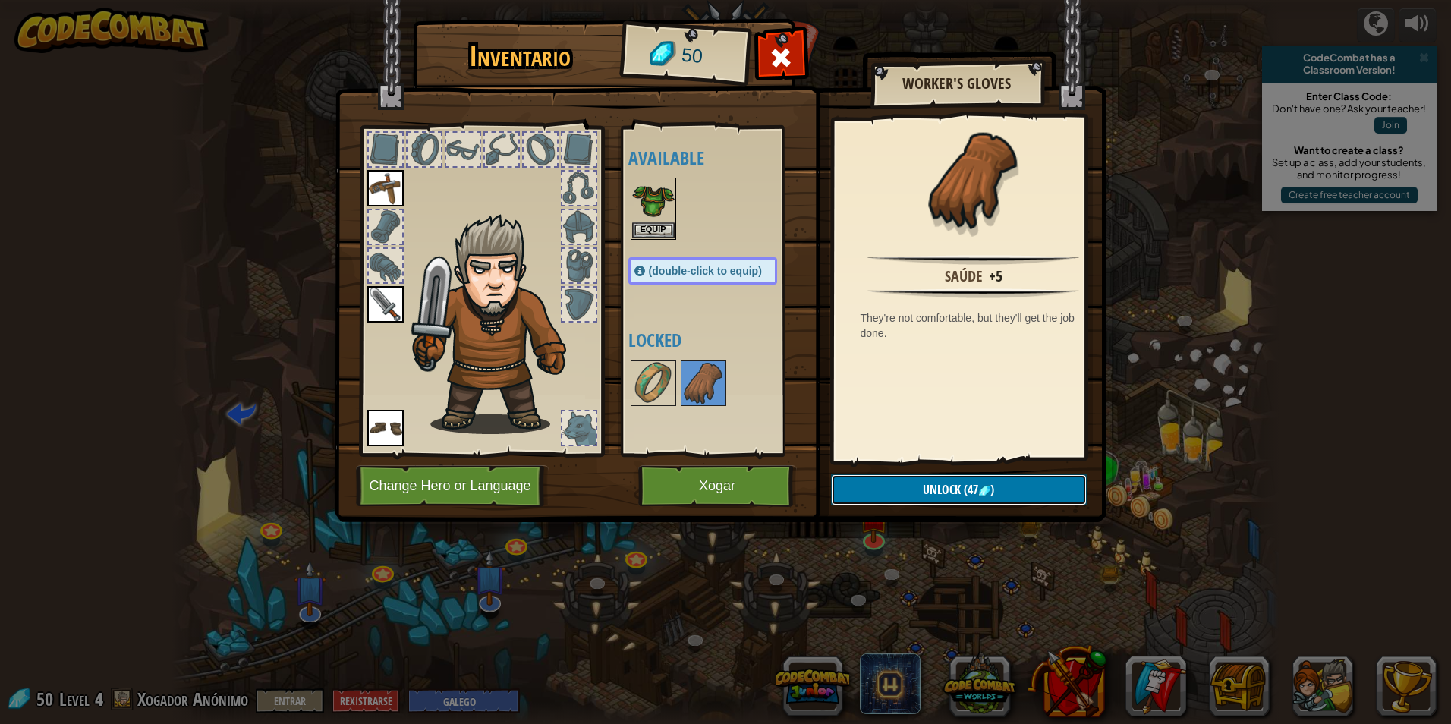
drag, startPoint x: 858, startPoint y: 497, endPoint x: 860, endPoint y: 487, distance: 10.7
click at [860, 493] on button "Unlock (47 )" at bounding box center [959, 489] width 256 height 31
click at [860, 484] on button "Unlock (47 )" at bounding box center [959, 489] width 256 height 31
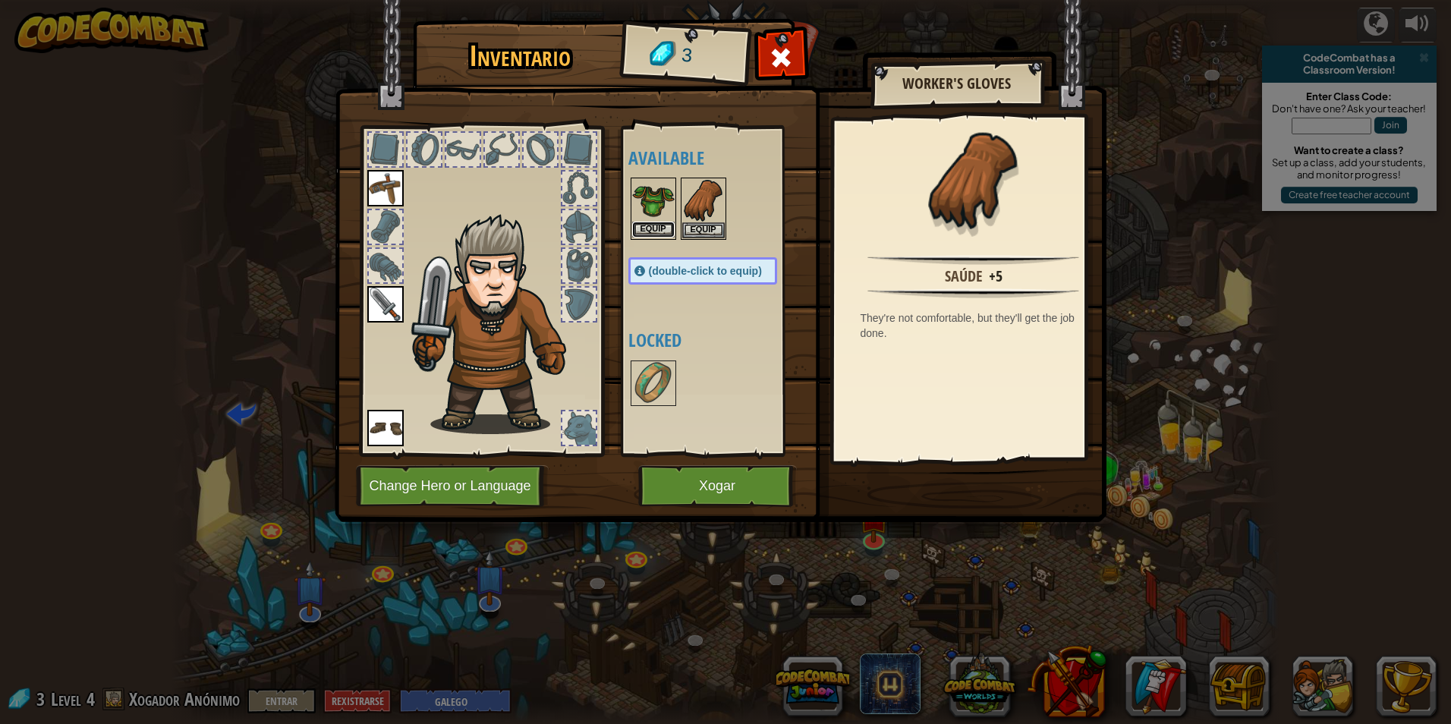
click at [652, 229] on button "Equip" at bounding box center [653, 230] width 43 height 16
click at [682, 229] on button "Equip" at bounding box center [703, 230] width 43 height 16
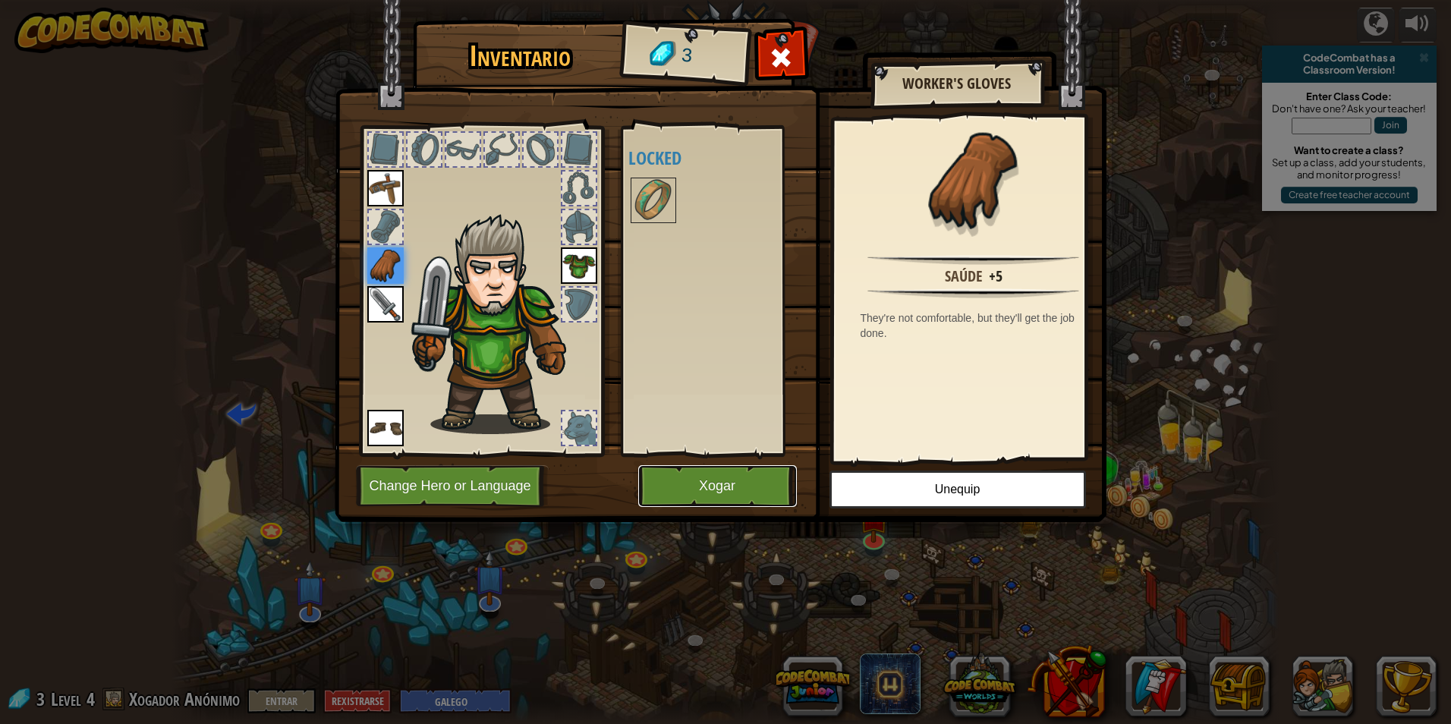
click at [701, 484] on button "Xogar" at bounding box center [717, 486] width 159 height 42
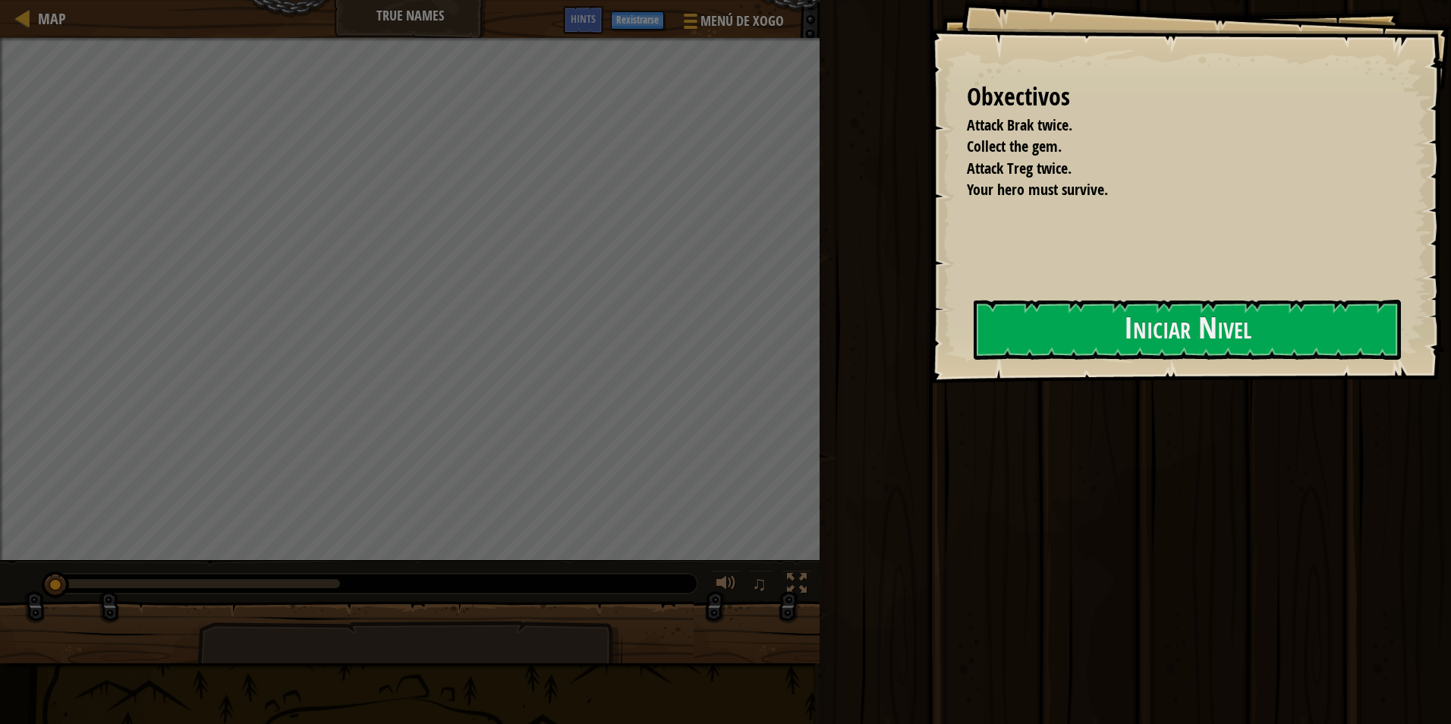
click at [929, 365] on div "Obxectivos Attack Brak twice. Collect the gem. Attack Treg twice. Your hero mus…" at bounding box center [1190, 191] width 522 height 383
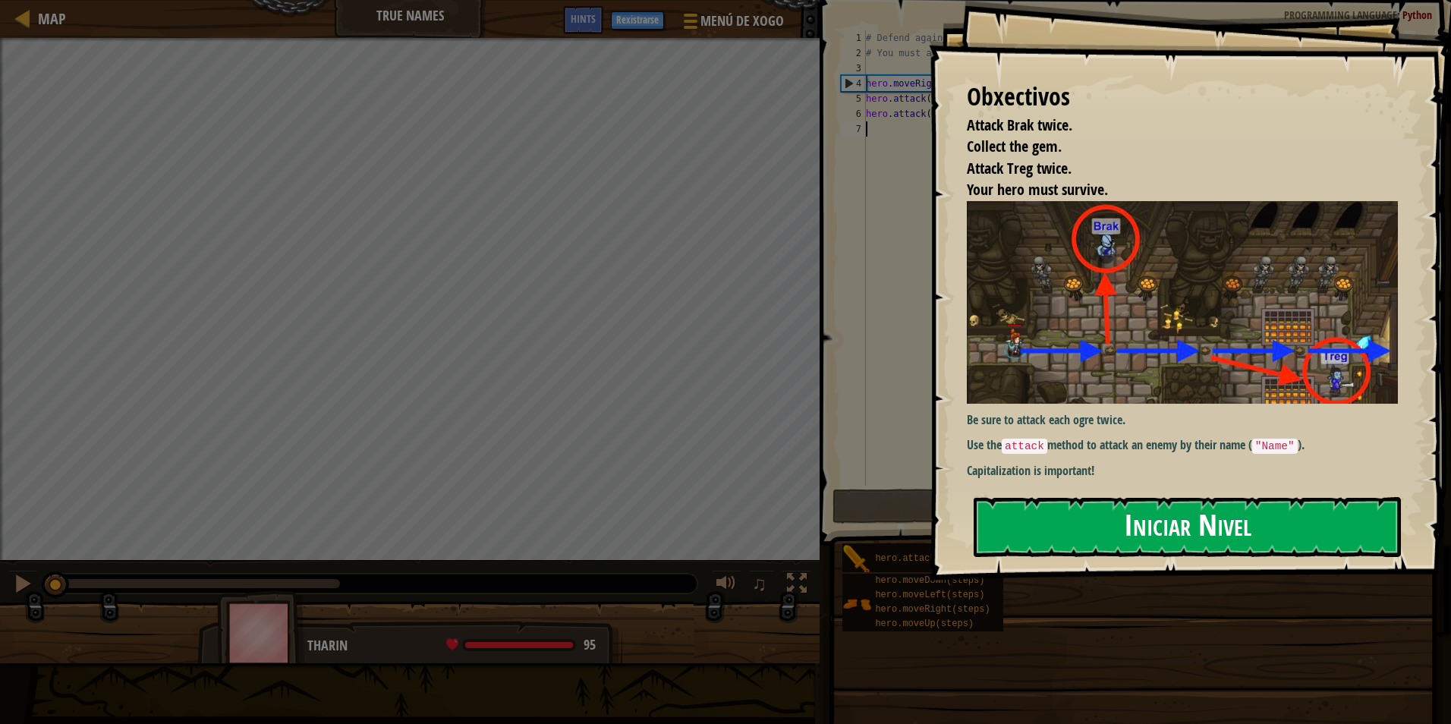
click at [1085, 524] on button "Iniciar Nivel" at bounding box center [1187, 527] width 427 height 60
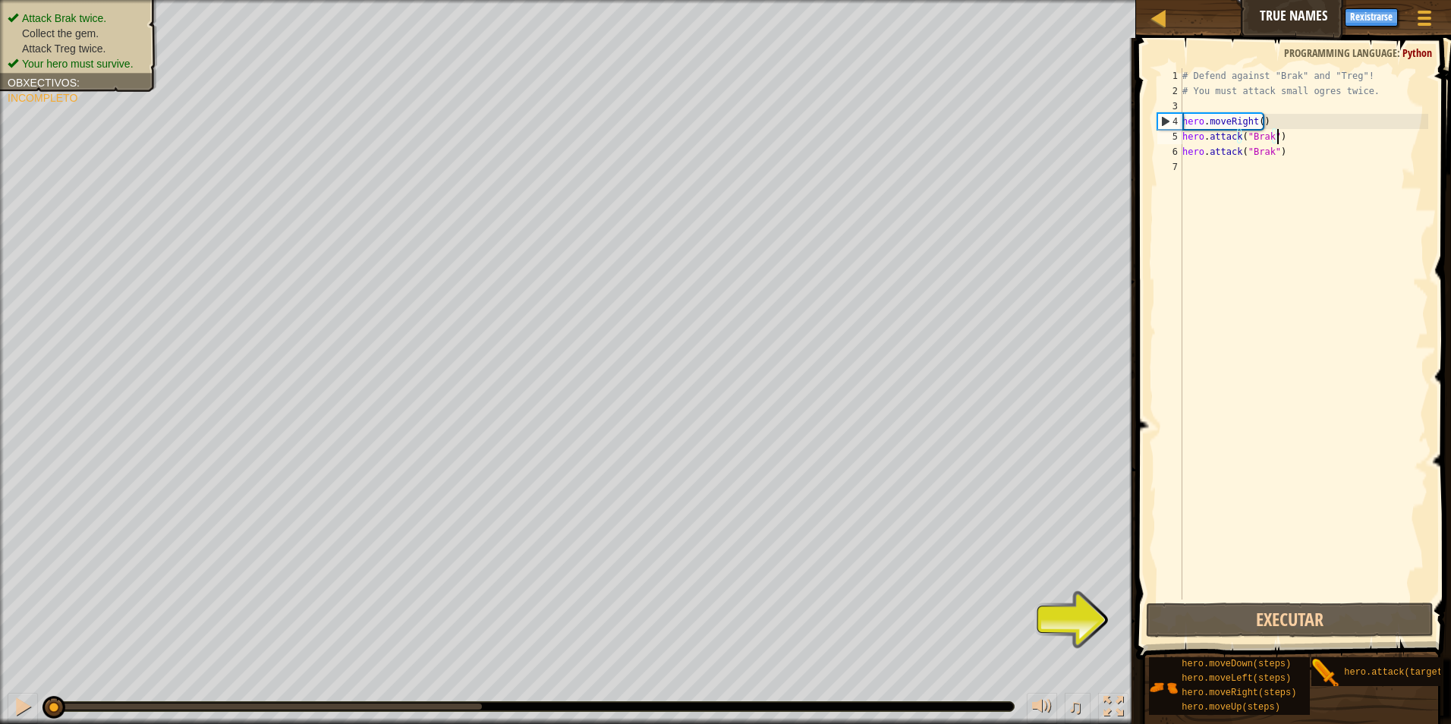
click at [1295, 139] on div "# Defend against "Brak" and "Treg"! # You must attack small ogres twice. hero .…" at bounding box center [1303, 349] width 249 height 562
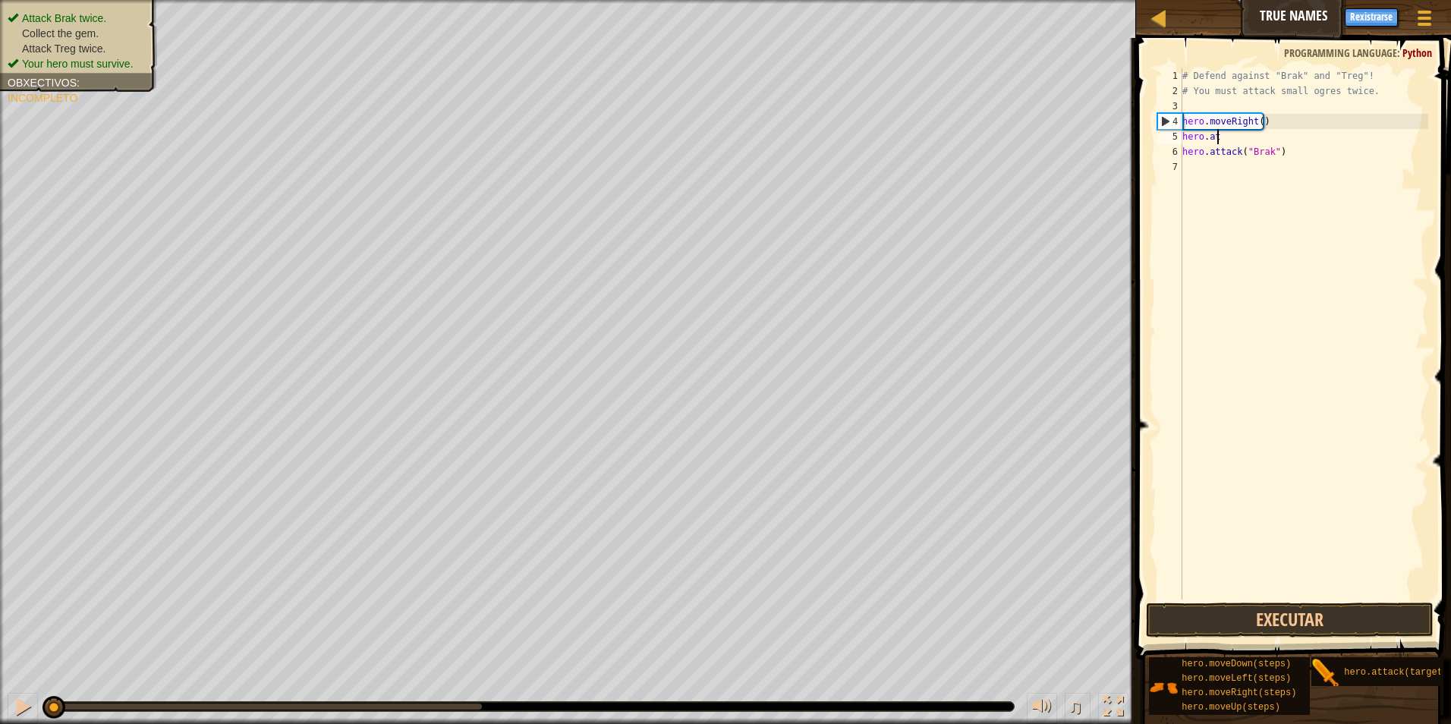
type textarea "h"
drag, startPoint x: 1287, startPoint y: 143, endPoint x: 1286, endPoint y: 126, distance: 17.5
click at [1286, 126] on div "# Defend against "Brak" and "Treg"! # You must attack small ogres twice. hero .…" at bounding box center [1303, 349] width 249 height 562
click at [1285, 132] on div "# Defend against "Brak" and "Treg"! # You must attack small ogres twice. hero .…" at bounding box center [1303, 349] width 249 height 562
type textarea "h"
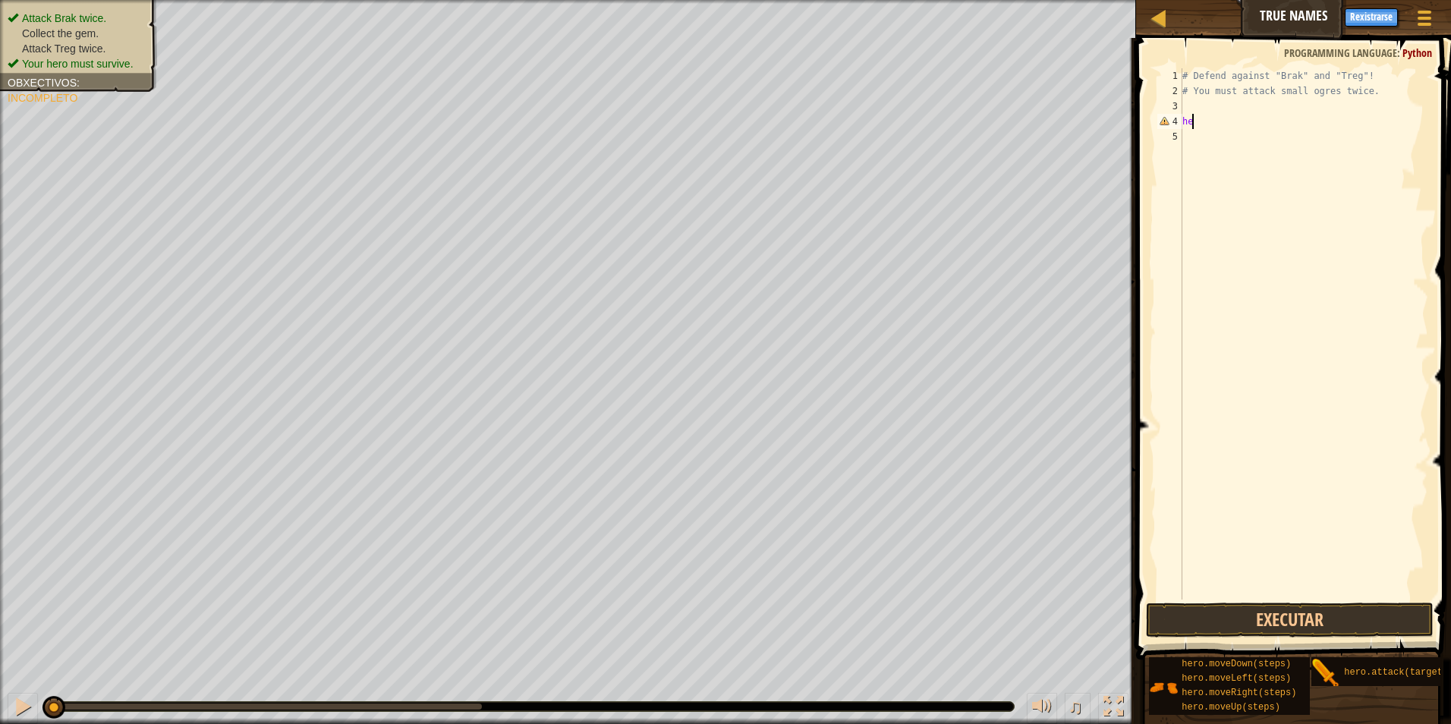
type textarea "h"
type textarea "#"
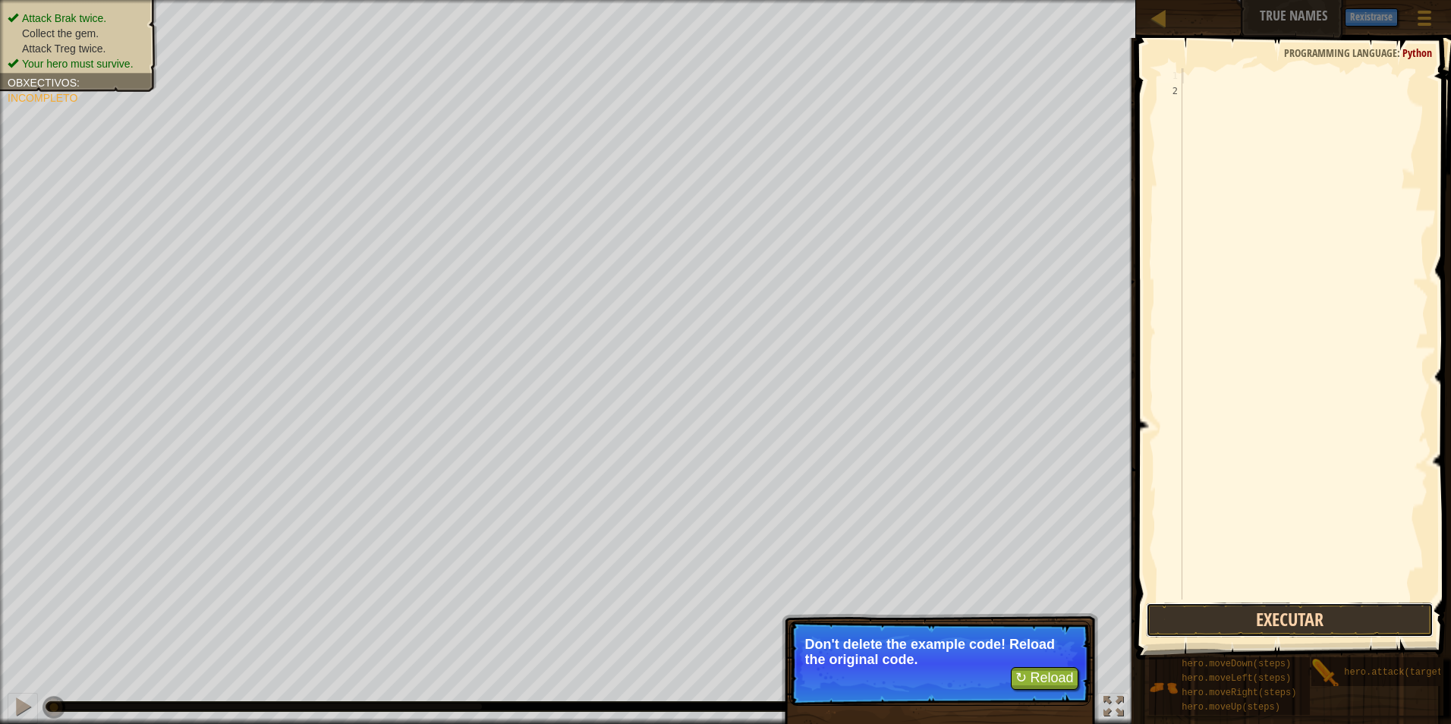
click at [1264, 633] on button "Executar" at bounding box center [1290, 620] width 288 height 35
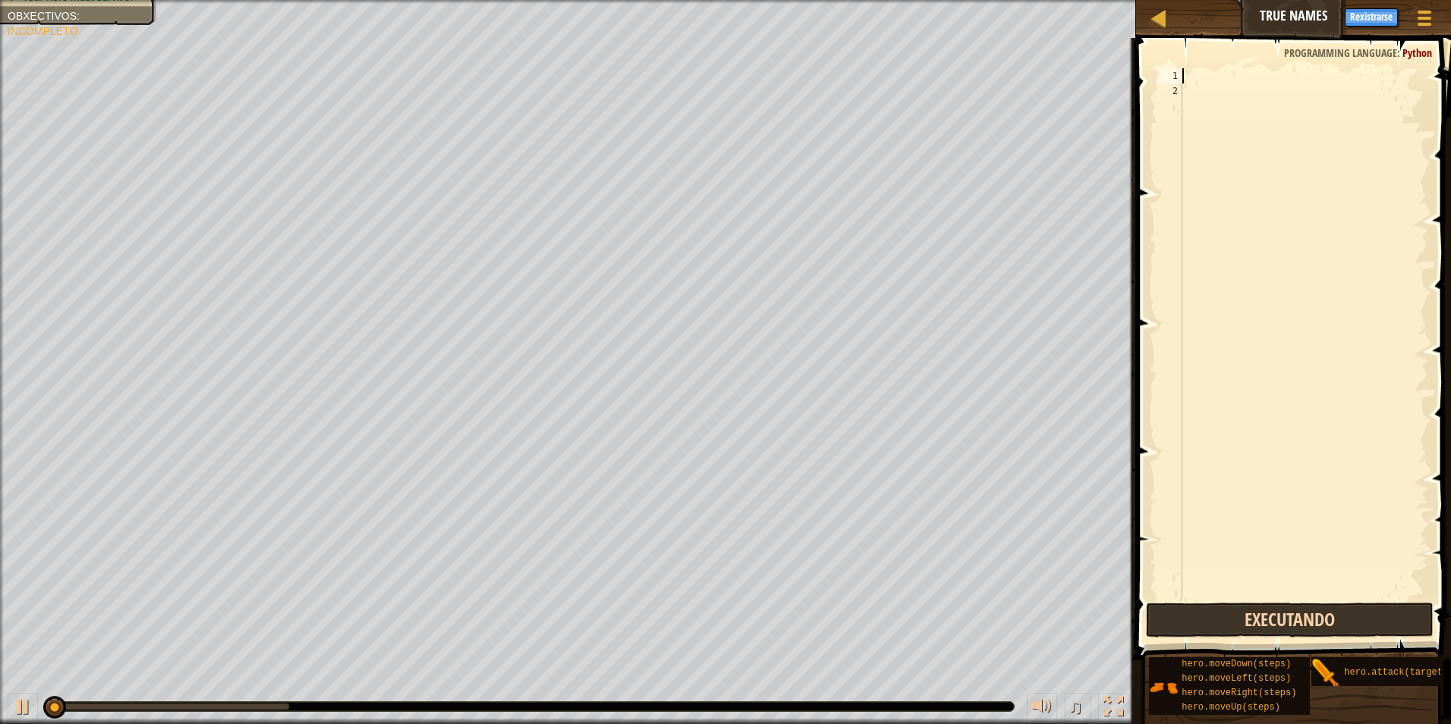
scroll to position [7, 0]
click at [1256, 622] on button "Executar" at bounding box center [1290, 620] width 288 height 35
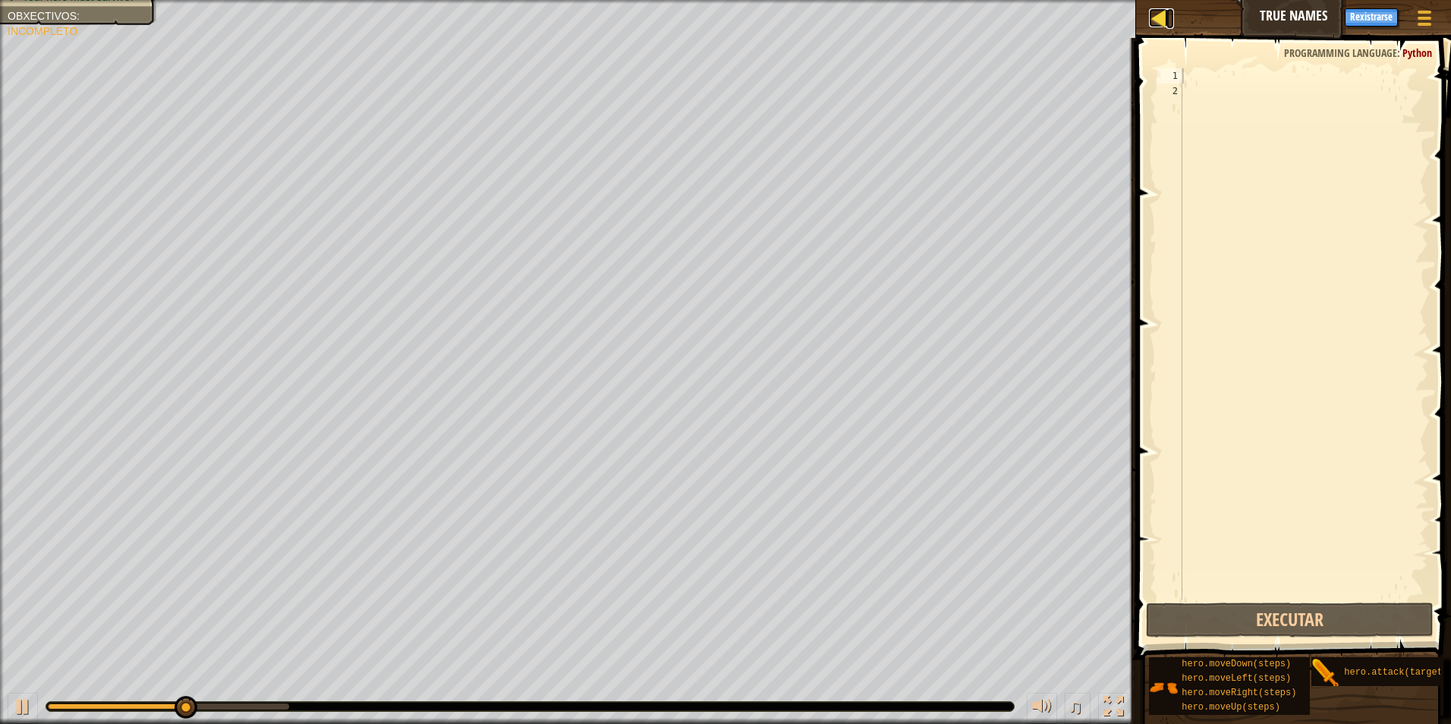
click at [1168, 27] on div at bounding box center [1158, 17] width 19 height 19
select select "gl"
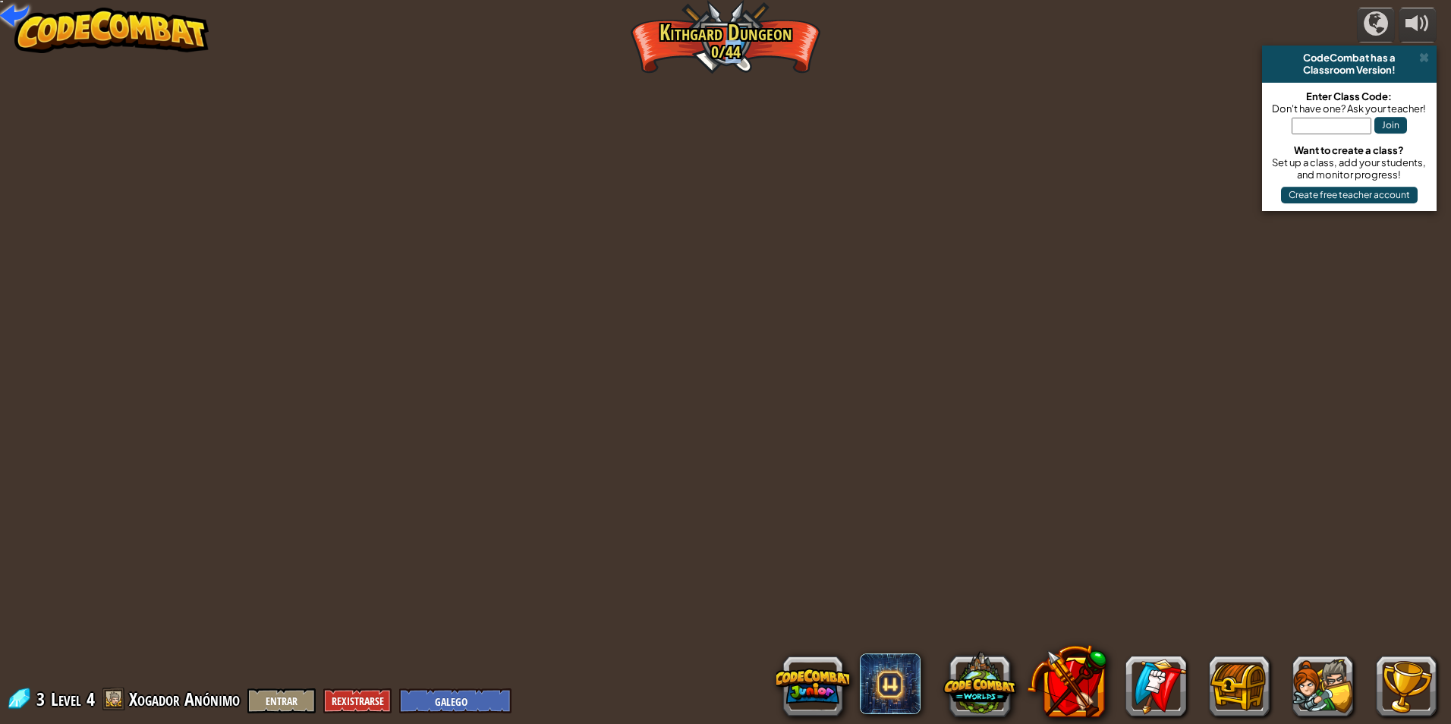
select select "gl"
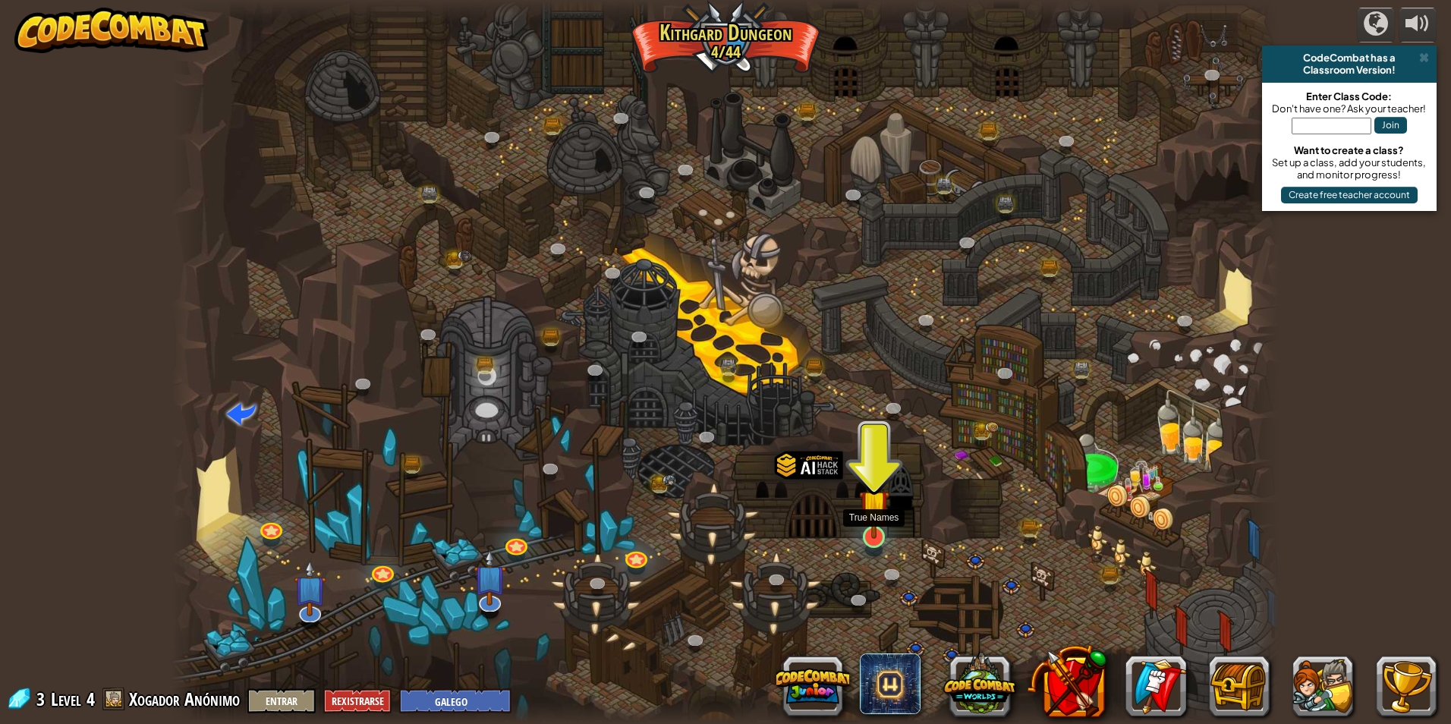
click at [880, 528] on img at bounding box center [874, 505] width 30 height 68
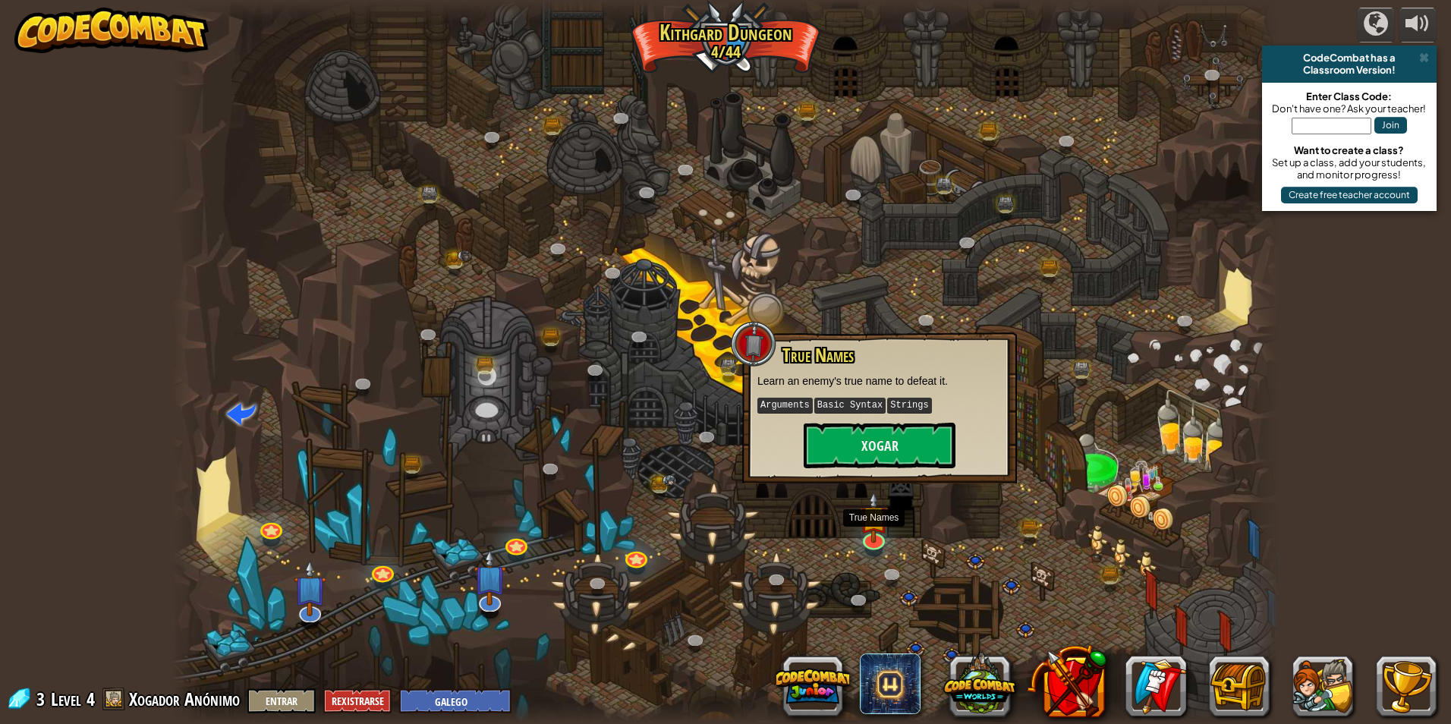
drag, startPoint x: 880, startPoint y: 528, endPoint x: 892, endPoint y: 474, distance: 56.0
click at [880, 527] on img at bounding box center [874, 517] width 30 height 52
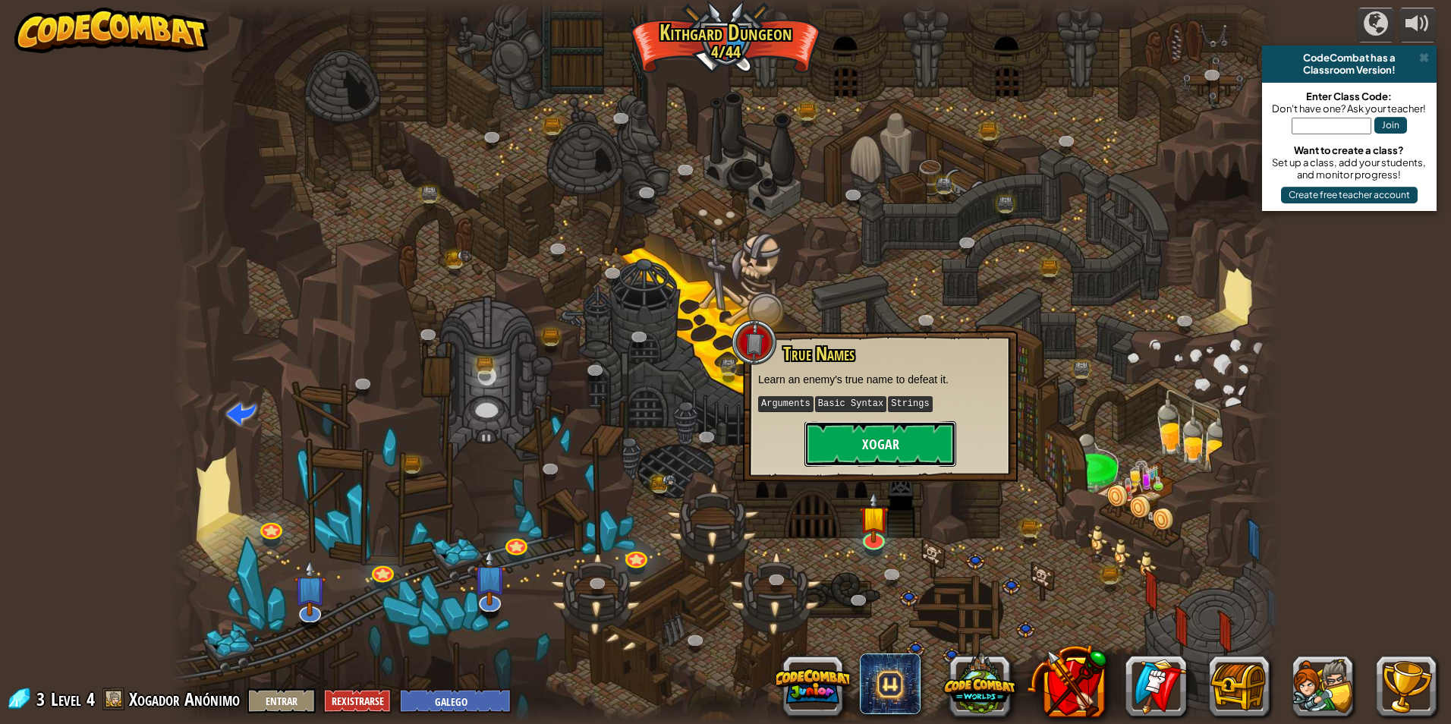
click at [892, 458] on button "Xogar" at bounding box center [881, 444] width 152 height 46
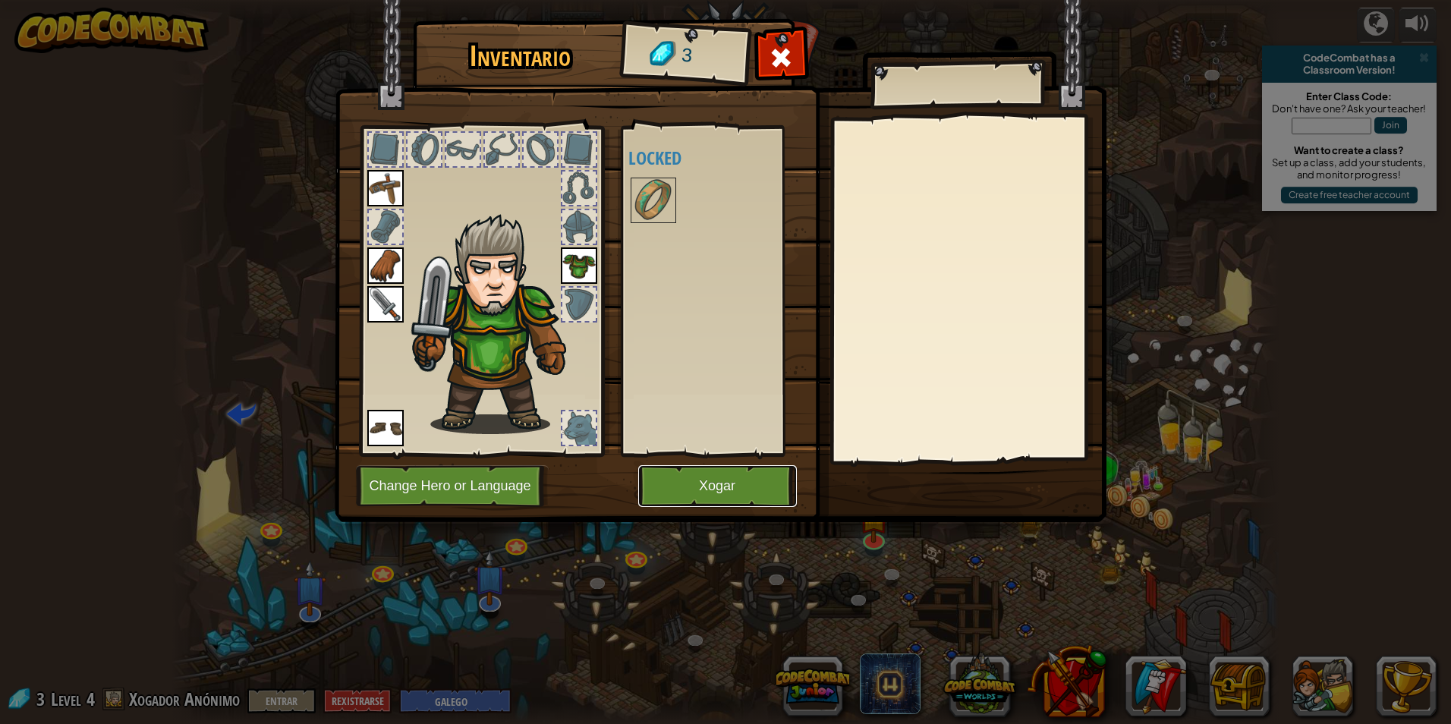
click at [766, 483] on button "Xogar" at bounding box center [717, 486] width 159 height 42
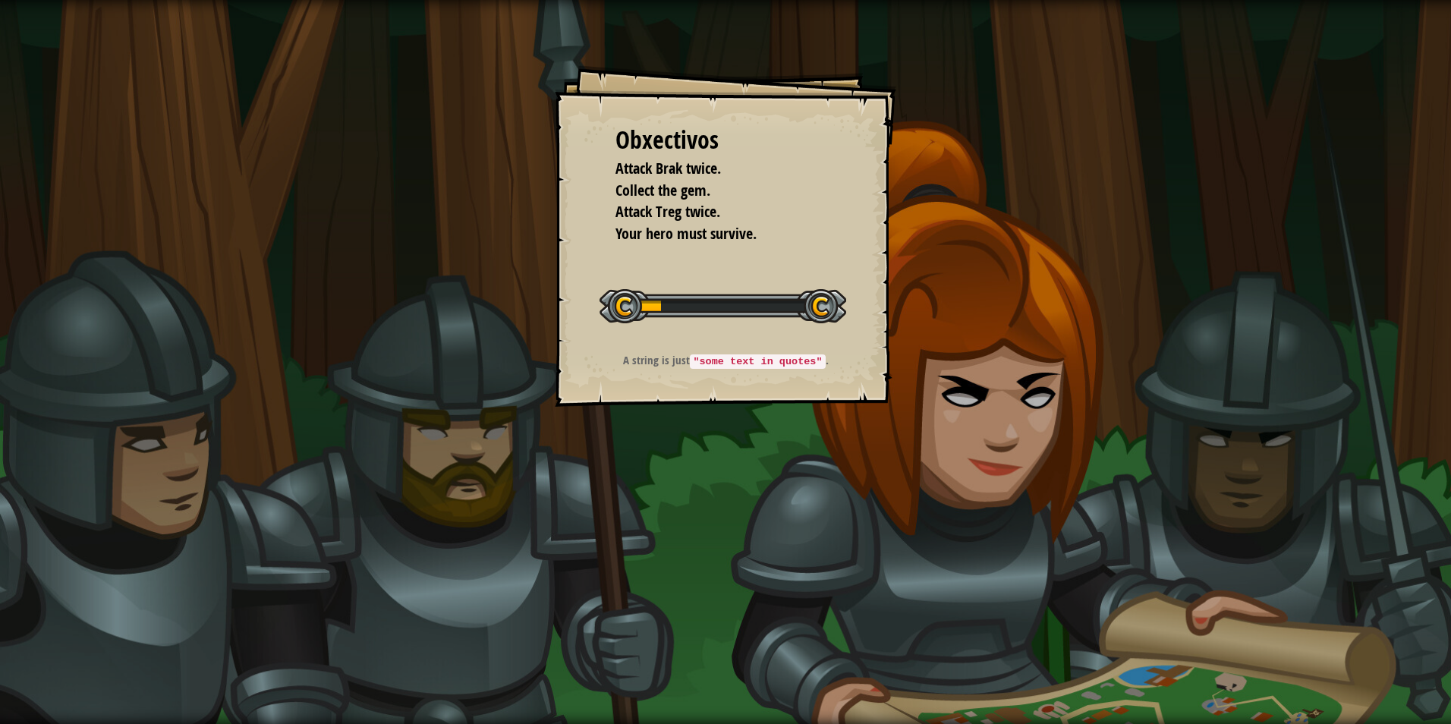
click at [795, 354] on code ""some text in quotes"" at bounding box center [757, 361] width 135 height 14
drag, startPoint x: 795, startPoint y: 354, endPoint x: 777, endPoint y: 333, distance: 27.5
click at [793, 353] on p "A string is just "some text in quotes" ." at bounding box center [726, 360] width 304 height 17
click at [777, 333] on div "Iniciar Nivel" at bounding box center [723, 304] width 247 height 61
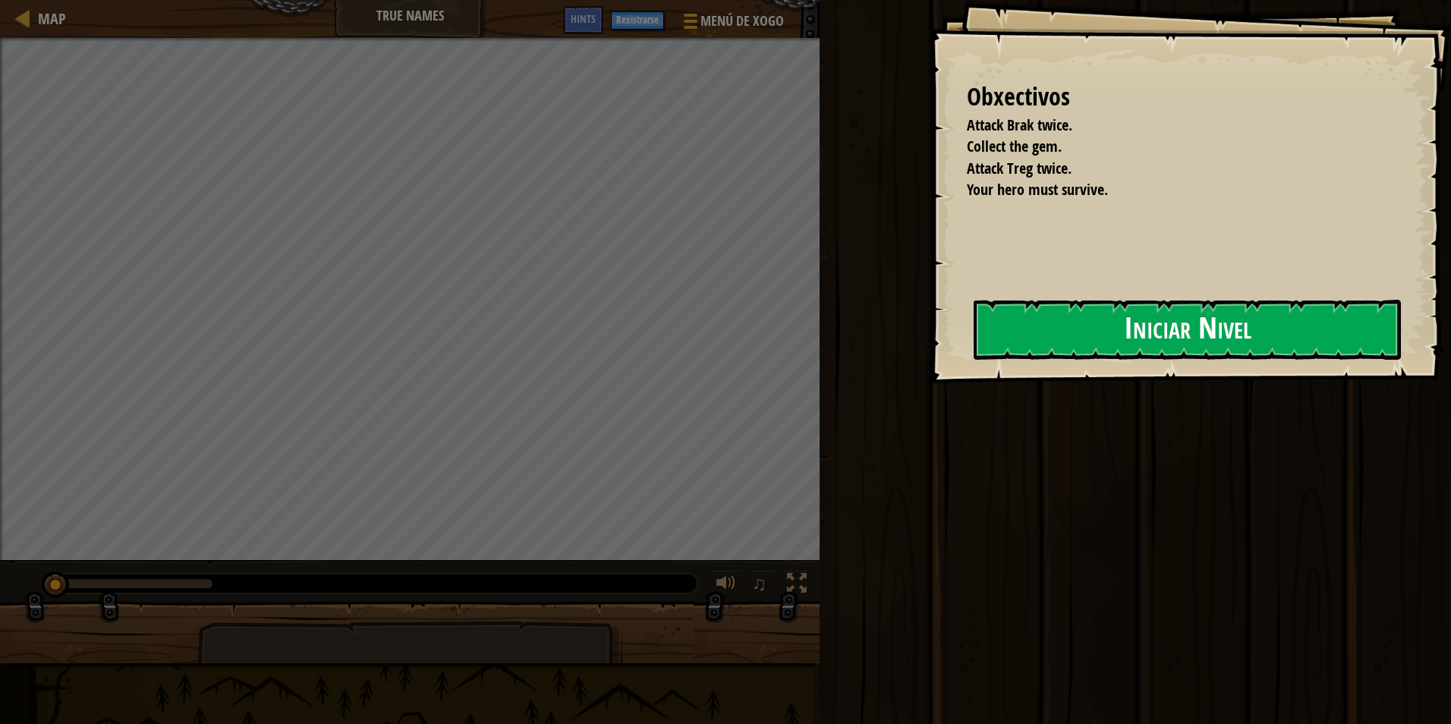
click at [929, 326] on div "Obxectivos Attack Brak twice. Collect the gem. Attack Treg twice. Your hero mus…" at bounding box center [1190, 191] width 522 height 383
click at [1088, 335] on button "Iniciar Nivel" at bounding box center [1187, 330] width 427 height 60
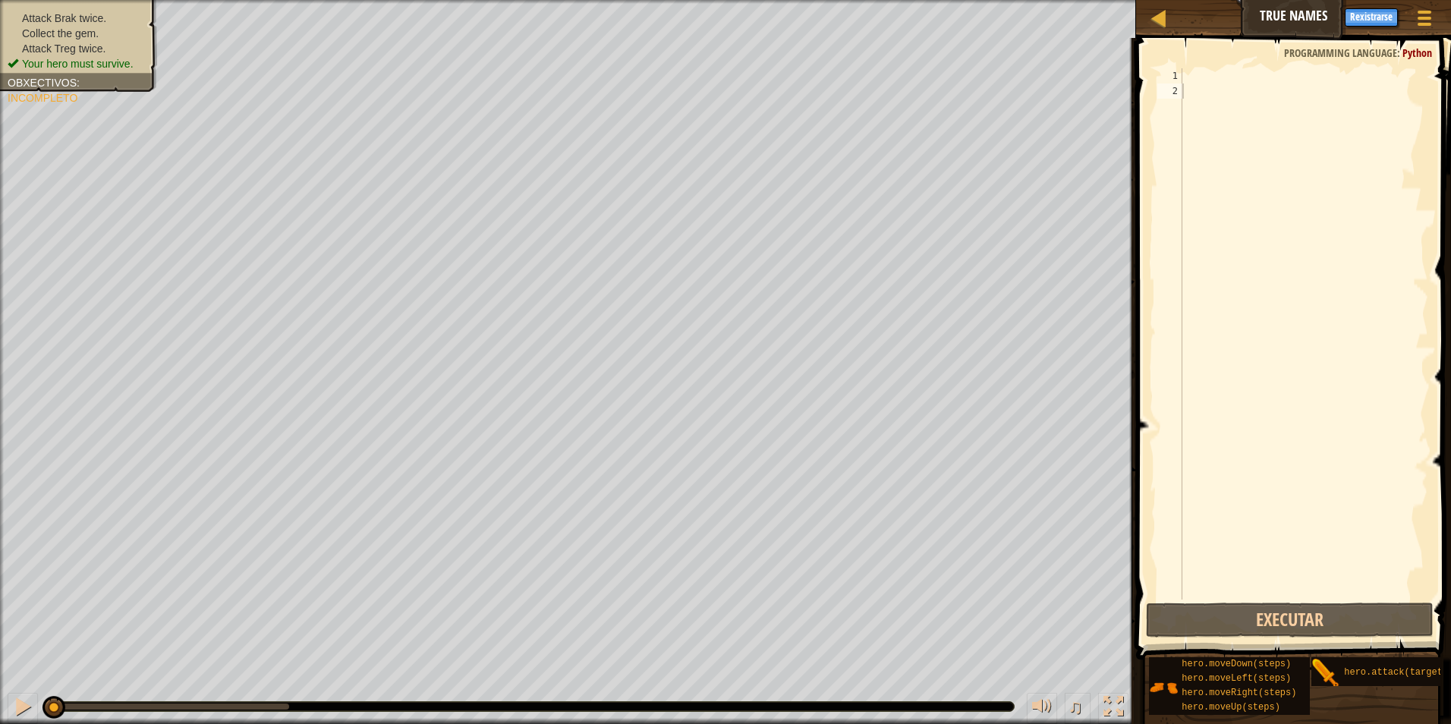
click at [1265, 82] on div at bounding box center [1303, 349] width 249 height 562
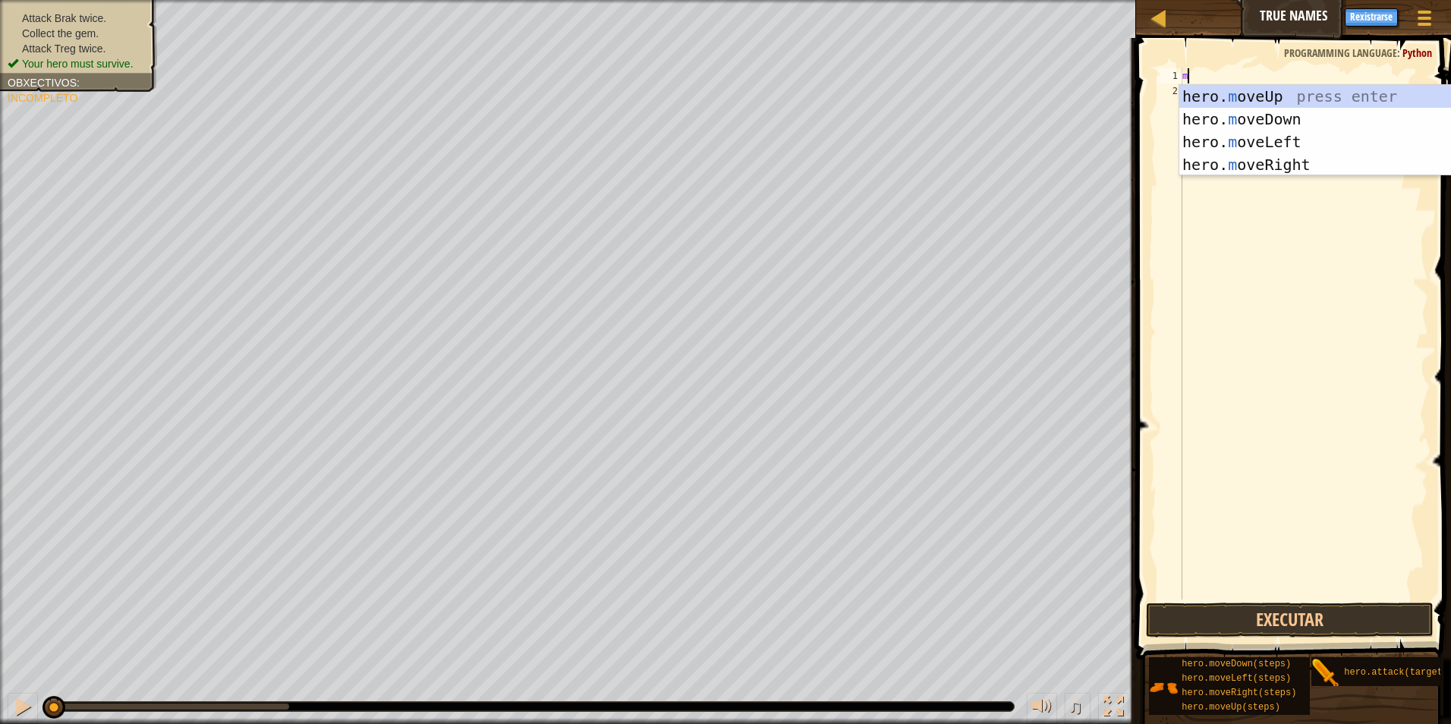
scroll to position [7, 0]
type textarea "mo"
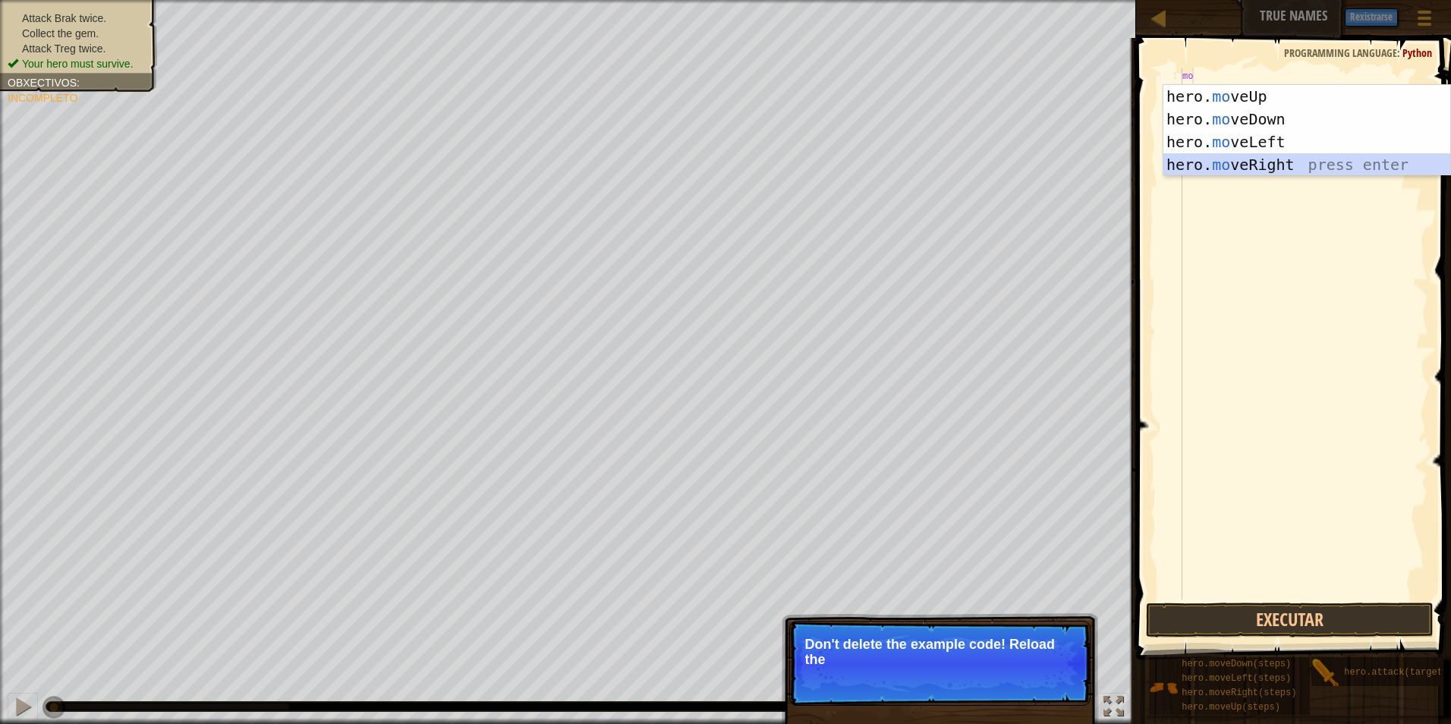
drag, startPoint x: 1262, startPoint y: 163, endPoint x: 1254, endPoint y: 166, distance: 8.9
click at [1258, 165] on div "hero. mo veUp press enter hero. mo veDown press enter hero. mo veLeft press ent…" at bounding box center [1307, 153] width 287 height 137
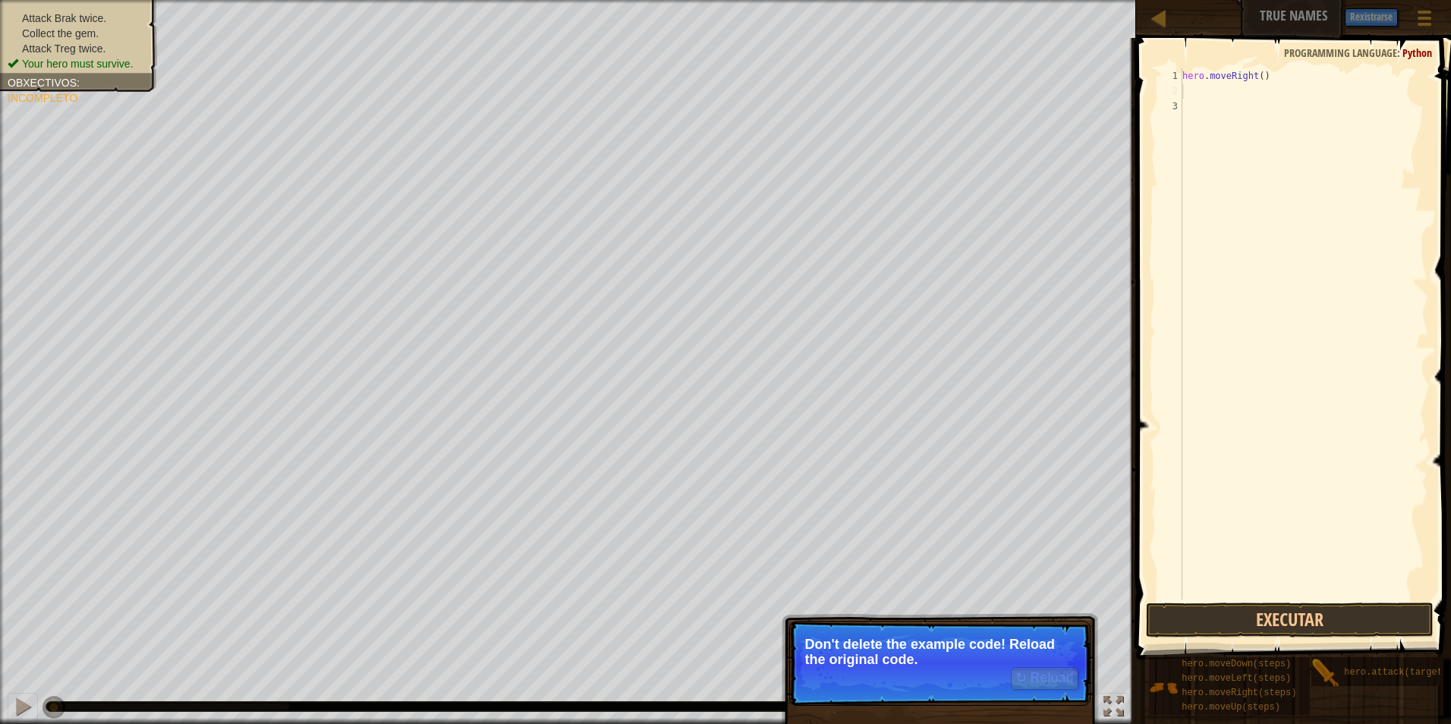
click at [1226, 93] on div "hero . moveRight ( )" at bounding box center [1303, 349] width 249 height 562
click at [1194, 87] on div "hero . moveRight ( )" at bounding box center [1303, 349] width 249 height 562
click at [1197, 103] on div "hero . moveRight ( )" at bounding box center [1303, 349] width 249 height 562
click at [1195, 88] on div "hero . moveRight ( )" at bounding box center [1303, 349] width 249 height 562
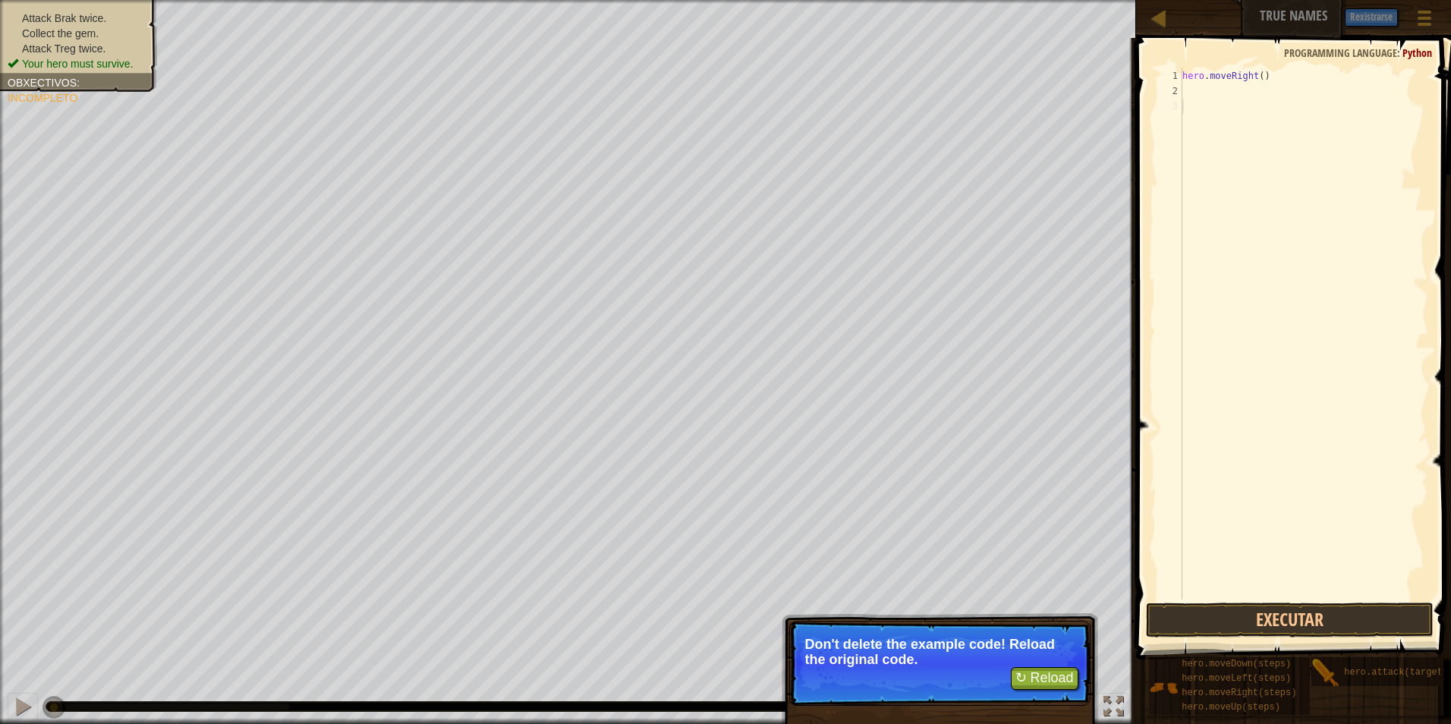
click at [1189, 114] on div "hero . moveRight ( )" at bounding box center [1303, 349] width 249 height 562
click at [1230, 638] on span at bounding box center [1295, 327] width 327 height 666
click at [1236, 619] on button "Executar" at bounding box center [1290, 620] width 288 height 35
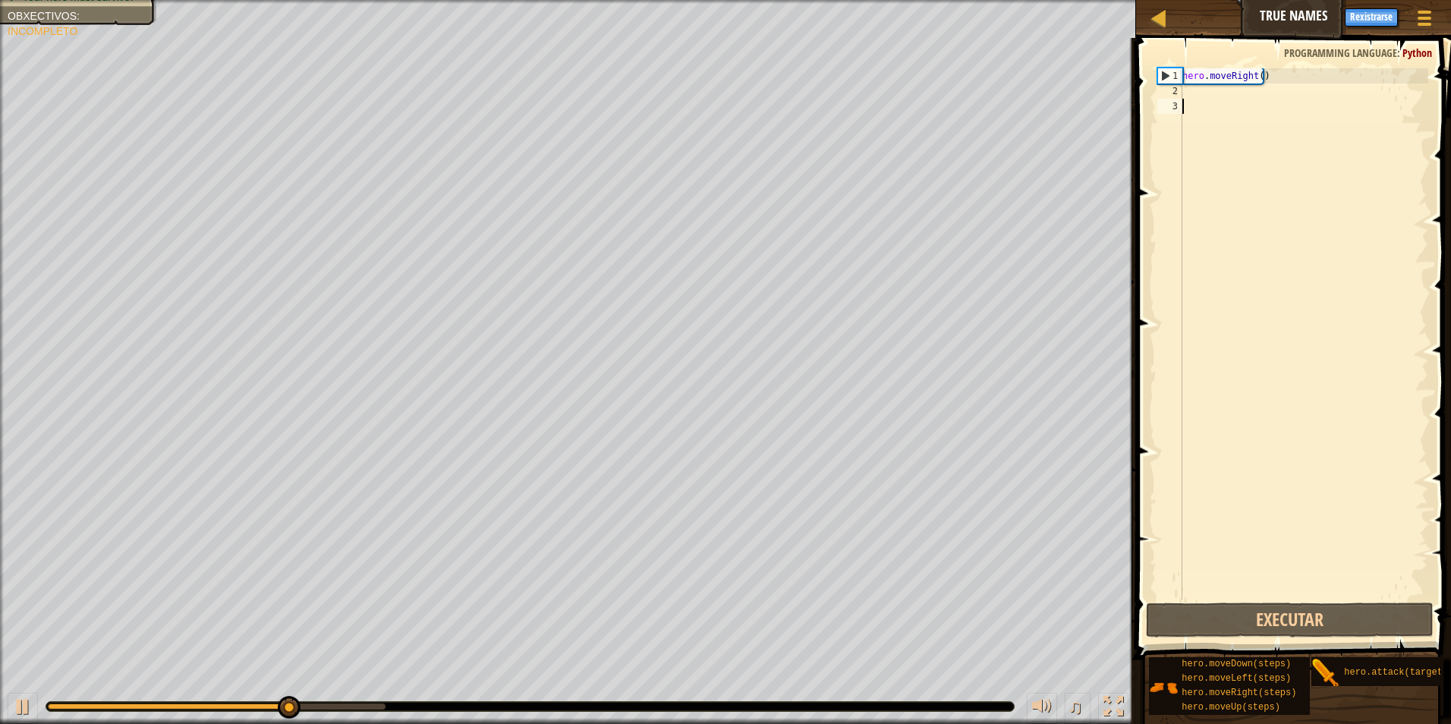
click at [1229, 102] on div "hero . moveRight ( )" at bounding box center [1303, 349] width 249 height 562
click at [1221, 84] on div "hero . moveRight ( )" at bounding box center [1303, 349] width 249 height 562
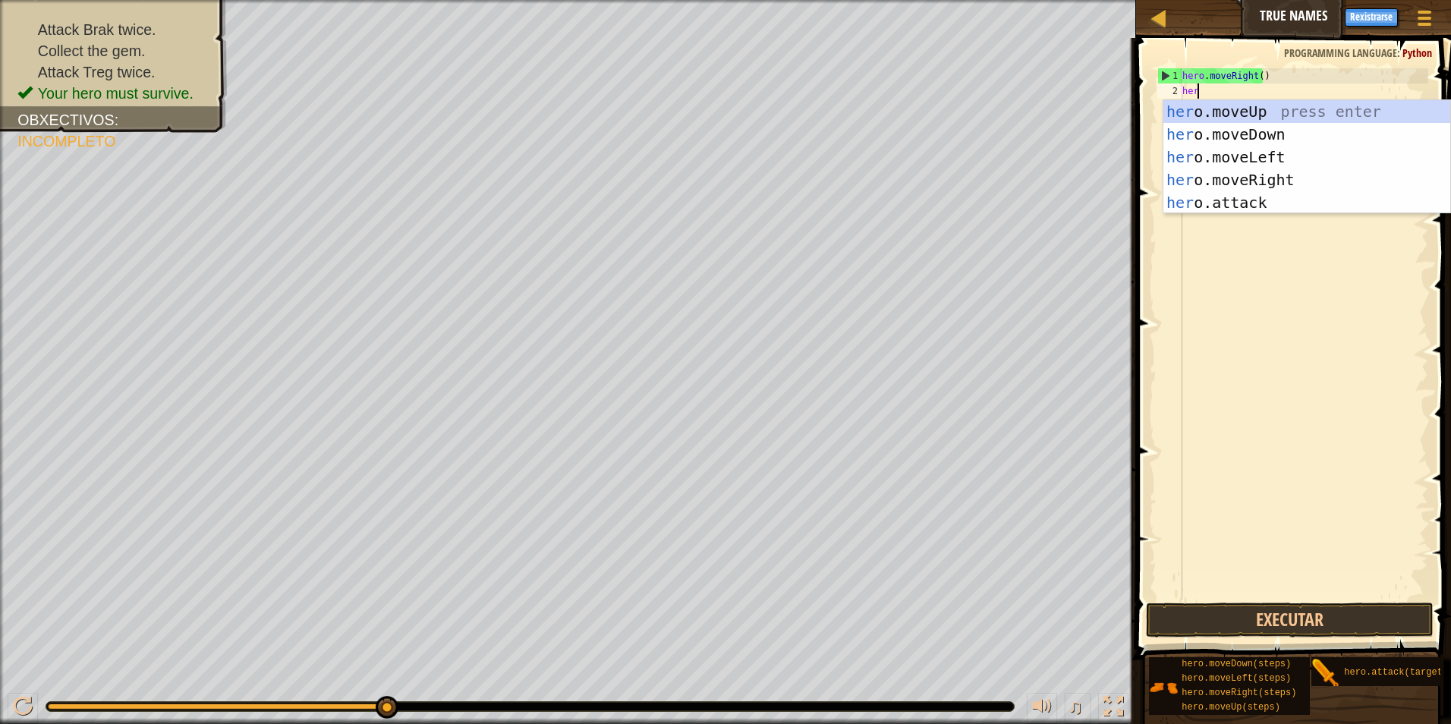
scroll to position [7, 1]
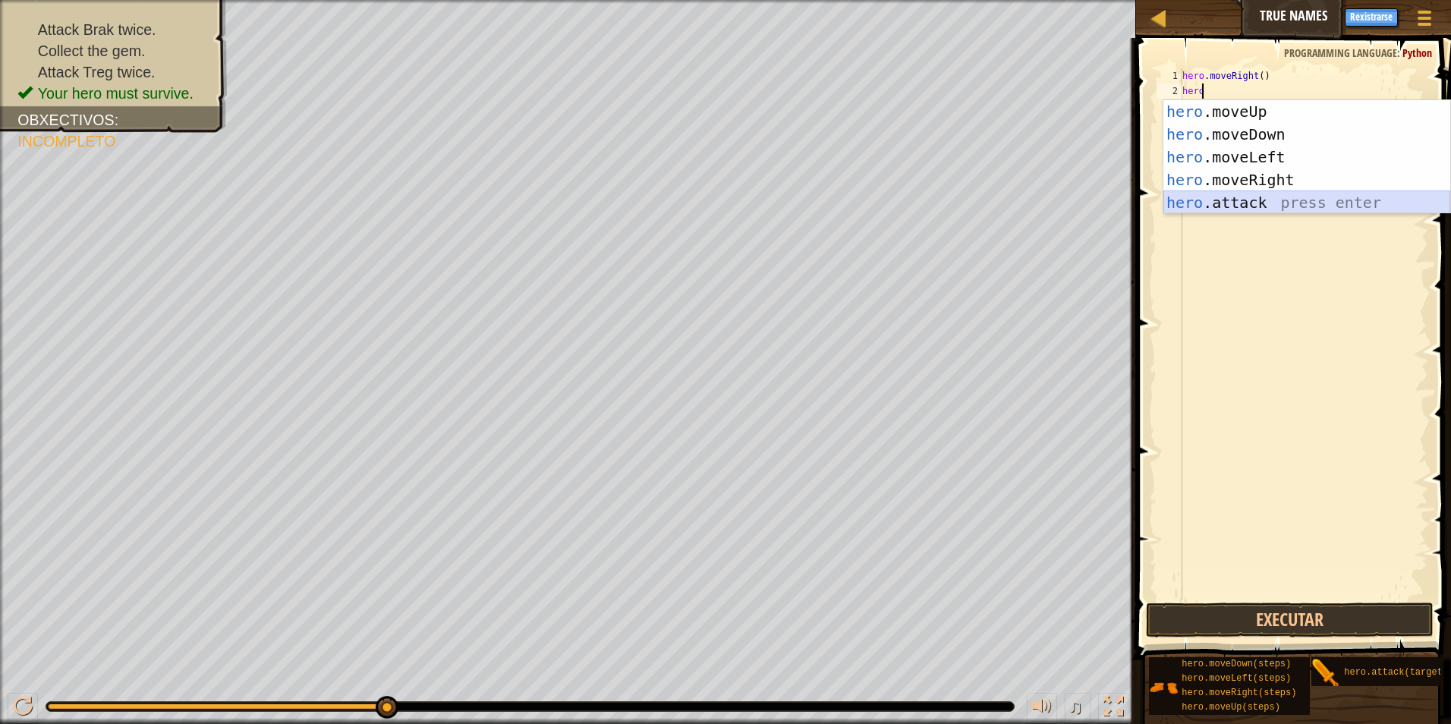
click at [1252, 201] on div "hero .moveUp press enter hero .moveDown press enter hero .moveLeft press enter …" at bounding box center [1307, 179] width 287 height 159
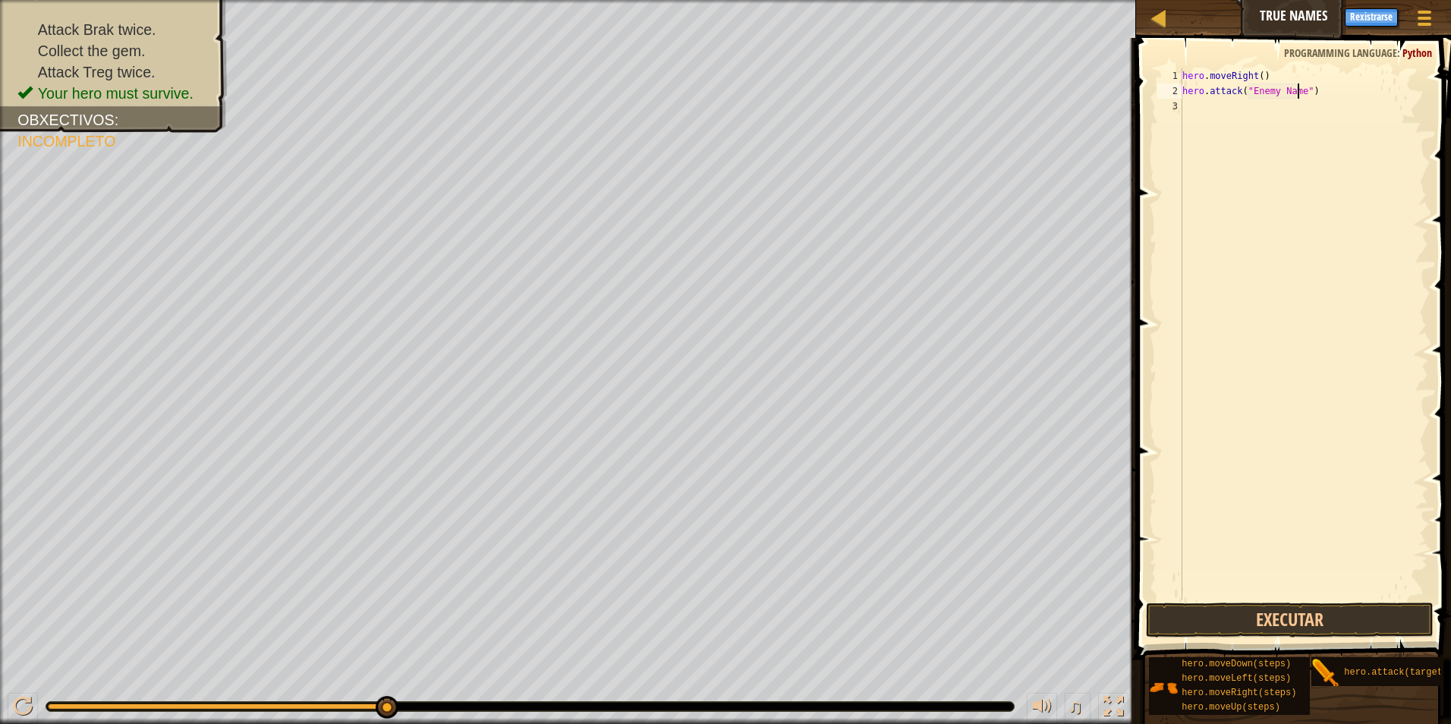
click at [1300, 96] on div "hero . moveRight ( ) hero . attack ( "Enemy Name" )" at bounding box center [1303, 349] width 249 height 562
click at [1330, 617] on button "Executar" at bounding box center [1290, 620] width 288 height 35
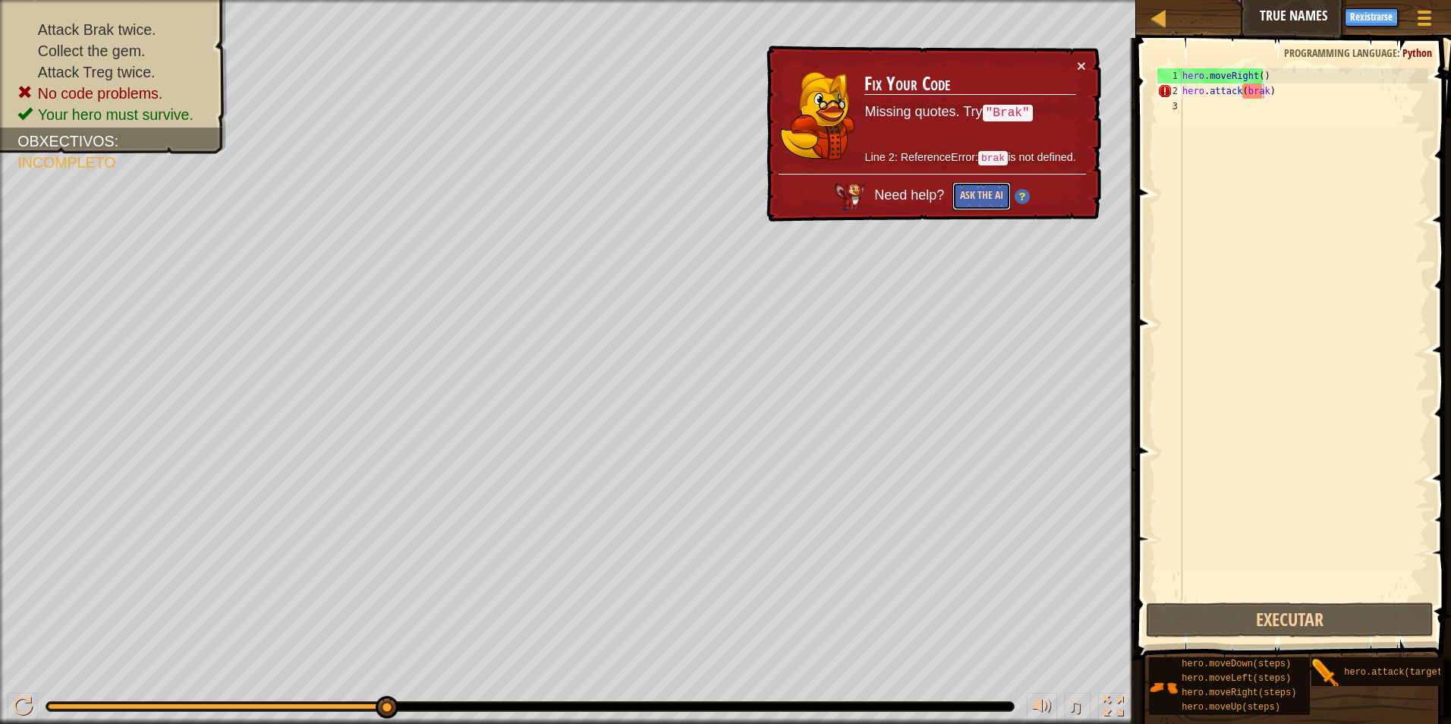
click at [970, 191] on button "Ask the AI" at bounding box center [982, 196] width 58 height 28
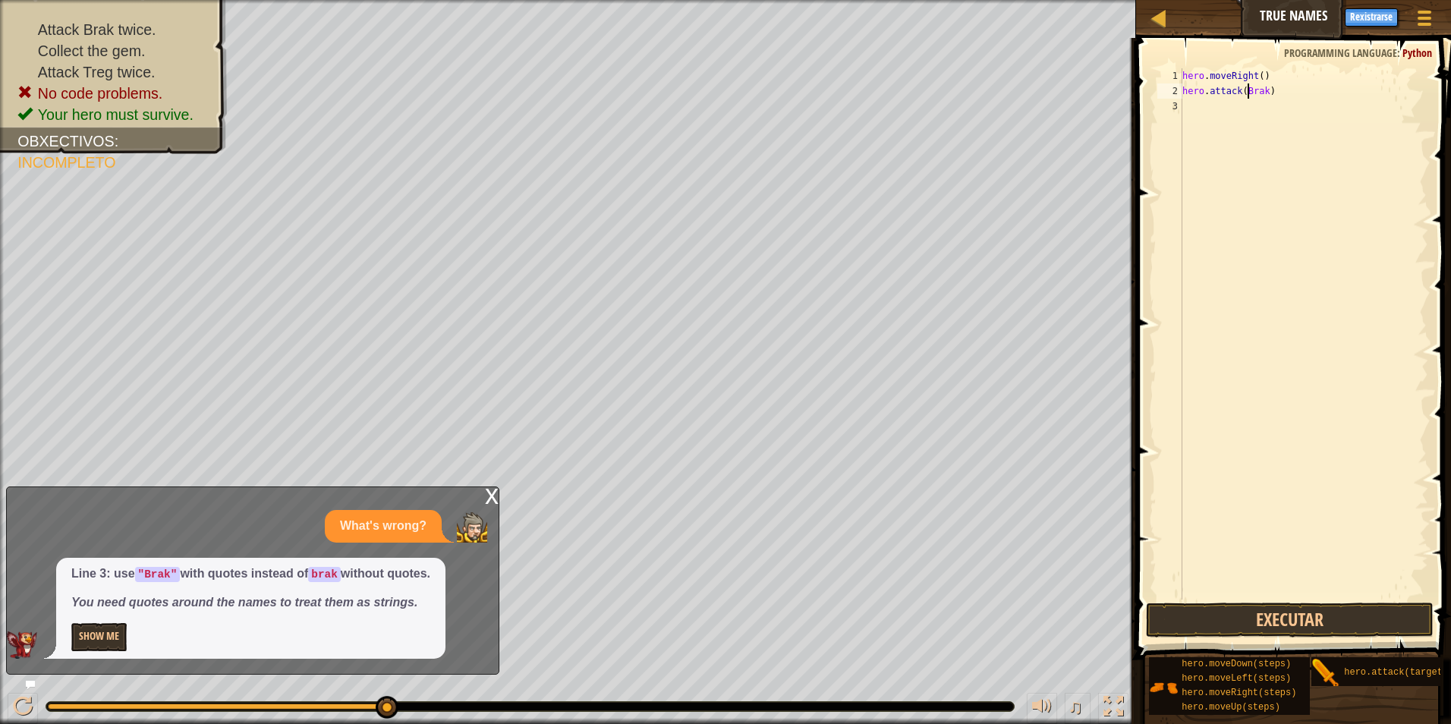
scroll to position [7, 1]
click at [1271, 625] on button "Executar" at bounding box center [1290, 620] width 288 height 35
type textarea "hero.attack("Brak")"
click at [1240, 604] on button "Executar" at bounding box center [1290, 620] width 288 height 35
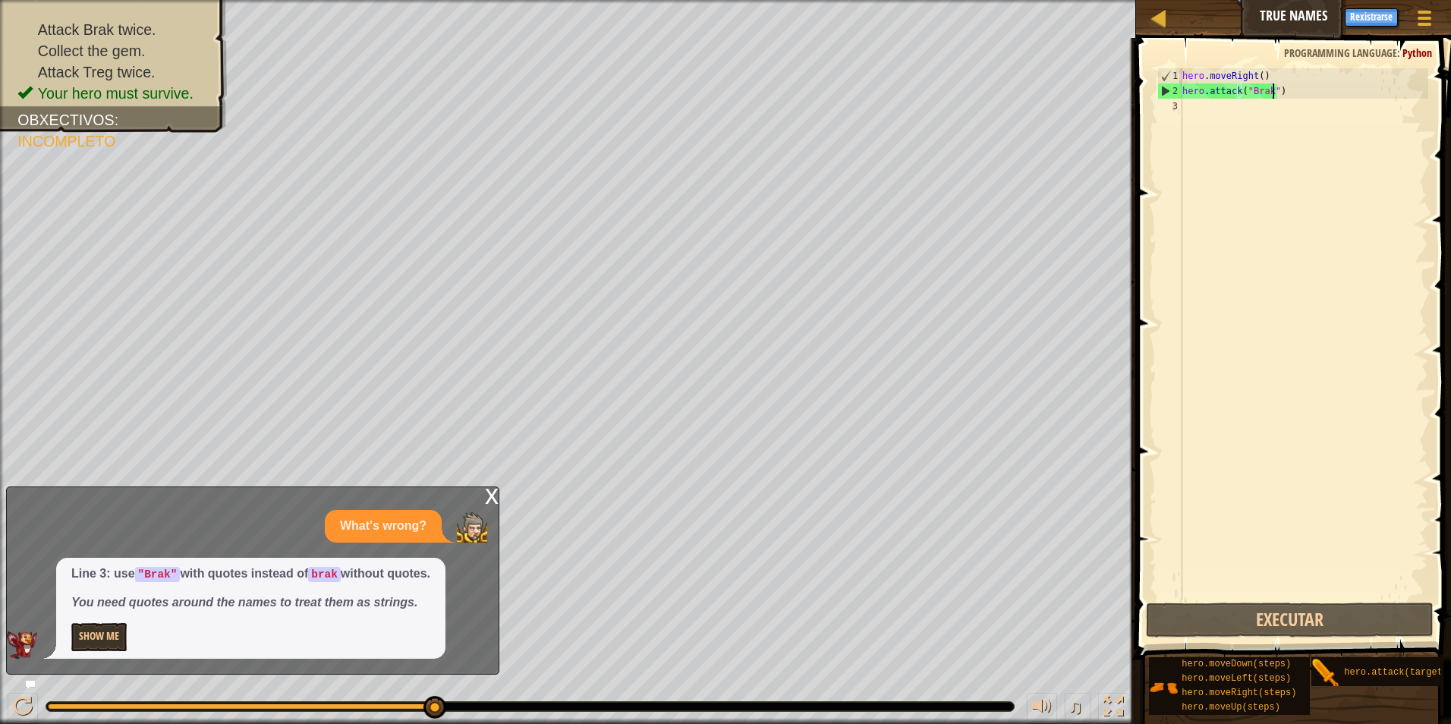
click at [1268, 96] on div "hero . moveRight ( ) hero . attack ( "Brak" )" at bounding box center [1303, 349] width 249 height 562
click at [1266, 94] on div "hero . moveRight ( ) hero . attack ( "Brak" )" at bounding box center [1303, 333] width 249 height 531
click at [1277, 87] on div "hero . moveRight ( ) hero . attack ( "Brak" )" at bounding box center [1303, 349] width 249 height 562
click at [1266, 91] on div "hero . moveRight ( ) hero . attack ( "Brak" )" at bounding box center [1303, 349] width 249 height 562
click at [1227, 108] on div "hero . moveRight ( ) hero . attack ( "Brak" )" at bounding box center [1303, 349] width 249 height 562
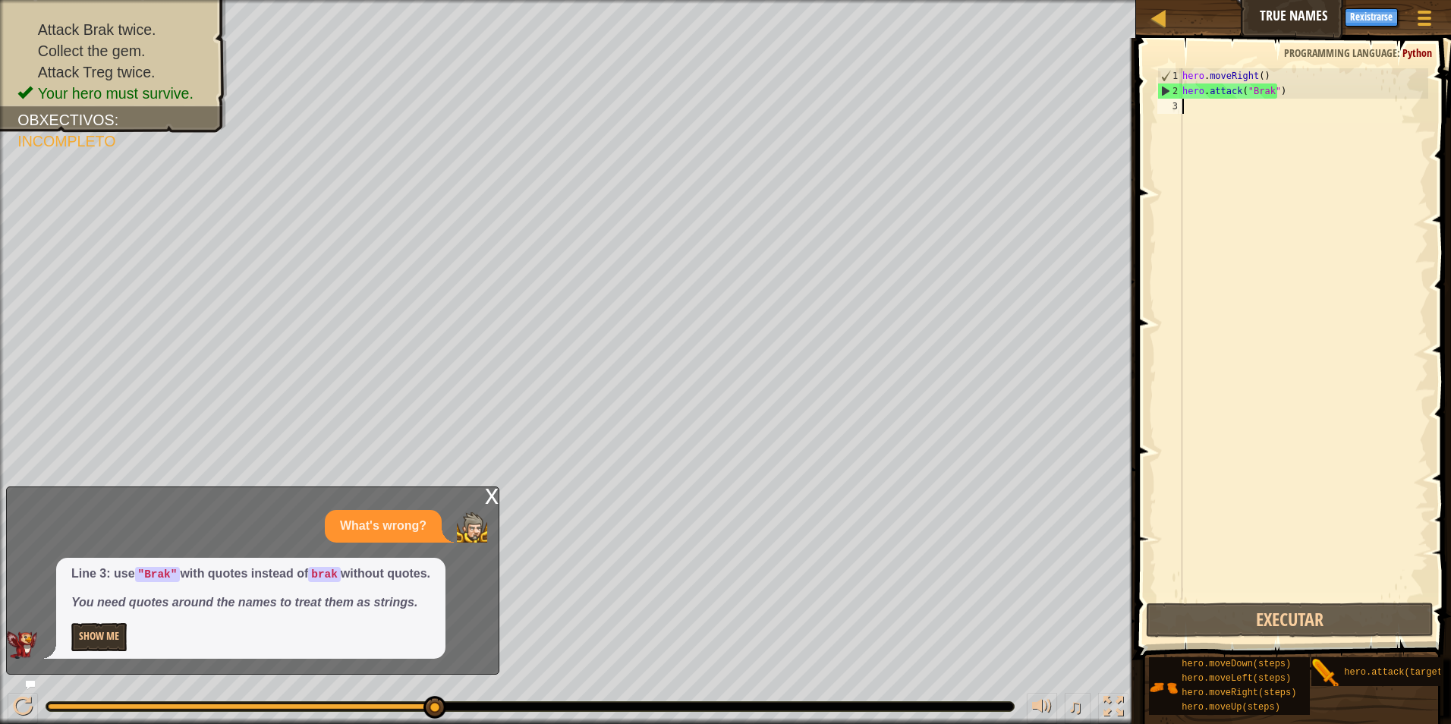
scroll to position [7, 0]
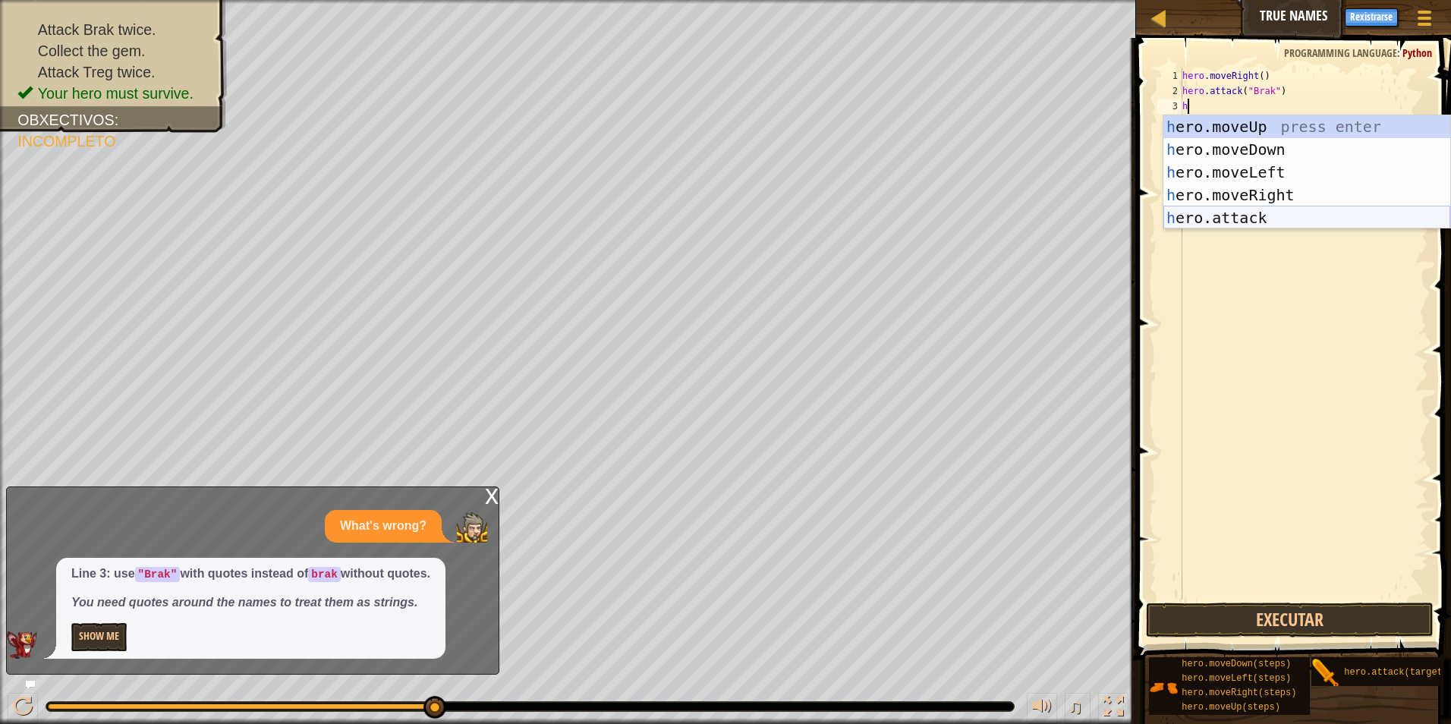
click at [1255, 208] on div "h ero.moveUp press enter h ero.moveDown press enter h ero.moveLeft press enter …" at bounding box center [1307, 194] width 287 height 159
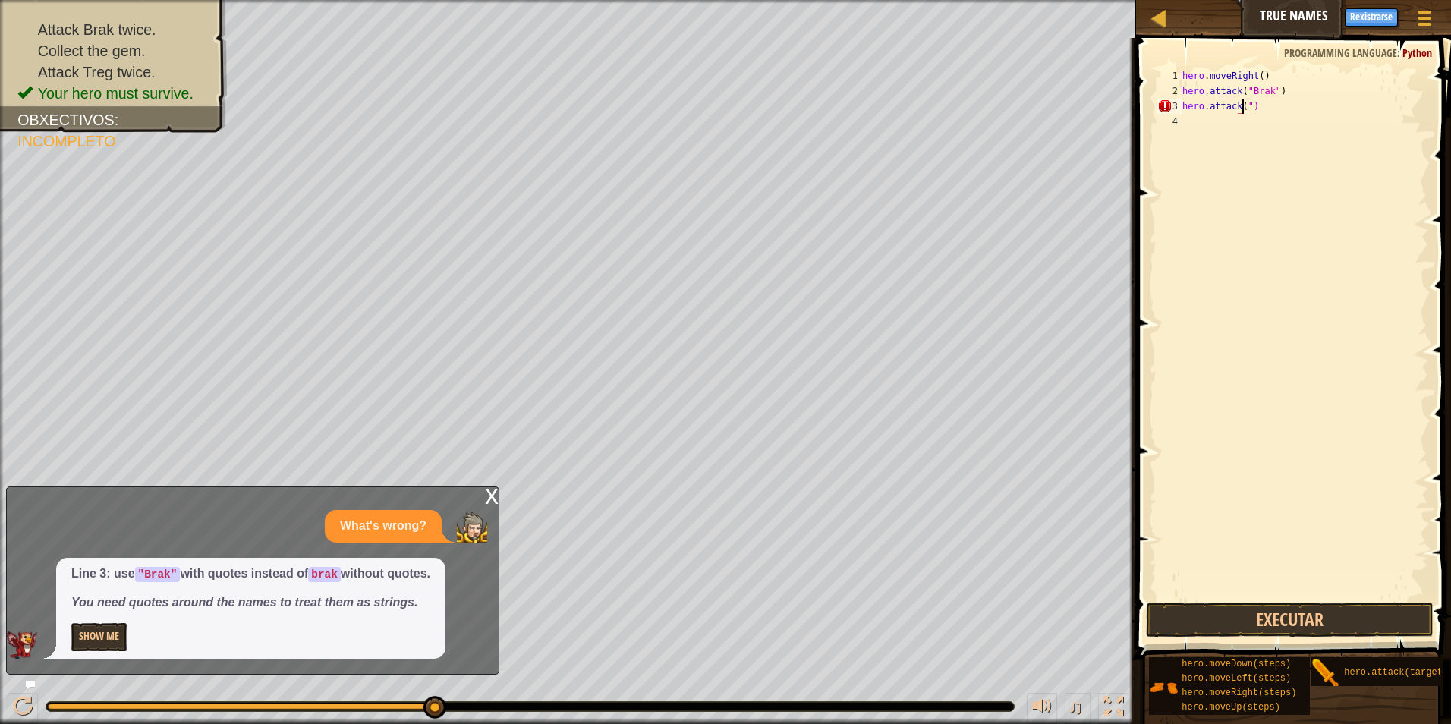
scroll to position [7, 5]
type textarea "hero.attack("brak")"
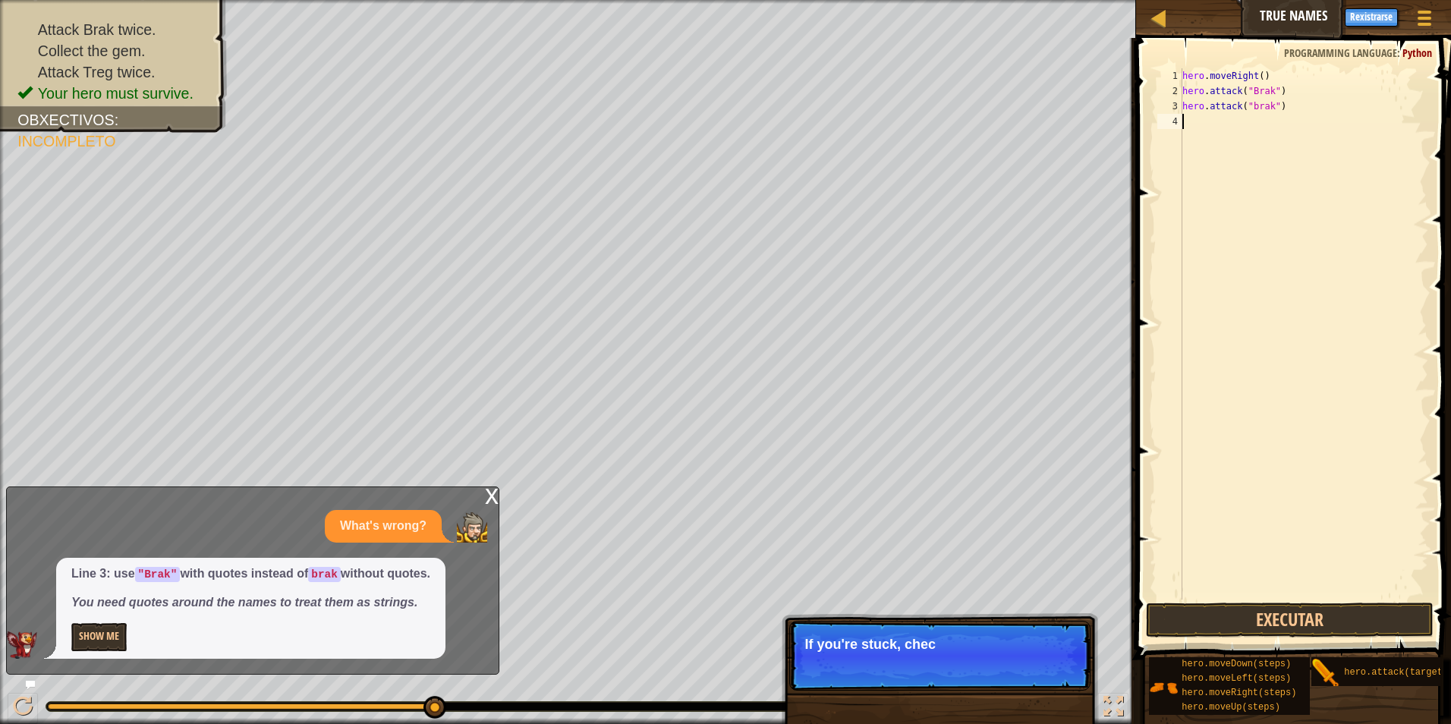
click at [1252, 106] on div "hero . moveRight ( ) hero . attack ( "Brak" ) hero . attack ( "brak" )" at bounding box center [1303, 349] width 249 height 562
type textarea "hero.attack("Brak")"
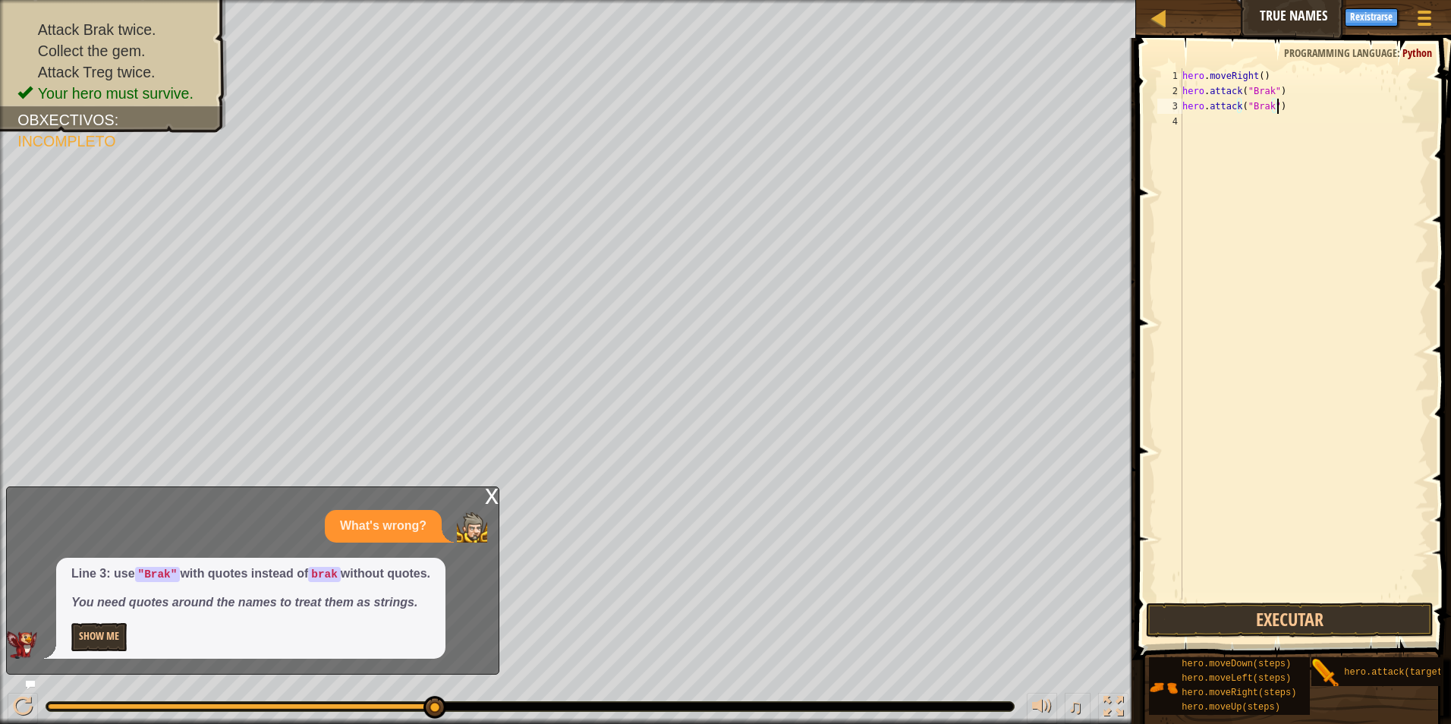
scroll to position [7, 0]
type textarea "h"
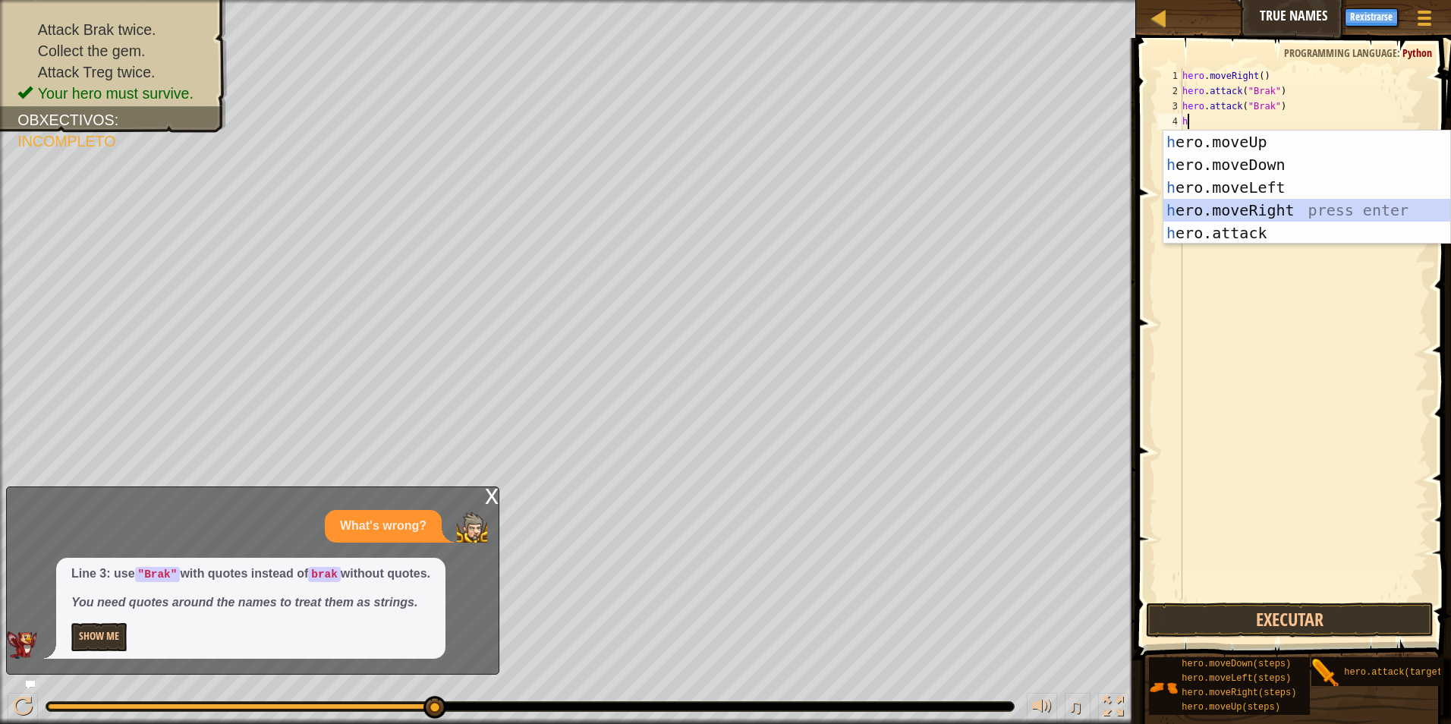
click at [1174, 210] on div "h ero.moveUp press enter h ero.moveDown press enter h ero.moveLeft press enter …" at bounding box center [1307, 210] width 287 height 159
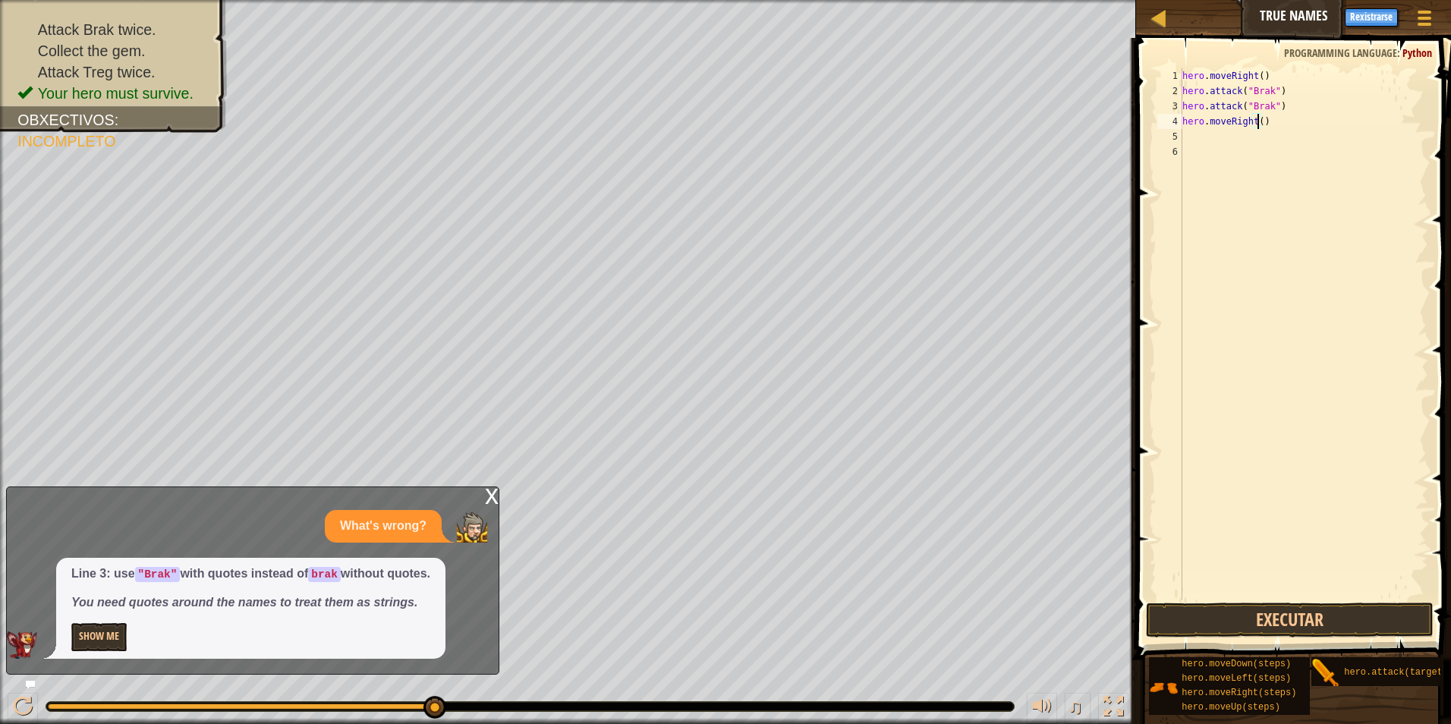
click at [1257, 122] on div "hero . moveRight ( ) hero . attack ( "Brak" ) hero . attack ( "Brak" ) hero . m…" at bounding box center [1303, 349] width 249 height 562
type textarea "hero.moveRight(2)"
click at [1220, 138] on div "hero . moveRight ( ) hero . attack ( "Brak" ) hero . attack ( "Brak" ) hero . m…" at bounding box center [1303, 349] width 249 height 562
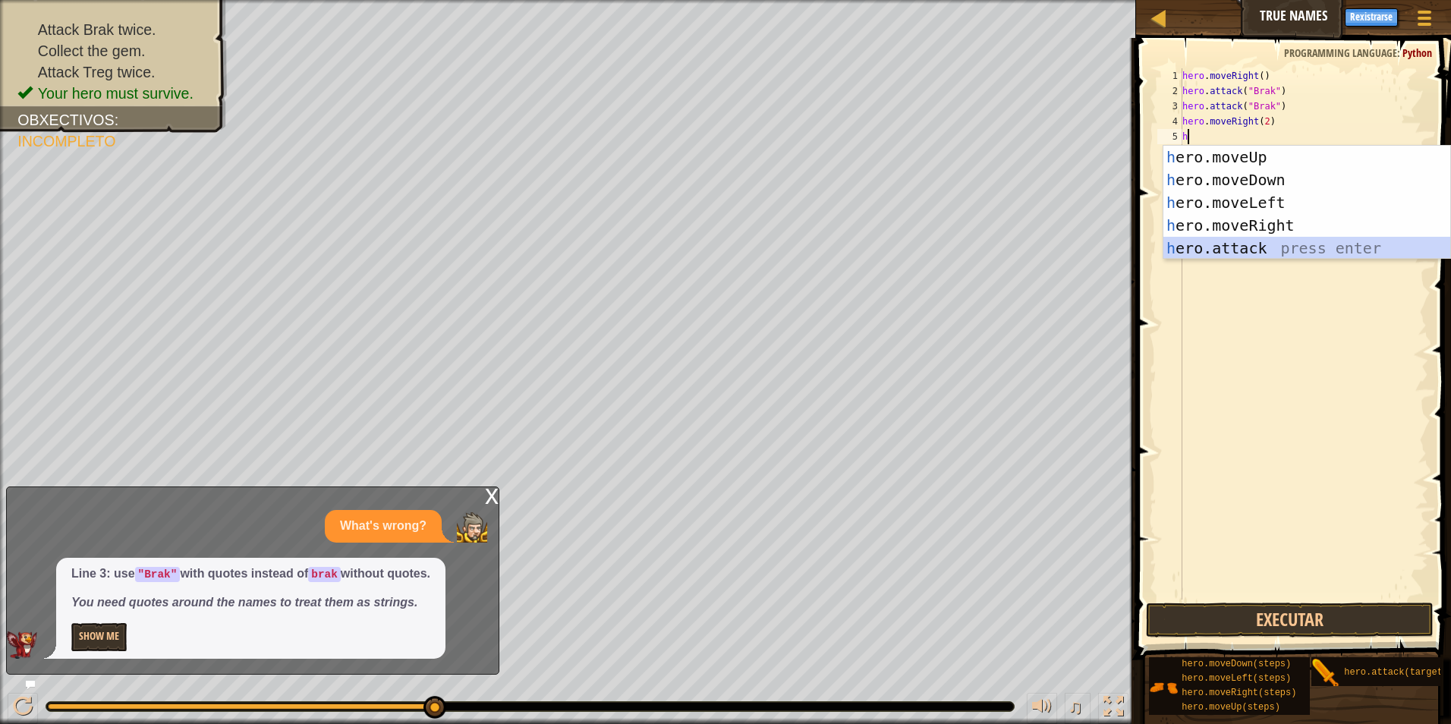
click at [1229, 250] on div "h ero.moveUp press enter h ero.moveDown press enter h ero.moveLeft press enter …" at bounding box center [1307, 225] width 287 height 159
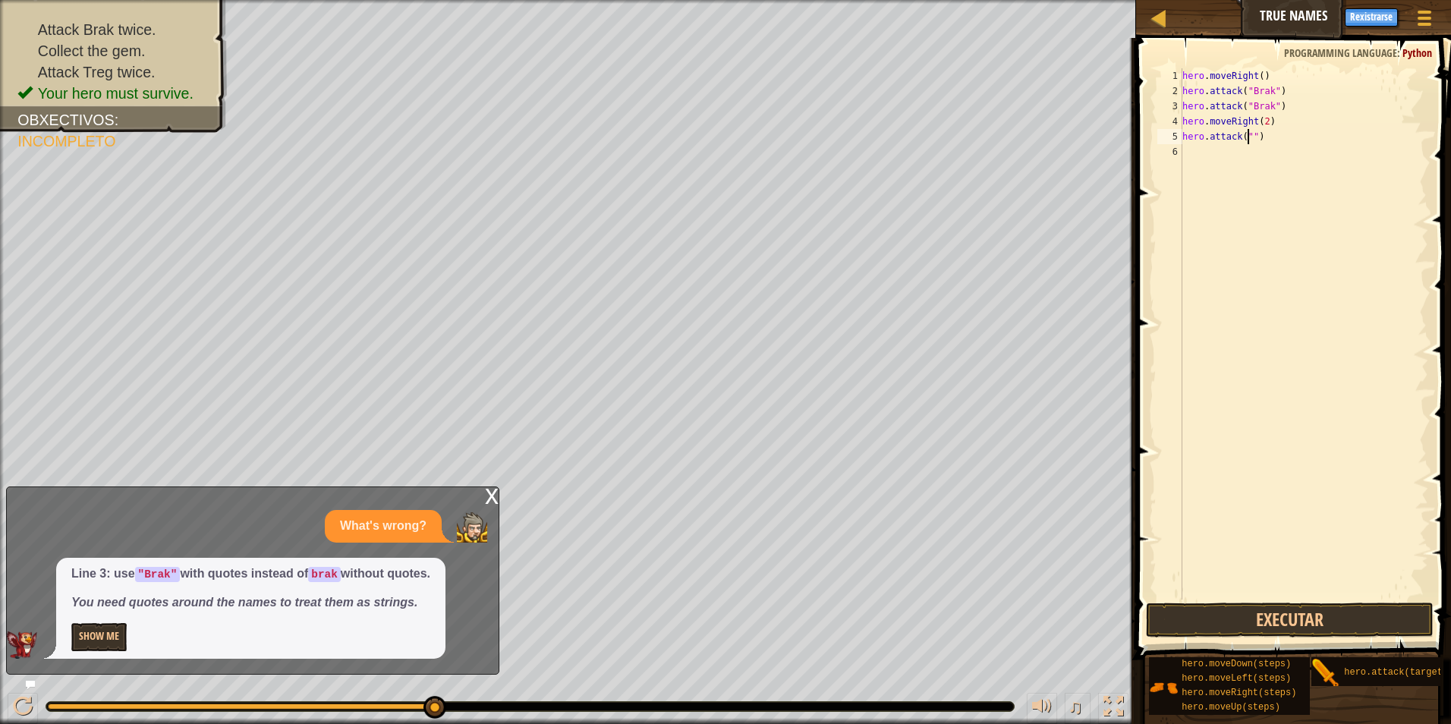
scroll to position [7, 5]
type textarea "hero.attack("Treg")"
drag, startPoint x: 1263, startPoint y: 151, endPoint x: 1298, endPoint y: 163, distance: 37.0
click at [1298, 163] on div "hero . moveRight ( ) hero . attack ( "Brak" ) hero . attack ( "Brak" ) hero . m…" at bounding box center [1303, 349] width 249 height 562
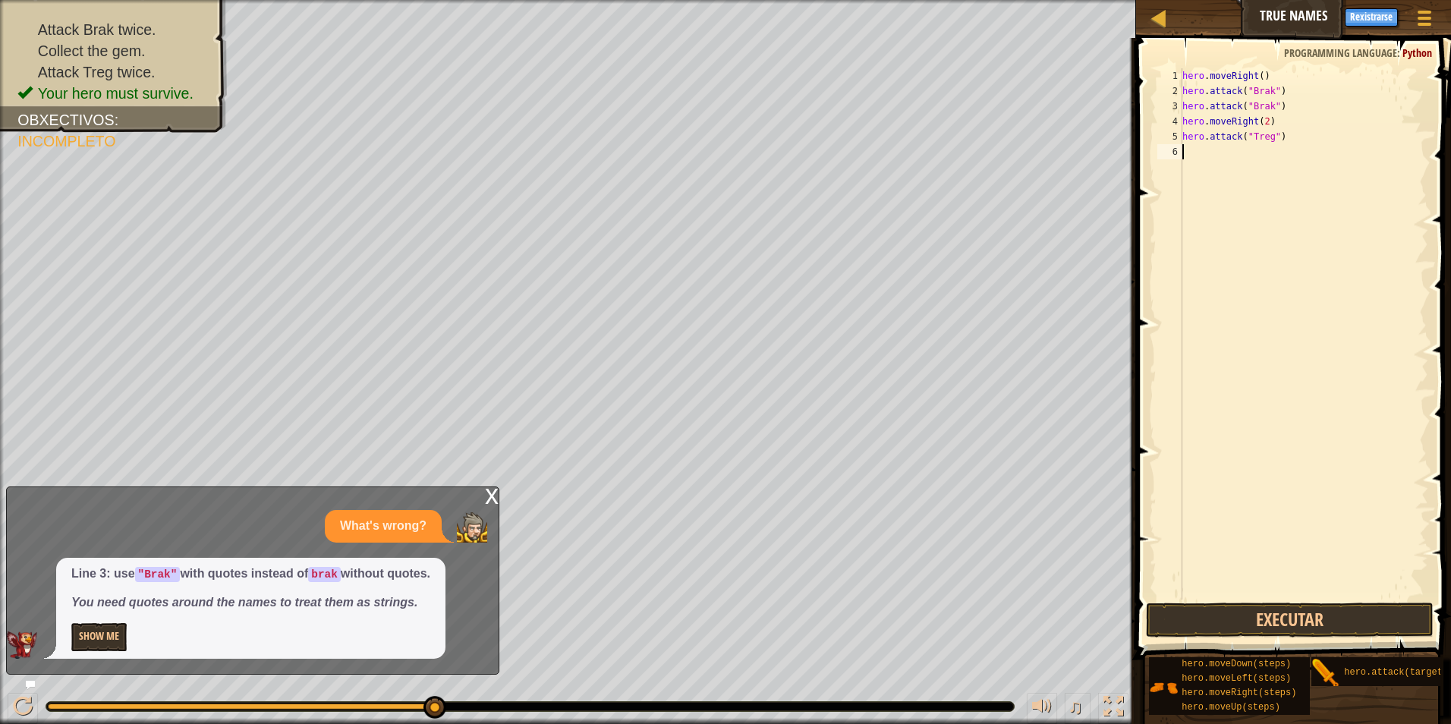
scroll to position [7, 0]
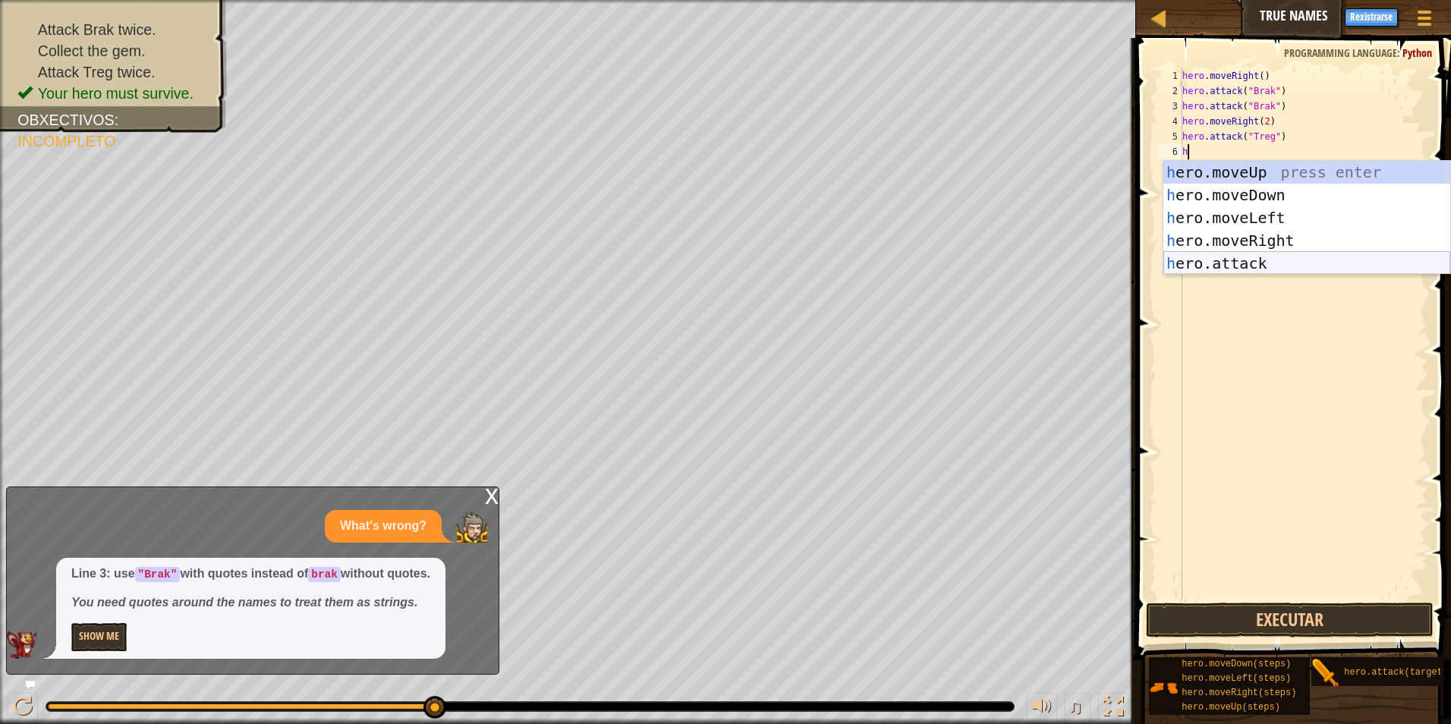
click at [1198, 254] on div "h ero.moveUp press enter h ero.moveDown press enter h ero.moveLeft press enter …" at bounding box center [1307, 240] width 287 height 159
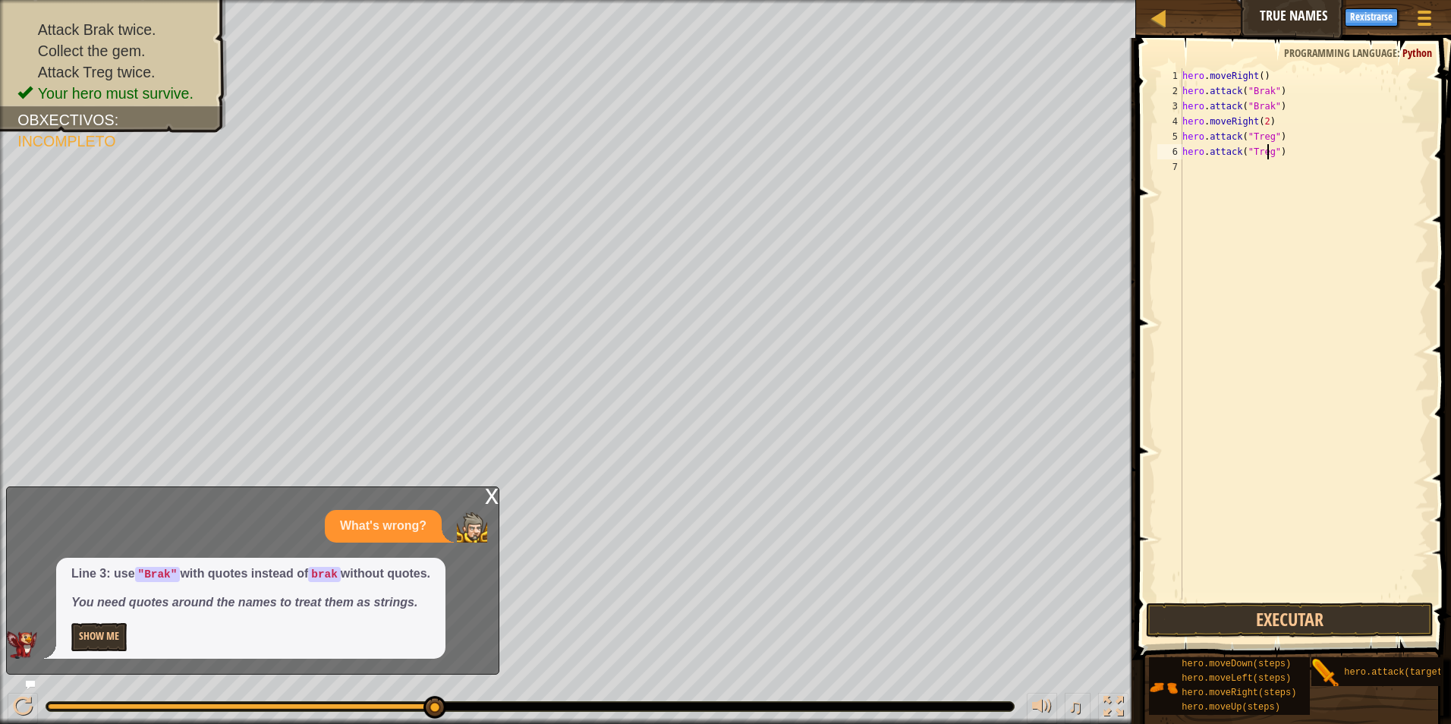
scroll to position [7, 7]
type textarea "hero.attack("Treg")"
click at [1349, 619] on button "Executar" at bounding box center [1290, 620] width 288 height 35
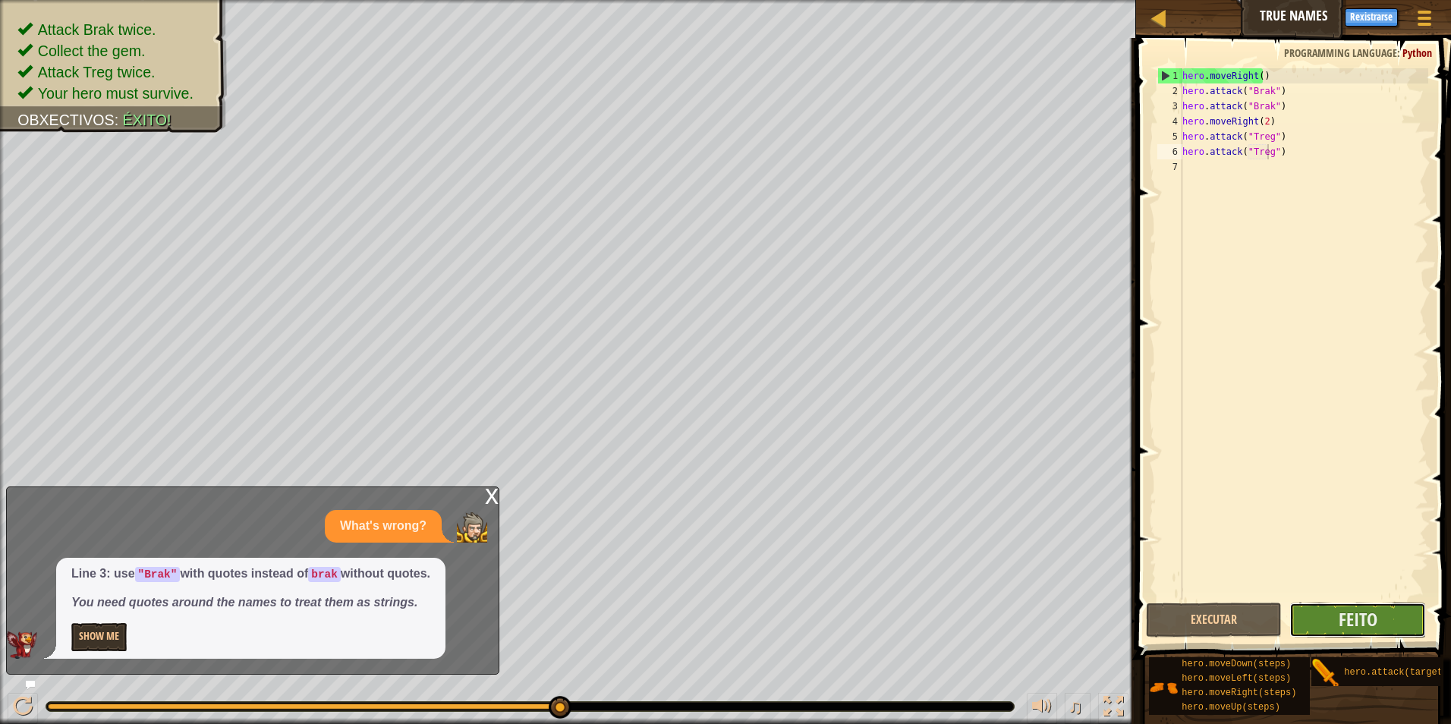
click at [1382, 614] on button "Feito" at bounding box center [1358, 620] width 137 height 35
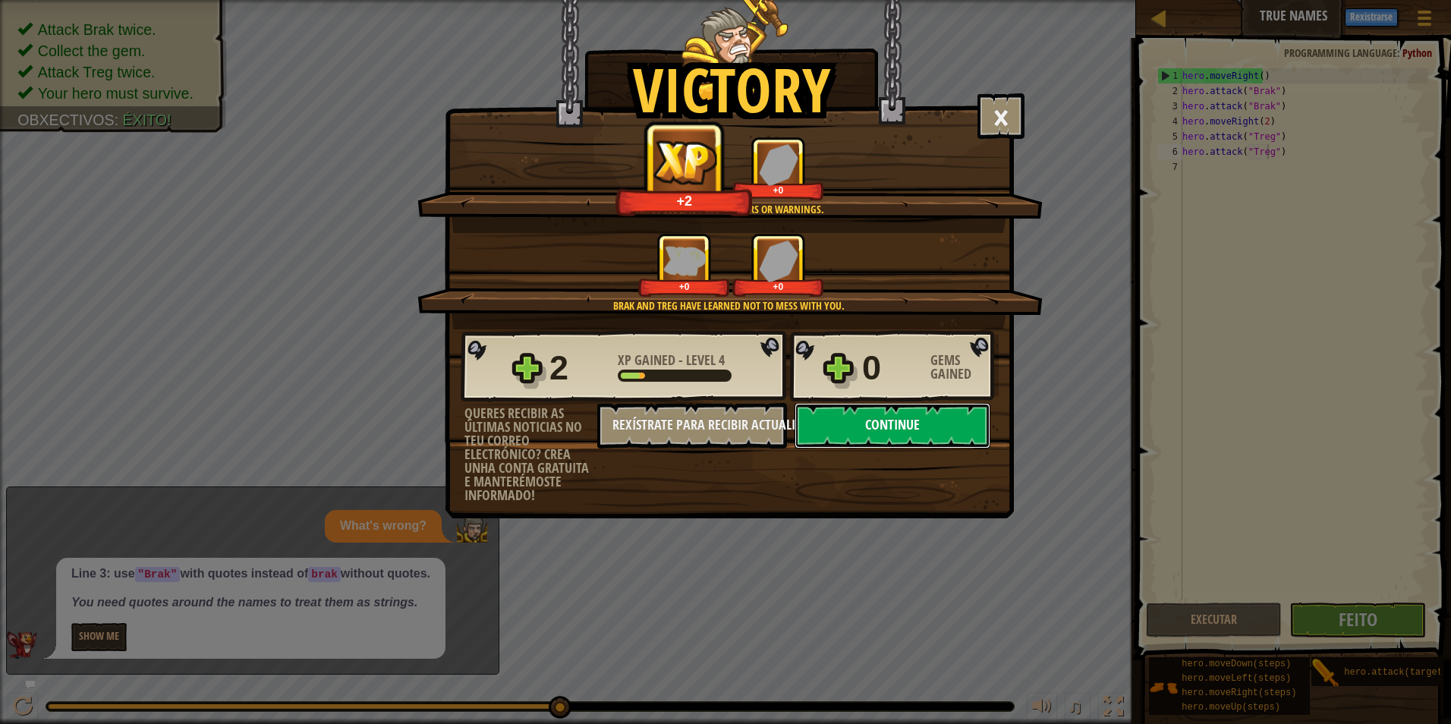
click at [854, 423] on button "Continue" at bounding box center [893, 426] width 196 height 46
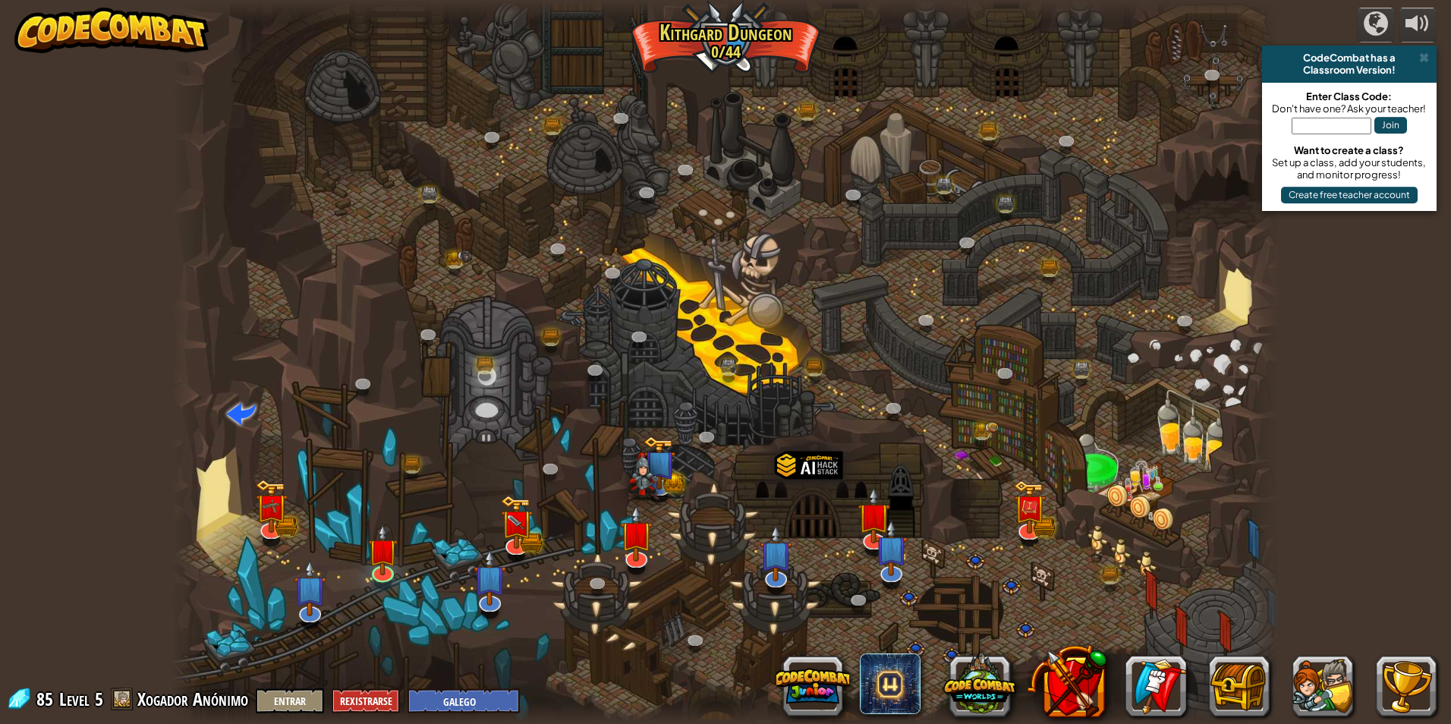
select select "gl"
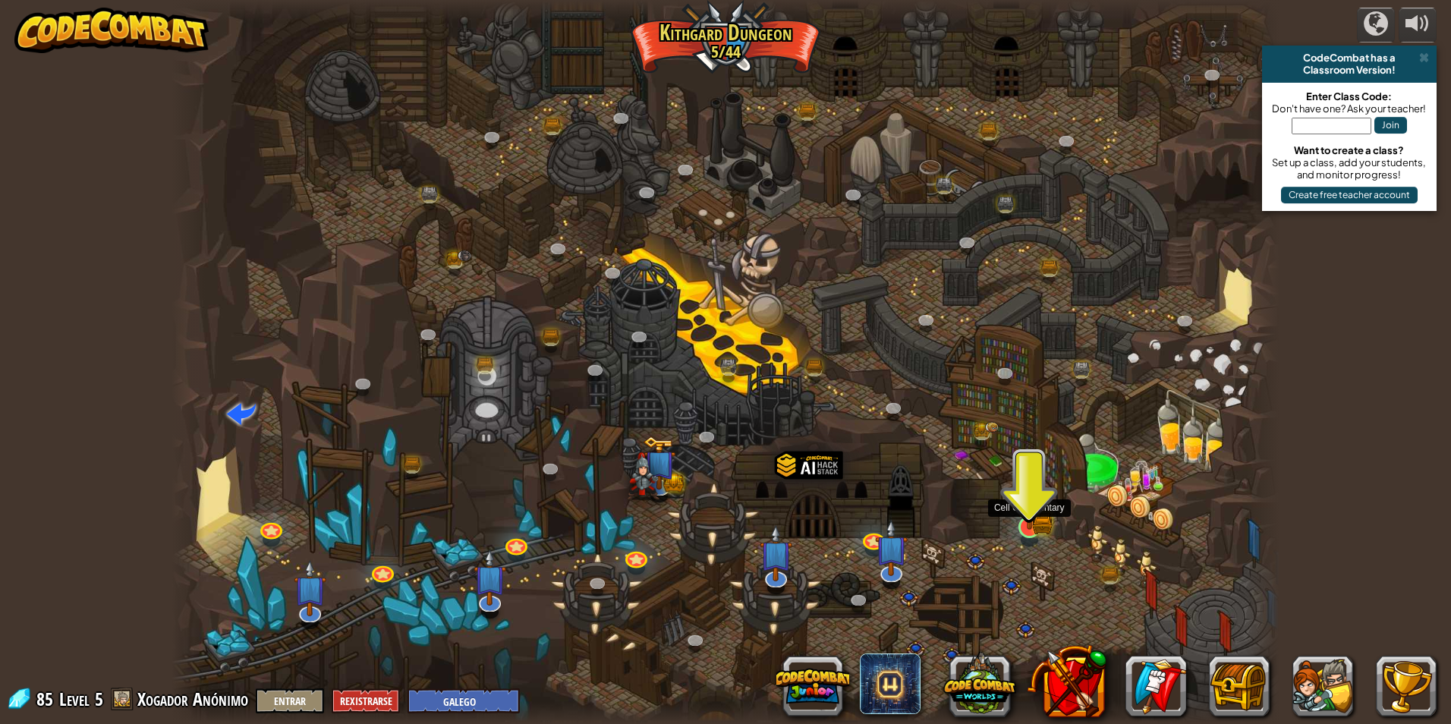
click at [1041, 523] on img at bounding box center [1030, 497] width 30 height 66
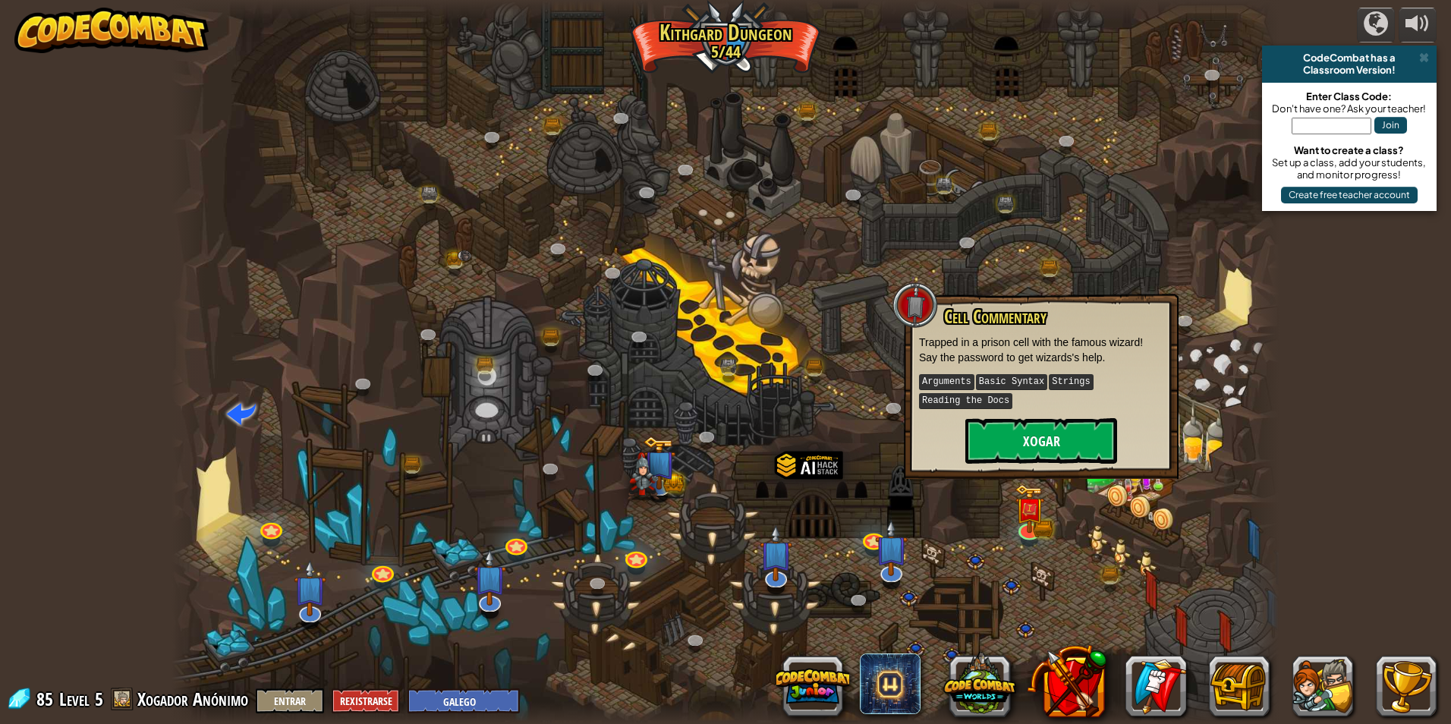
drag, startPoint x: 1032, startPoint y: 468, endPoint x: 1039, endPoint y: 429, distance: 39.3
click at [1031, 441] on div "Cell Commentary Trapped in a prison cell with the famous wizard! Say the passwo…" at bounding box center [1041, 386] width 275 height 185
click at [1039, 429] on button "Xogar" at bounding box center [1041, 441] width 152 height 46
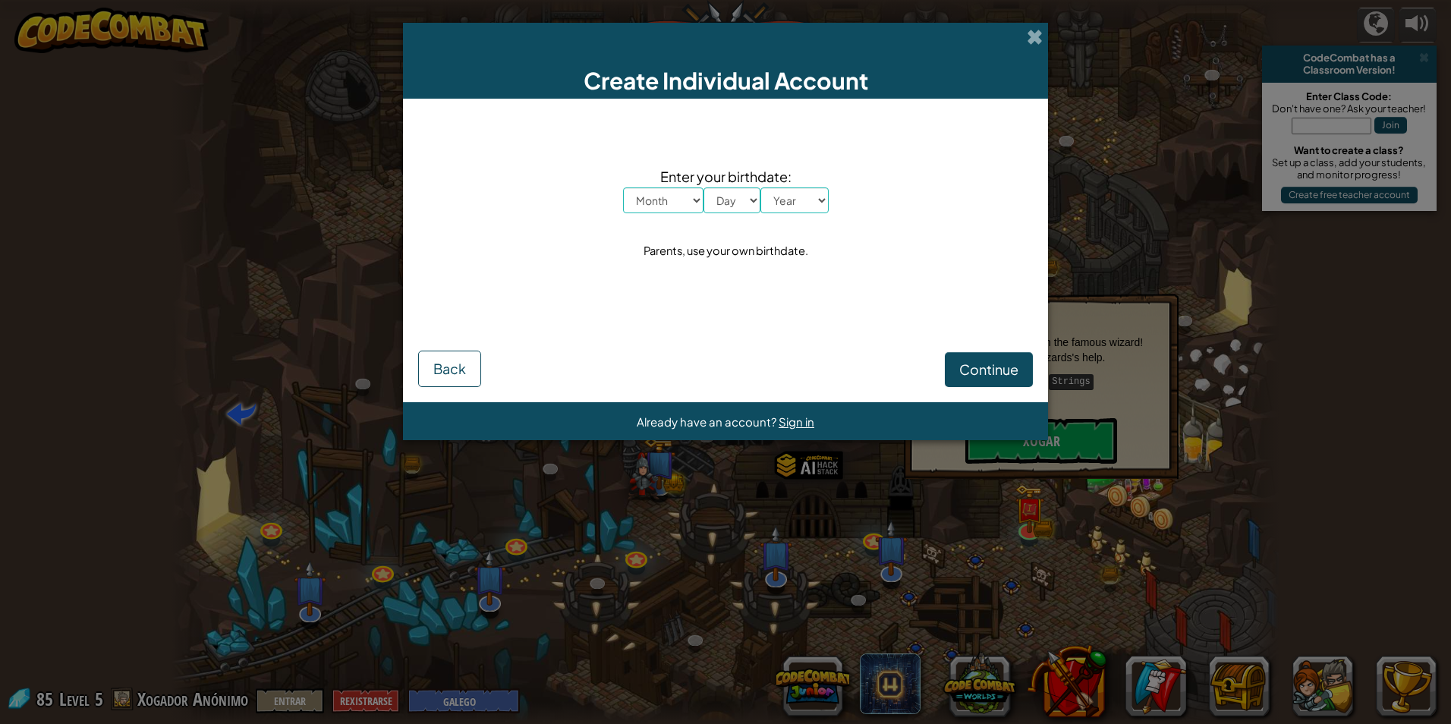
drag, startPoint x: 995, startPoint y: 345, endPoint x: 984, endPoint y: 345, distance: 11.4
click at [996, 347] on div "Continue Back" at bounding box center [725, 350] width 615 height 73
drag, startPoint x: 962, startPoint y: 372, endPoint x: 968, endPoint y: 343, distance: 29.3
click at [962, 368] on button "Continue" at bounding box center [989, 369] width 88 height 35
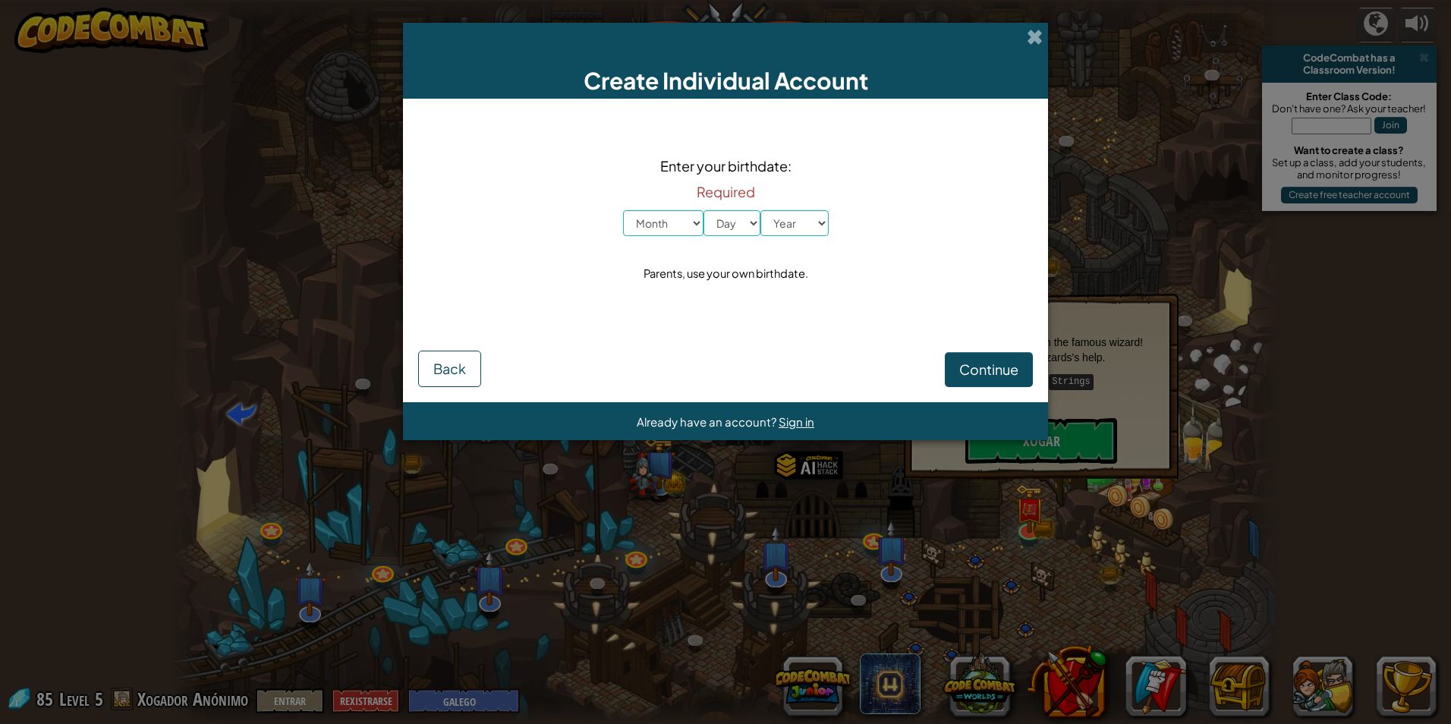
click at [1047, 39] on div "Create Individual Account" at bounding box center [725, 61] width 645 height 76
click at [1030, 47] on div "Create Individual Account" at bounding box center [725, 61] width 645 height 76
click at [1036, 37] on span at bounding box center [1035, 37] width 16 height 16
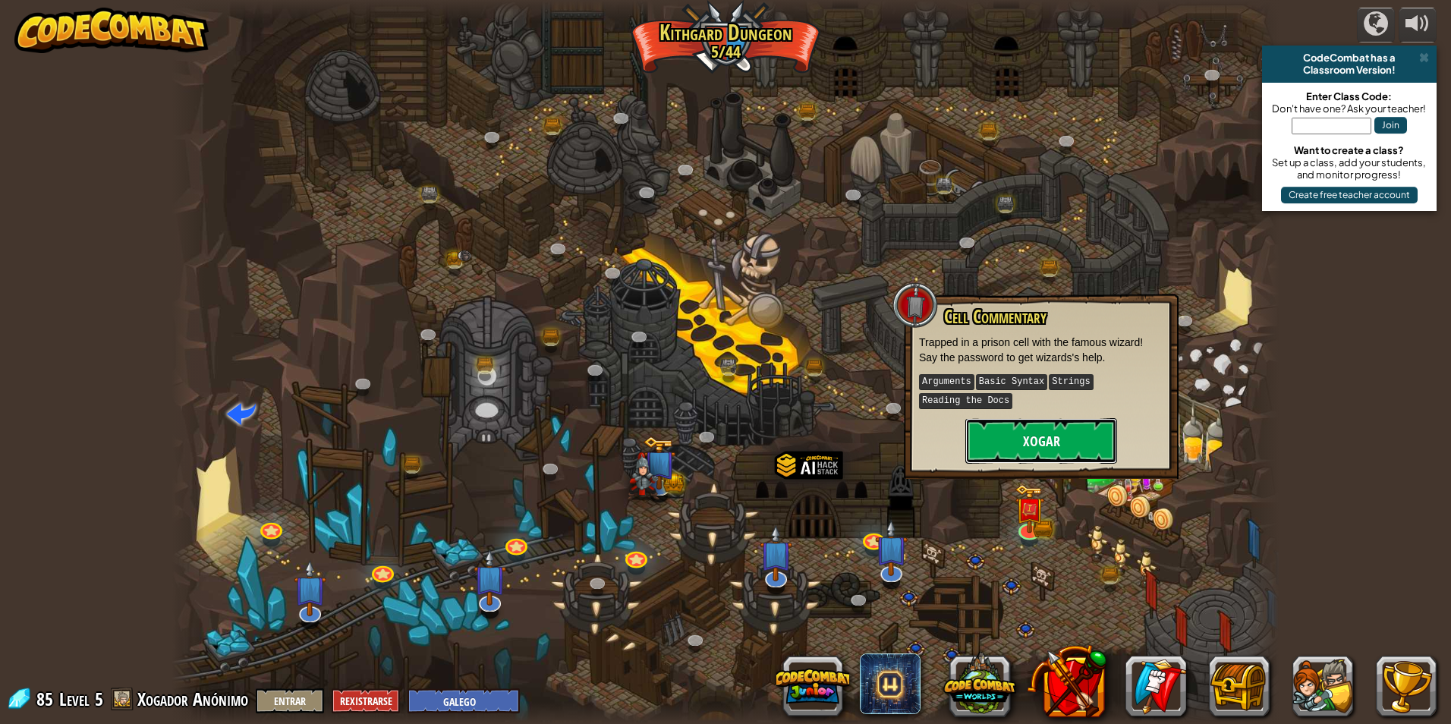
click at [1057, 424] on button "Xogar" at bounding box center [1041, 441] width 152 height 46
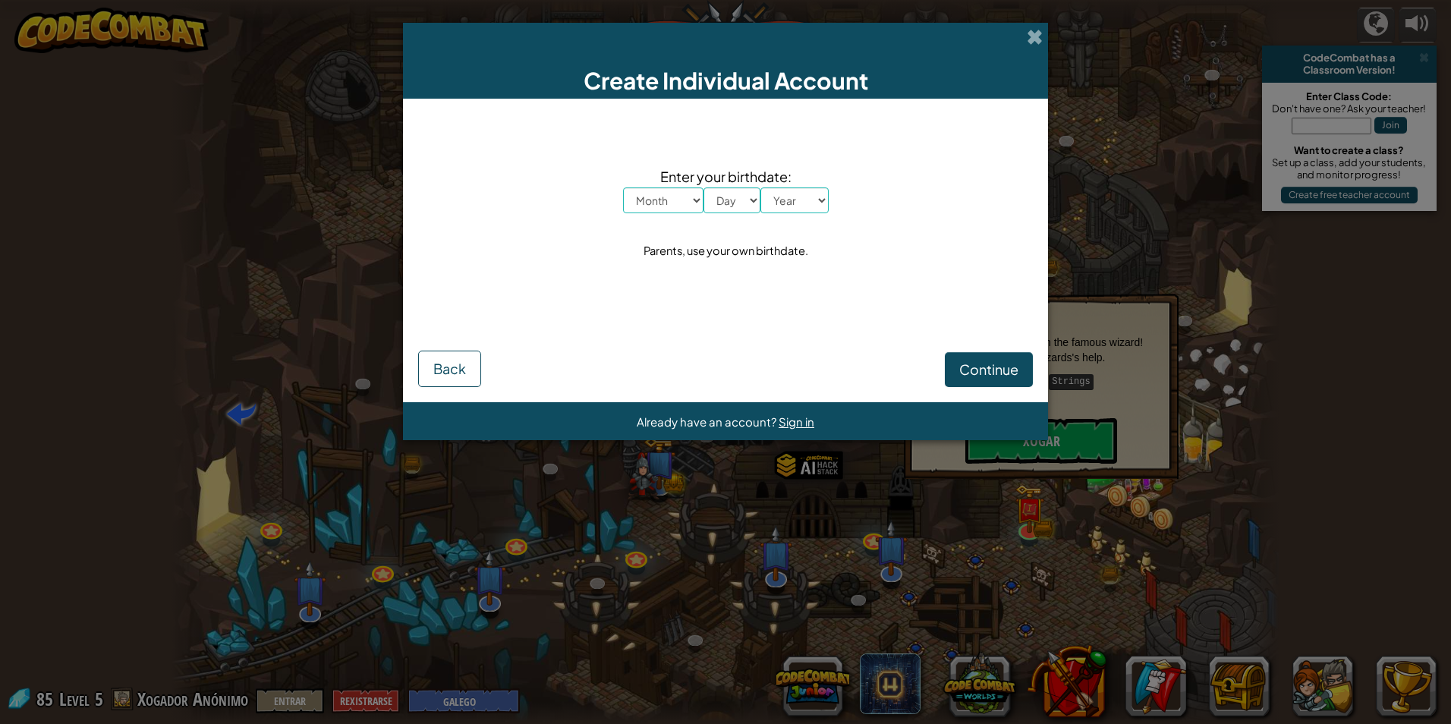
click at [693, 214] on div "Enter your birthdate: Month January February March April May June July August S…" at bounding box center [725, 214] width 615 height 200
drag, startPoint x: 684, startPoint y: 209, endPoint x: 691, endPoint y: 206, distance: 8.5
click at [690, 206] on select "Month January February March April May June July August September October Novem…" at bounding box center [663, 200] width 80 height 26
select select "8"
click at [623, 187] on select "Month January February March April May June July August September October Novem…" at bounding box center [663, 200] width 80 height 26
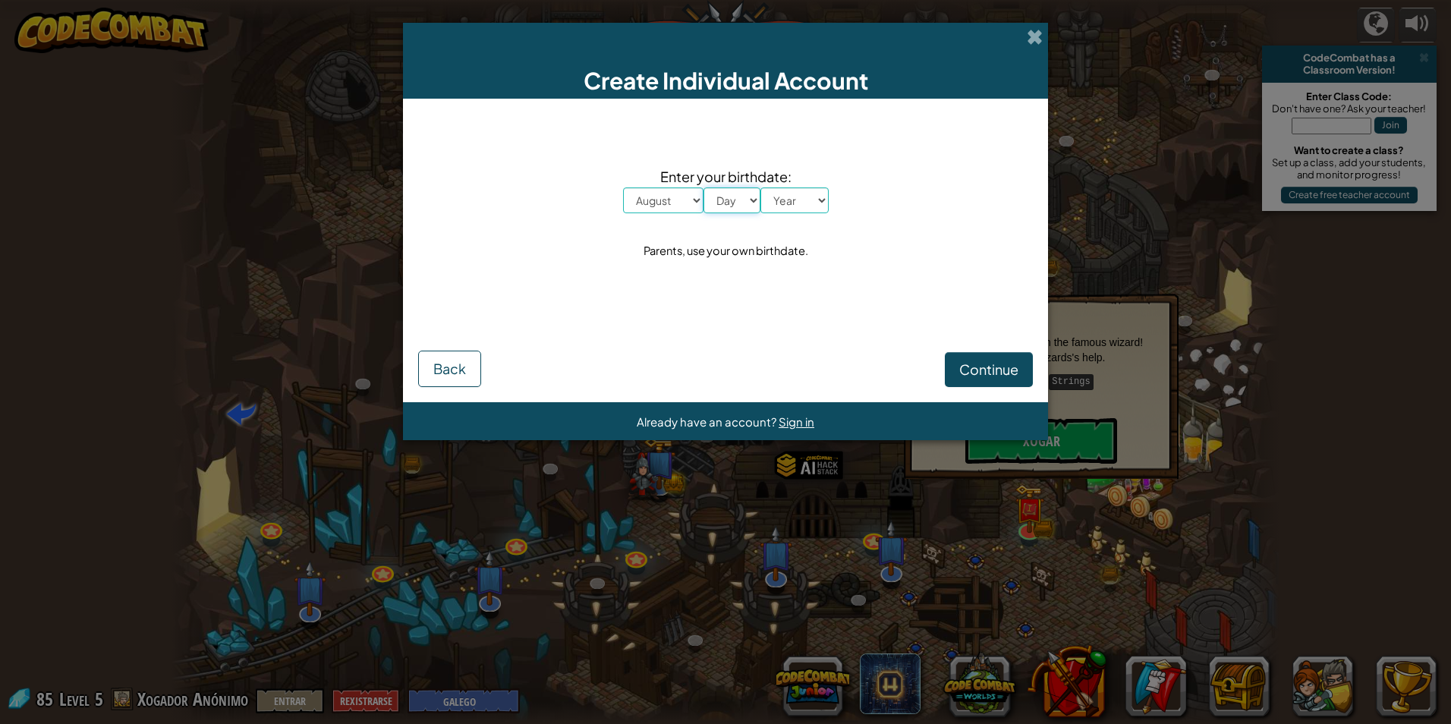
click at [740, 196] on select "Day 1 2 3 4 5 6 7 8 9 10 11 12 13 14 15 16 17 18 19 20 21 22 23 24 25 26 27 28 …" at bounding box center [732, 200] width 57 height 26
select select "27"
click at [704, 187] on select "Day 1 2 3 4 5 6 7 8 9 10 11 12 13 14 15 16 17 18 19 20 21 22 23 24 25 26 27 28 …" at bounding box center [732, 200] width 57 height 26
click at [805, 198] on select "Year [DATE] 2024 2023 2022 2021 2020 2019 2018 2017 2016 2015 2014 2013 2012 20…" at bounding box center [795, 200] width 68 height 26
select select "2012"
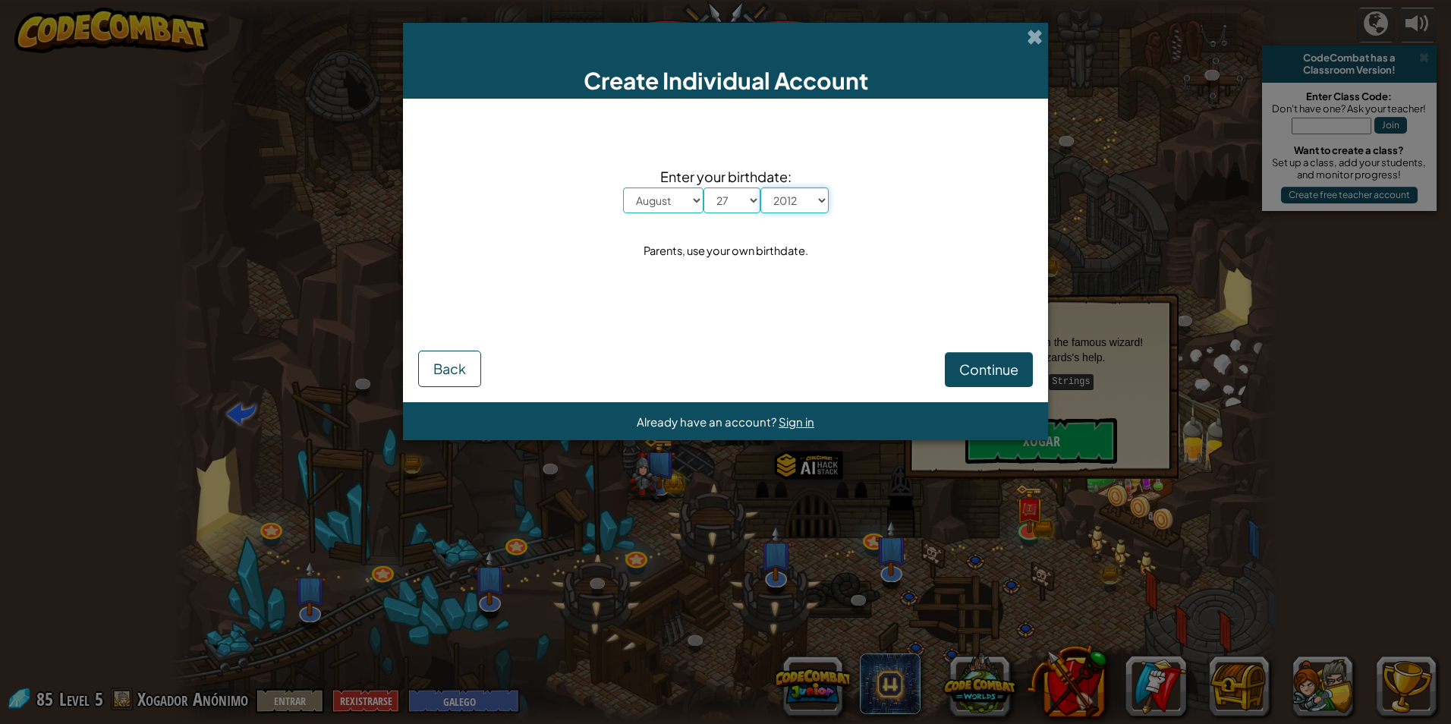
click at [761, 187] on select "Year [DATE] 2024 2023 2022 2021 2020 2019 2018 2017 2016 2015 2014 2013 2012 20…" at bounding box center [795, 200] width 68 height 26
click at [961, 378] on button "Continue" at bounding box center [989, 369] width 88 height 35
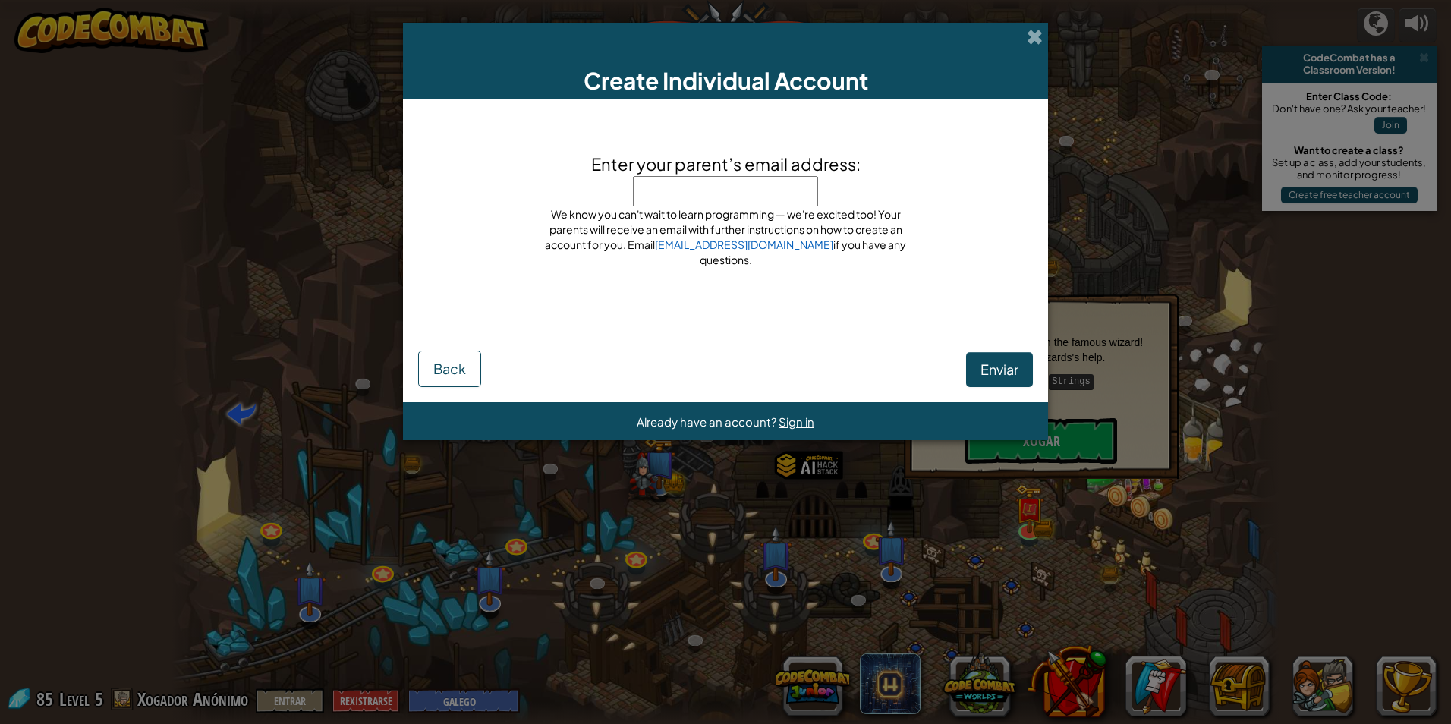
click at [1011, 345] on div "Enviar Back" at bounding box center [725, 357] width 615 height 59
click at [1003, 359] on div "Enviar Back" at bounding box center [725, 357] width 615 height 59
click at [1002, 361] on span "Enviar" at bounding box center [1000, 369] width 38 height 17
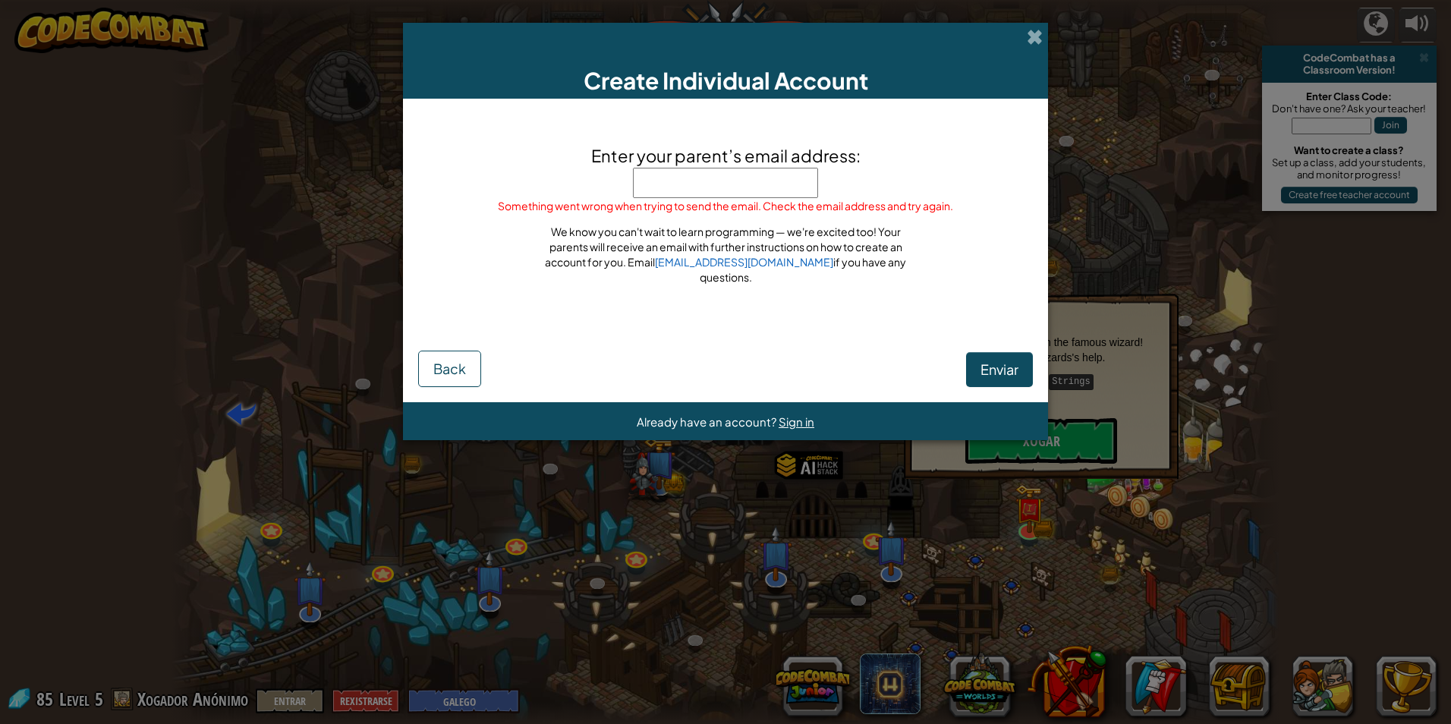
click at [975, 366] on button "Enviar" at bounding box center [999, 369] width 67 height 35
click at [1027, 38] on span at bounding box center [1035, 37] width 16 height 16
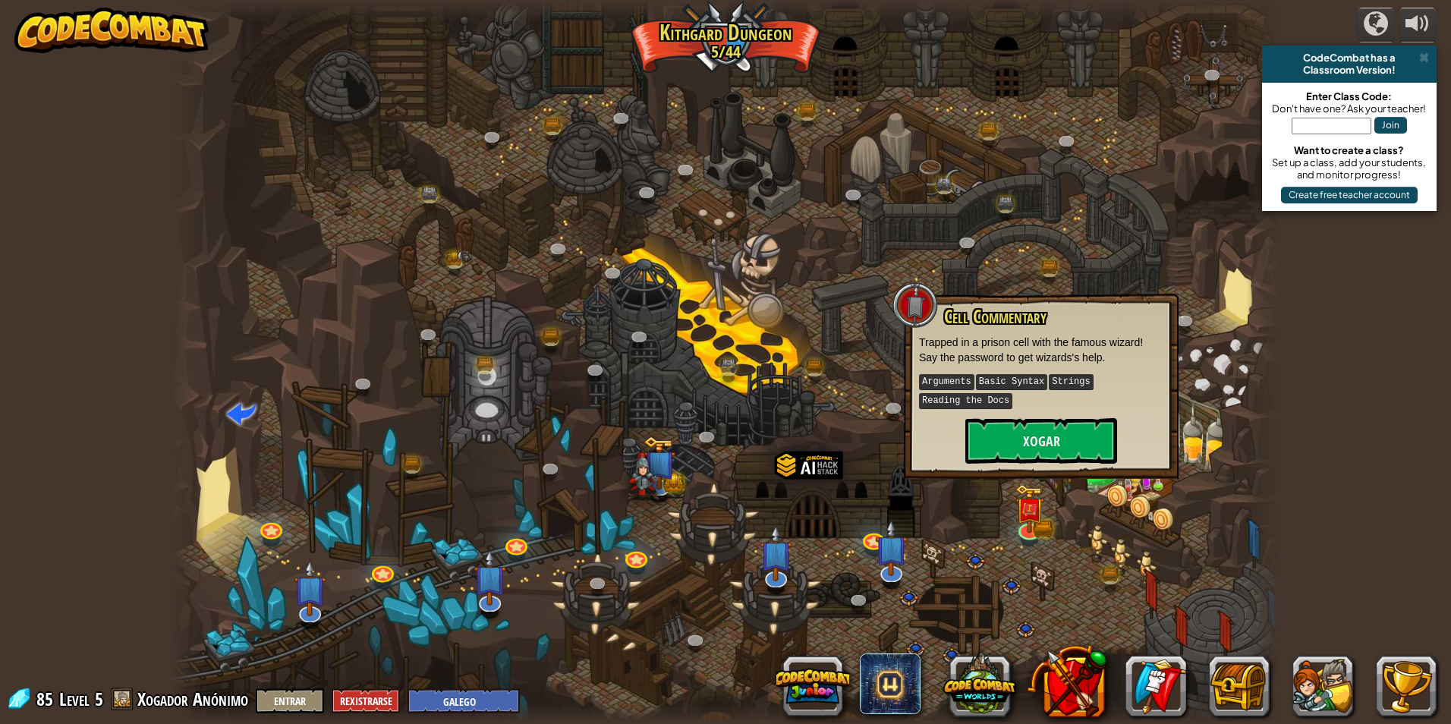
click at [1325, 121] on input "text" at bounding box center [1332, 126] width 80 height 17
type input "jobsicktree"
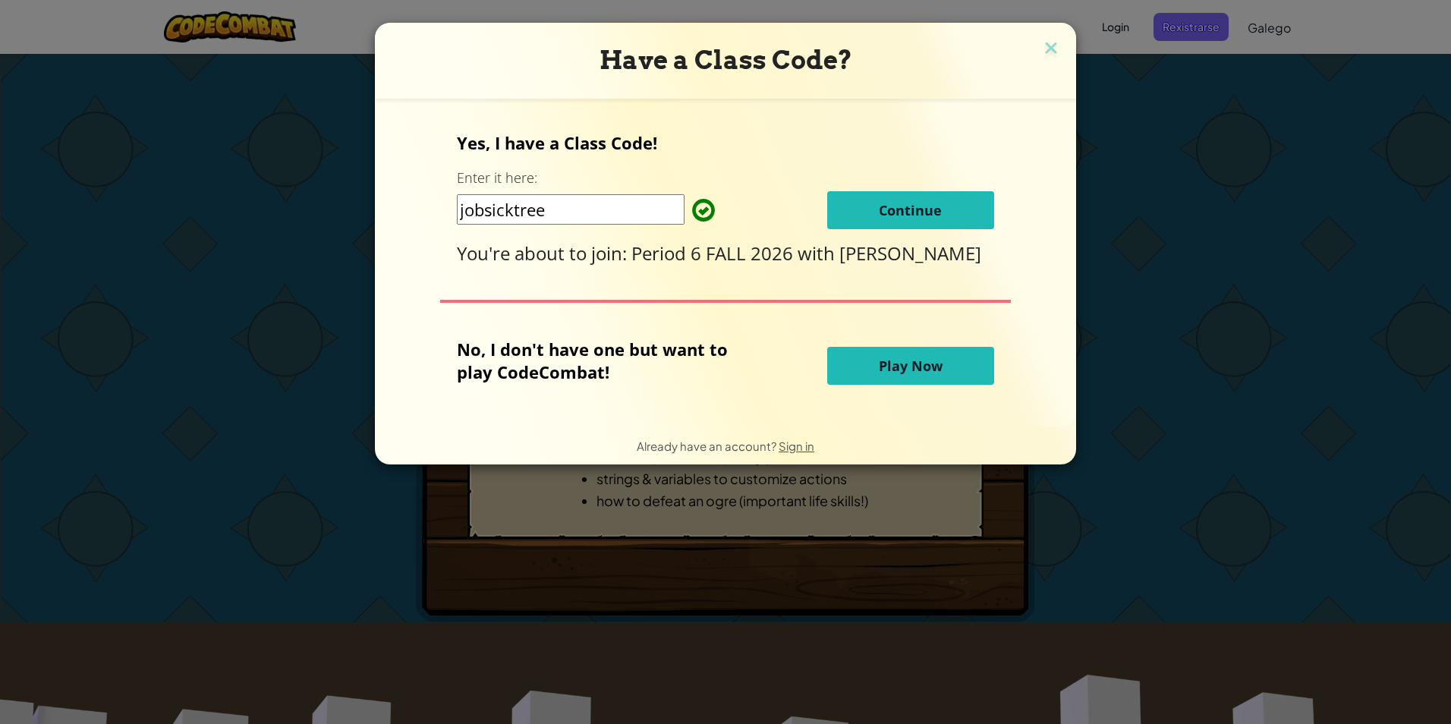
click at [893, 367] on span "Play Now" at bounding box center [911, 366] width 64 height 18
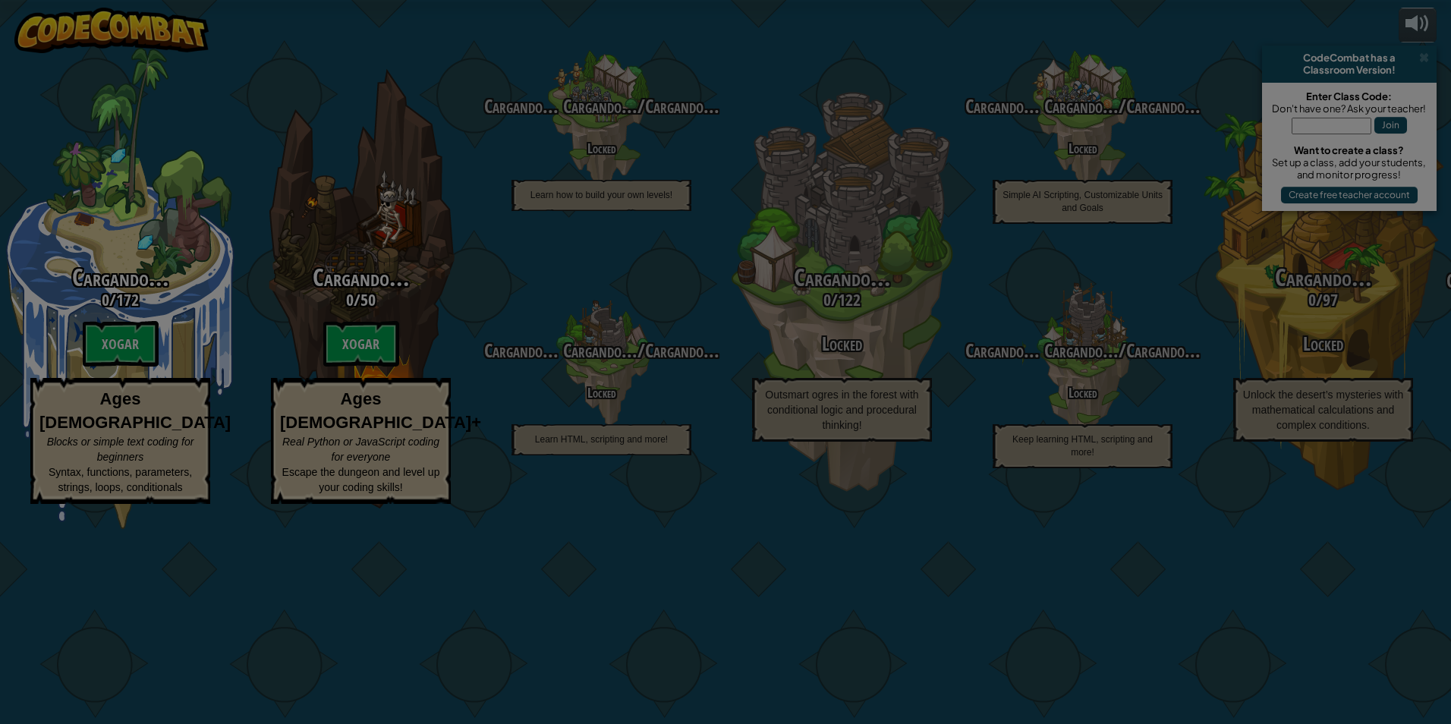
select select "gl"
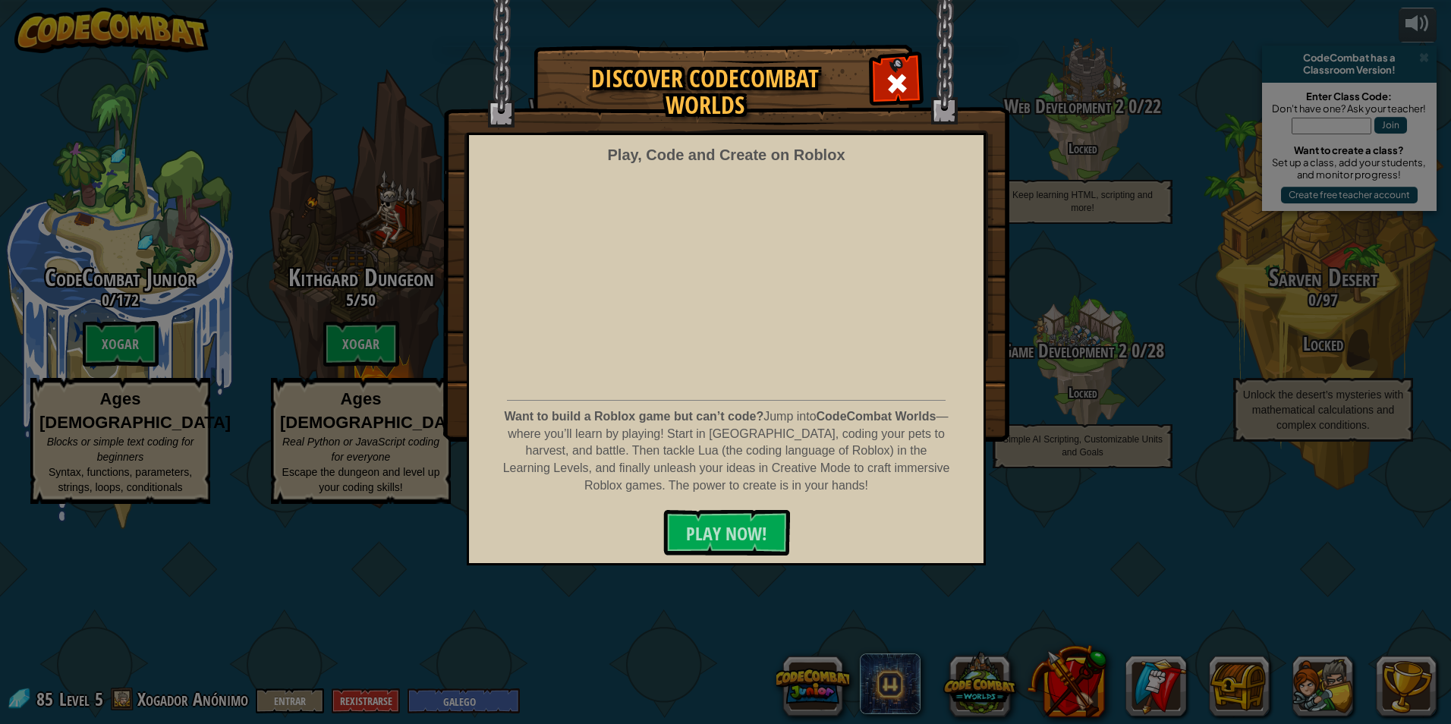
drag, startPoint x: 1052, startPoint y: 487, endPoint x: 1044, endPoint y: 455, distance: 33.0
click at [1052, 483] on div "Discover CodeCombat Worlds Play, Code and Create on Roblox Want to build a Robl…" at bounding box center [725, 362] width 1451 height 724
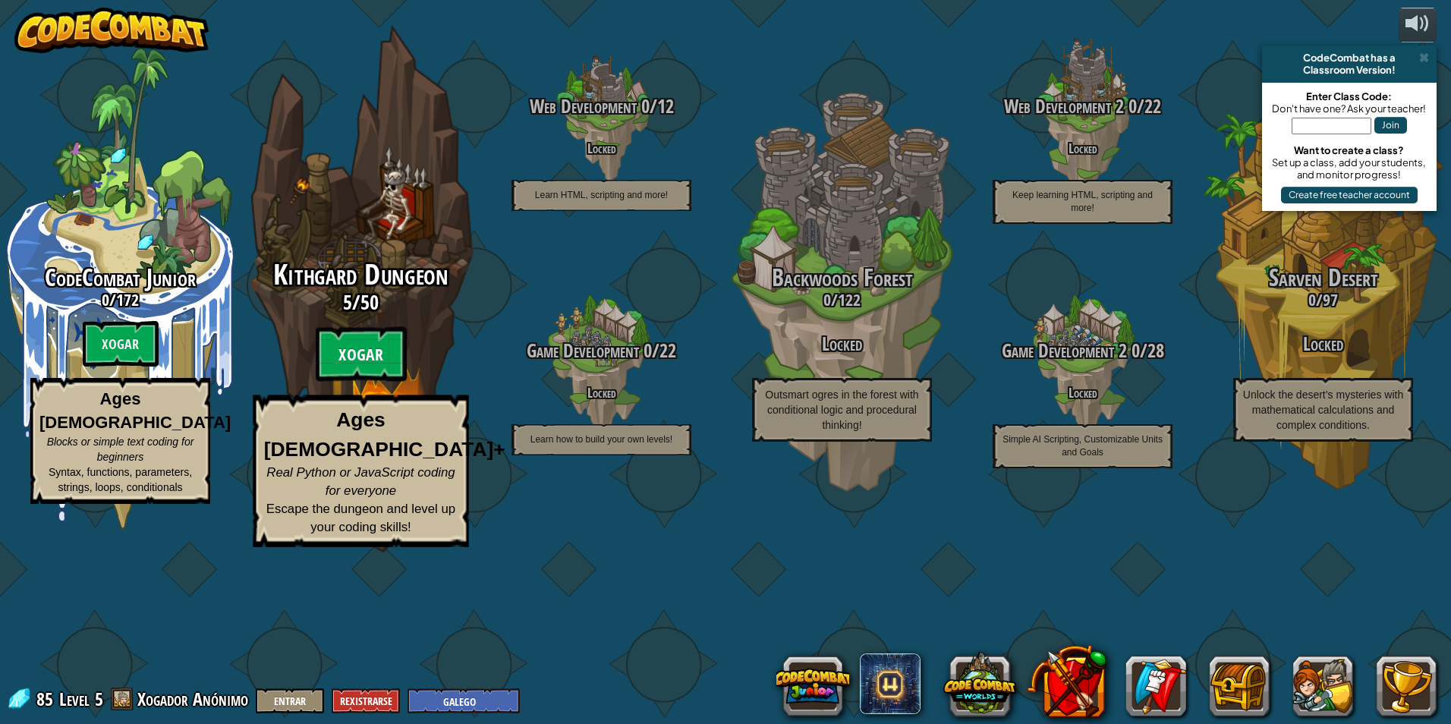
click at [376, 382] on btn "Xogar" at bounding box center [361, 354] width 91 height 55
select select "gl"
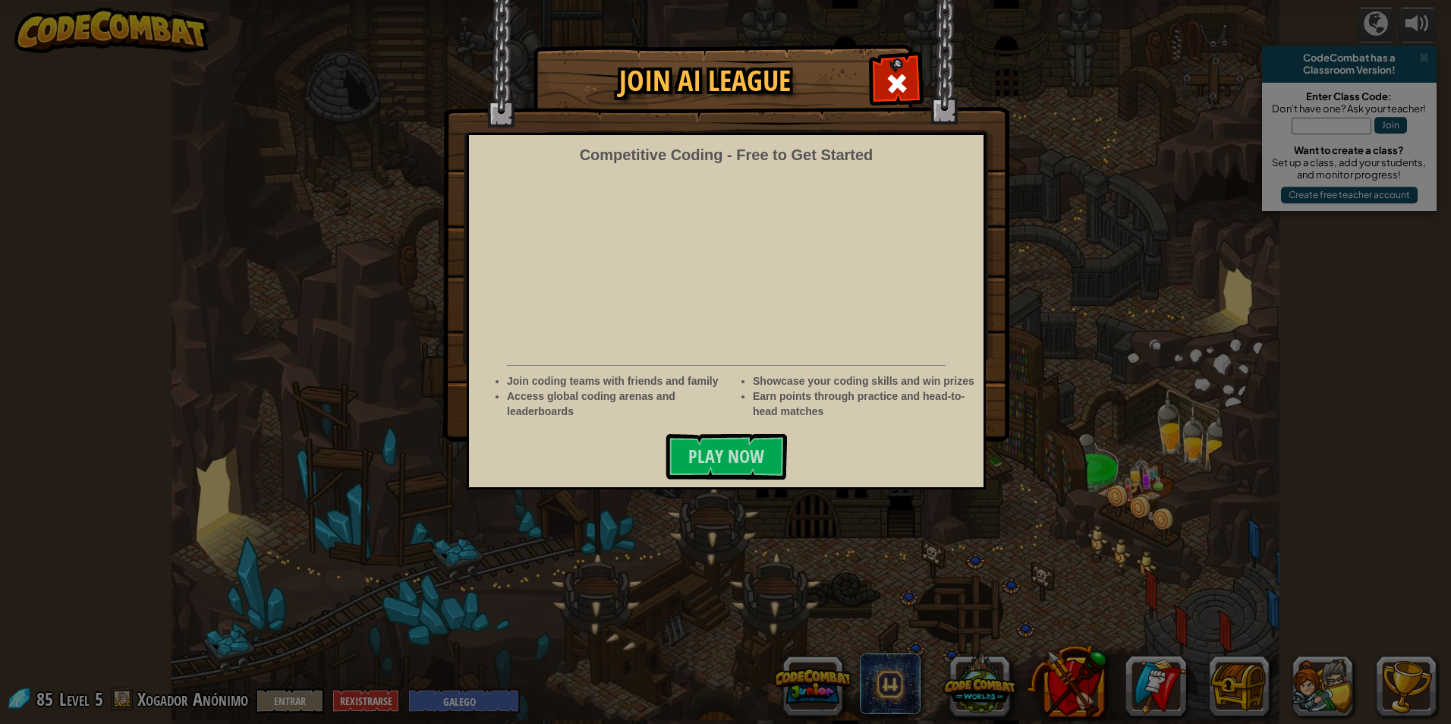
select select "gl"
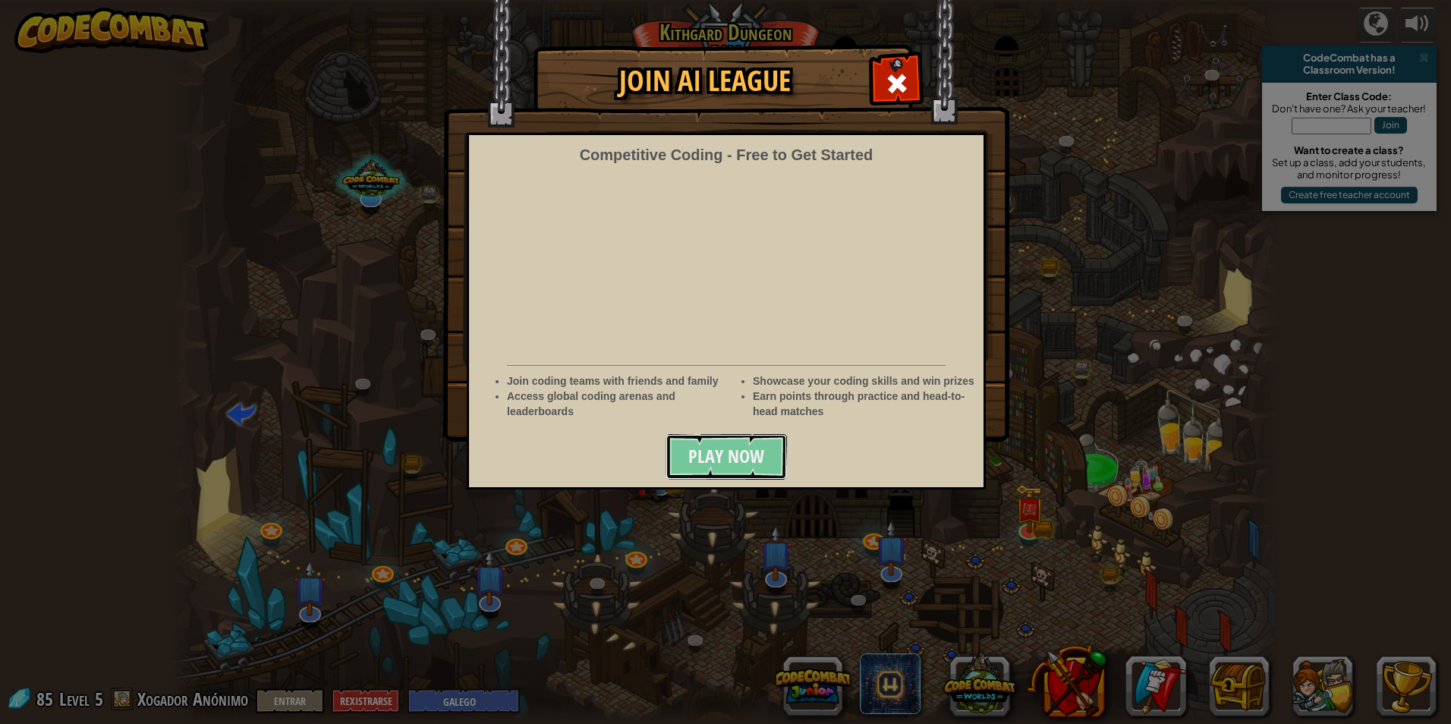
click at [685, 452] on button "Play Now" at bounding box center [726, 457] width 121 height 46
click at [892, 88] on span at bounding box center [897, 83] width 24 height 24
